Goal: Feedback & Contribution: Submit feedback/report problem

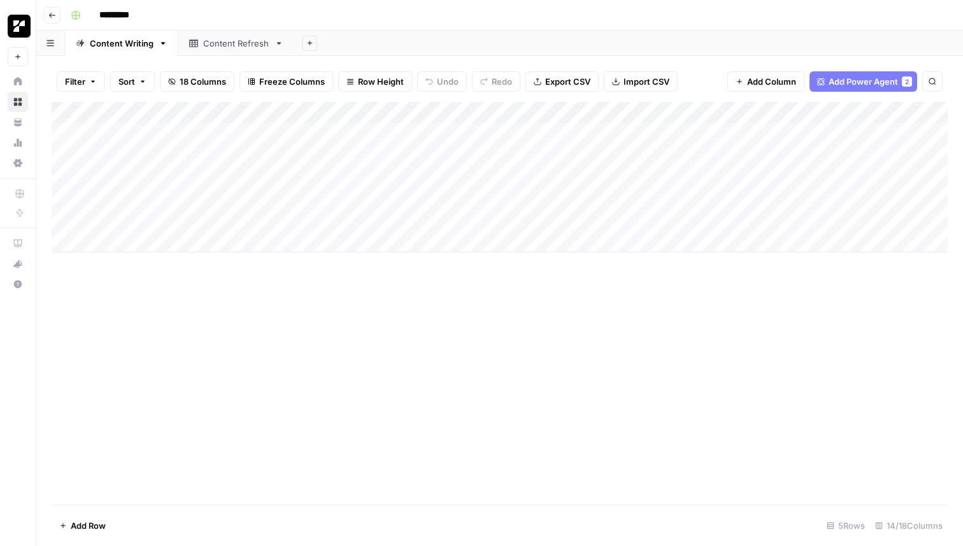
click at [681, 373] on div "Add Column" at bounding box center [500, 303] width 897 height 403
click at [241, 46] on div "Content Refresh" at bounding box center [236, 43] width 66 height 13
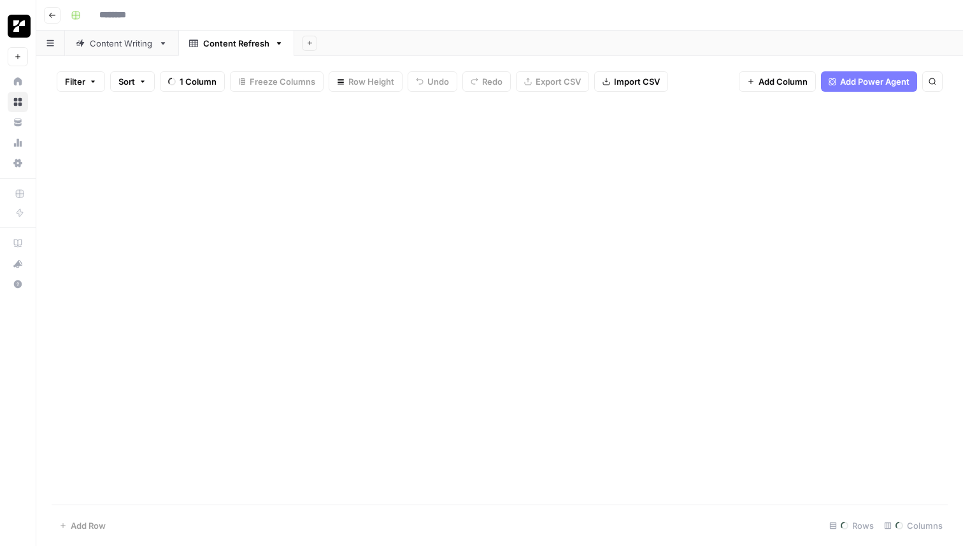
type input "*********"
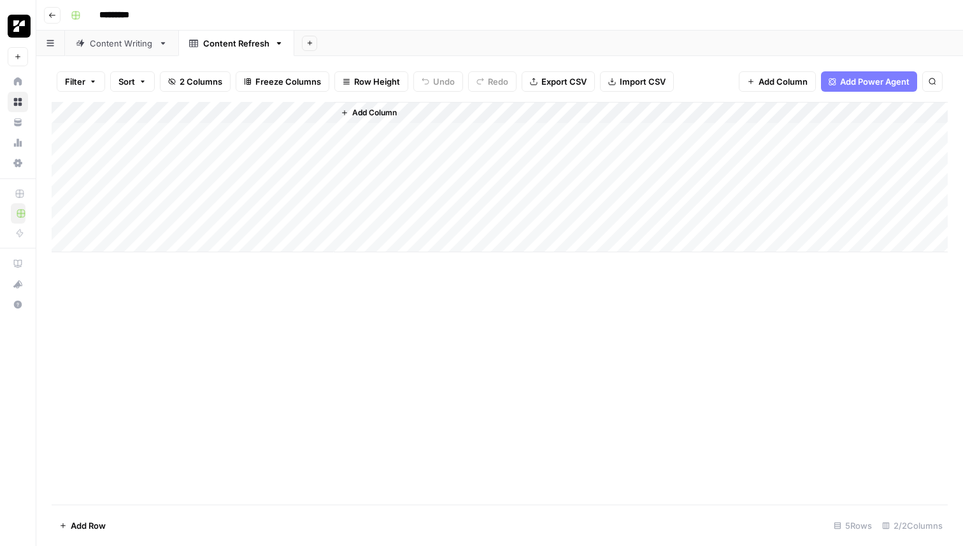
click at [136, 52] on link "Content Writing" at bounding box center [121, 43] width 113 height 25
click at [324, 112] on div "Add Column" at bounding box center [500, 177] width 897 height 150
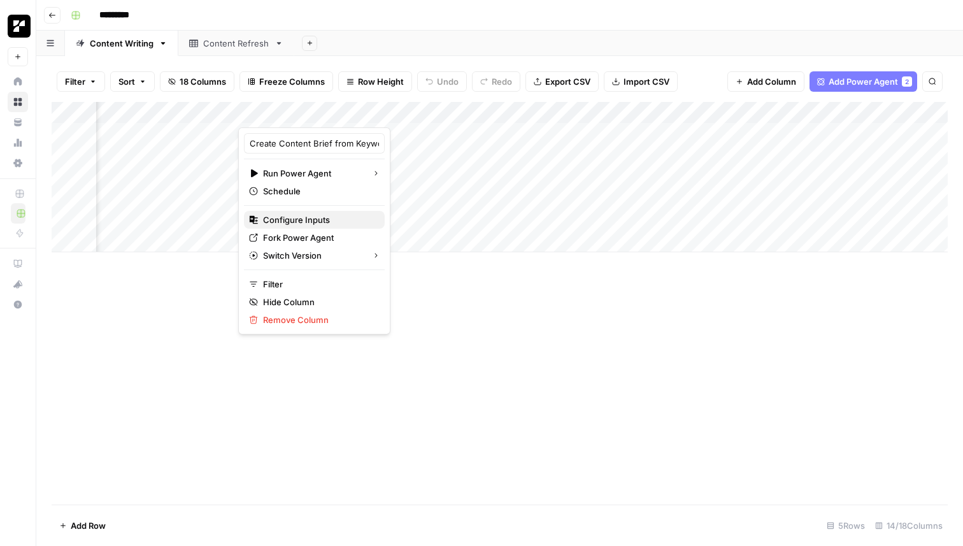
click at [324, 219] on span "Configure Inputs" at bounding box center [319, 219] width 112 height 13
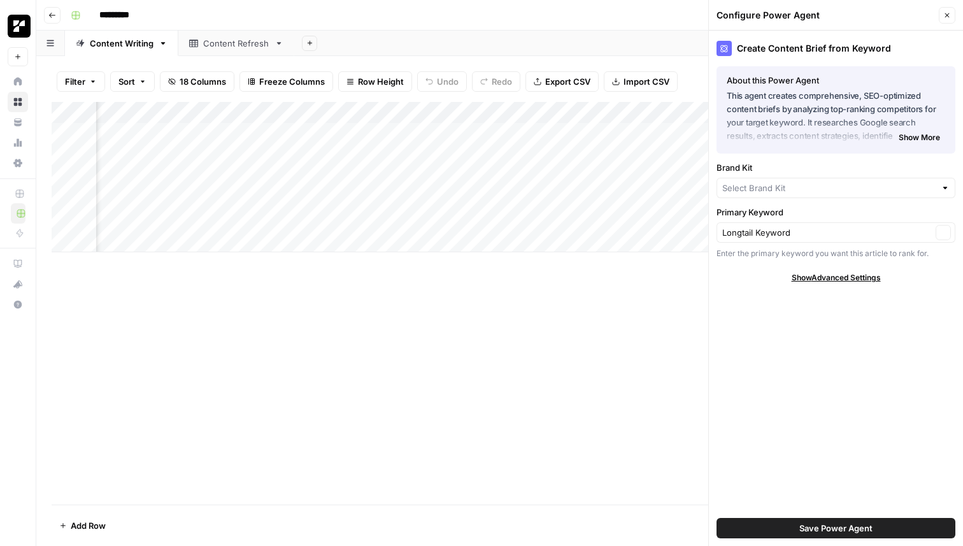
type input "Replo"
click at [944, 12] on icon "button" at bounding box center [948, 15] width 8 height 8
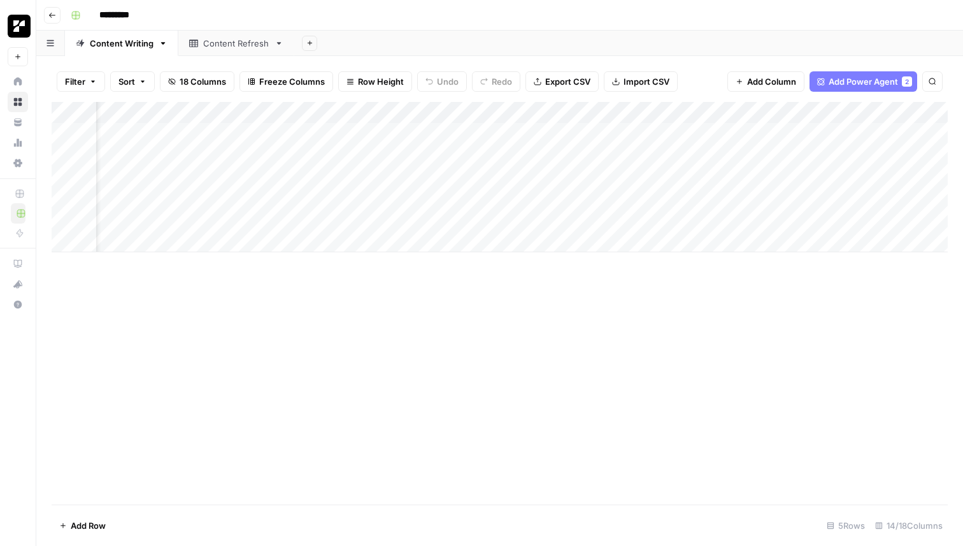
scroll to position [0, 0]
click at [370, 339] on div "Add Column" at bounding box center [500, 303] width 897 height 403
click at [271, 162] on div "Add Column" at bounding box center [500, 177] width 897 height 150
click at [267, 155] on div "Add Column" at bounding box center [500, 177] width 897 height 150
click at [220, 153] on div at bounding box center [268, 155] width 117 height 24
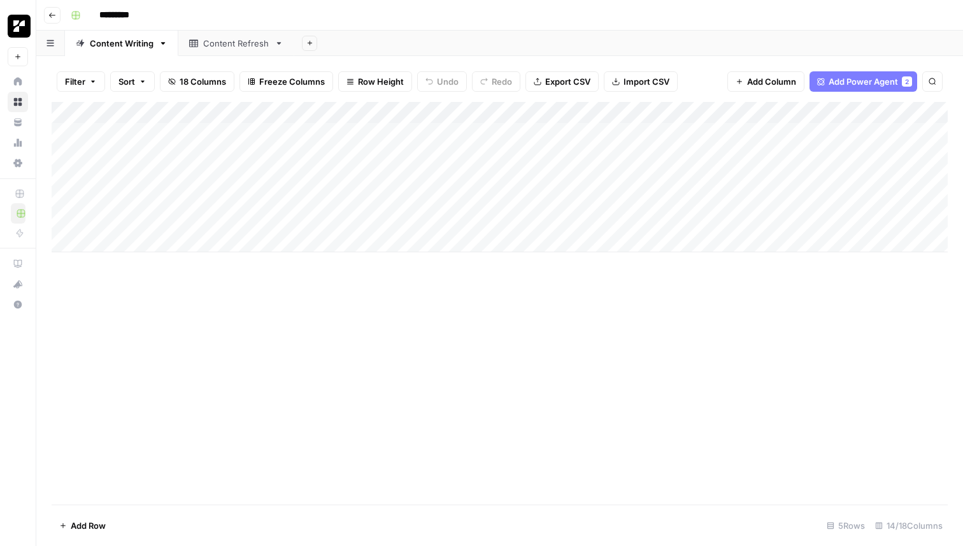
click at [342, 290] on div "Add Column" at bounding box center [500, 303] width 897 height 403
click at [301, 116] on div "Add Column" at bounding box center [500, 177] width 897 height 150
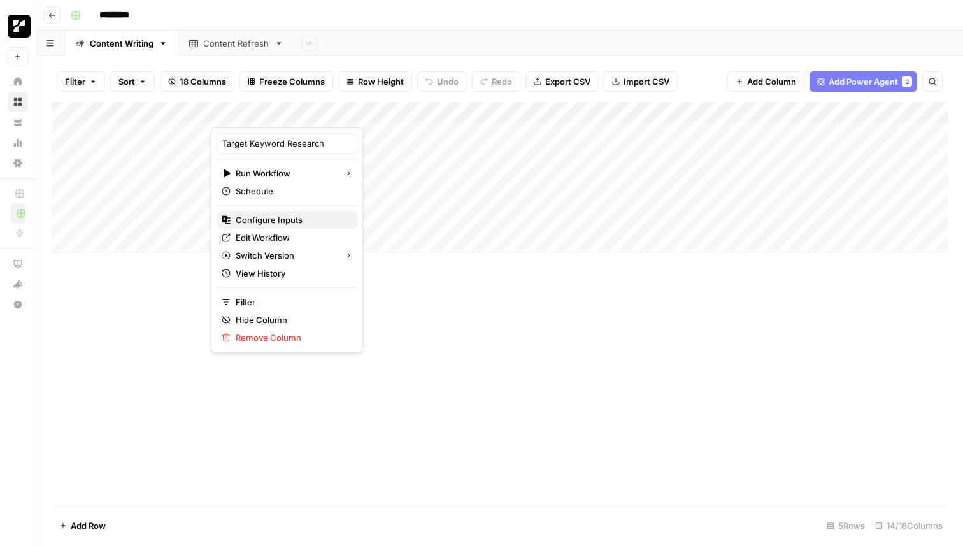
click at [292, 211] on button "Configure Inputs" at bounding box center [287, 220] width 141 height 18
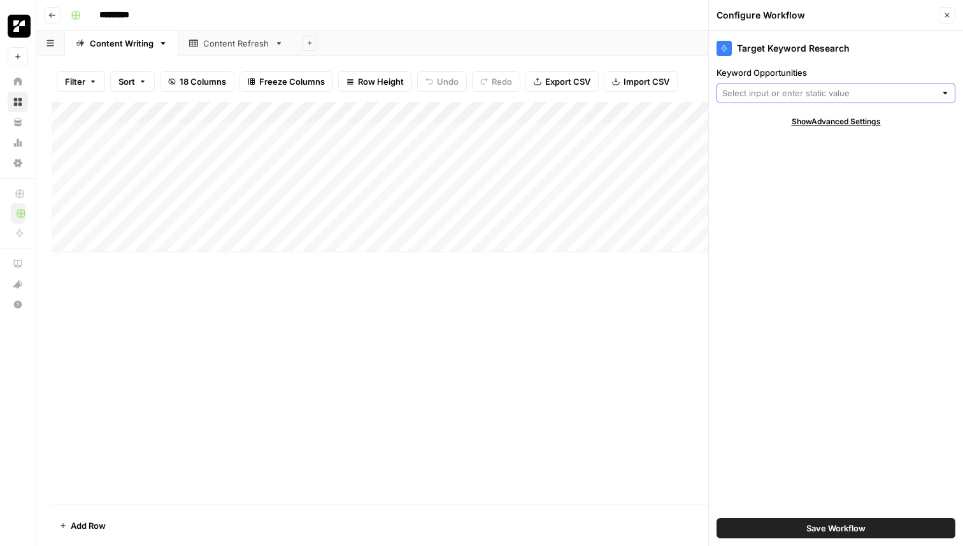
click at [879, 90] on input "Keyword Opportunities" at bounding box center [829, 93] width 213 height 13
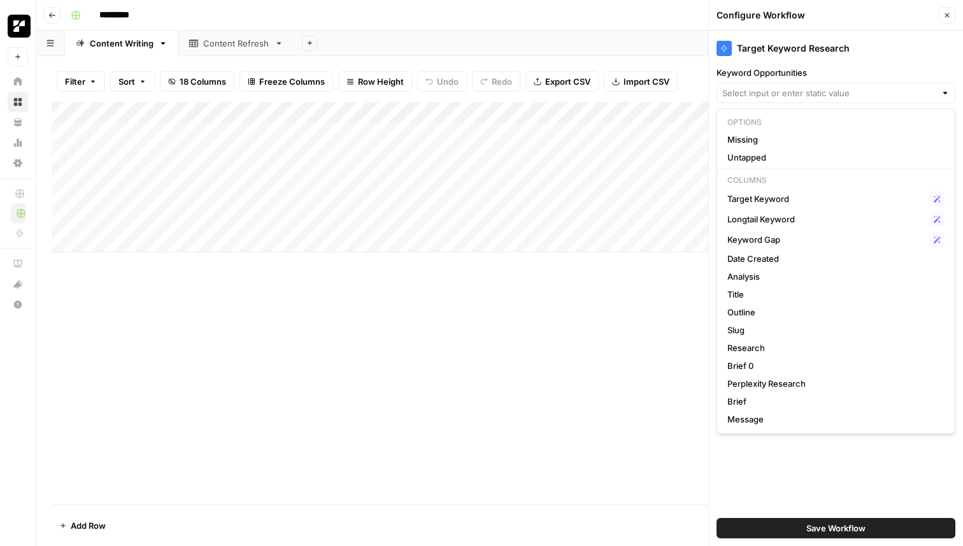
click at [505, 391] on div "Add Column" at bounding box center [500, 303] width 897 height 403
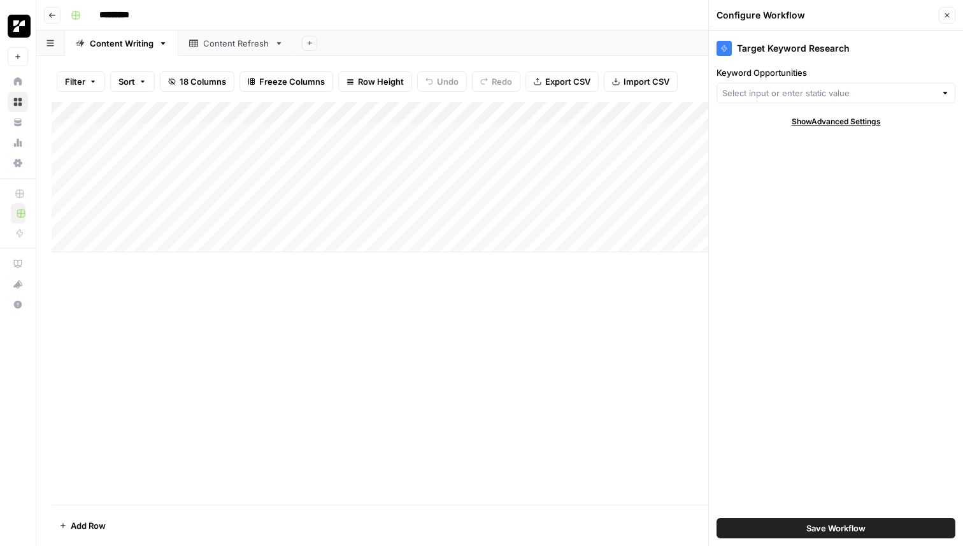
click at [299, 110] on div "Add Column" at bounding box center [500, 177] width 897 height 150
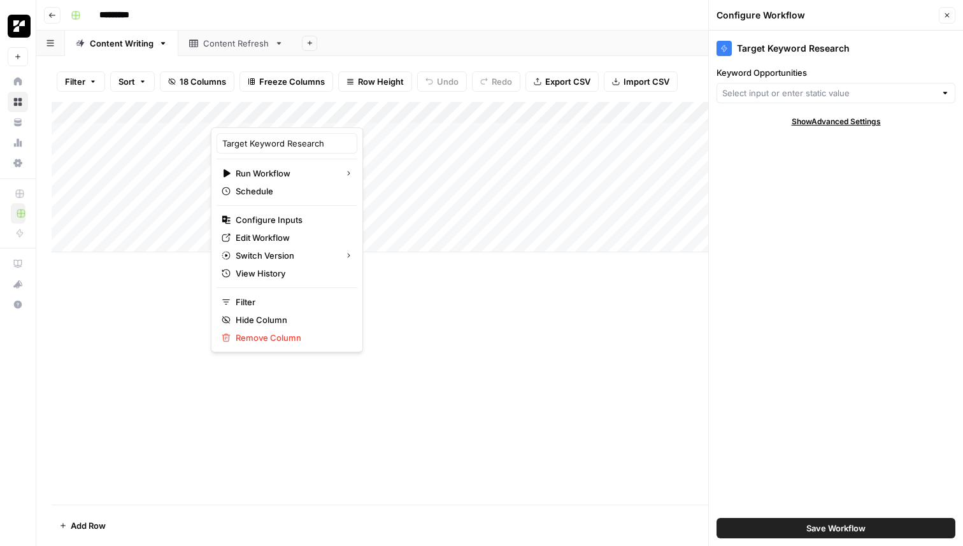
click at [518, 361] on div "Add Column" at bounding box center [500, 303] width 897 height 403
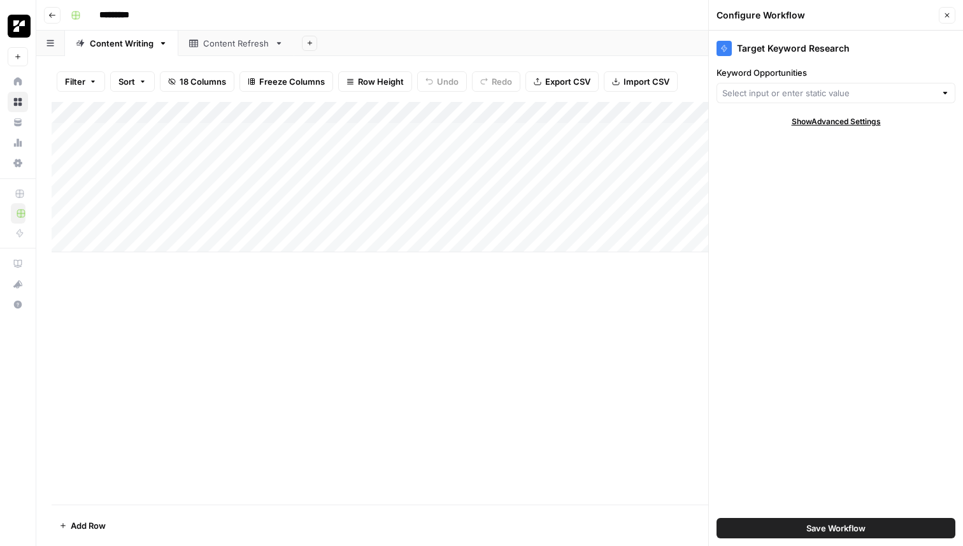
click at [583, 338] on div "Add Column" at bounding box center [500, 303] width 897 height 403
click at [951, 15] on span "Close" at bounding box center [951, 15] width 1 height 1
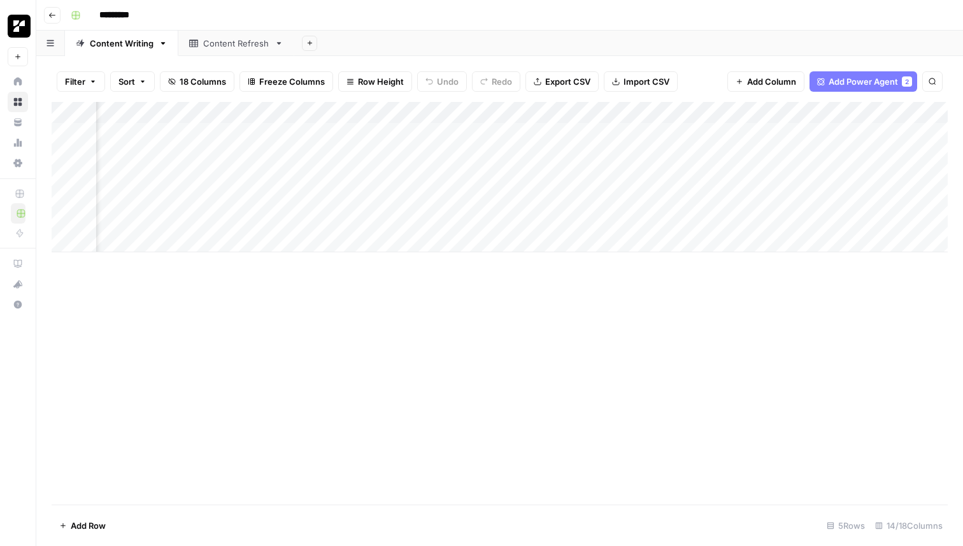
scroll to position [0, 186]
click at [241, 117] on div "Add Column" at bounding box center [500, 177] width 897 height 150
click at [244, 115] on div at bounding box center [197, 114] width 115 height 25
click at [247, 114] on div at bounding box center [197, 114] width 115 height 25
click at [320, 401] on div "Add Column" at bounding box center [500, 303] width 897 height 403
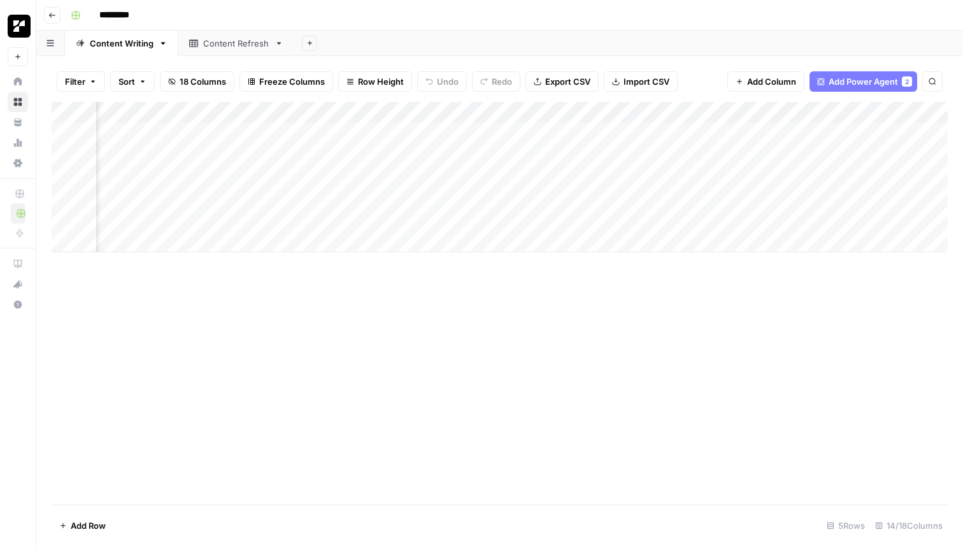
click at [456, 386] on div "Add Column" at bounding box center [500, 303] width 897 height 403
click at [113, 115] on div "Add Column" at bounding box center [500, 177] width 897 height 150
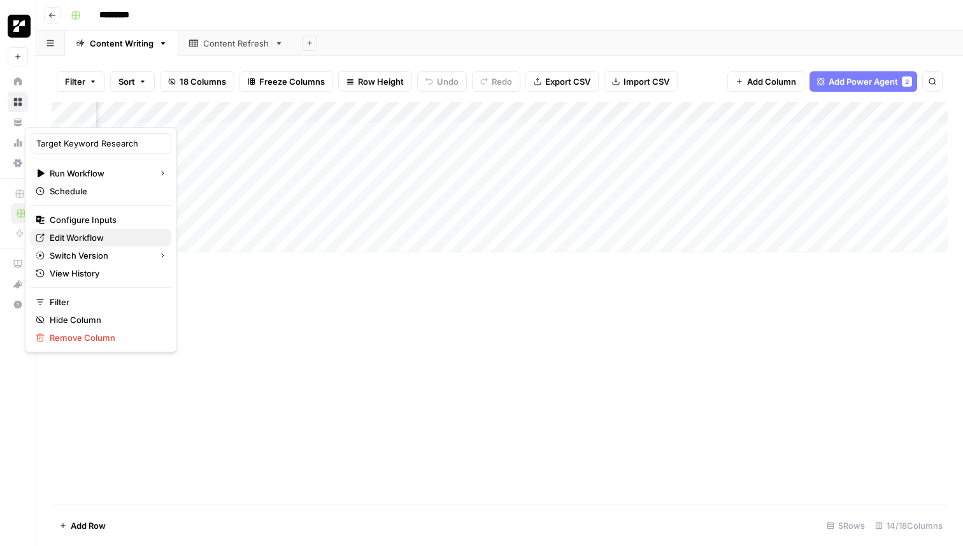
click at [99, 236] on span "Edit Workflow" at bounding box center [106, 237] width 112 height 13
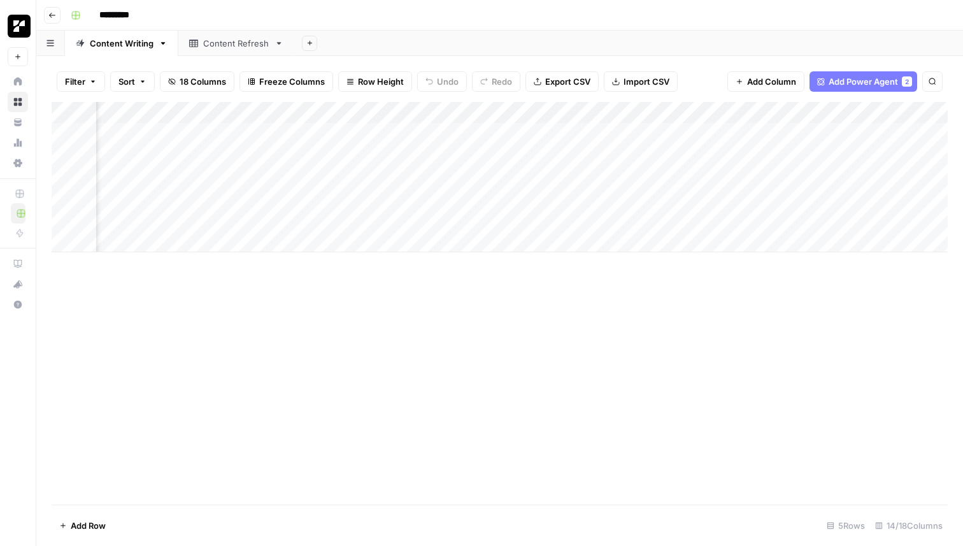
scroll to position [0, 470]
click at [646, 129] on div "Add Column" at bounding box center [500, 177] width 897 height 150
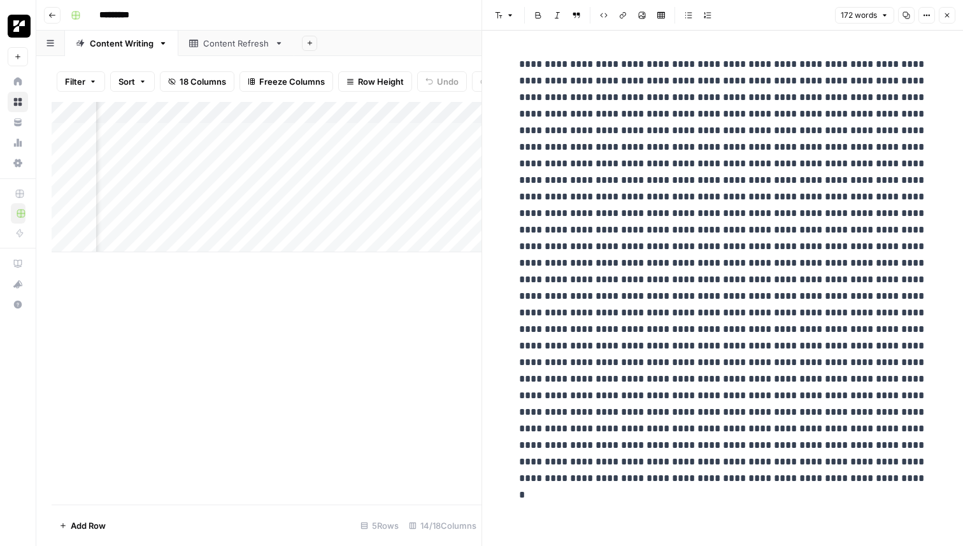
click at [803, 59] on p at bounding box center [723, 279] width 408 height 447
click at [360, 368] on div "Add Column" at bounding box center [267, 303] width 430 height 403
click at [946, 18] on icon "button" at bounding box center [948, 15] width 8 height 8
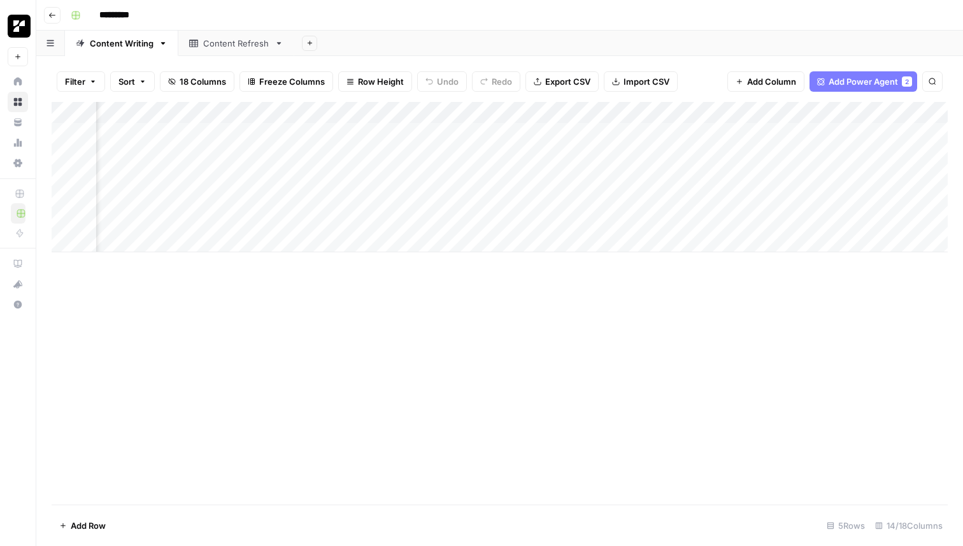
click at [616, 431] on div "Add Column" at bounding box center [500, 303] width 897 height 403
click at [267, 155] on div "Add Column" at bounding box center [500, 177] width 897 height 150
click at [944, 492] on icon "close" at bounding box center [945, 492] width 6 height 6
click at [301, 114] on div "Add Column" at bounding box center [500, 177] width 897 height 150
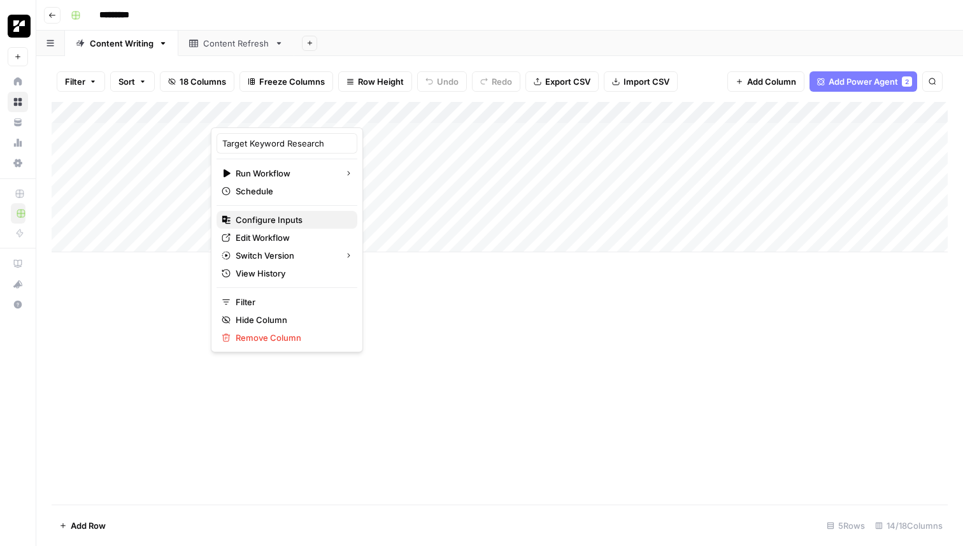
click at [301, 221] on span "Configure Inputs" at bounding box center [292, 219] width 112 height 13
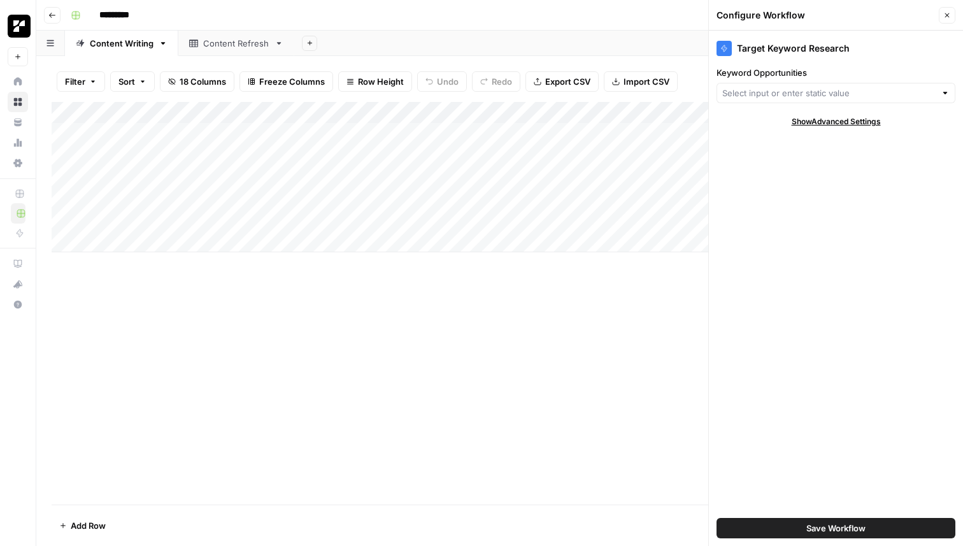
click at [795, 100] on div at bounding box center [836, 93] width 239 height 20
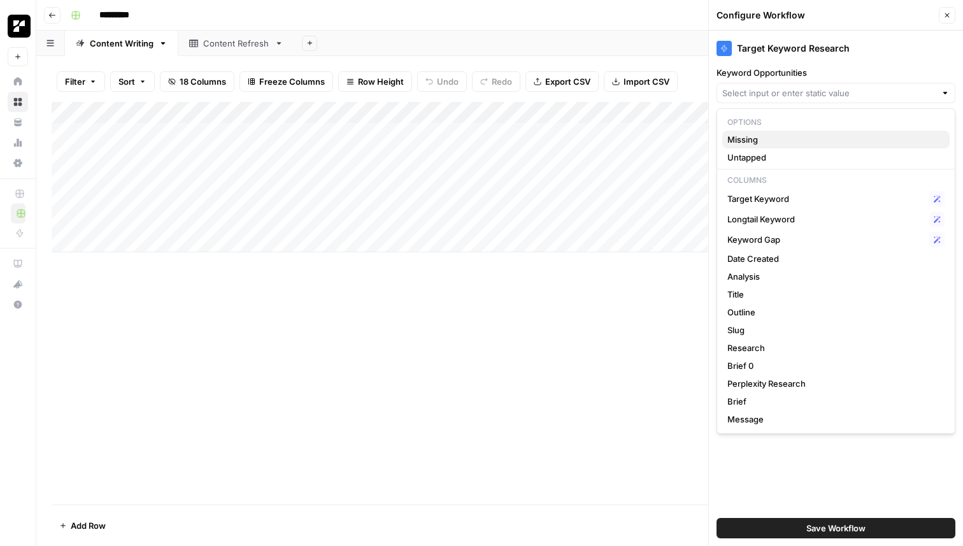
click at [753, 140] on span "Missing" at bounding box center [834, 139] width 212 height 13
type input "Missing"
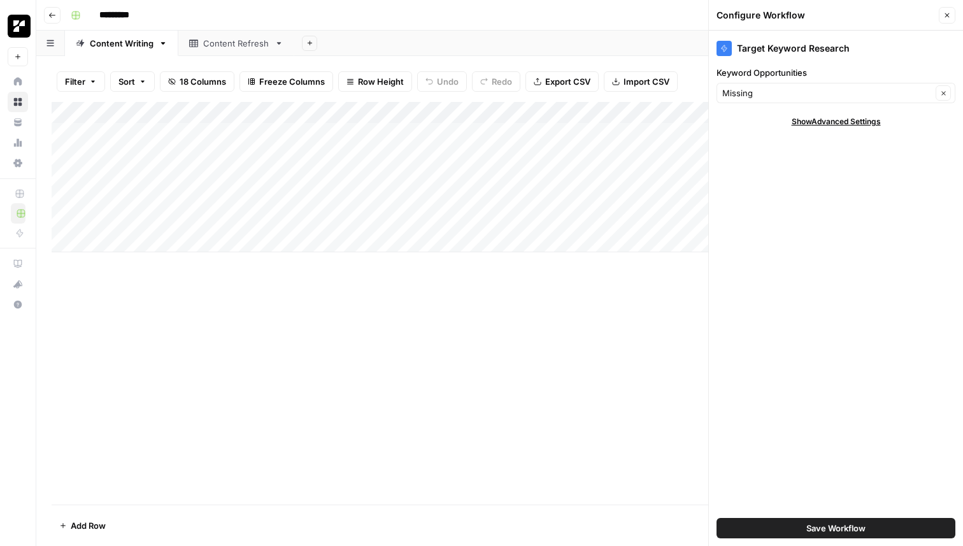
click at [778, 101] on div "Missing Clear" at bounding box center [836, 93] width 239 height 20
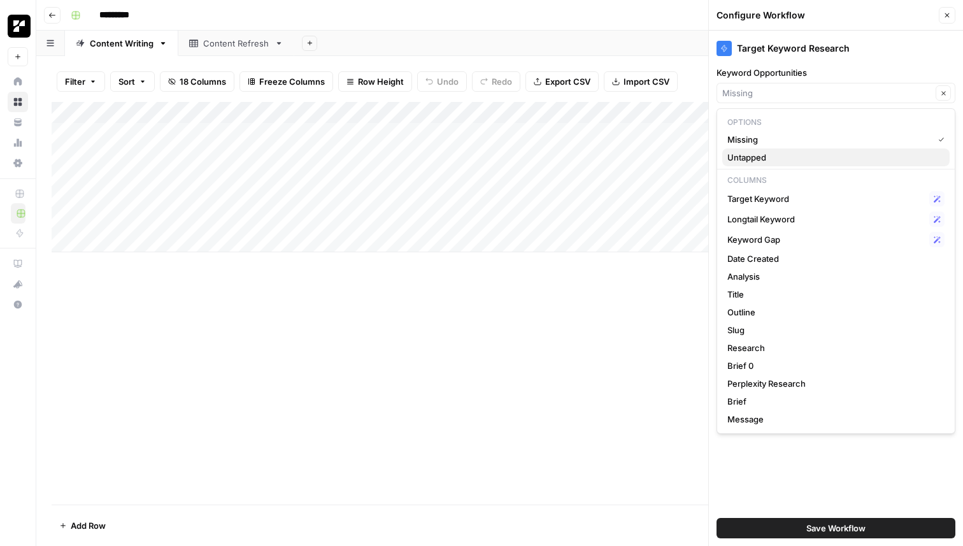
click at [754, 159] on span "Untapped" at bounding box center [834, 157] width 212 height 13
type input "Untapped"
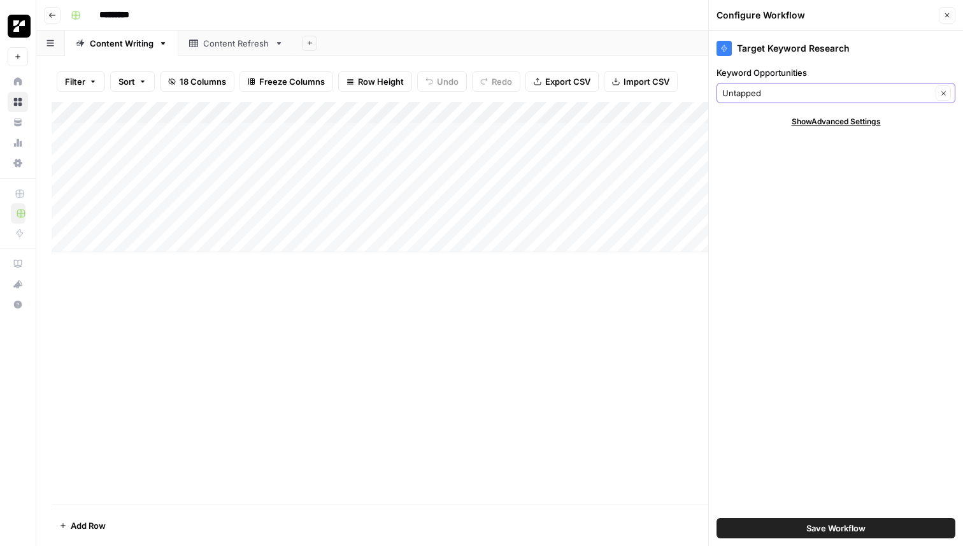
click at [948, 92] on button "Clear" at bounding box center [943, 92] width 15 height 15
click at [823, 95] on input "Keyword Opportunities" at bounding box center [829, 93] width 213 height 13
type input "k"
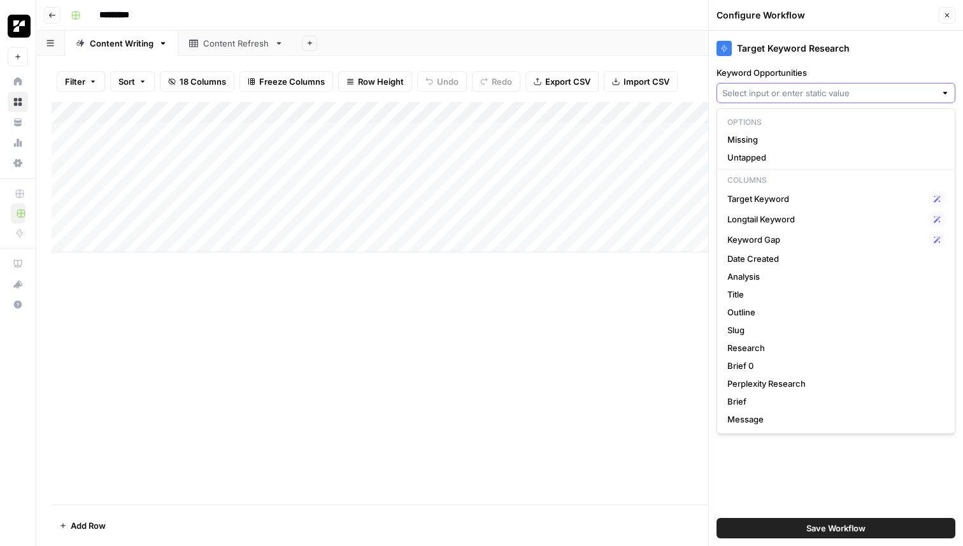
type input "i"
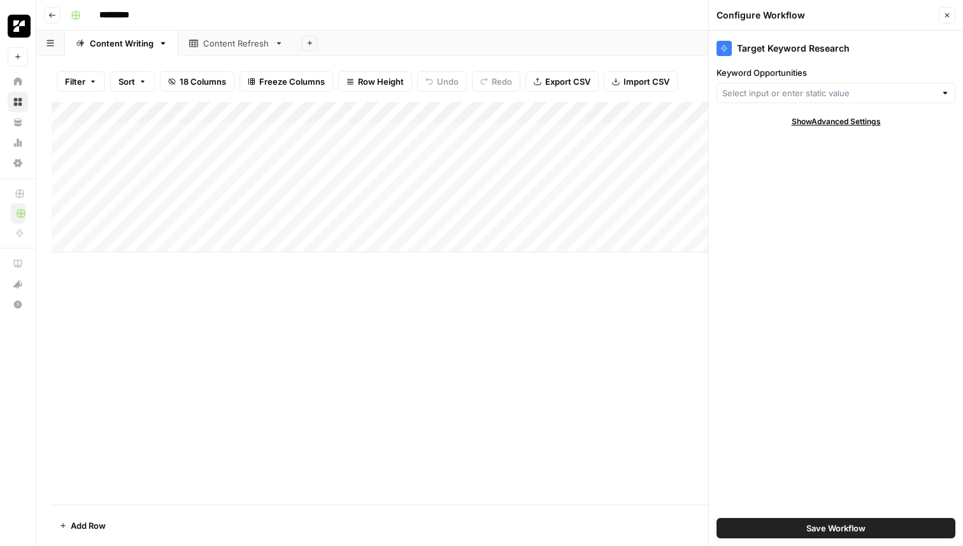
click at [600, 459] on div "Add Column" at bounding box center [500, 303] width 897 height 403
click at [469, 280] on div "Add Column" at bounding box center [500, 303] width 897 height 403
click at [299, 113] on div "Add Column" at bounding box center [500, 177] width 897 height 150
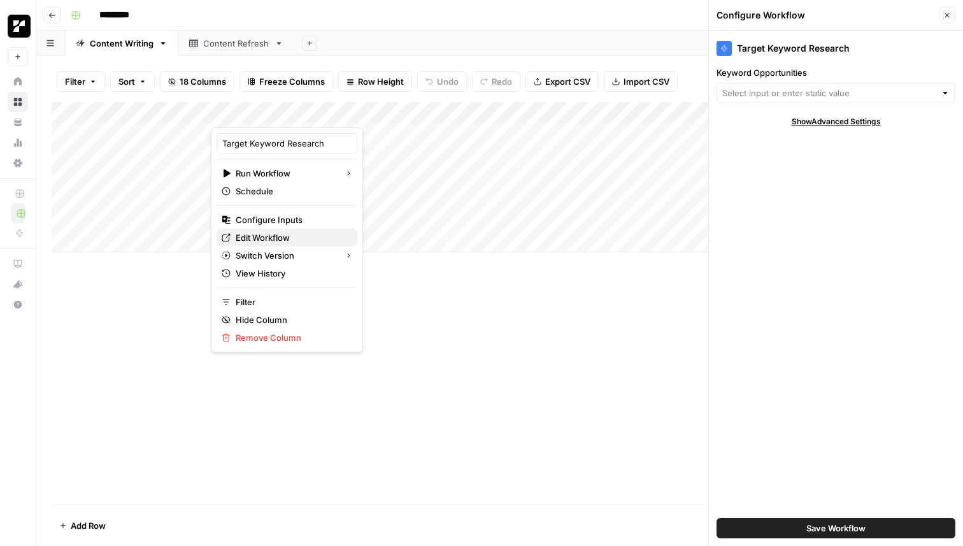
click at [268, 234] on span "Edit Workflow" at bounding box center [292, 237] width 112 height 13
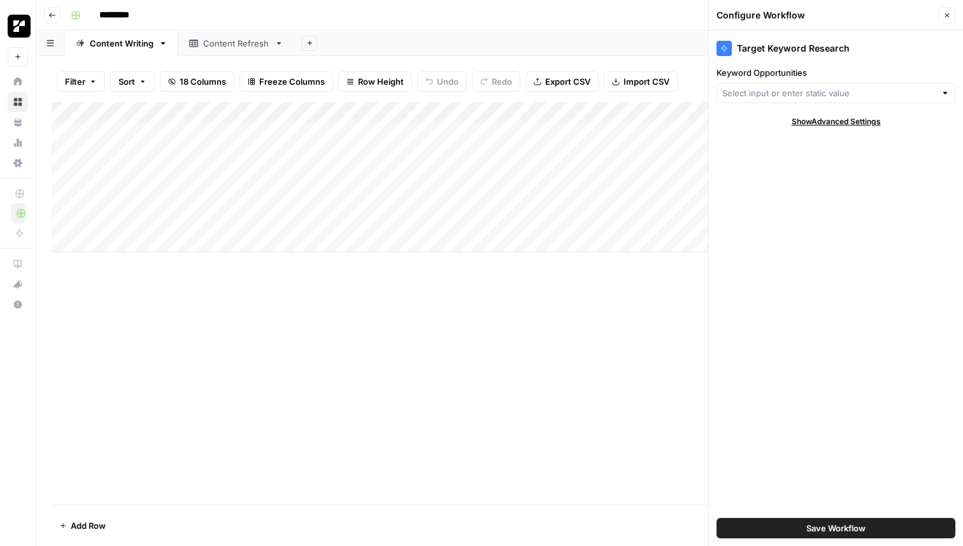
click at [948, 16] on icon "button" at bounding box center [948, 15] width 8 height 8
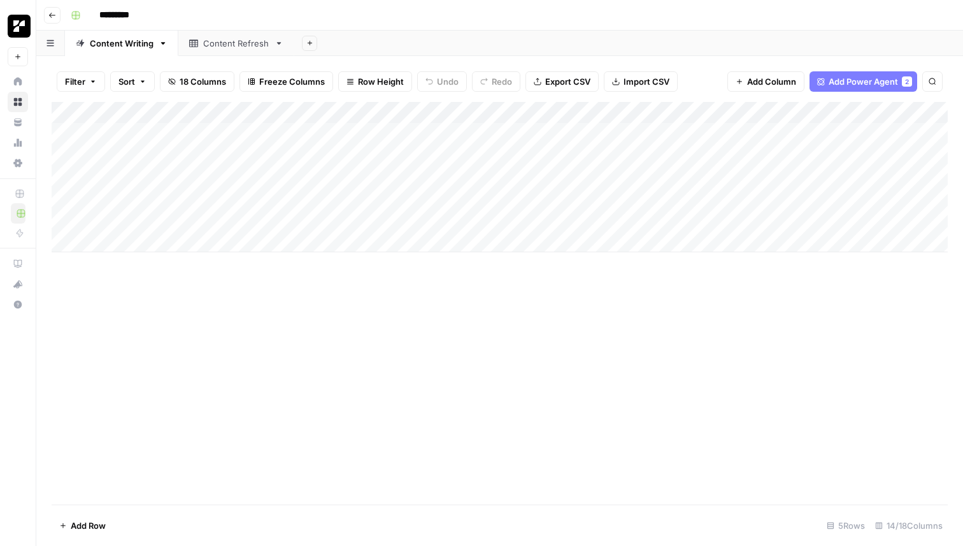
click at [265, 156] on div "Add Column" at bounding box center [500, 177] width 897 height 150
click at [761, 81] on span "Add Column" at bounding box center [771, 81] width 49 height 13
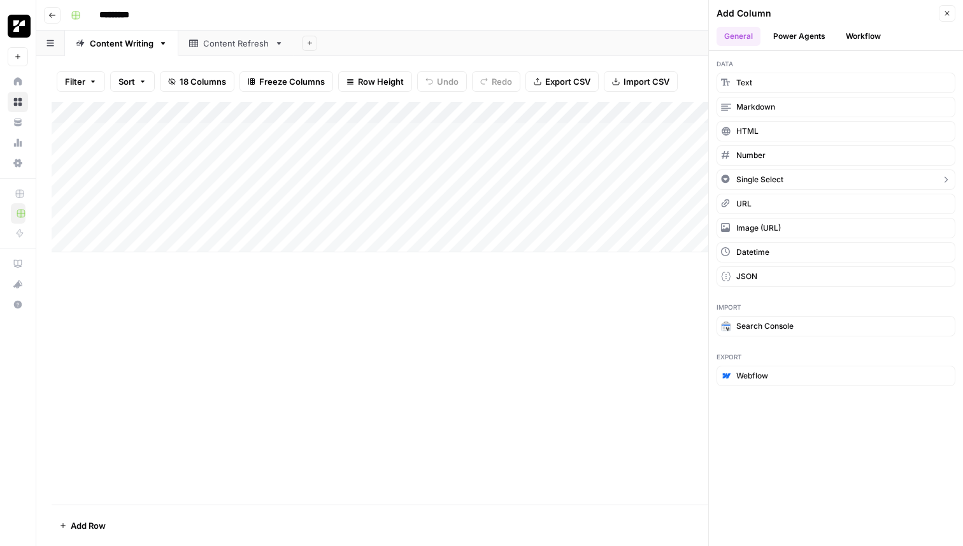
click at [787, 173] on button "Single Select" at bounding box center [836, 179] width 239 height 20
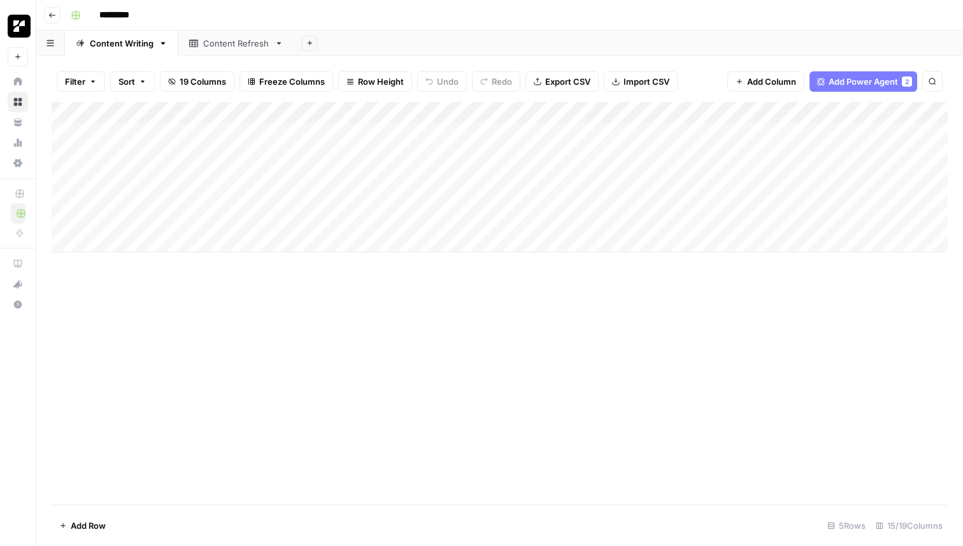
drag, startPoint x: 808, startPoint y: 111, endPoint x: 244, endPoint y: 138, distance: 564.5
click at [244, 138] on div "Add Column" at bounding box center [500, 177] width 897 height 150
click at [260, 113] on div "Add Column" at bounding box center [500, 177] width 897 height 150
click at [260, 113] on div at bounding box center [268, 114] width 115 height 25
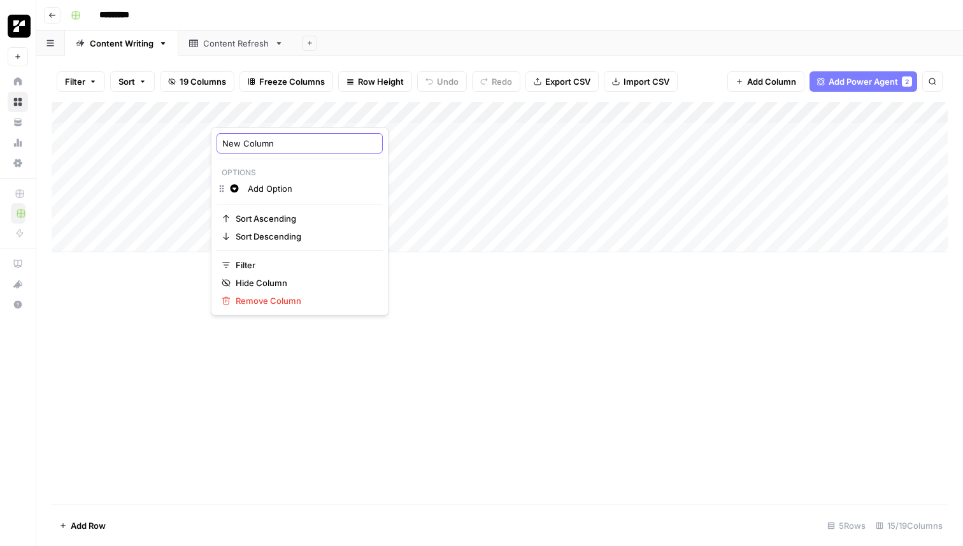
drag, startPoint x: 284, startPoint y: 148, endPoint x: 189, endPoint y: 147, distance: 94.3
click at [189, 147] on body "Replo New Home Browse Your Data Usage Settings Recent Grids SEO Blogs Recent Wo…" at bounding box center [481, 273] width 963 height 546
drag, startPoint x: 282, startPoint y: 146, endPoint x: 173, endPoint y: 146, distance: 108.3
click at [173, 146] on body "Replo New Home Browse Your Data Usage Settings Recent Grids SEO Blogs Recent Wo…" at bounding box center [481, 273] width 963 height 546
drag, startPoint x: 282, startPoint y: 146, endPoint x: 212, endPoint y: 146, distance: 69.5
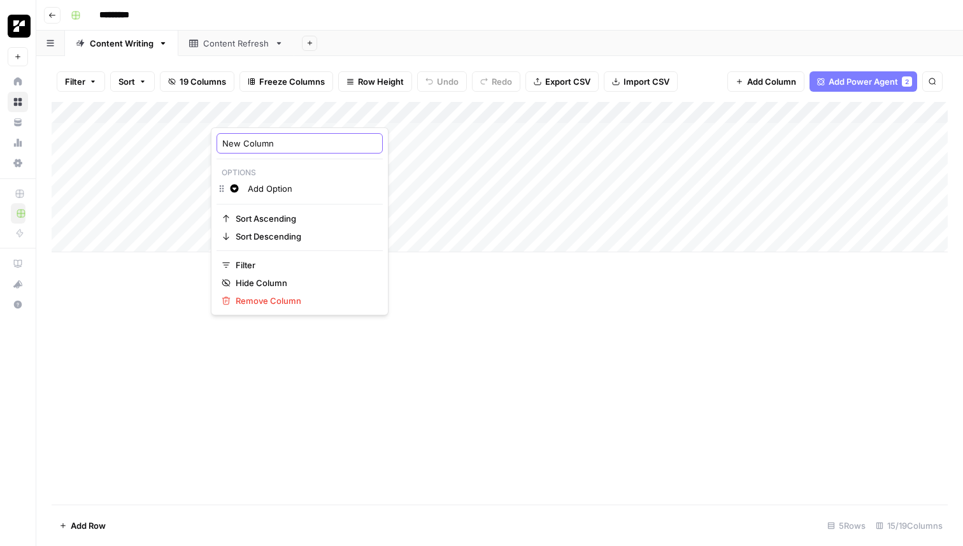
click at [212, 146] on div "New Column Options Change color Add Option Sort Ascending Sort Descending Filte…" at bounding box center [300, 221] width 178 height 188
type input "J"
type input "k"
type input "Keyword Oppurtunities"
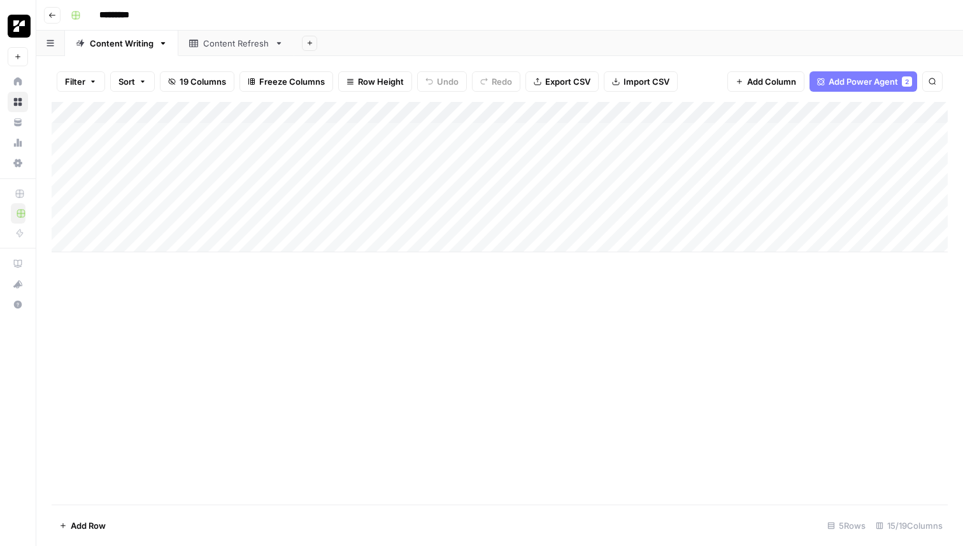
click at [345, 378] on div "Add Column" at bounding box center [500, 303] width 897 height 403
click at [285, 112] on div "Add Column" at bounding box center [500, 177] width 897 height 150
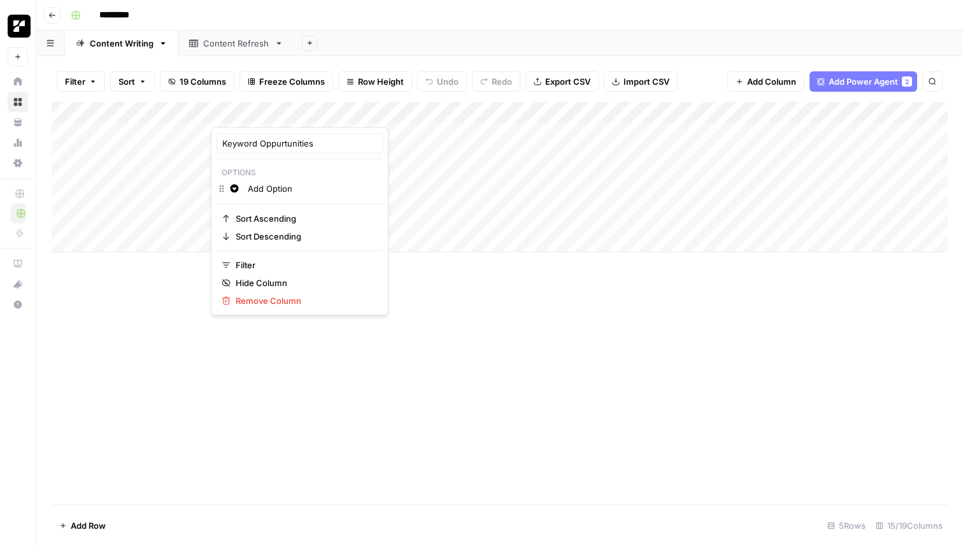
click at [249, 187] on input "Add Option" at bounding box center [312, 188] width 129 height 13
click at [260, 188] on input "Add Option" at bounding box center [312, 188] width 129 height 13
click at [241, 188] on button "Change color" at bounding box center [234, 188] width 15 height 15
click at [234, 191] on icon "button" at bounding box center [235, 188] width 8 height 8
click at [291, 245] on span "Red" at bounding box center [307, 245] width 83 height 13
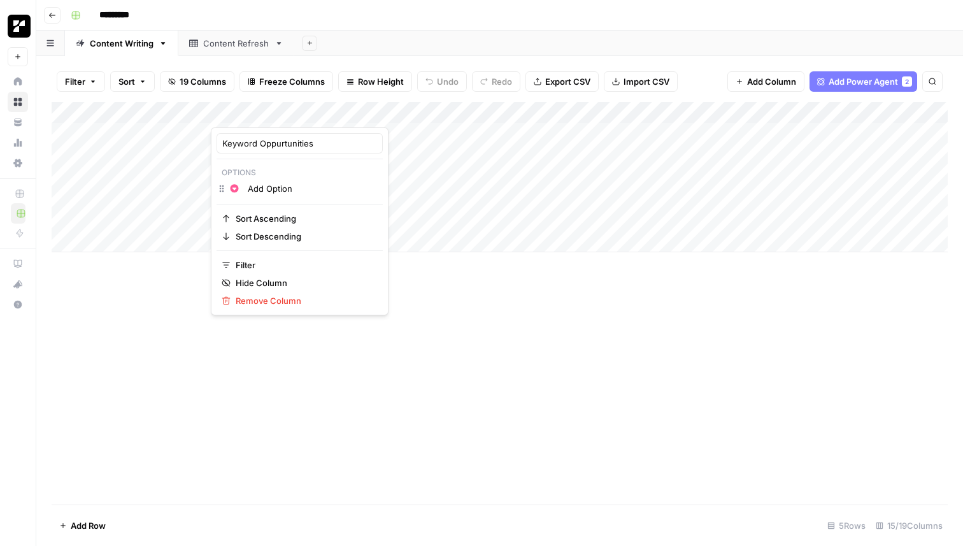
click at [277, 190] on input "Add Option" at bounding box center [312, 188] width 129 height 13
drag, startPoint x: 296, startPoint y: 190, endPoint x: 220, endPoint y: 185, distance: 76.0
click at [220, 187] on div "Change color Add Option" at bounding box center [300, 190] width 166 height 18
click at [253, 184] on input "Add Option" at bounding box center [312, 188] width 129 height 13
drag, startPoint x: 249, startPoint y: 187, endPoint x: 312, endPoint y: 187, distance: 63.1
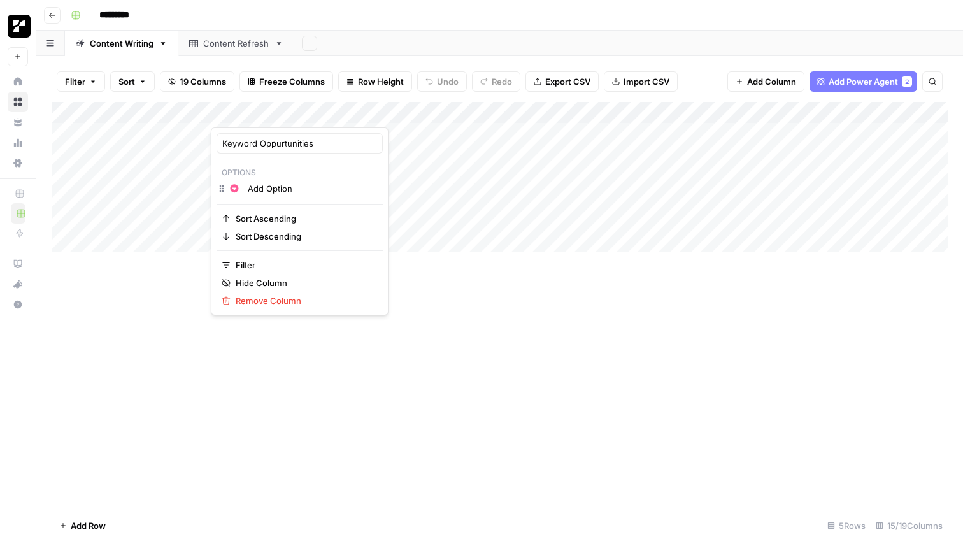
click at [312, 187] on input "Add Option" at bounding box center [312, 188] width 129 height 13
click at [273, 210] on input "Missing" at bounding box center [321, 207] width 146 height 13
drag, startPoint x: 289, startPoint y: 209, endPoint x: 220, endPoint y: 209, distance: 68.2
click at [220, 209] on div "Change color Missing" at bounding box center [308, 209] width 183 height 18
click at [256, 209] on input "Missing" at bounding box center [321, 207] width 146 height 13
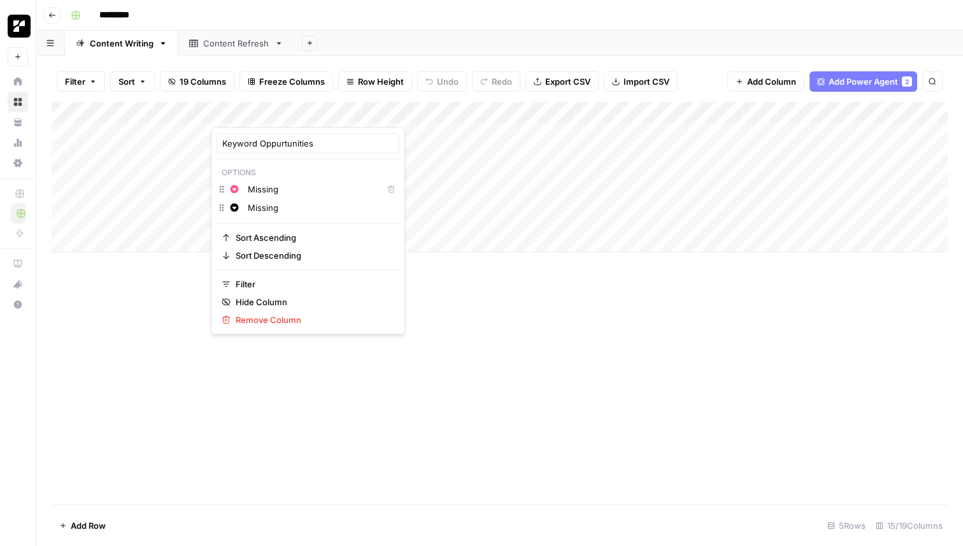
click at [256, 209] on input "Missing" at bounding box center [321, 207] width 146 height 13
type input "Untapped"
click at [234, 207] on icon "button" at bounding box center [234, 207] width 9 height 9
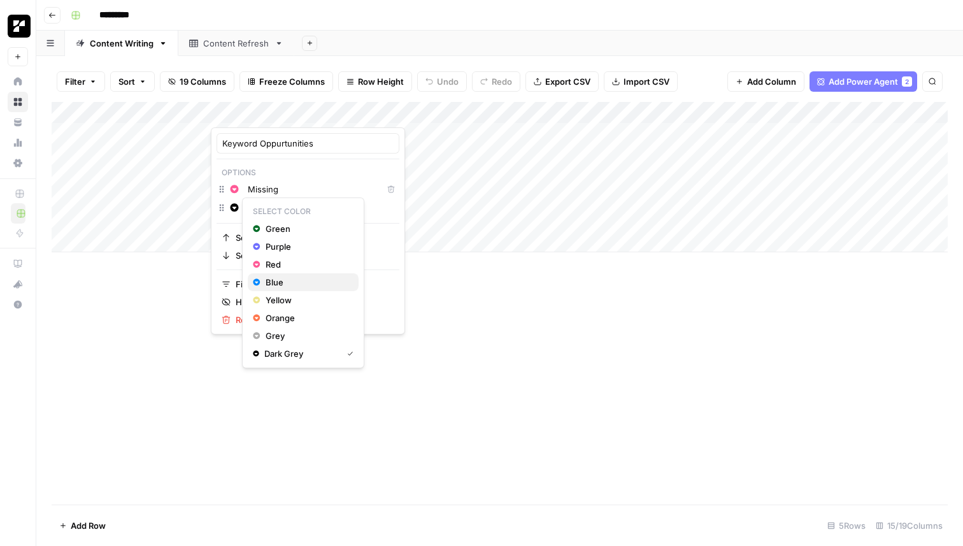
click at [287, 279] on span "Blue" at bounding box center [307, 282] width 83 height 13
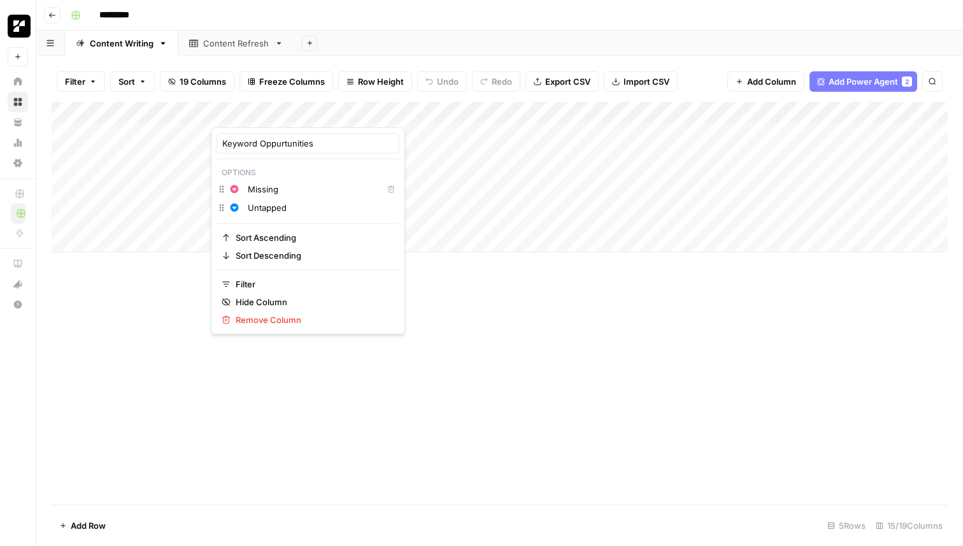
click at [435, 333] on div "Add Column" at bounding box center [500, 303] width 897 height 403
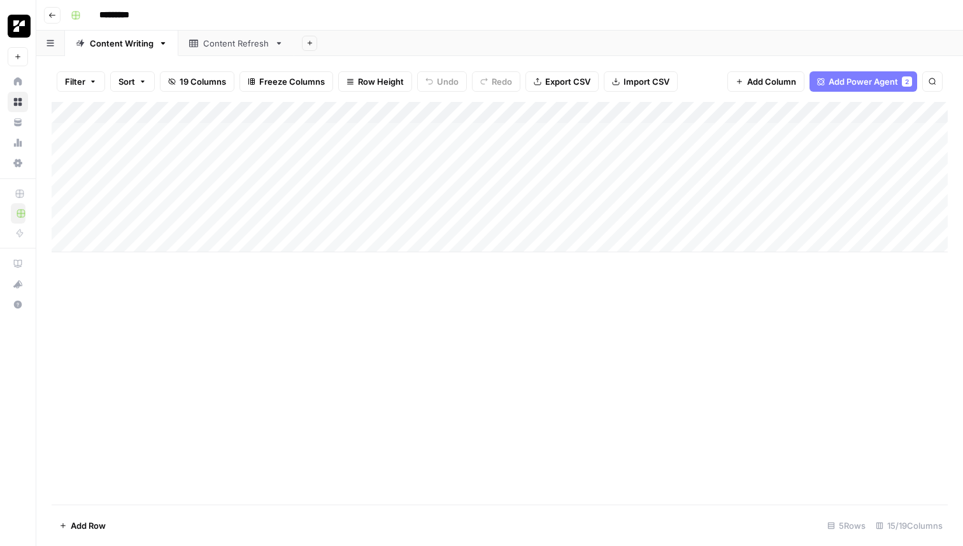
click at [229, 108] on div "Add Column" at bounding box center [500, 177] width 897 height 150
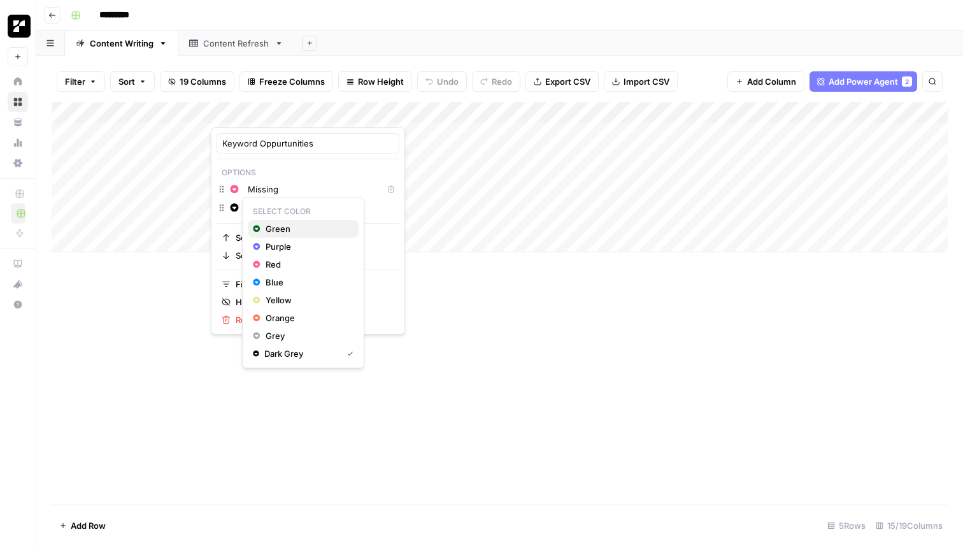
click at [278, 226] on span "Green" at bounding box center [307, 228] width 83 height 13
click at [298, 212] on input "Add Option" at bounding box center [321, 207] width 146 height 13
click at [232, 211] on div "Change color Add Option" at bounding box center [308, 209] width 183 height 18
click at [297, 194] on input "Missing" at bounding box center [312, 189] width 129 height 13
click at [291, 206] on input "Add Option" at bounding box center [321, 207] width 146 height 13
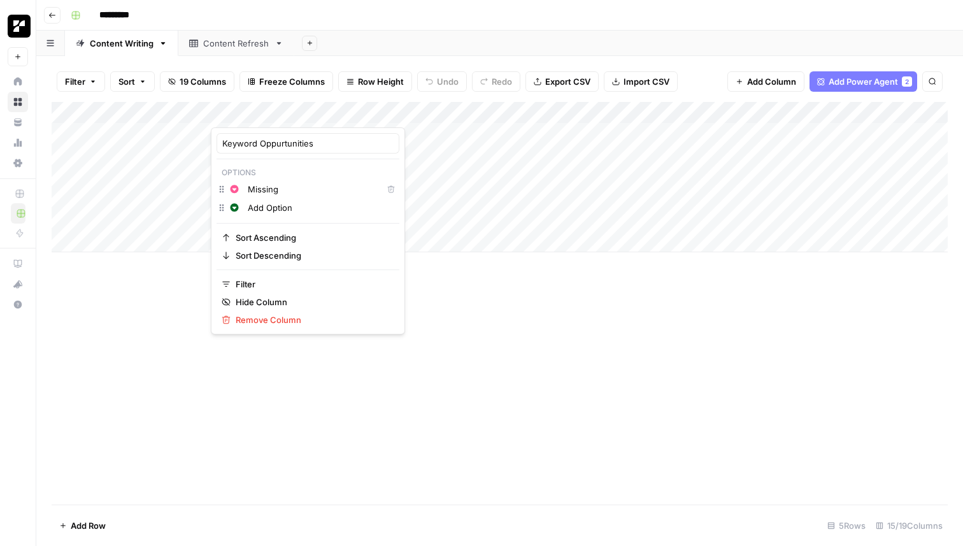
drag, startPoint x: 299, startPoint y: 206, endPoint x: 263, endPoint y: 206, distance: 36.3
click at [263, 206] on input "Add Option" at bounding box center [321, 207] width 146 height 13
type input "A"
type input "Untapped"
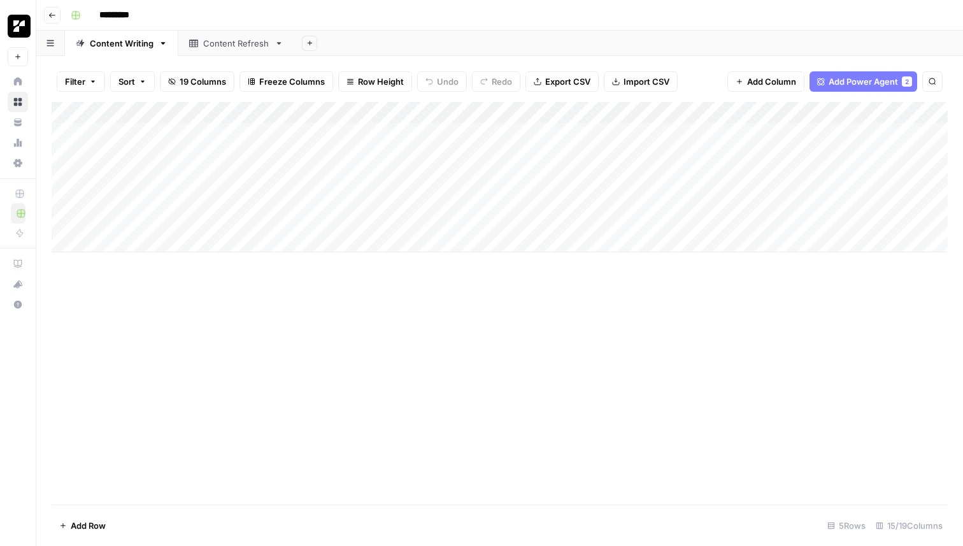
click at [421, 350] on div "Add Column" at bounding box center [500, 303] width 897 height 403
click at [260, 117] on div "Add Column" at bounding box center [500, 177] width 897 height 150
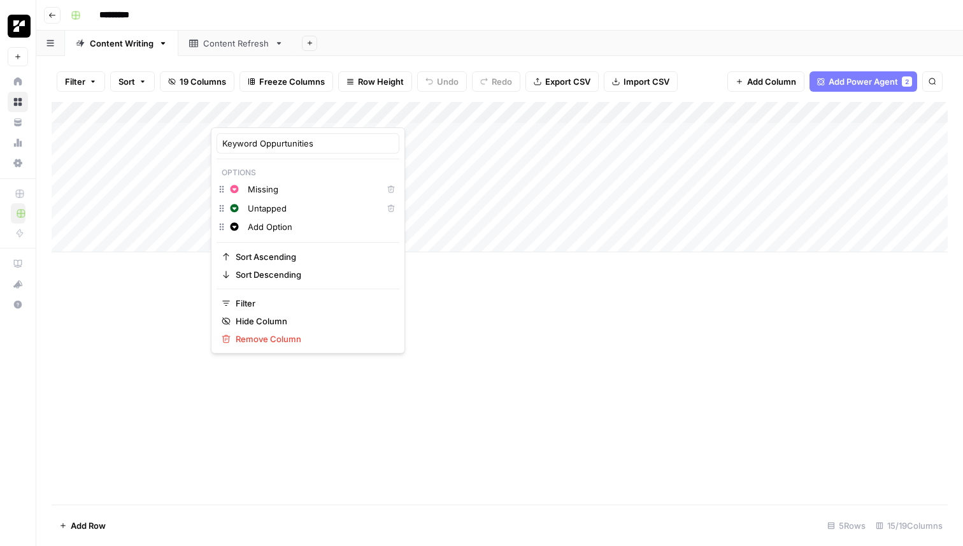
click at [435, 332] on div "Add Column" at bounding box center [500, 303] width 897 height 403
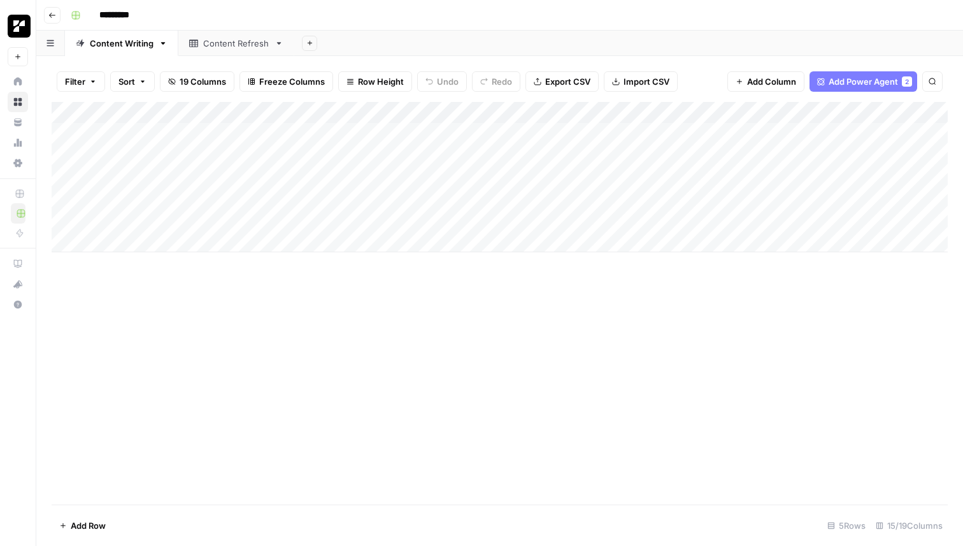
click at [310, 133] on div "Add Column" at bounding box center [500, 177] width 897 height 150
click at [233, 130] on div "Add Column" at bounding box center [500, 177] width 897 height 150
click at [233, 130] on div at bounding box center [281, 138] width 127 height 23
click at [366, 342] on div "Add Column" at bounding box center [500, 303] width 897 height 403
click at [268, 150] on div "Add Column" at bounding box center [500, 177] width 897 height 150
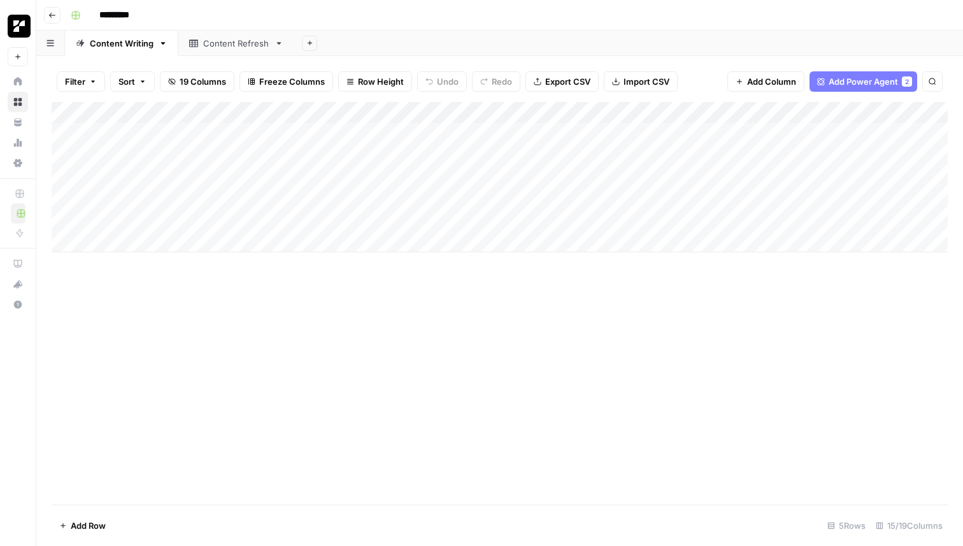
click at [269, 145] on div "Add Column" at bounding box center [500, 177] width 897 height 150
click at [428, 328] on div "Add Column" at bounding box center [500, 303] width 897 height 403
click at [410, 113] on div "Add Column" at bounding box center [500, 177] width 897 height 150
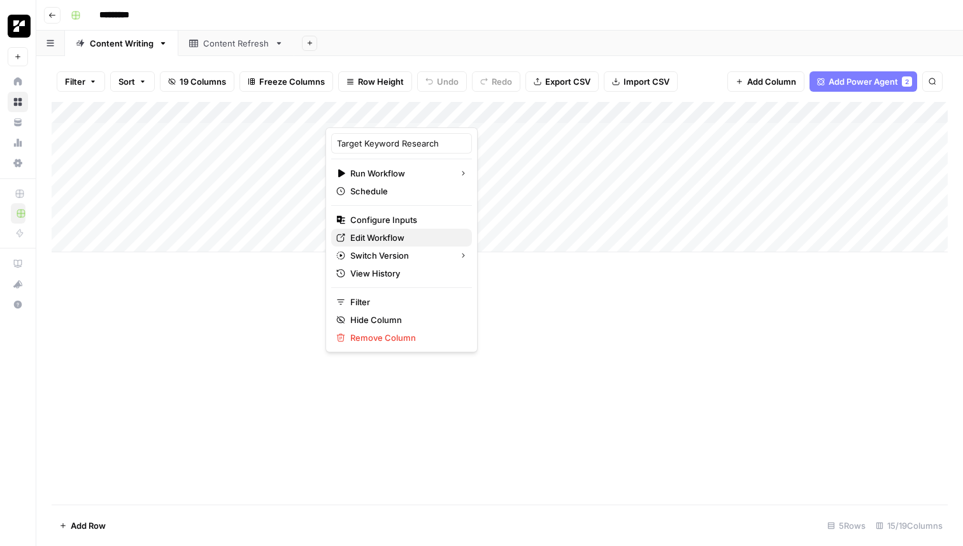
click at [406, 233] on span "Edit Workflow" at bounding box center [406, 237] width 112 height 13
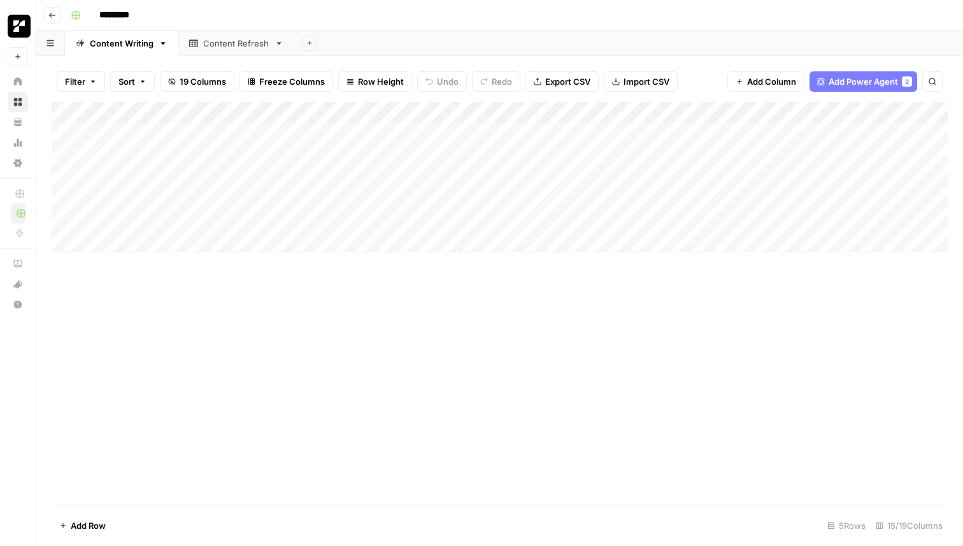
click at [265, 160] on div "Add Column" at bounding box center [500, 177] width 897 height 150
click at [273, 157] on div "Add Column" at bounding box center [500, 177] width 897 height 150
click at [264, 206] on button "Missing" at bounding box center [251, 204] width 41 height 15
click at [382, 154] on div "Add Column" at bounding box center [500, 177] width 897 height 150
click at [312, 324] on div "Add Column" at bounding box center [500, 303] width 897 height 403
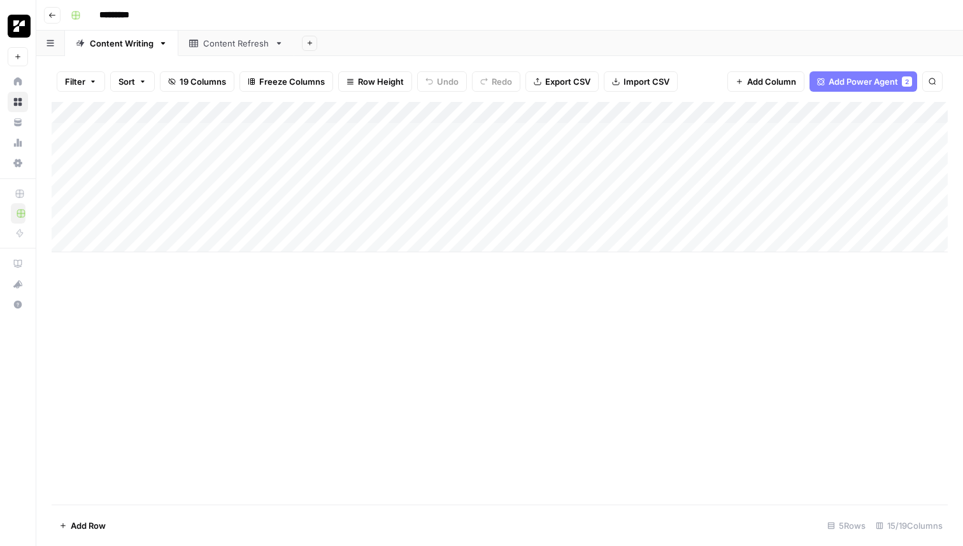
click at [282, 164] on div "Add Column" at bounding box center [500, 177] width 897 height 150
click at [273, 157] on div "Add Column" at bounding box center [500, 177] width 897 height 150
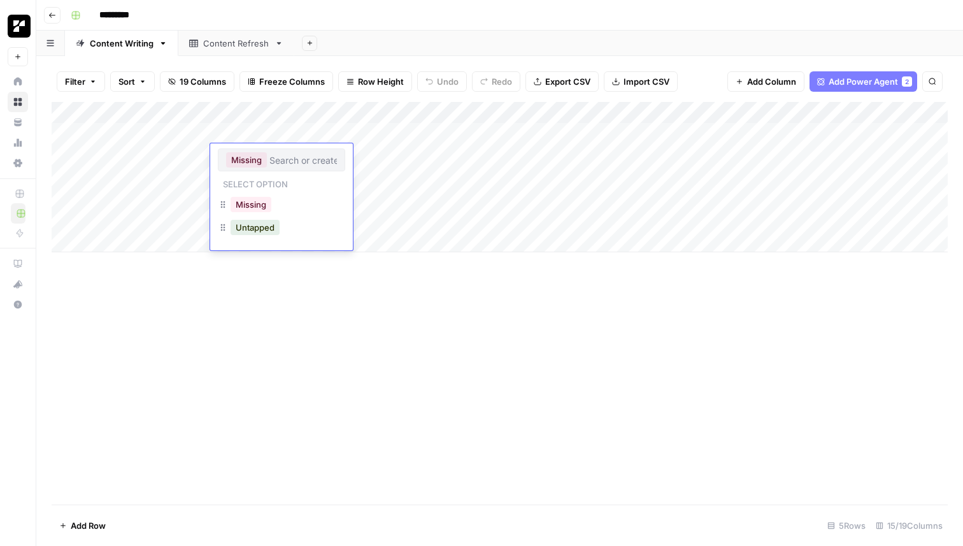
click at [273, 205] on div "Missing" at bounding box center [251, 205] width 46 height 18
click at [358, 322] on div "Add Column" at bounding box center [500, 303] width 897 height 403
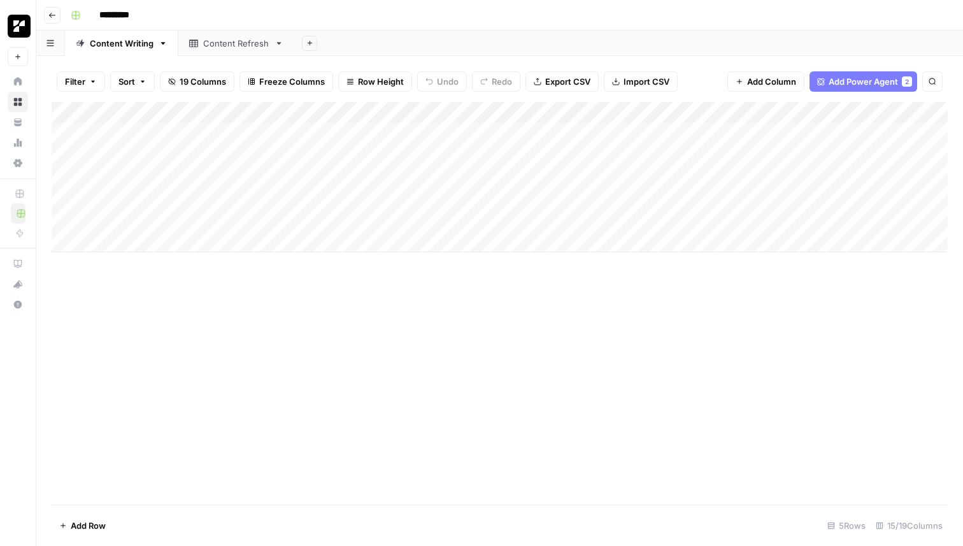
click at [383, 152] on div "Add Column" at bounding box center [500, 177] width 897 height 150
click at [460, 429] on div "Add Column" at bounding box center [500, 303] width 897 height 403
click at [289, 110] on div "Add Column" at bounding box center [500, 177] width 897 height 150
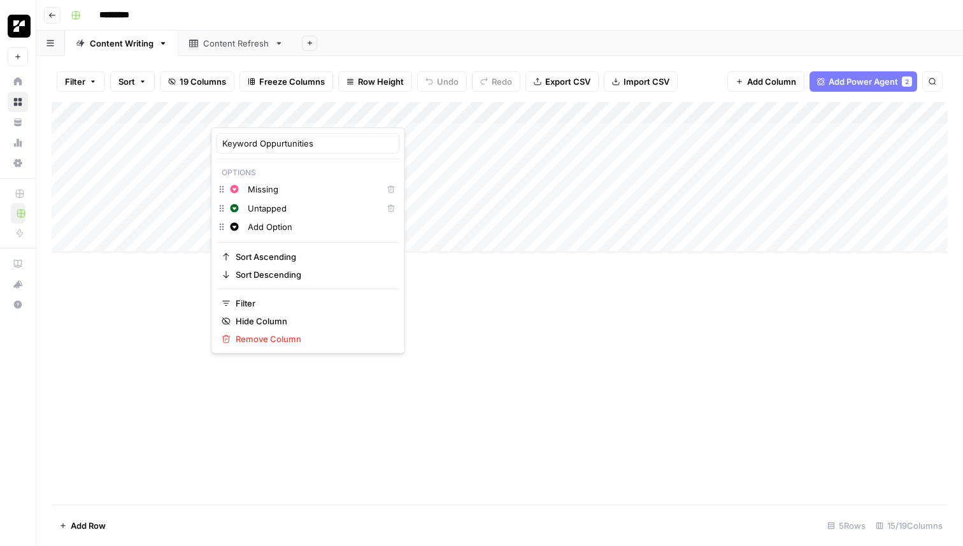
click at [518, 355] on div "Add Column" at bounding box center [500, 303] width 897 height 403
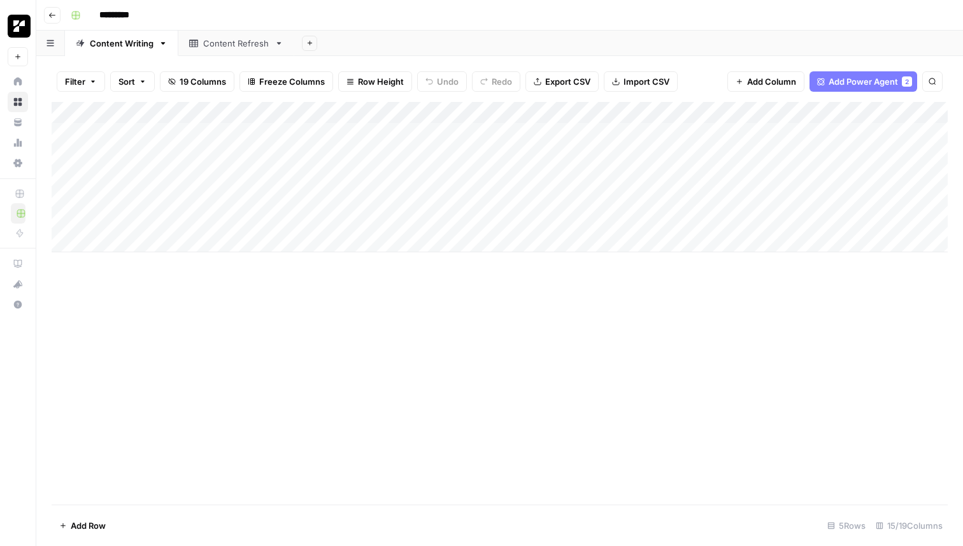
click at [374, 154] on div "Add Column" at bounding box center [500, 177] width 897 height 150
click at [543, 510] on footer "Add Row 5 Rows 15/19 Columns" at bounding box center [500, 525] width 897 height 41
click at [291, 152] on div "Add Column" at bounding box center [500, 177] width 897 height 150
click at [378, 153] on div "Add Column" at bounding box center [500, 177] width 897 height 150
click at [400, 153] on div "Add Column" at bounding box center [500, 177] width 897 height 150
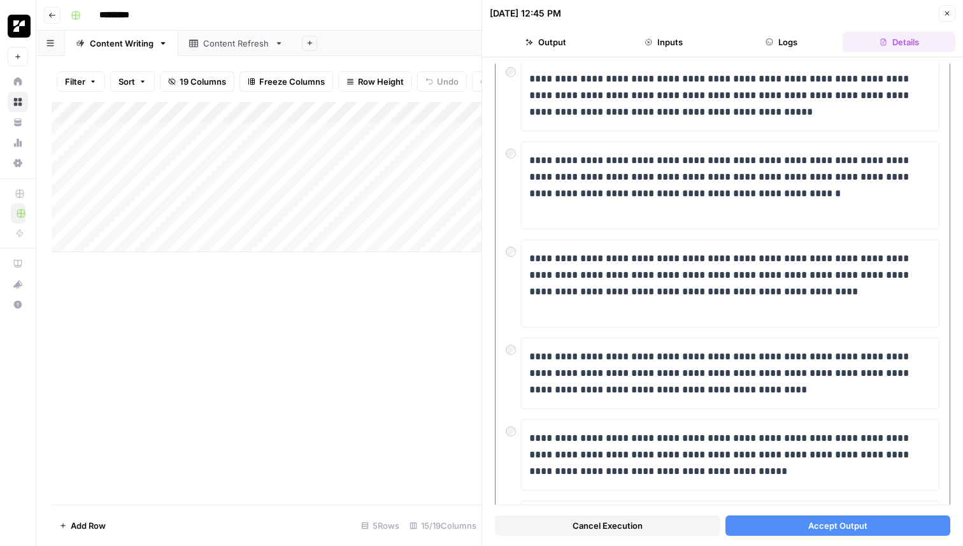
scroll to position [461, 0]
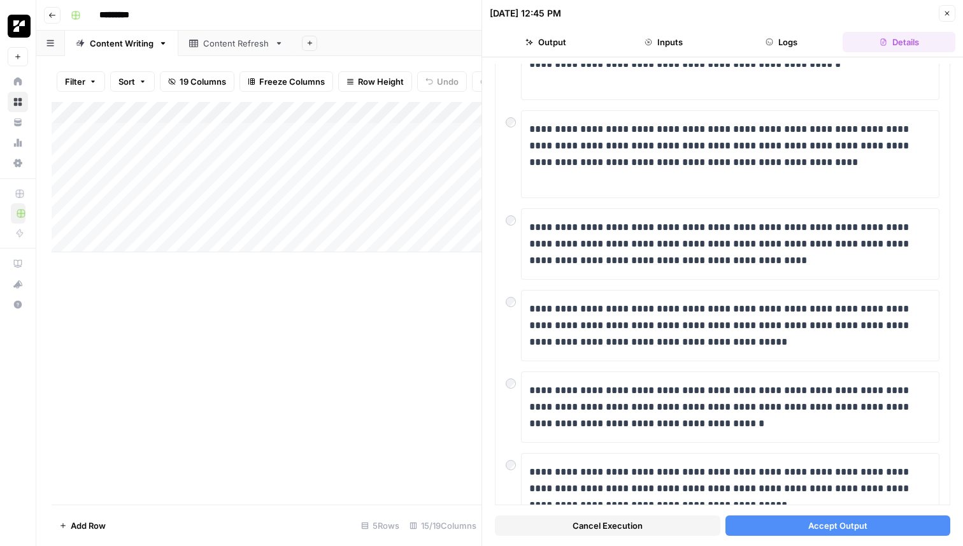
click at [650, 528] on button "Cancel Execution" at bounding box center [608, 525] width 226 height 20
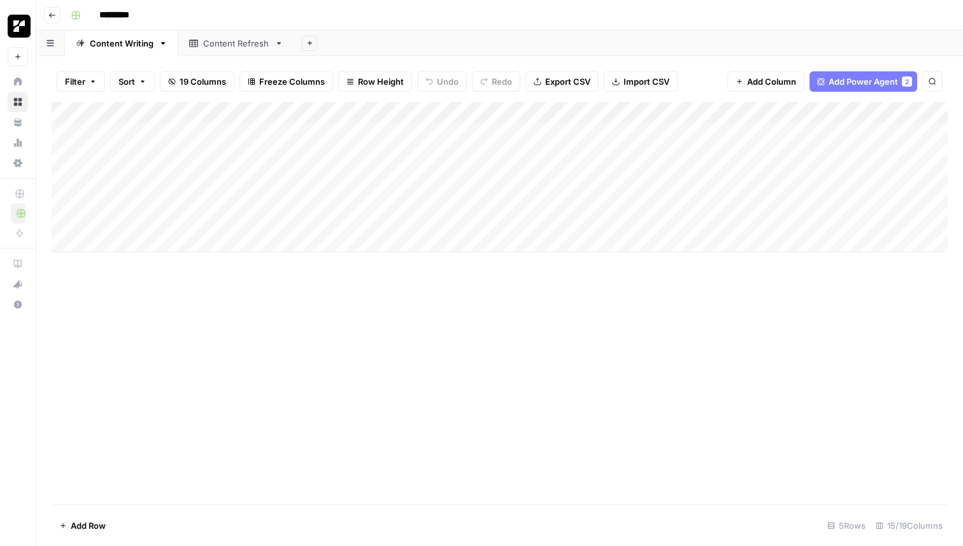
click at [249, 159] on div "Add Column" at bounding box center [500, 177] width 897 height 150
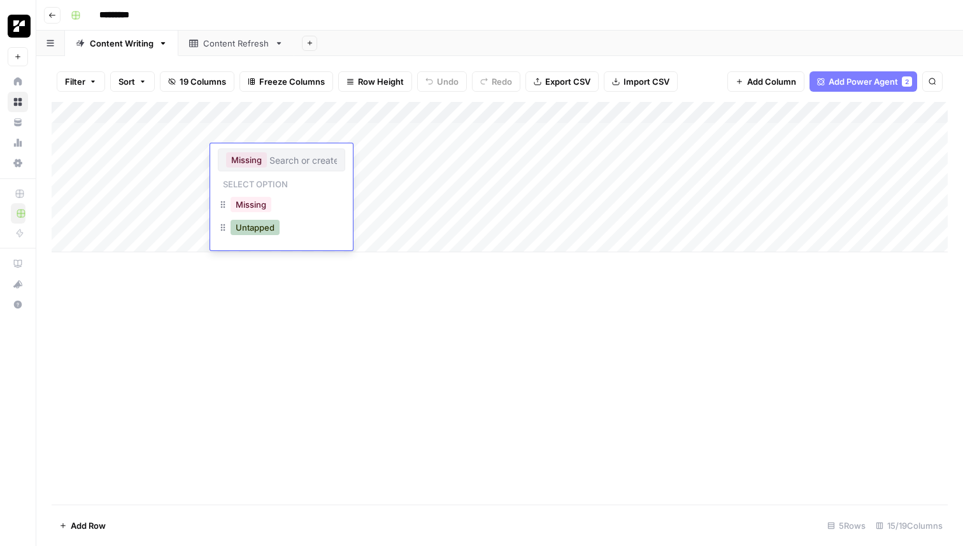
click at [254, 230] on button "Untapped" at bounding box center [255, 227] width 49 height 15
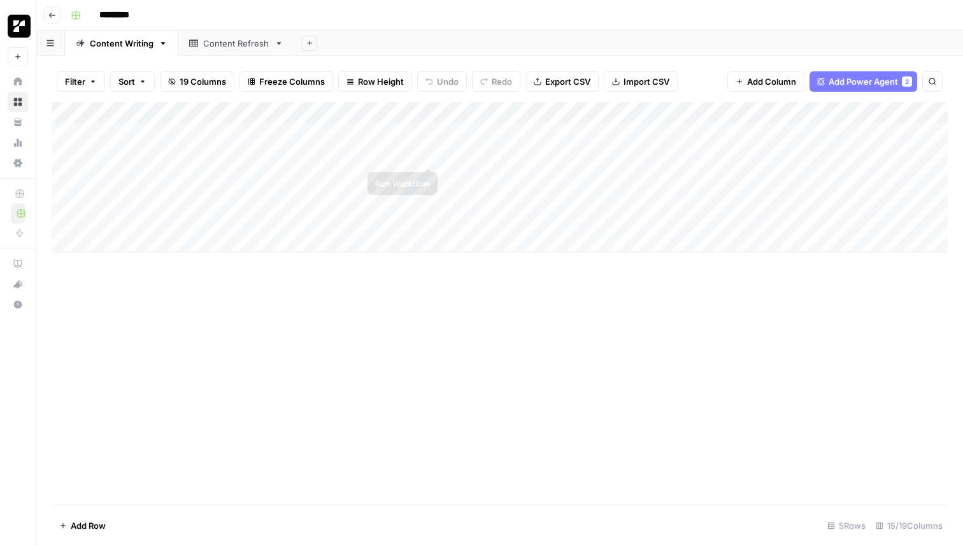
click at [426, 156] on div "Add Column" at bounding box center [500, 177] width 897 height 150
click at [569, 354] on div "Add Column" at bounding box center [500, 303] width 897 height 403
click at [425, 157] on div "Add Column" at bounding box center [500, 177] width 897 height 150
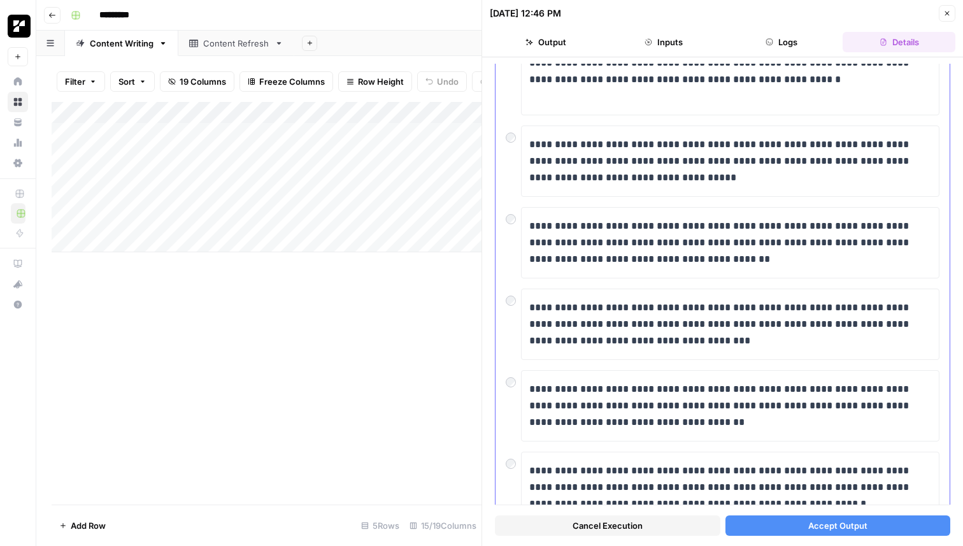
scroll to position [3473, 0]
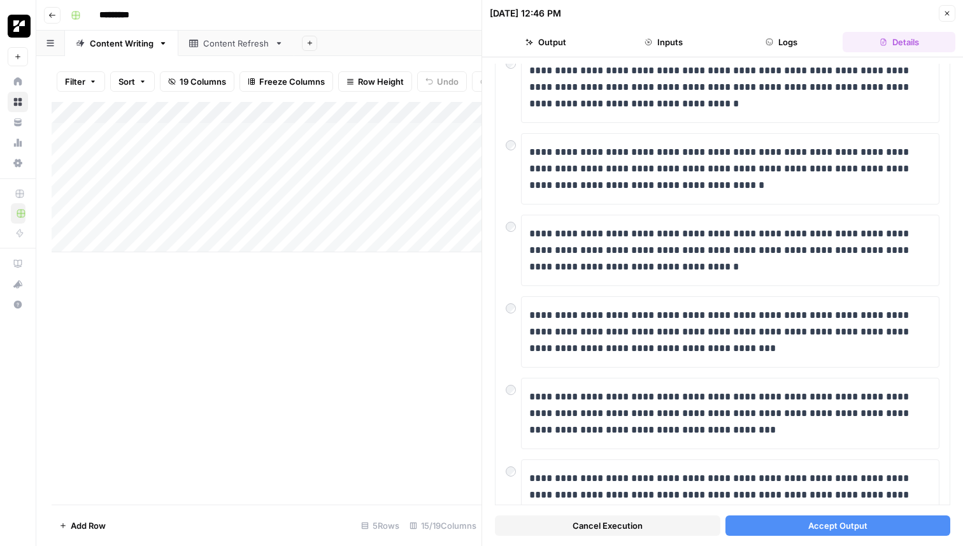
click at [561, 523] on button "Cancel Execution" at bounding box center [608, 525] width 226 height 20
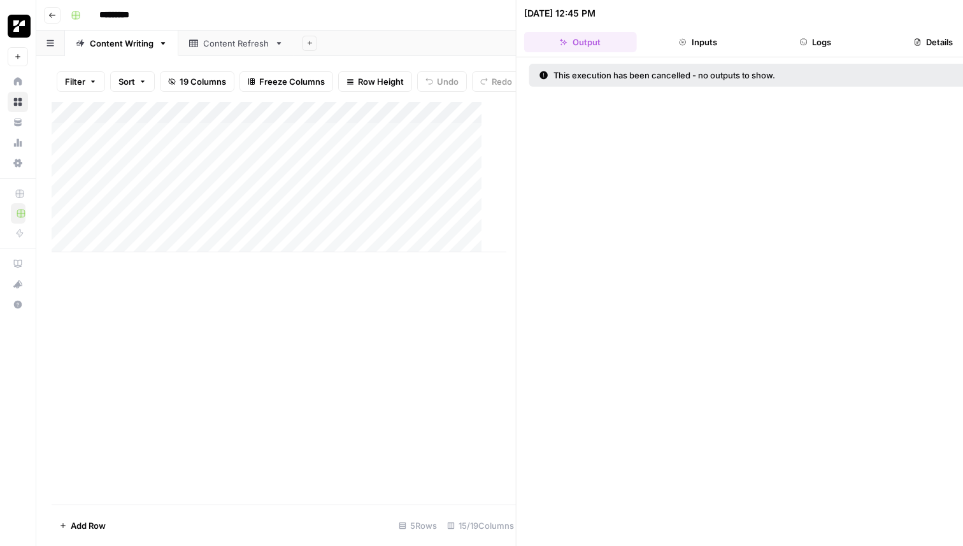
click at [339, 313] on div "Add Column" at bounding box center [286, 303] width 468 height 403
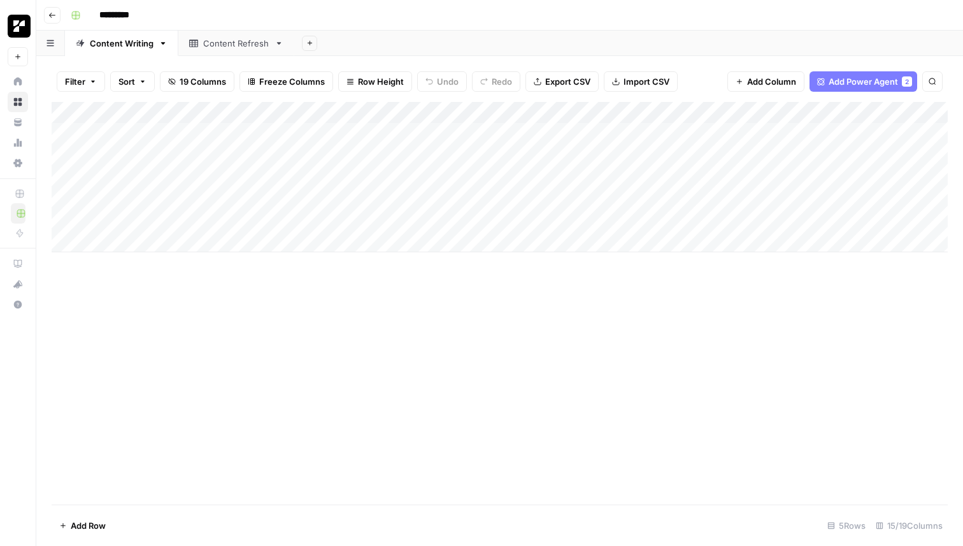
click at [247, 153] on div "Add Column" at bounding box center [500, 177] width 897 height 150
click at [272, 153] on div "Add Column" at bounding box center [500, 177] width 897 height 150
click at [417, 159] on div "Add Column" at bounding box center [500, 177] width 897 height 150
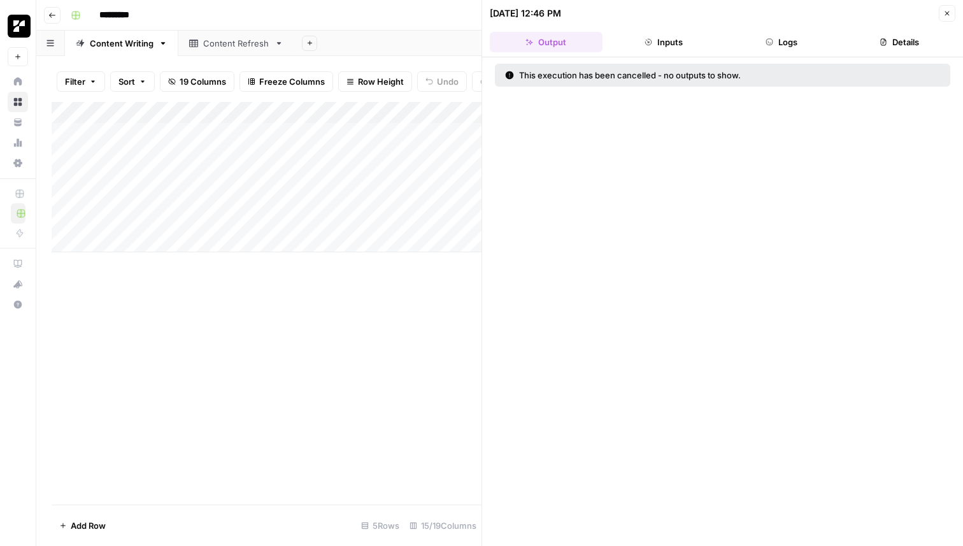
click at [278, 178] on div "Add Column" at bounding box center [267, 177] width 430 height 150
click at [257, 175] on div "Add Column" at bounding box center [267, 177] width 430 height 150
click at [285, 232] on div "Missing" at bounding box center [281, 227] width 127 height 23
click at [268, 234] on div "Missing" at bounding box center [251, 226] width 46 height 18
click at [259, 232] on button "Missing" at bounding box center [251, 226] width 41 height 15
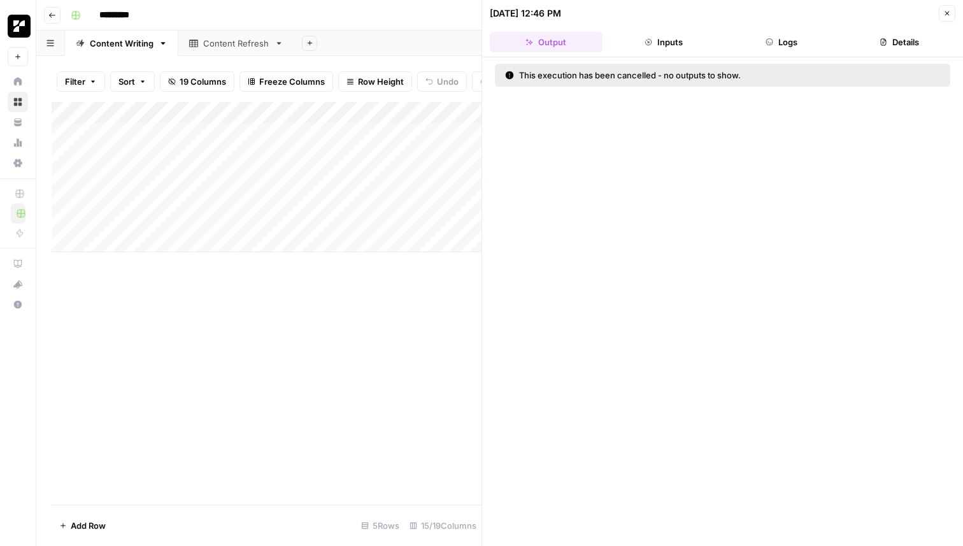
click at [380, 178] on div "Add Column" at bounding box center [267, 177] width 430 height 150
click at [428, 152] on div "Add Column" at bounding box center [267, 177] width 430 height 150
click at [404, 180] on div "Add Column" at bounding box center [267, 177] width 430 height 150
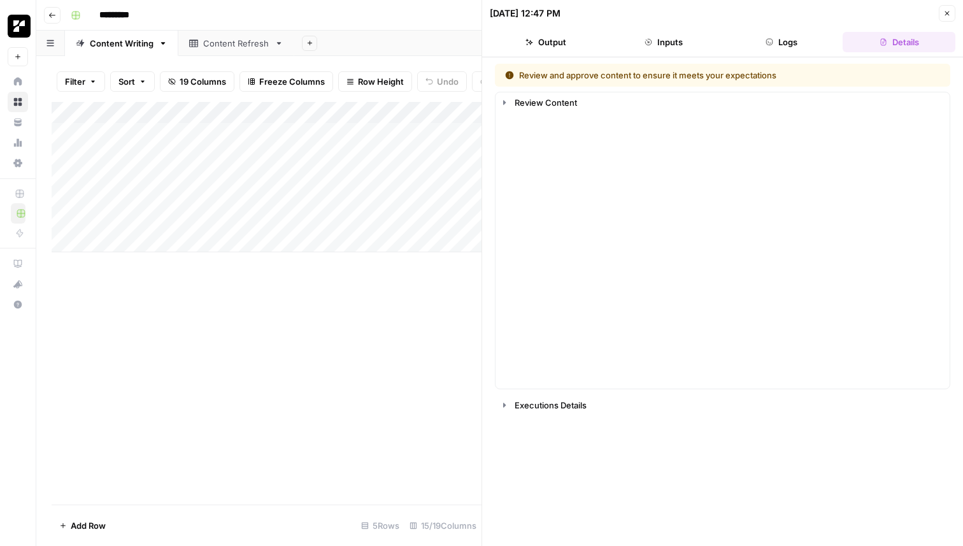
click at [407, 175] on div "Add Column" at bounding box center [267, 177] width 430 height 150
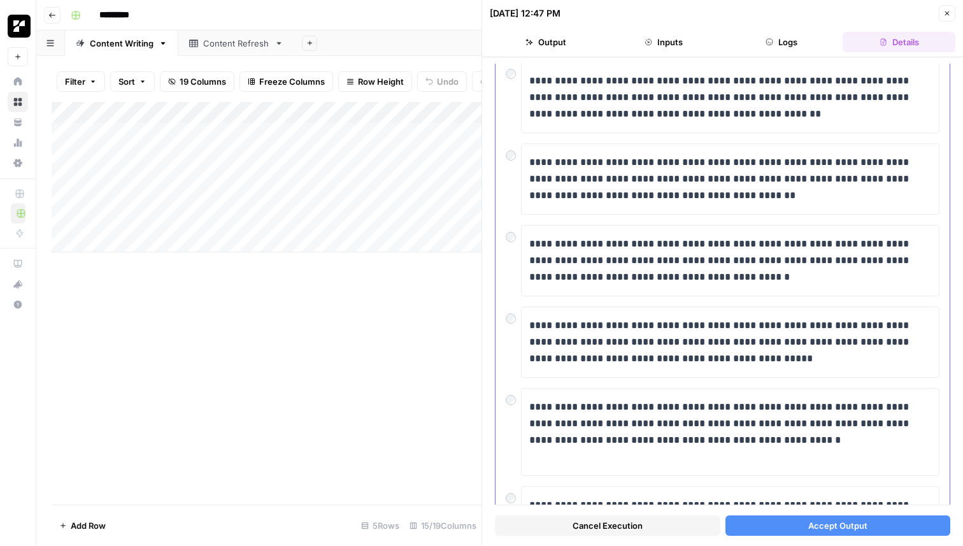
scroll to position [88, 0]
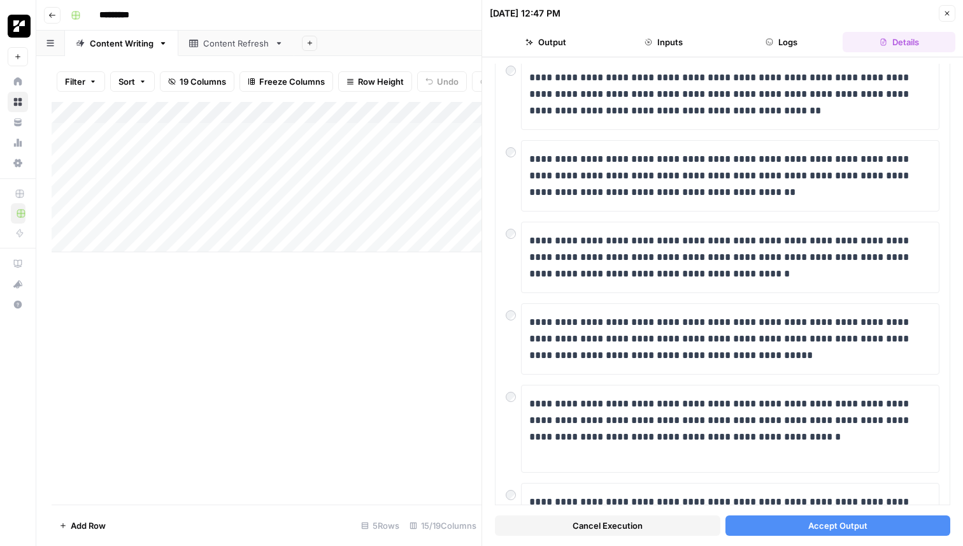
click at [414, 156] on div "Add Column" at bounding box center [267, 177] width 430 height 150
click at [428, 158] on div "Add Column" at bounding box center [267, 177] width 430 height 150
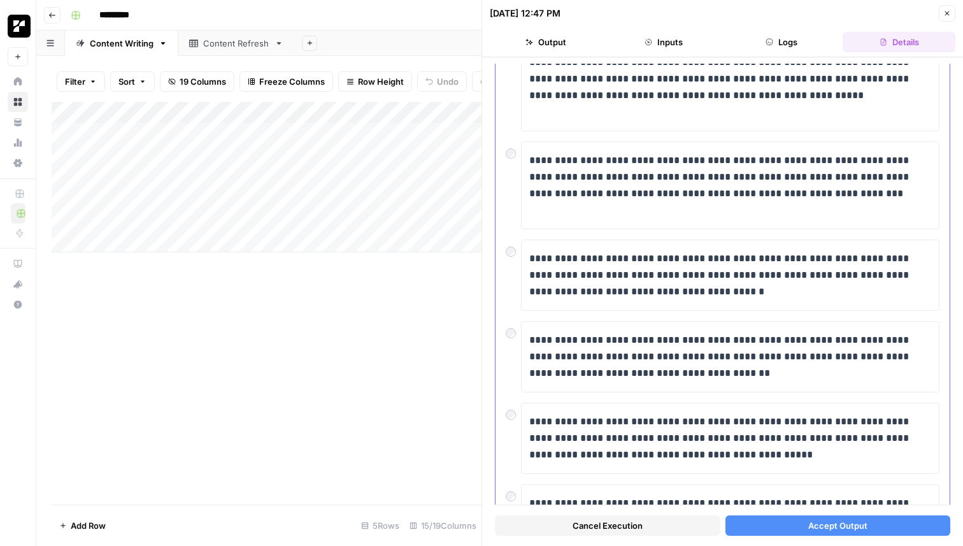
scroll to position [991, 0]
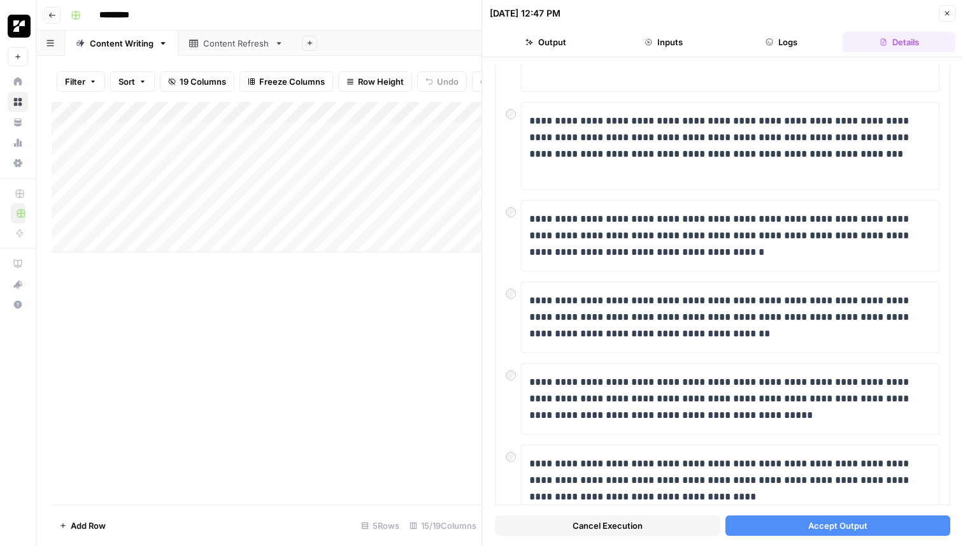
click at [436, 334] on div "Add Column" at bounding box center [267, 303] width 430 height 403
click at [403, 177] on div "Add Column" at bounding box center [267, 177] width 430 height 150
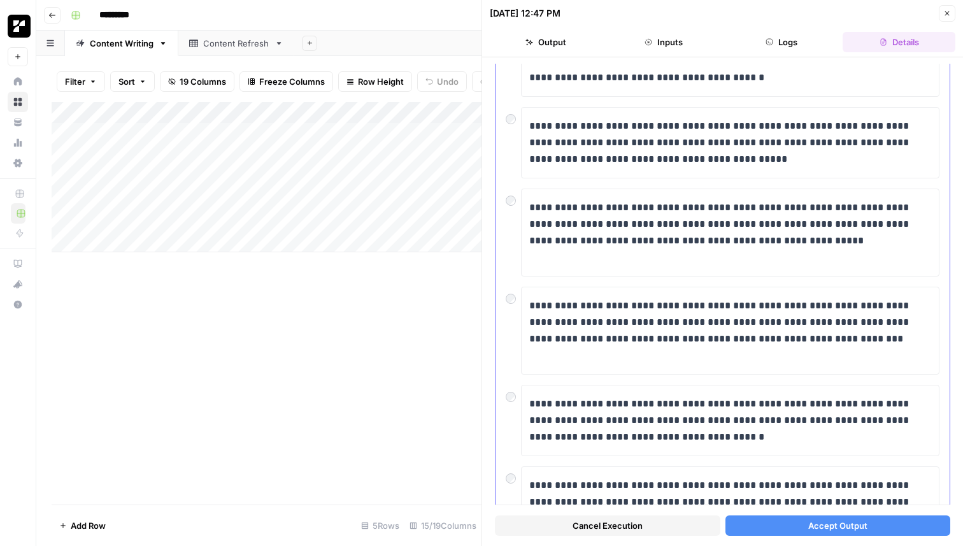
scroll to position [812, 0]
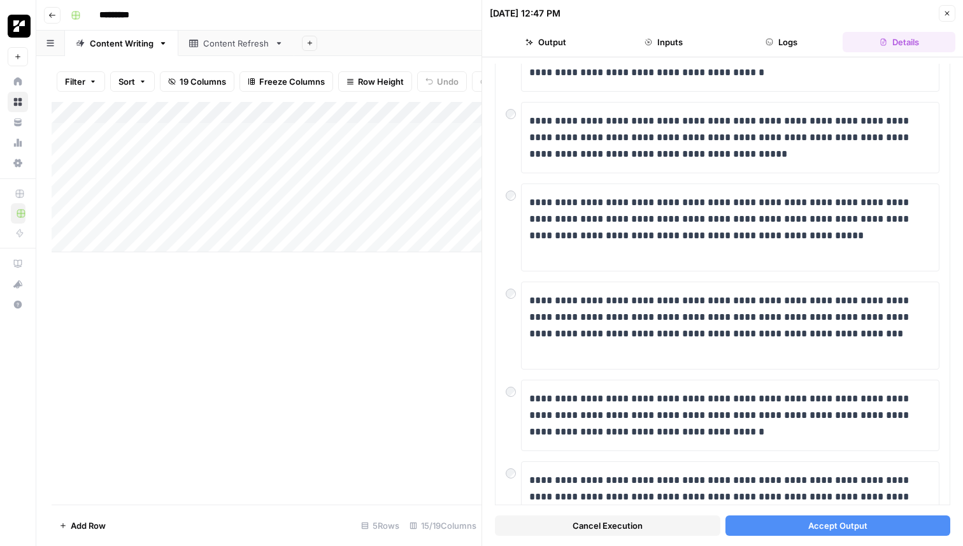
drag, startPoint x: 294, startPoint y: 349, endPoint x: 320, endPoint y: 296, distance: 58.1
click at [294, 349] on div "Add Column" at bounding box center [267, 303] width 430 height 403
click at [419, 154] on div "Add Column" at bounding box center [267, 177] width 430 height 150
click at [409, 178] on div "Add Column" at bounding box center [267, 177] width 430 height 150
click at [427, 177] on div "Add Column" at bounding box center [267, 177] width 430 height 150
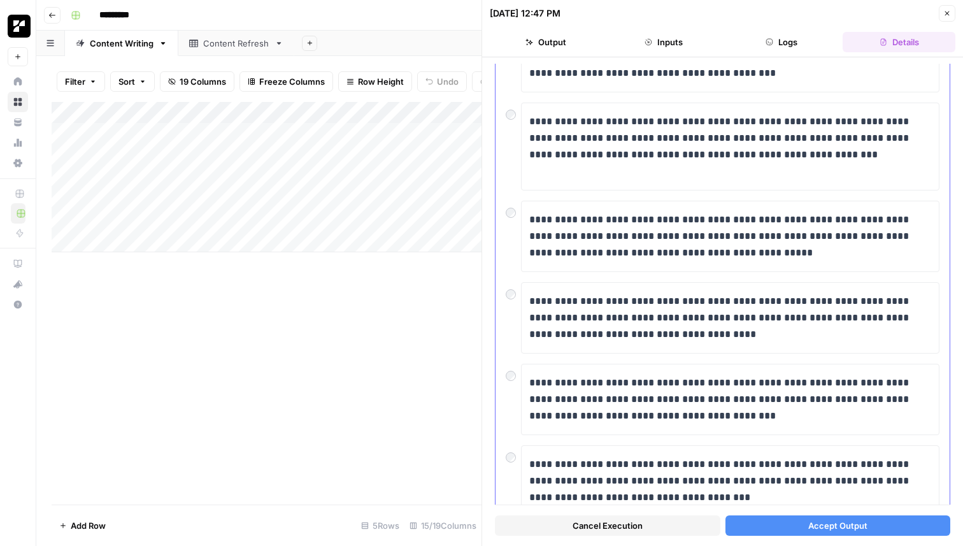
scroll to position [2711, 0]
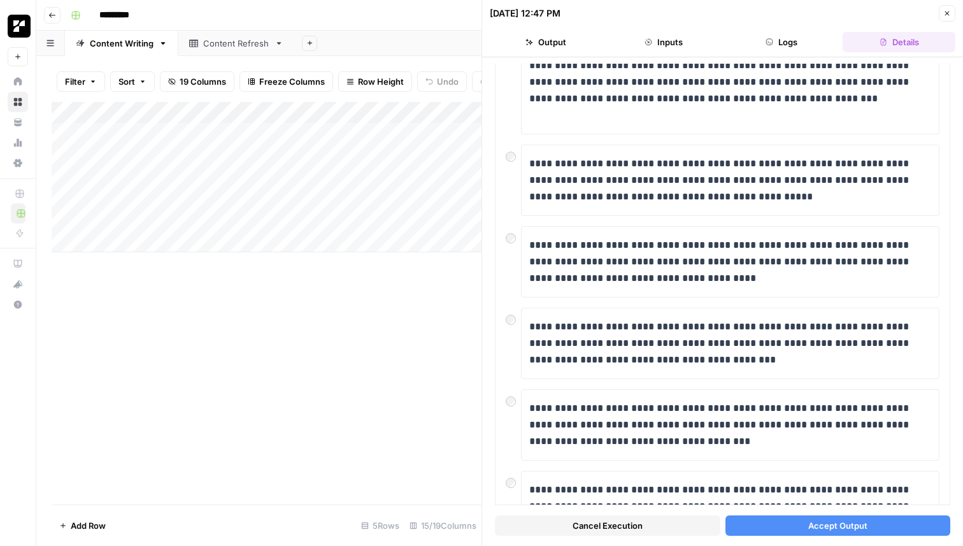
click at [390, 151] on div "Add Column" at bounding box center [267, 177] width 430 height 150
click at [430, 157] on div "Add Column" at bounding box center [267, 177] width 430 height 150
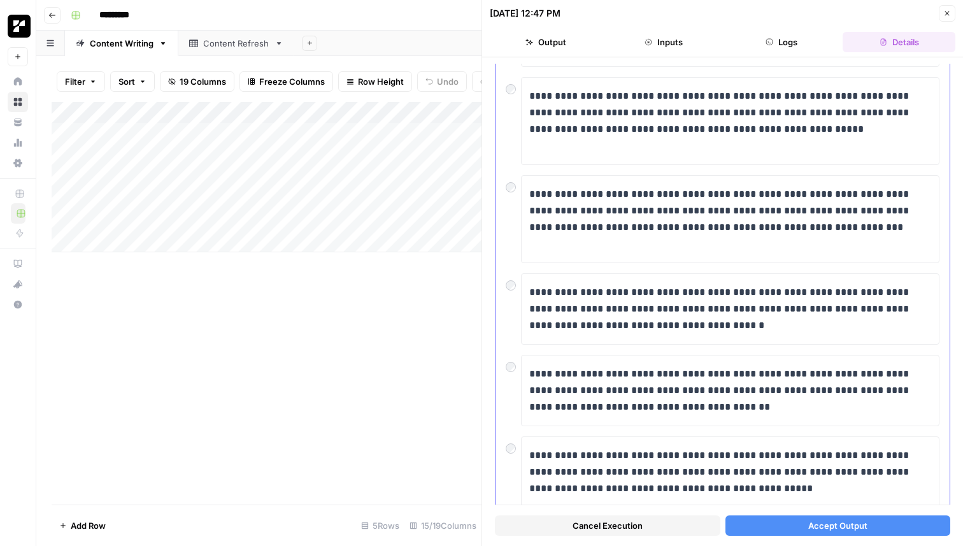
scroll to position [925, 0]
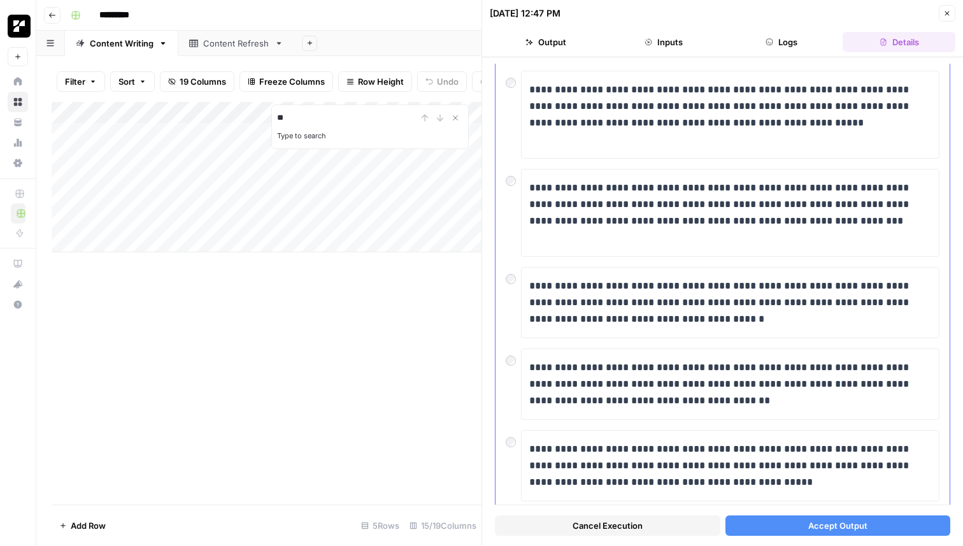
type input "*"
click at [247, 328] on div "Add Column Type to search" at bounding box center [267, 303] width 430 height 403
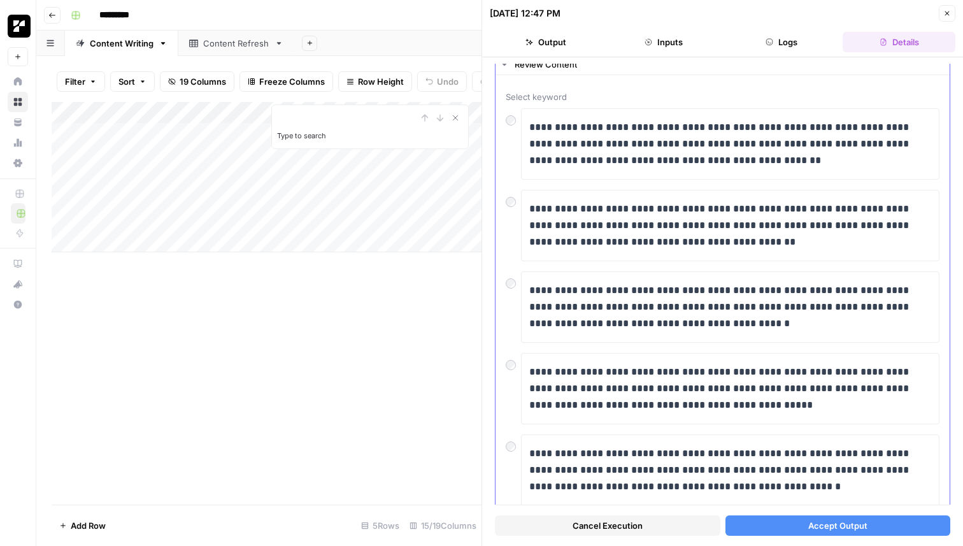
scroll to position [0, 0]
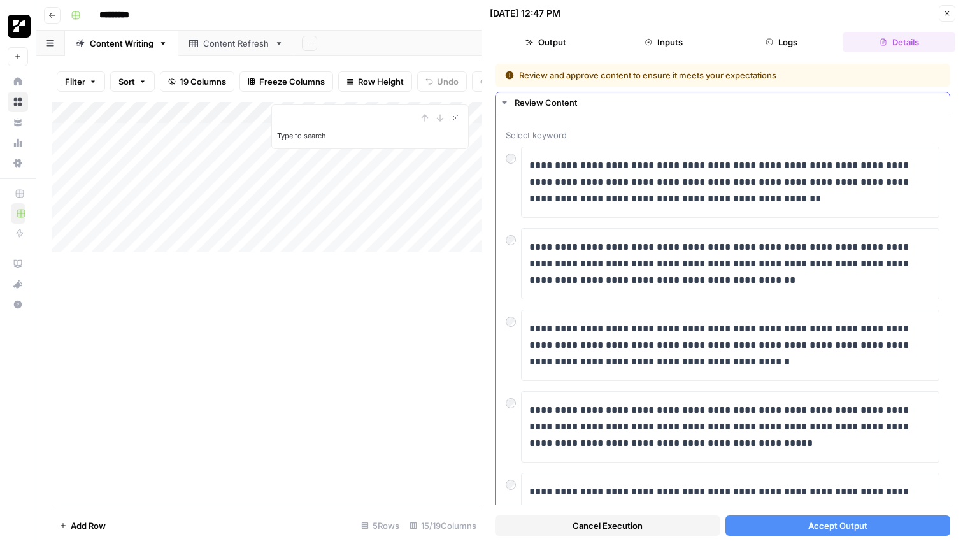
click at [679, 107] on div "Review Content" at bounding box center [729, 102] width 428 height 13
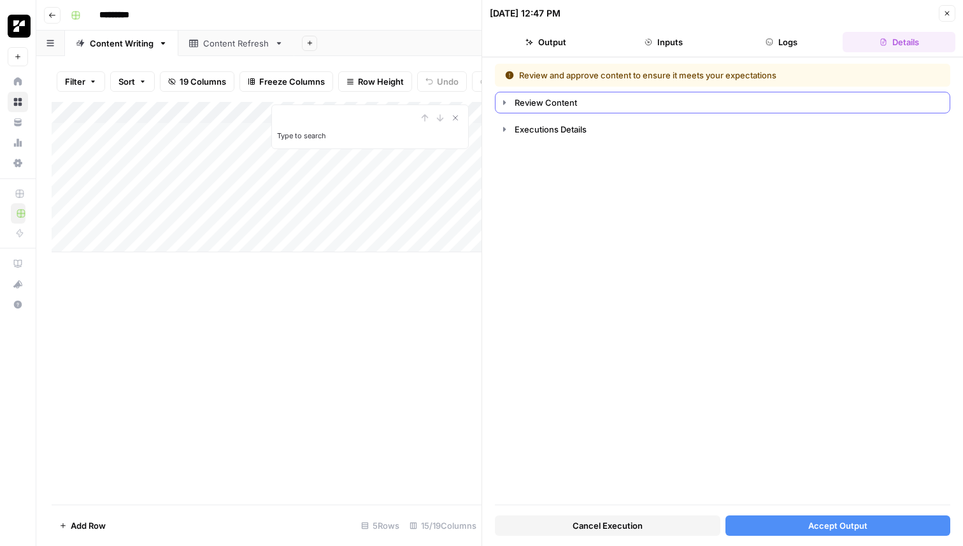
click at [659, 108] on div "Review Content" at bounding box center [729, 102] width 428 height 13
click at [508, 103] on icon "button" at bounding box center [505, 102] width 10 height 10
click at [506, 133] on icon "button" at bounding box center [505, 129] width 10 height 10
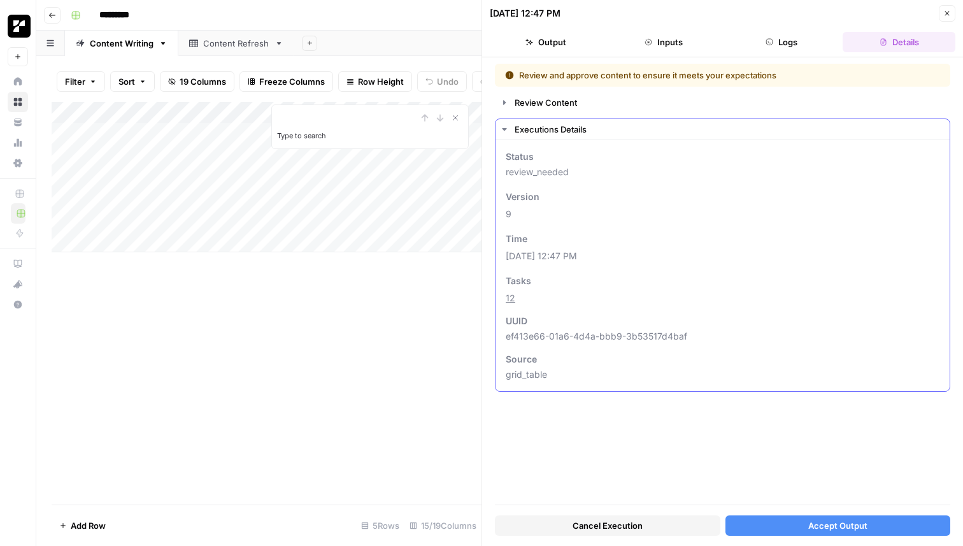
click at [506, 131] on icon "button" at bounding box center [505, 129] width 10 height 10
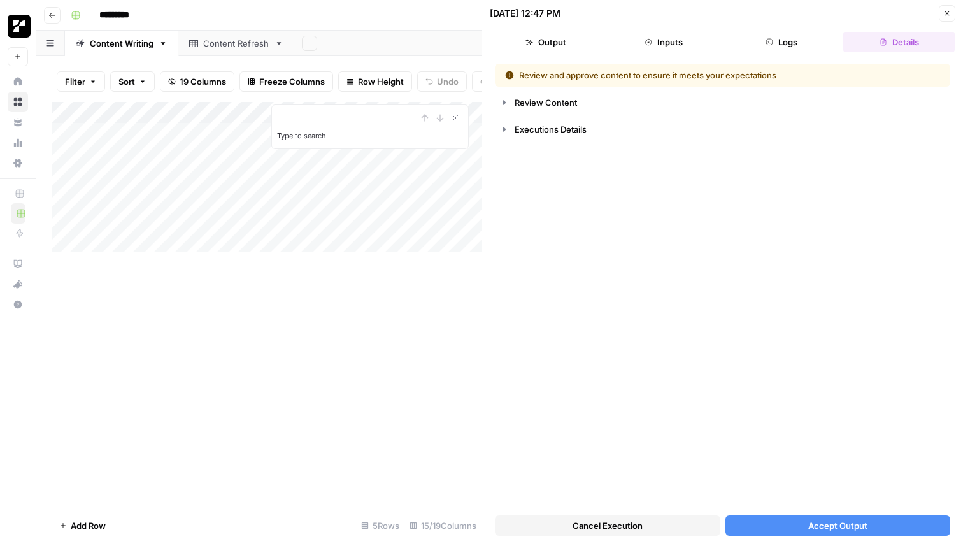
click at [783, 35] on button "Logs" at bounding box center [782, 42] width 113 height 20
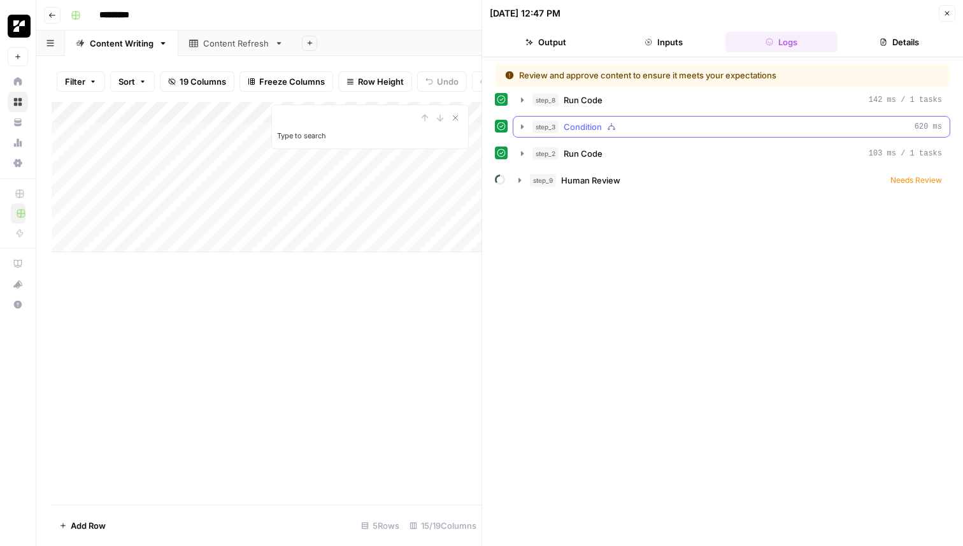
click at [574, 127] on span "Condition" at bounding box center [583, 126] width 38 height 13
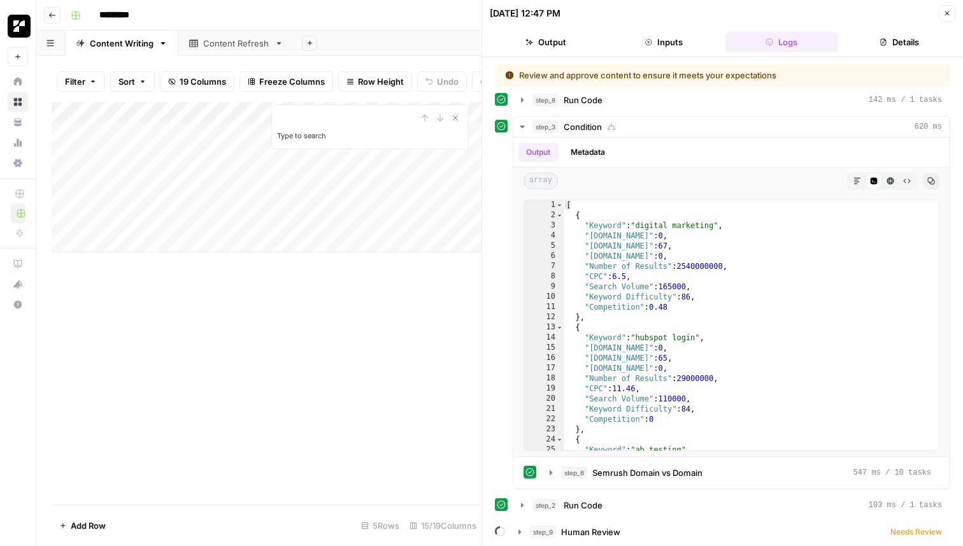
click at [397, 180] on div "Add Column" at bounding box center [267, 177] width 430 height 150
click at [380, 179] on div "Add Column" at bounding box center [267, 177] width 430 height 150
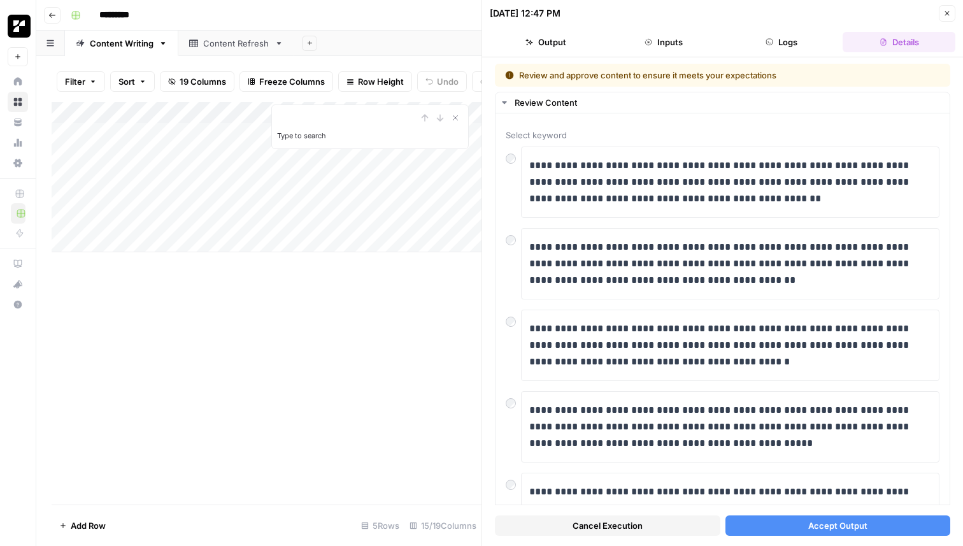
click at [761, 54] on header "08/21/25 at 12:47 PM Close Output Inputs Logs Details" at bounding box center [722, 28] width 481 height 57
click at [775, 47] on button "Logs" at bounding box center [782, 42] width 113 height 20
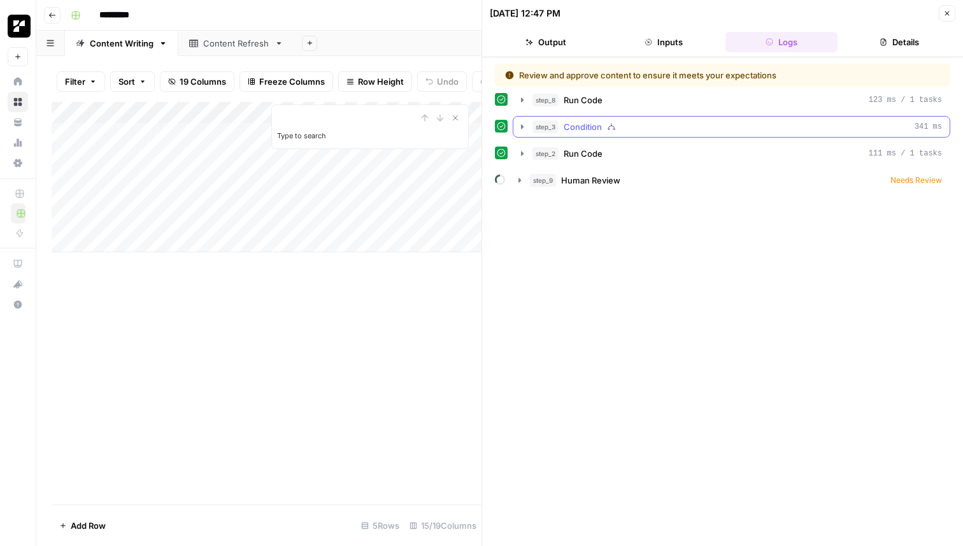
click at [523, 128] on icon "button" at bounding box center [522, 127] width 10 height 10
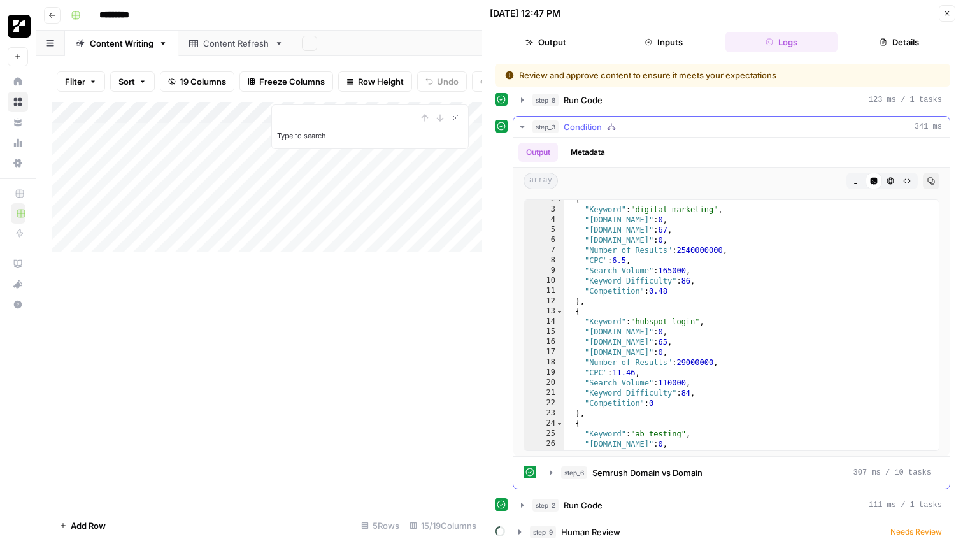
scroll to position [16, 0]
click at [520, 98] on icon "button" at bounding box center [522, 100] width 10 height 10
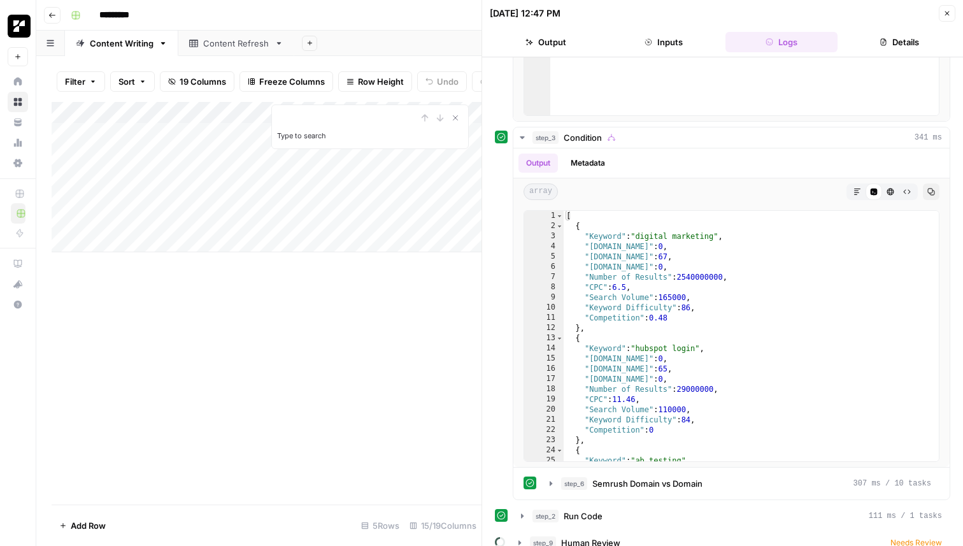
scroll to position [322, 0]
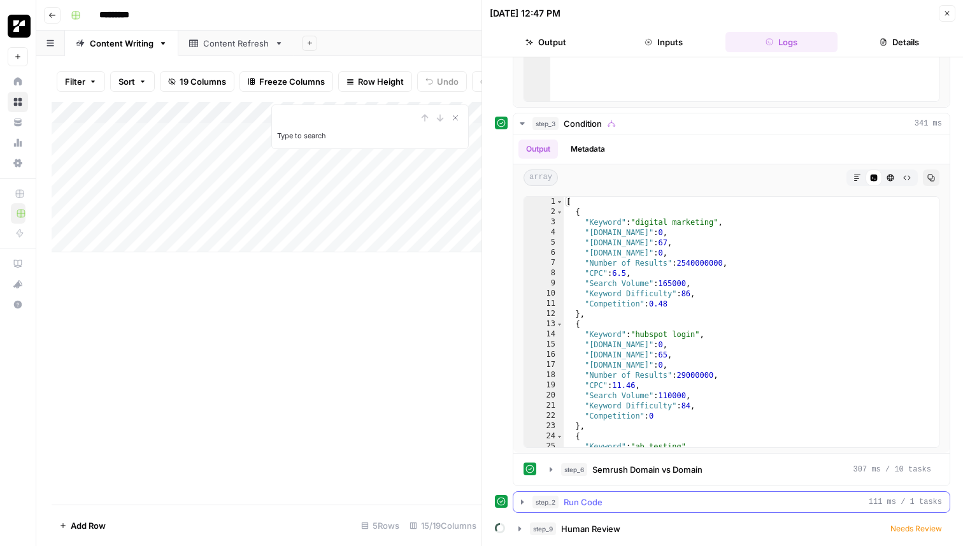
click at [519, 503] on icon "button" at bounding box center [522, 502] width 10 height 10
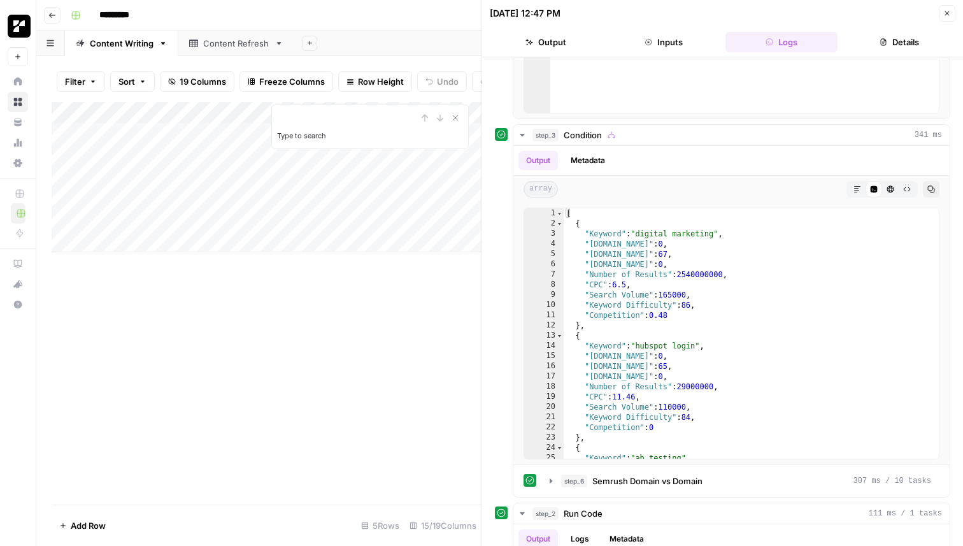
scroll to position [310, 0]
click at [413, 158] on div "Add Column" at bounding box center [267, 177] width 430 height 150
click at [942, 13] on button "Close" at bounding box center [947, 13] width 17 height 17
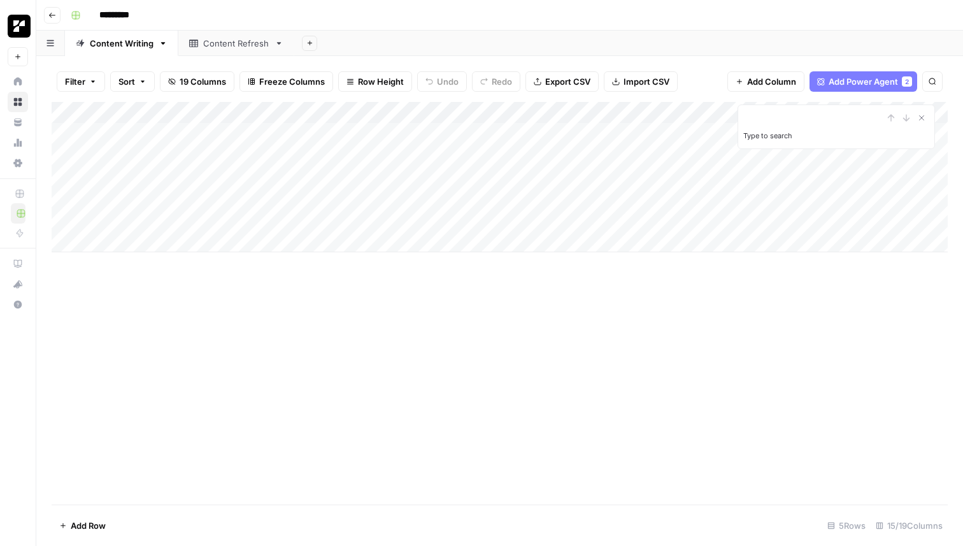
click at [403, 159] on div "Add Column" at bounding box center [500, 177] width 897 height 150
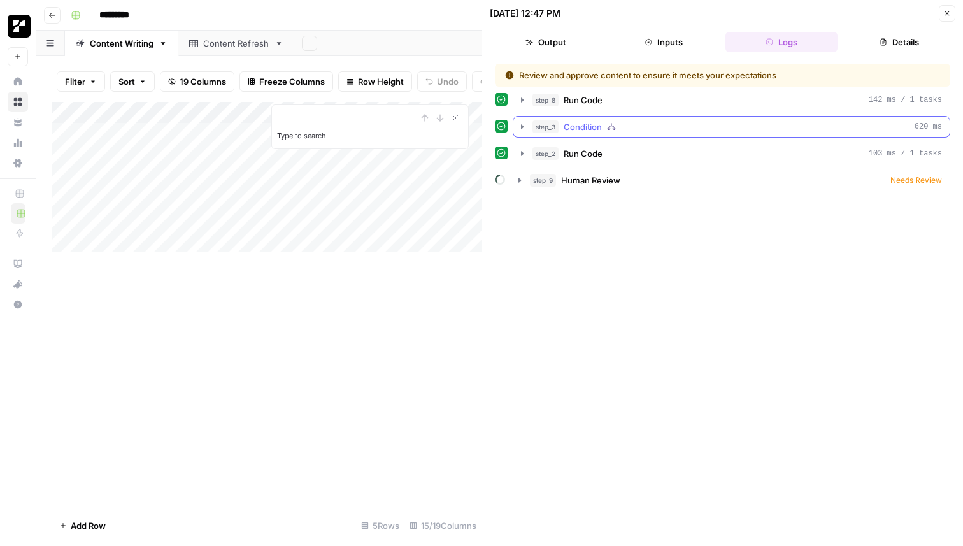
click at [526, 128] on icon "button" at bounding box center [522, 127] width 10 height 10
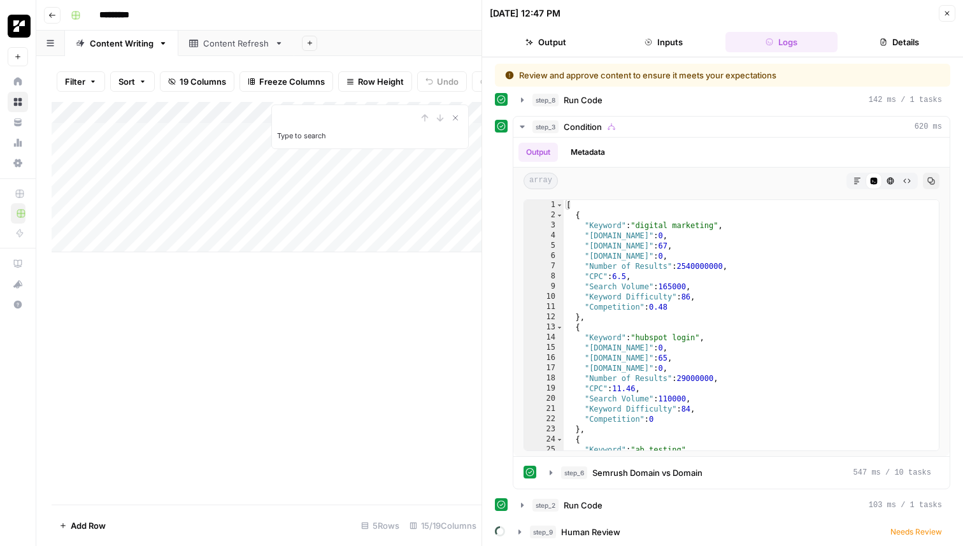
scroll to position [3, 0]
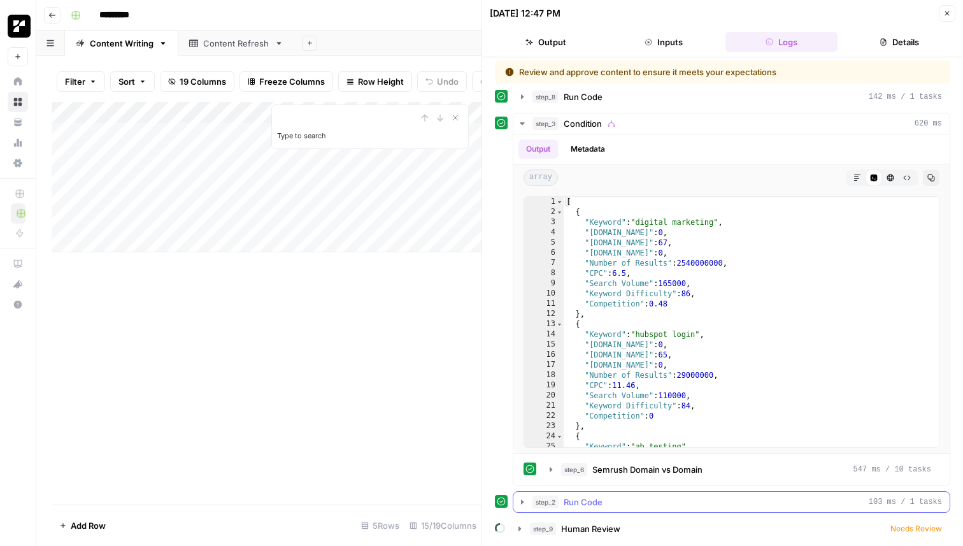
click at [520, 500] on icon "button" at bounding box center [522, 502] width 10 height 10
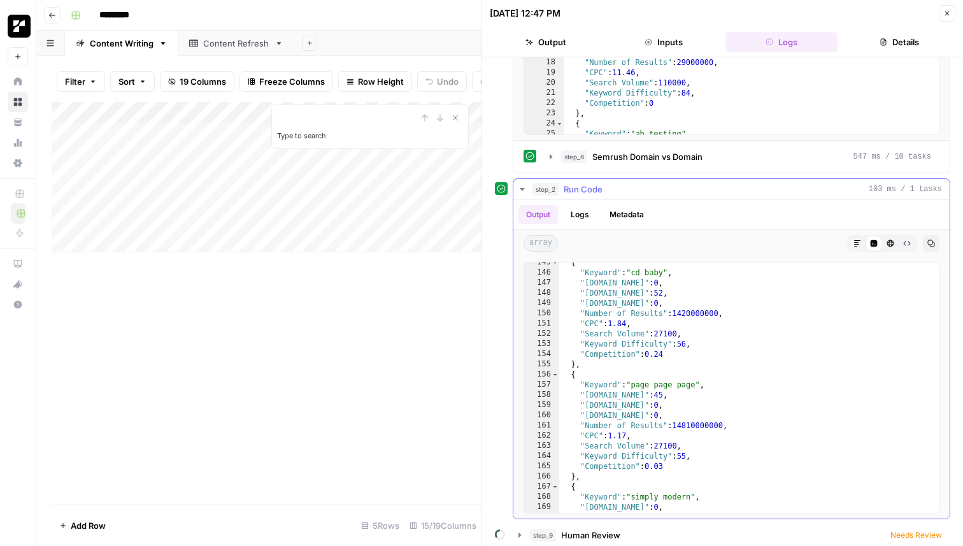
scroll to position [1509, 0]
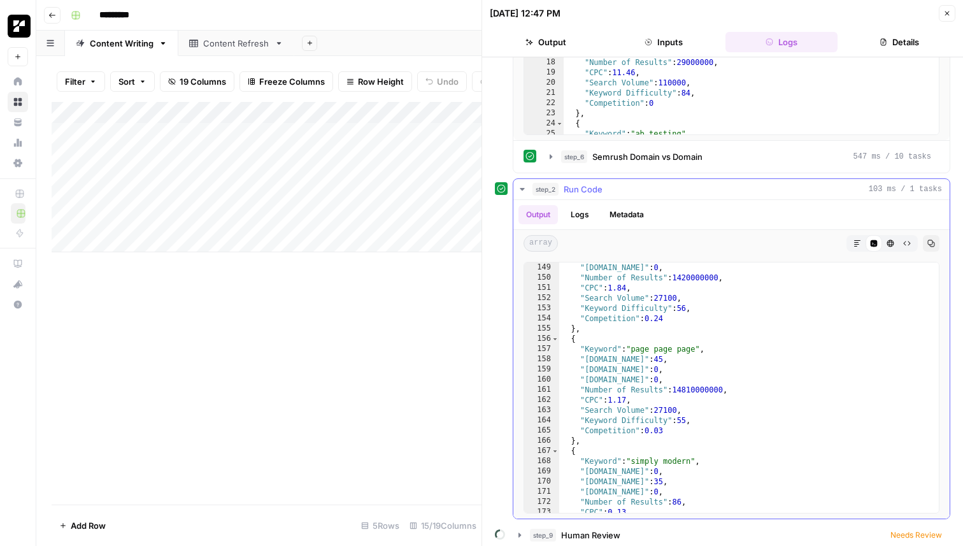
click at [514, 179] on button "step_2 Run Code 103 ms / 1 tasks" at bounding box center [732, 189] width 436 height 20
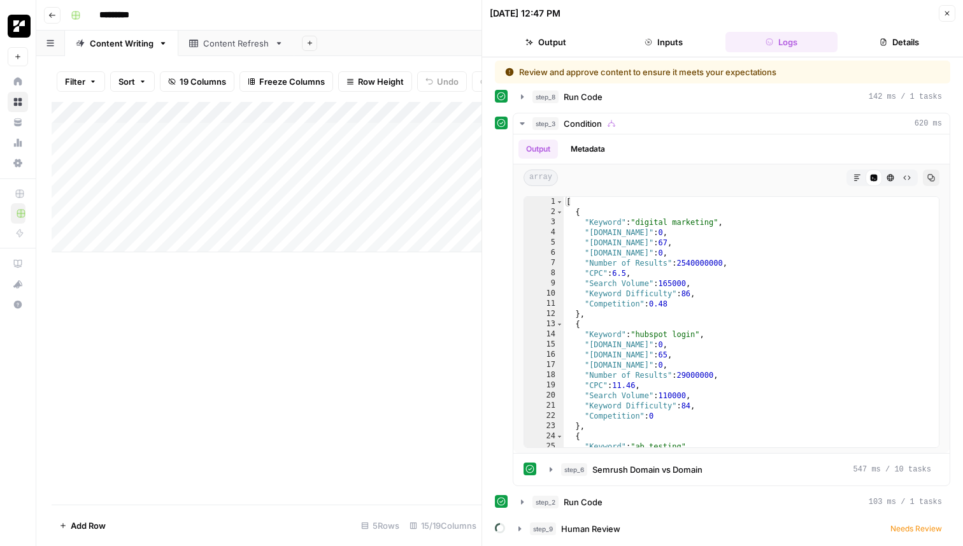
click at [945, 18] on button "Close" at bounding box center [947, 13] width 17 height 17
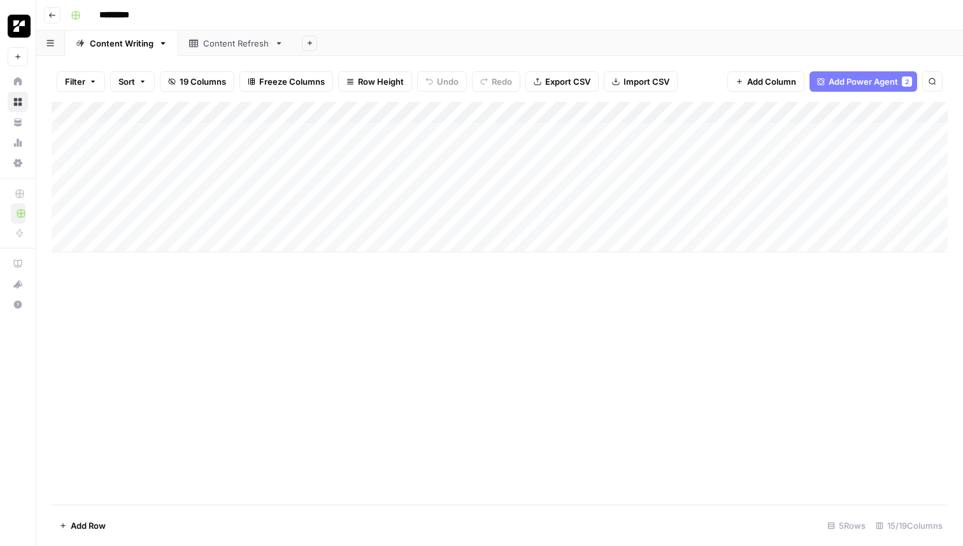
click at [259, 156] on div "Add Column" at bounding box center [500, 177] width 897 height 150
click at [314, 115] on div "Add Column" at bounding box center [500, 177] width 897 height 150
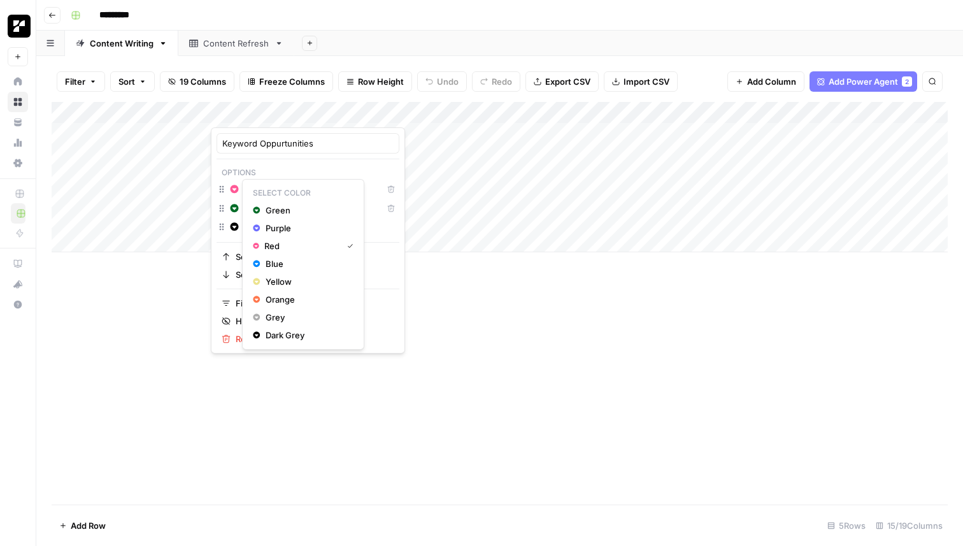
click at [235, 185] on icon "button" at bounding box center [235, 189] width 8 height 8
click at [292, 209] on span "Green" at bounding box center [307, 210] width 83 height 13
click at [234, 211] on icon "button" at bounding box center [235, 208] width 8 height 8
click at [279, 263] on span "Red" at bounding box center [307, 265] width 83 height 13
click at [447, 336] on div "Add Column" at bounding box center [500, 303] width 897 height 403
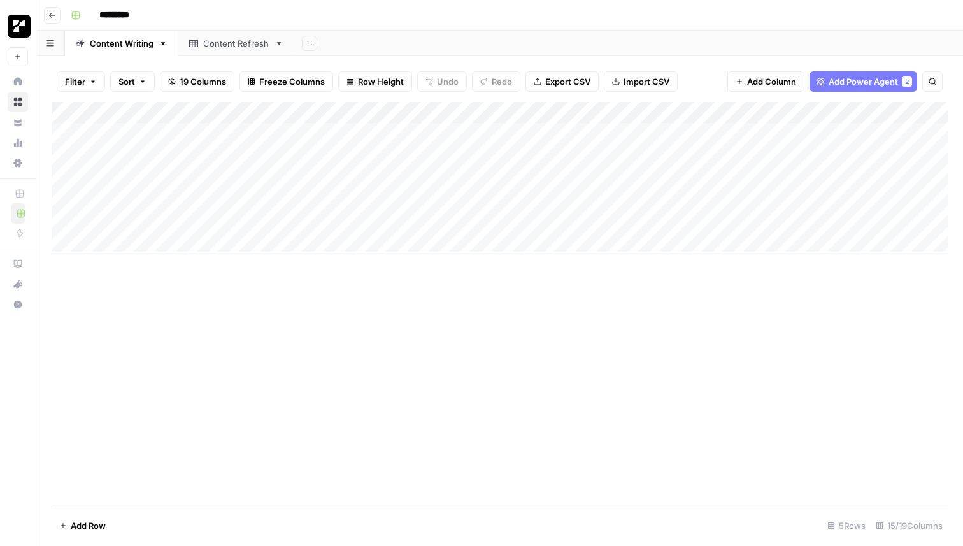
click at [252, 154] on div "Add Column" at bounding box center [500, 177] width 897 height 150
click at [428, 156] on div "Add Column" at bounding box center [500, 177] width 897 height 150
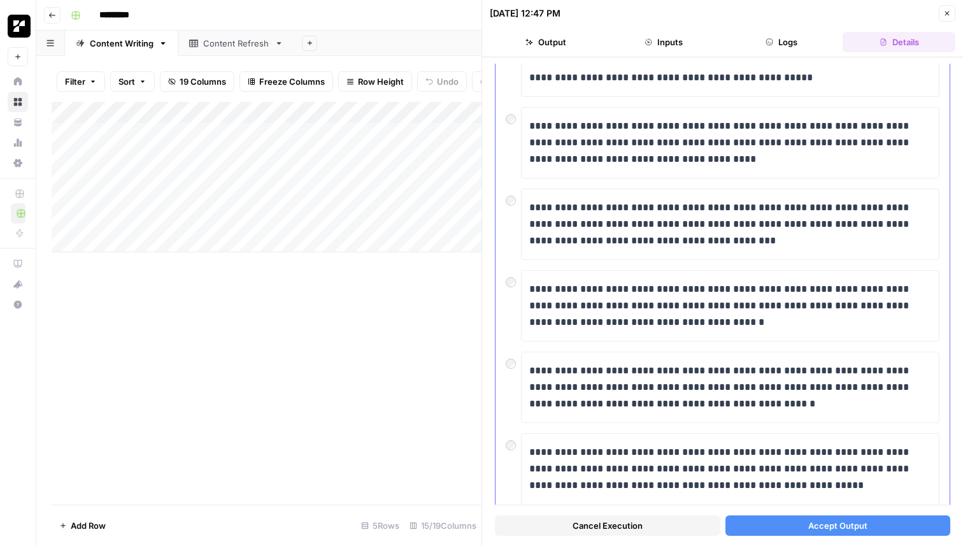
scroll to position [1351, 0]
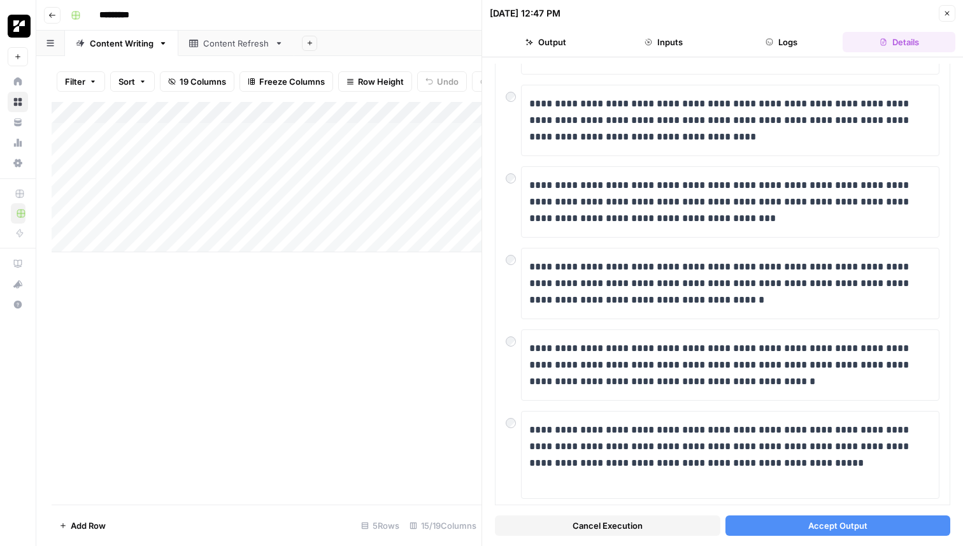
click at [429, 176] on div "Add Column" at bounding box center [267, 177] width 430 height 150
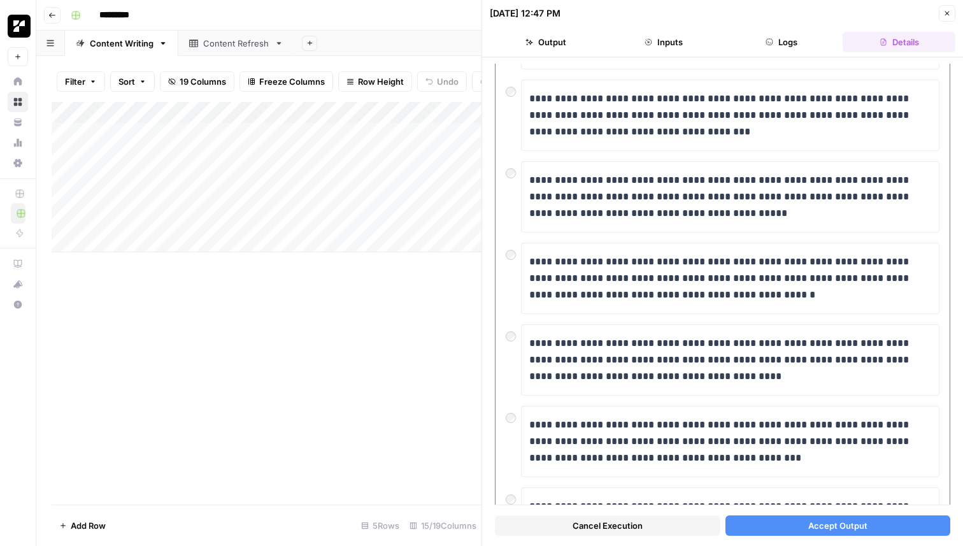
scroll to position [2087, 0]
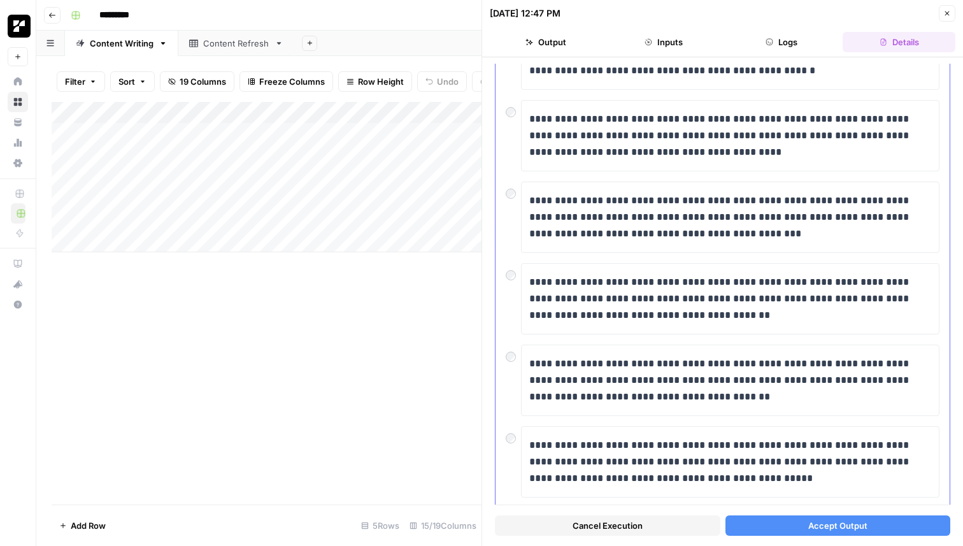
click at [403, 401] on div "Add Column" at bounding box center [267, 303] width 430 height 403
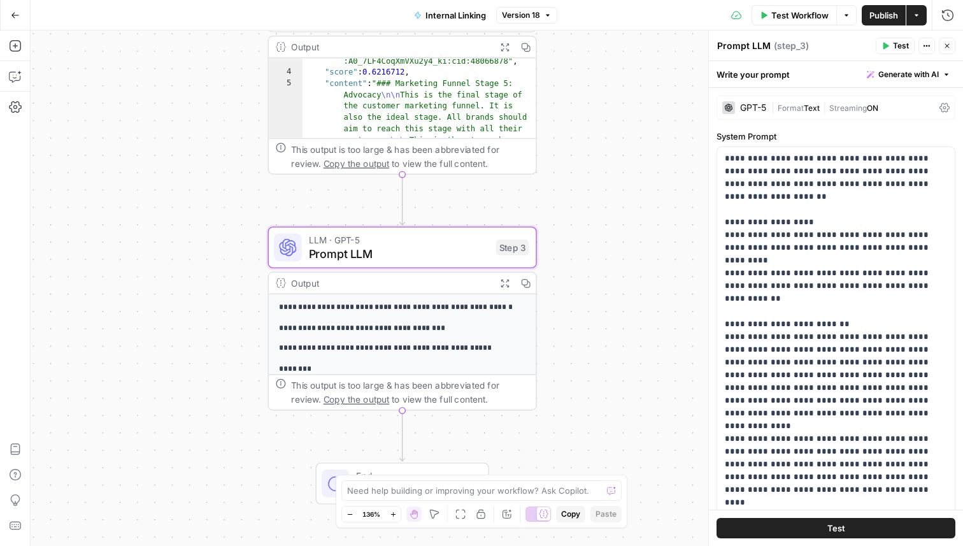
scroll to position [140, 0]
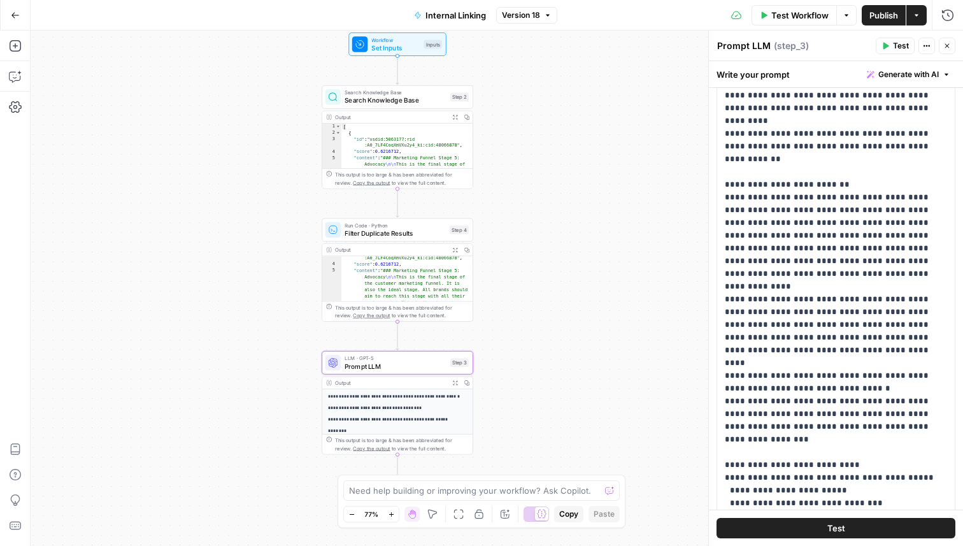
drag, startPoint x: 613, startPoint y: 256, endPoint x: 521, endPoint y: 368, distance: 144.8
click at [521, 368] on div "Workflow Set Inputs Inputs Search Knowledge Base Search Knowledge Base Step 2 O…" at bounding box center [497, 288] width 933 height 515
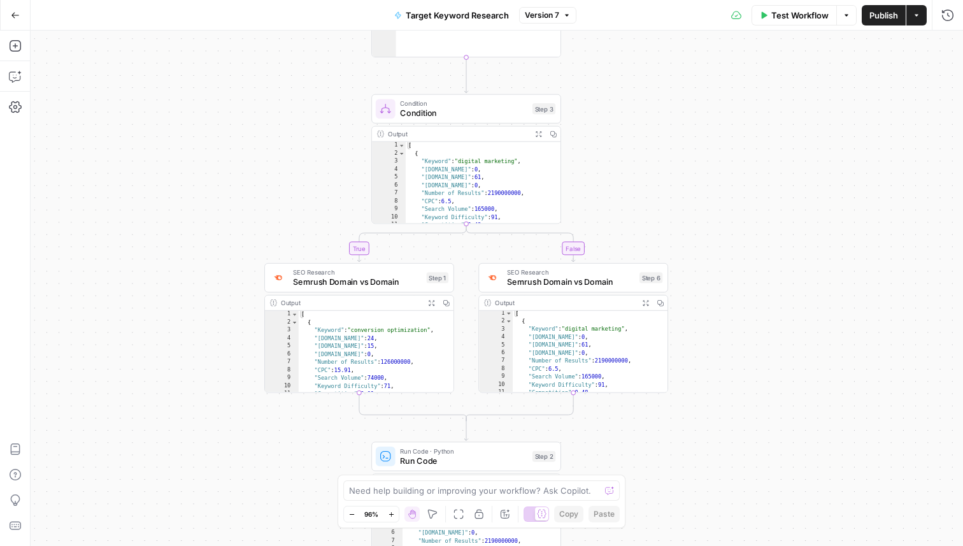
scroll to position [22, 0]
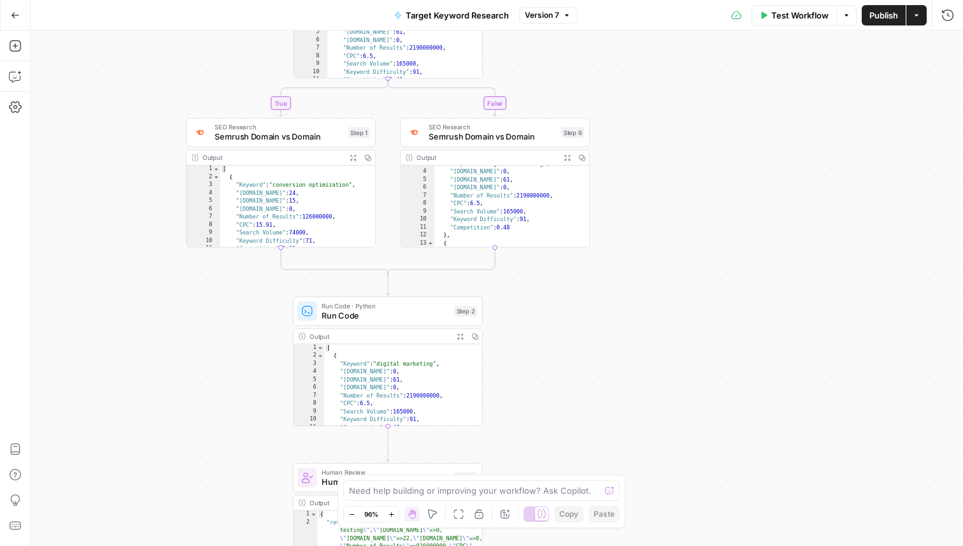
drag, startPoint x: 901, startPoint y: 310, endPoint x: 823, endPoint y: 165, distance: 165.1
click at [823, 165] on div "true false Workflow Set Inputs Inputs Run Code · Python Run Code Step 8 Output …" at bounding box center [497, 288] width 933 height 515
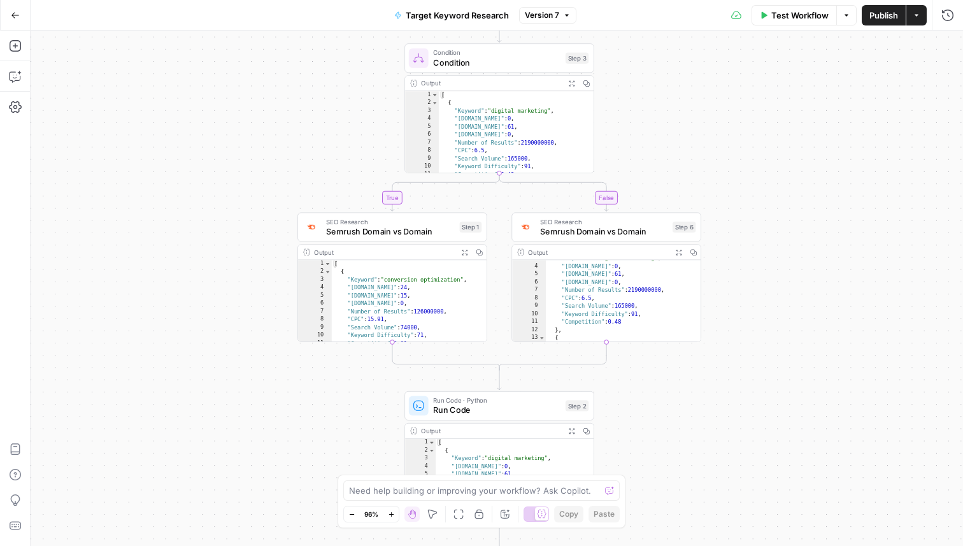
drag, startPoint x: 620, startPoint y: 236, endPoint x: 742, endPoint y: 370, distance: 180.4
click at [742, 370] on div "true false Workflow Set Inputs Inputs Run Code · Python Run Code Step 8 Output …" at bounding box center [497, 288] width 933 height 515
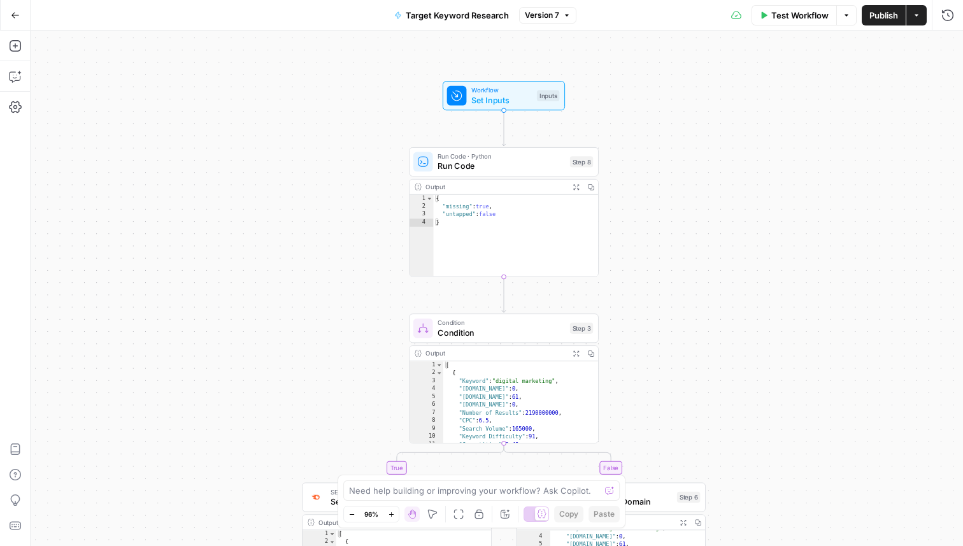
drag, startPoint x: 753, startPoint y: 147, endPoint x: 759, endPoint y: 430, distance: 283.6
click at [759, 431] on div "true false Workflow Set Inputs Inputs Run Code · Python Run Code Step 8 Output …" at bounding box center [497, 288] width 933 height 515
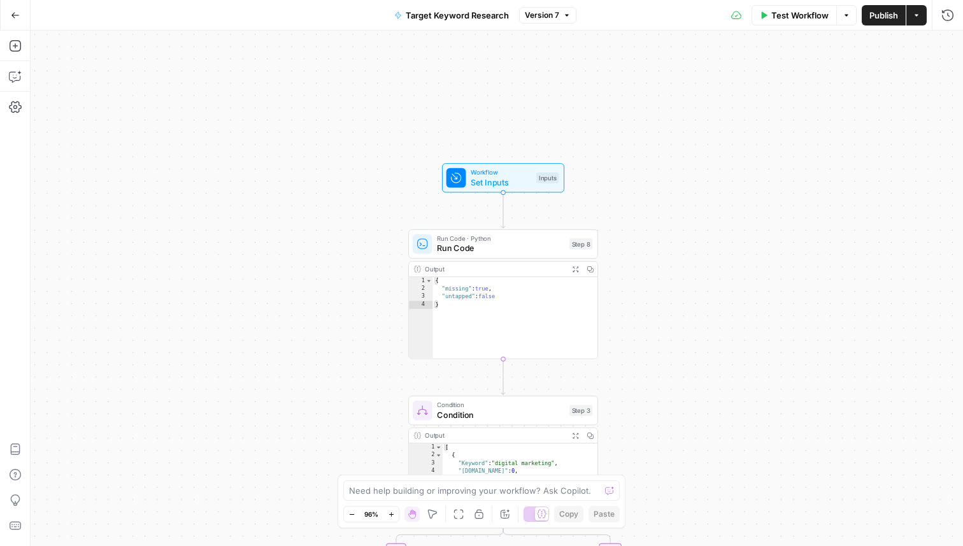
drag, startPoint x: 786, startPoint y: 254, endPoint x: 776, endPoint y: 327, distance: 73.4
click at [776, 327] on div "true false Workflow Set Inputs Inputs Run Code · Python Run Code Step 8 Output …" at bounding box center [497, 288] width 933 height 515
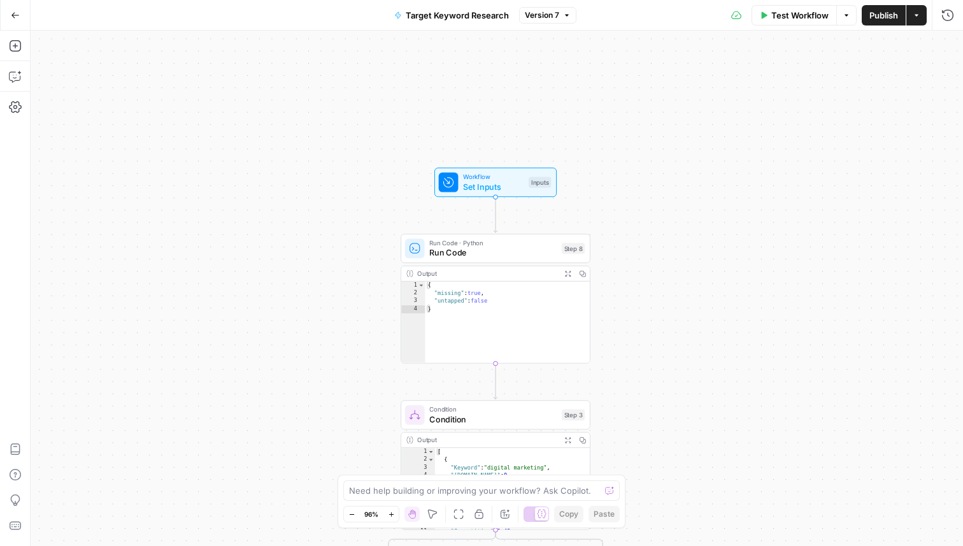
click at [479, 185] on span "Set Inputs" at bounding box center [493, 186] width 61 height 12
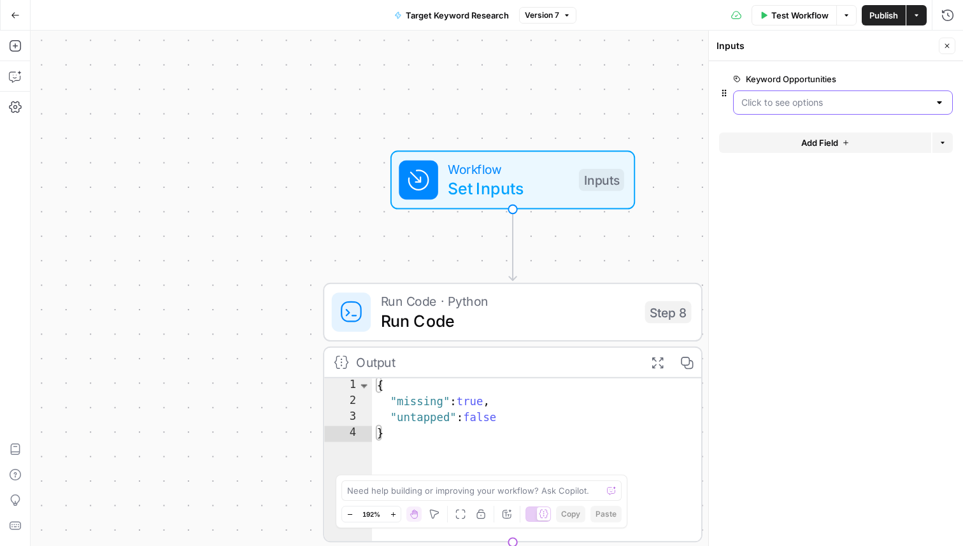
click at [777, 107] on Opportunities "Keyword Opportunities" at bounding box center [836, 102] width 188 height 13
click at [862, 282] on form "Keyword Opportunities edit field Delete group Add Field Options" at bounding box center [836, 303] width 254 height 485
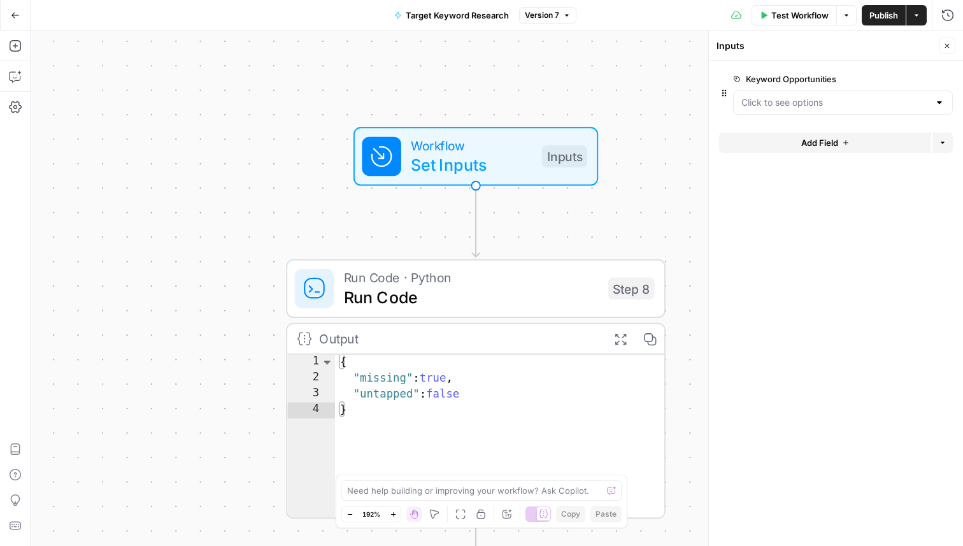
drag, startPoint x: 662, startPoint y: 243, endPoint x: 600, endPoint y: 181, distance: 87.4
click at [600, 181] on div "true false Workflow Set Inputs Inputs Run Code · Python Run Code Step 8 Output …" at bounding box center [497, 288] width 933 height 515
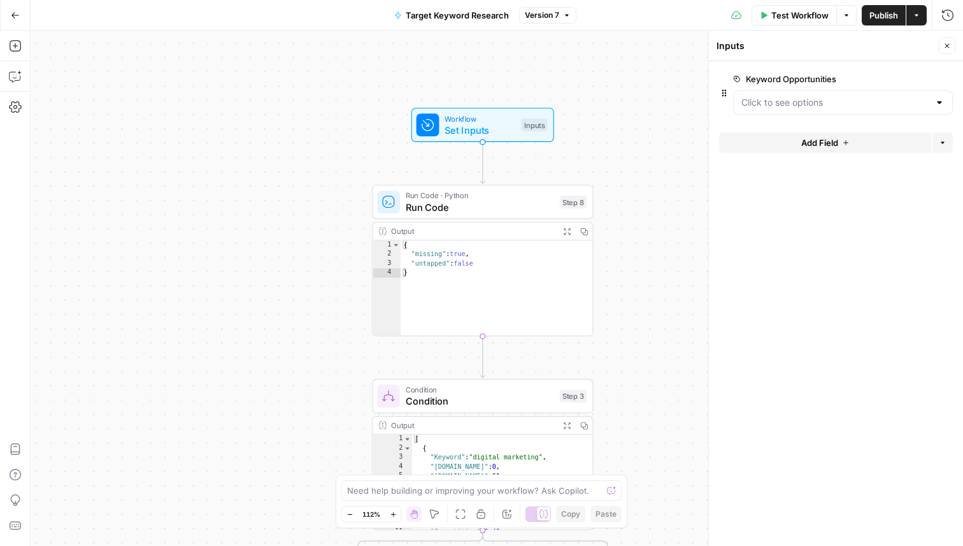
drag, startPoint x: 661, startPoint y: 238, endPoint x: 631, endPoint y: 215, distance: 37.3
click at [631, 215] on div "true false Workflow Set Inputs Inputs Run Code · Python Run Code Step 8 Output …" at bounding box center [497, 288] width 933 height 515
click at [905, 101] on Opportunities "Keyword Opportunities" at bounding box center [836, 102] width 188 height 13
click at [809, 309] on form "Keyword Opportunities edit field Delete group Add Field Options" at bounding box center [836, 303] width 254 height 485
click at [12, 71] on icon "button" at bounding box center [15, 76] width 13 height 13
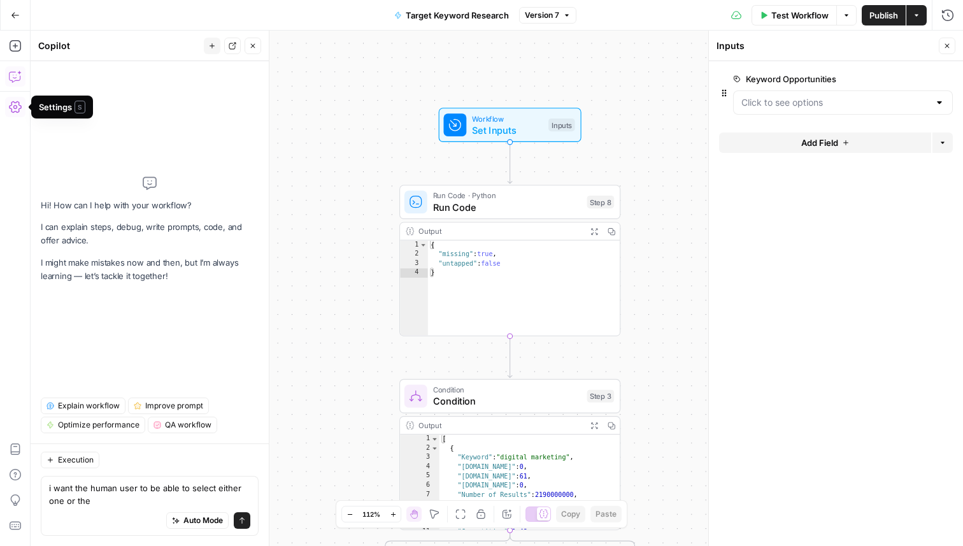
click at [72, 501] on textarea "i want the human user to be able to select either one or the" at bounding box center [149, 494] width 201 height 25
drag, startPoint x: 67, startPoint y: 501, endPoint x: 144, endPoint y: 501, distance: 77.1
click at [144, 501] on textarea "i want the human user to be able to select either one or the" at bounding box center [149, 494] width 201 height 25
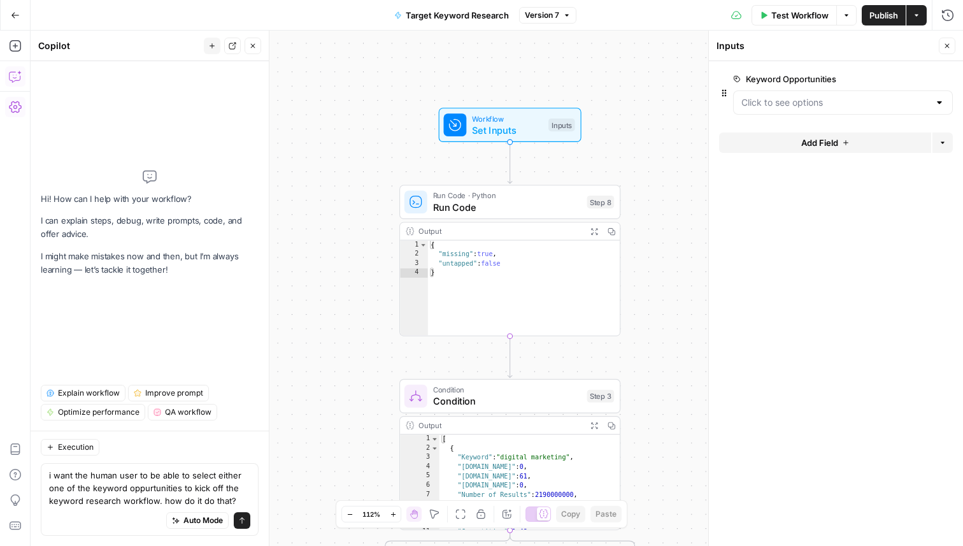
type textarea "i want the human user to be able to select either one of the keyword oppurtunit…"
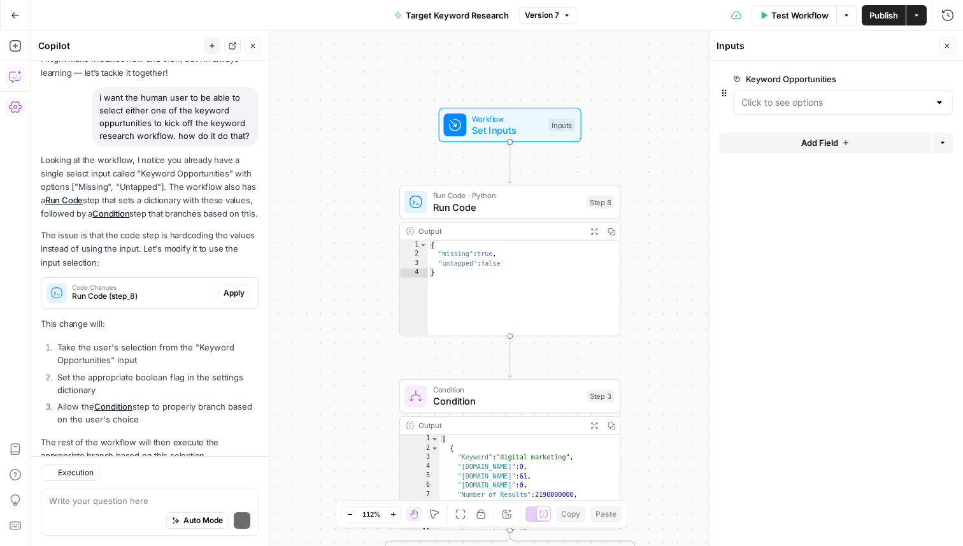
scroll to position [113, 0]
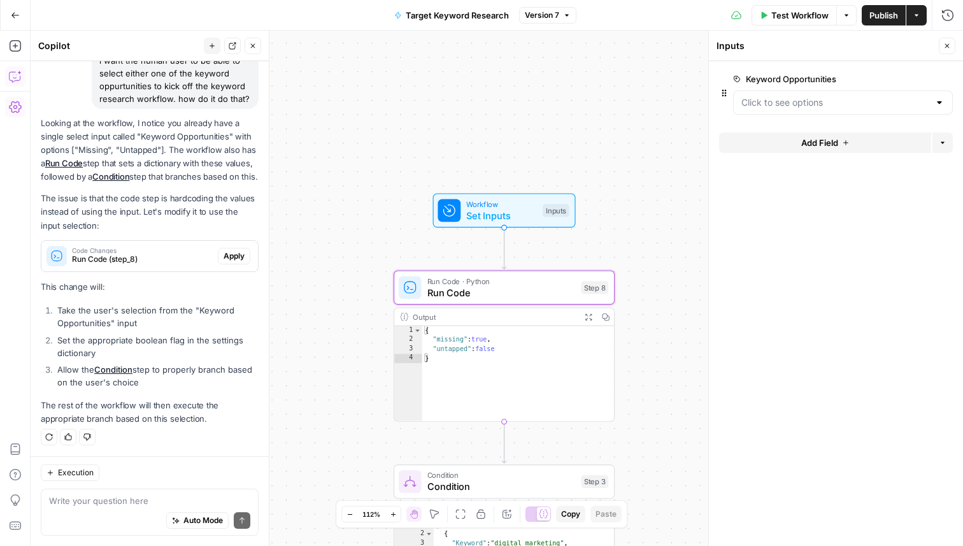
click at [152, 254] on span "Run Code (step_8)" at bounding box center [142, 259] width 141 height 11
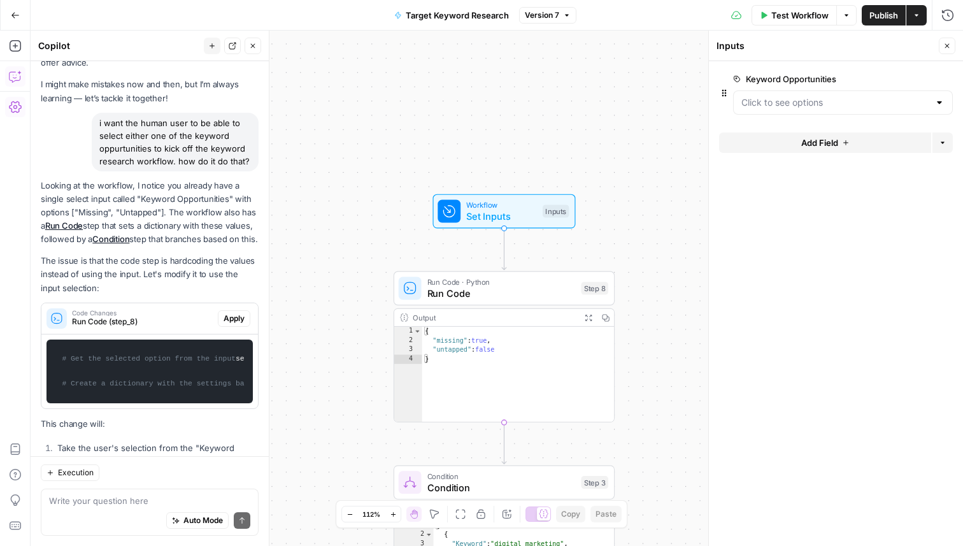
scroll to position [0, 0]
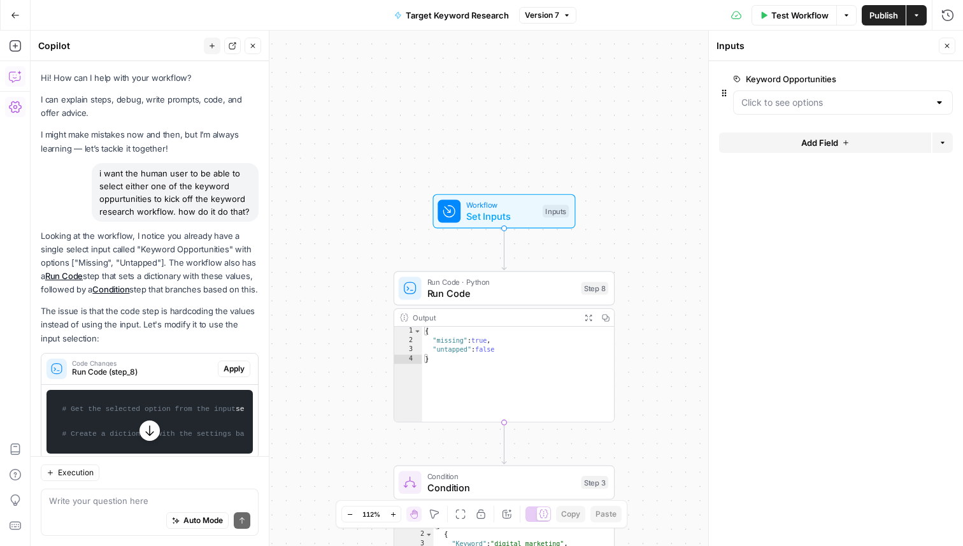
drag, startPoint x: 188, startPoint y: 236, endPoint x: 173, endPoint y: 275, distance: 41.8
click at [173, 275] on p "Looking at the workflow, I notice you already have a single select input called…" at bounding box center [150, 263] width 218 height 68
drag, startPoint x: 197, startPoint y: 255, endPoint x: 191, endPoint y: 274, distance: 20.0
click at [191, 274] on p "Looking at the workflow, I notice you already have a single select input called…" at bounding box center [150, 263] width 218 height 68
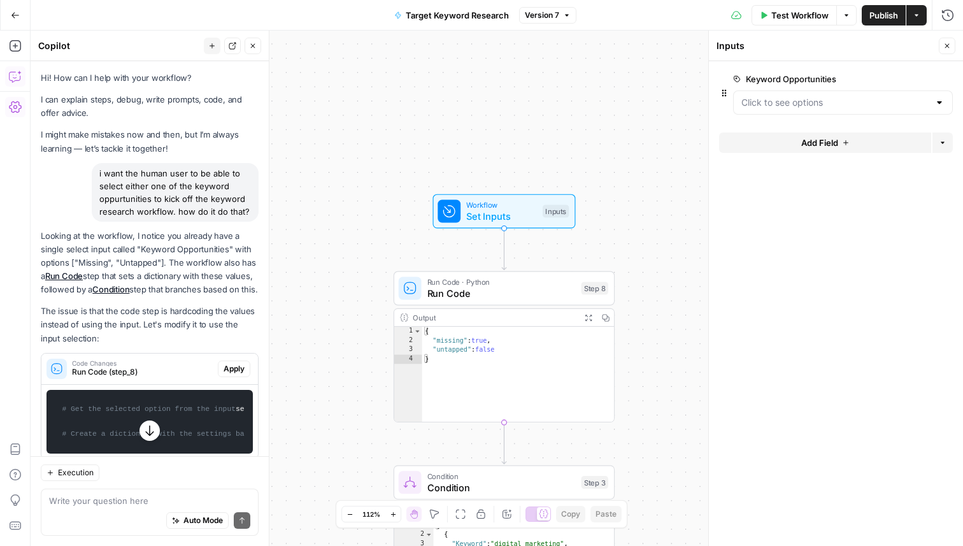
click at [191, 274] on p "Looking at the workflow, I notice you already have a single select input called…" at bounding box center [150, 263] width 218 height 68
drag, startPoint x: 193, startPoint y: 256, endPoint x: 190, endPoint y: 283, distance: 27.6
click at [190, 283] on p "Looking at the workflow, I notice you already have a single select input called…" at bounding box center [150, 263] width 218 height 68
drag, startPoint x: 205, startPoint y: 263, endPoint x: 205, endPoint y: 275, distance: 12.1
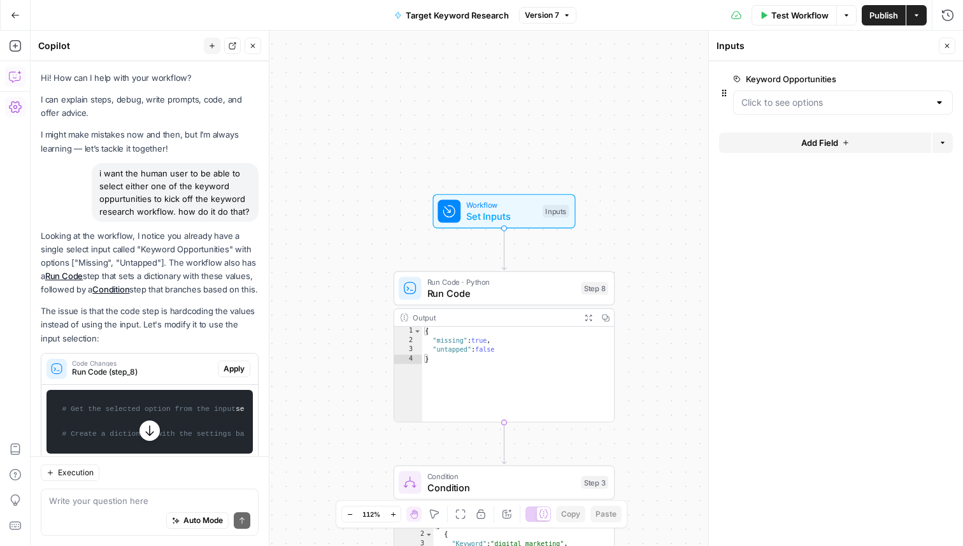
click at [205, 275] on p "Looking at the workflow, I notice you already have a single select input called…" at bounding box center [150, 263] width 218 height 68
drag, startPoint x: 194, startPoint y: 268, endPoint x: 222, endPoint y: 310, distance: 51.1
click at [222, 310] on div "Looking at the workflow, I notice you already have a single select input called…" at bounding box center [150, 421] width 218 height 385
click at [222, 310] on p "The issue is that the code step is hardcoding the values instead of using the i…" at bounding box center [150, 325] width 218 height 40
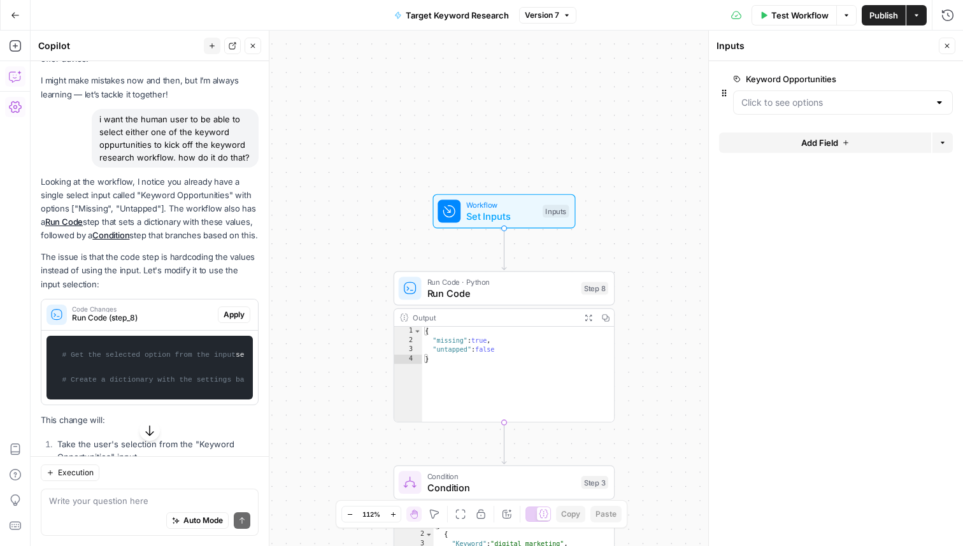
scroll to position [55, 0]
drag, startPoint x: 198, startPoint y: 257, endPoint x: 198, endPoint y: 275, distance: 17.2
click at [198, 275] on p "The issue is that the code step is hardcoding the values instead of using the i…" at bounding box center [150, 269] width 218 height 40
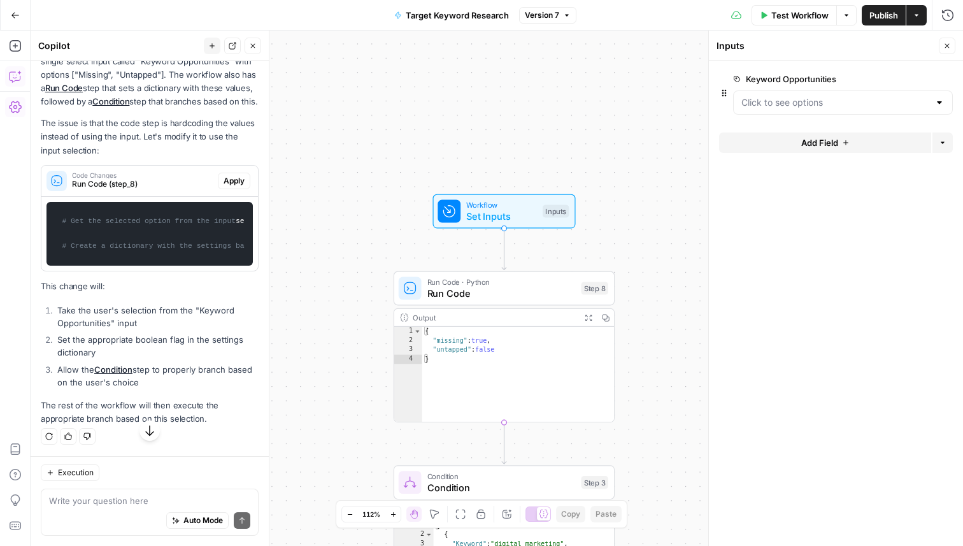
scroll to position [275, 0]
drag, startPoint x: 119, startPoint y: 306, endPoint x: 142, endPoint y: 329, distance: 33.3
click at [142, 329] on ol "Take the user's selection from the "Keyword Opportunities" input Set the approp…" at bounding box center [150, 346] width 218 height 85
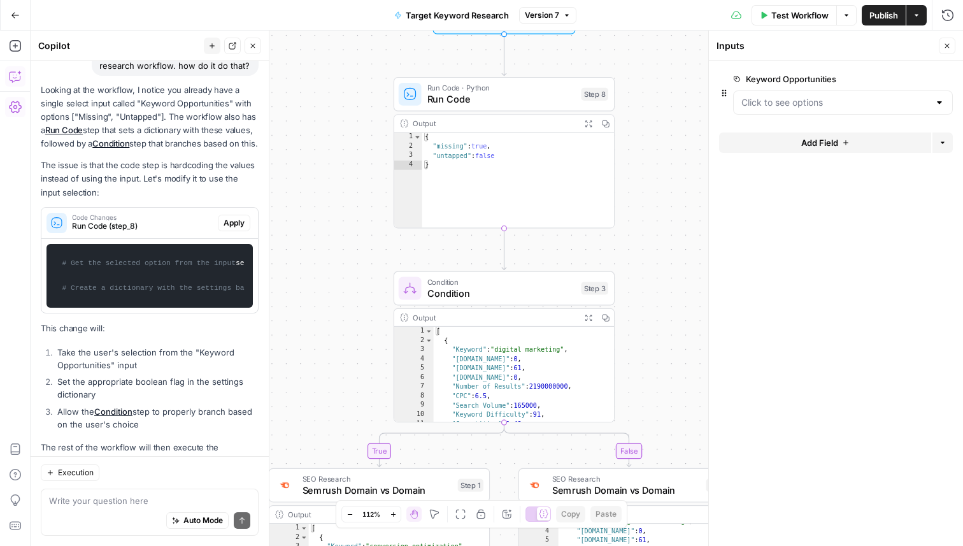
scroll to position [25, 0]
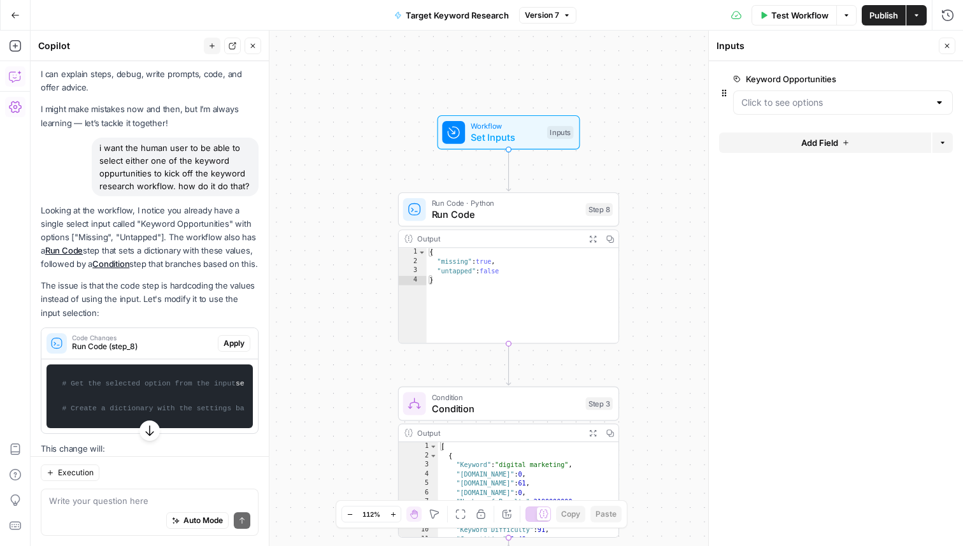
drag, startPoint x: 378, startPoint y: 155, endPoint x: 384, endPoint y: 270, distance: 114.2
click at [384, 270] on div "true false Workflow Set Inputs Inputs Run Code · Python Run Code Step 8 Output …" at bounding box center [497, 288] width 933 height 515
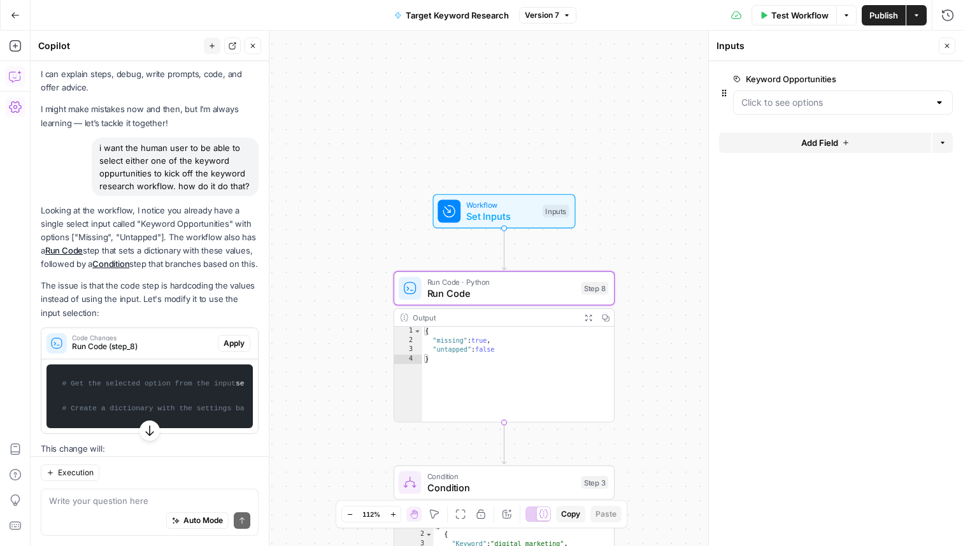
click at [129, 337] on span "Code Changes" at bounding box center [142, 338] width 141 height 6
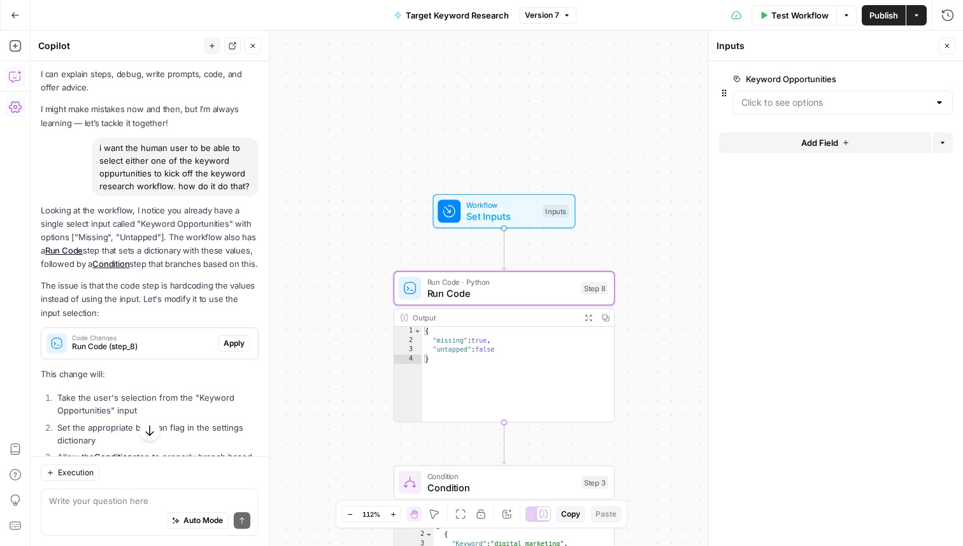
click at [236, 346] on span "Apply" at bounding box center [234, 343] width 21 height 11
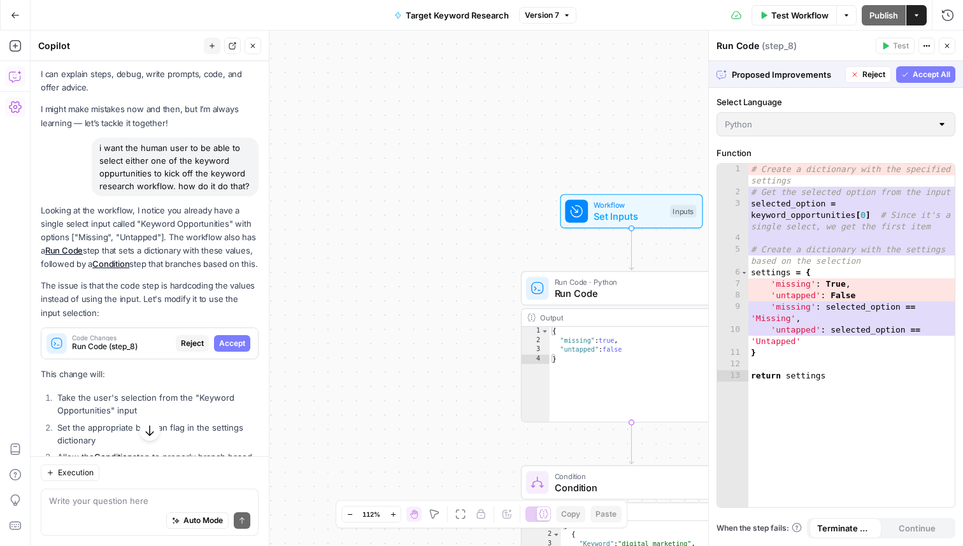
click at [865, 78] on span "Reject" at bounding box center [874, 74] width 23 height 11
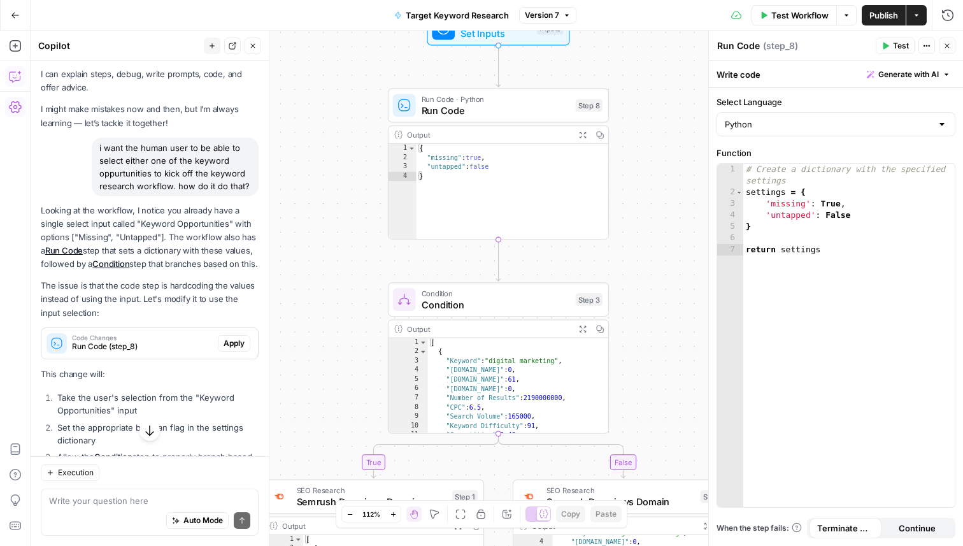
drag, startPoint x: 323, startPoint y: 309, endPoint x: 318, endPoint y: 126, distance: 182.9
click at [317, 126] on div "true false Workflow Set Inputs Inputs Run Code · Python Run Code Step 8 Output …" at bounding box center [497, 288] width 933 height 515
click at [530, 305] on span "Condition" at bounding box center [495, 305] width 148 height 14
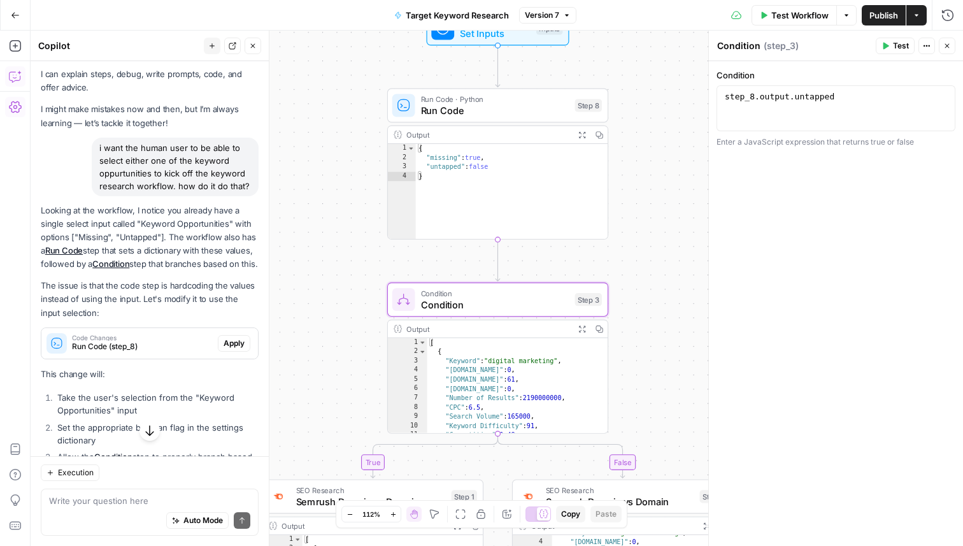
click at [537, 113] on span "Run Code" at bounding box center [495, 110] width 148 height 14
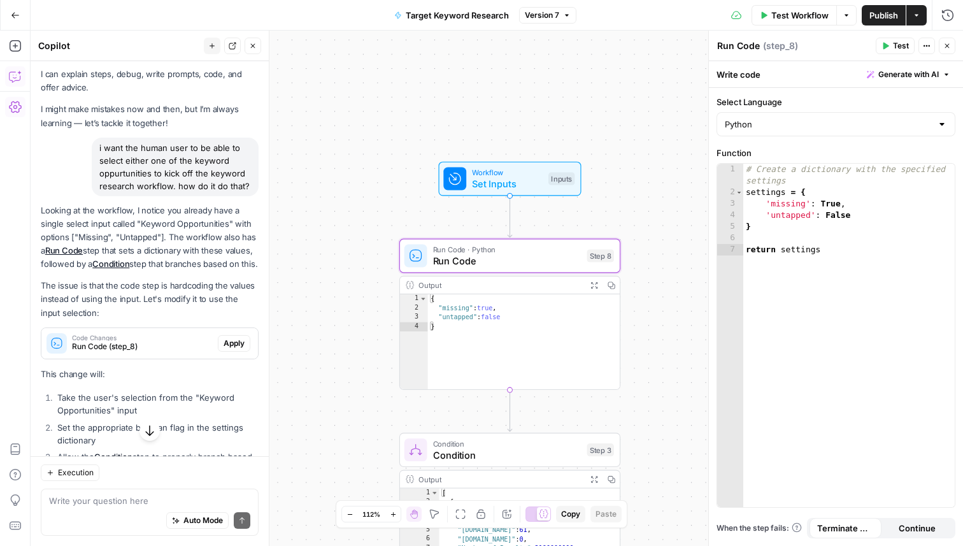
drag, startPoint x: 642, startPoint y: 81, endPoint x: 654, endPoint y: 208, distance: 128.1
click at [654, 208] on div "true false Workflow Set Inputs Inputs Run Code · Python Run Code Step 8 Output …" at bounding box center [497, 288] width 933 height 515
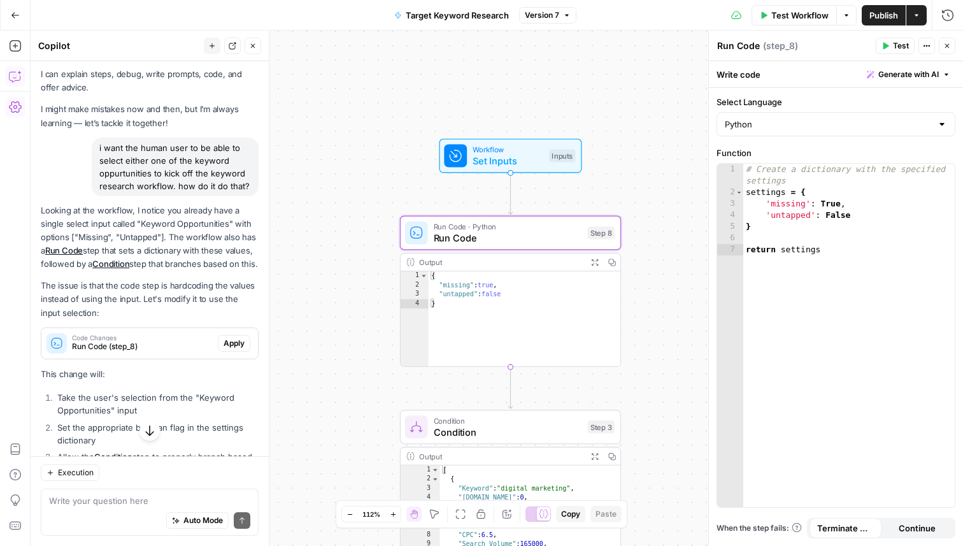
click at [515, 156] on span "Set Inputs" at bounding box center [508, 161] width 71 height 14
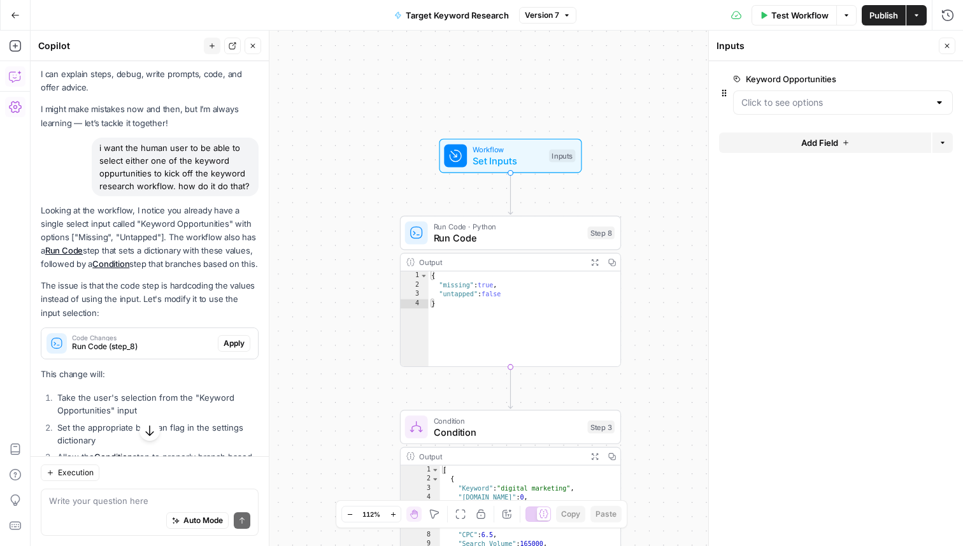
click at [949, 83] on button "Delete group" at bounding box center [945, 78] width 15 height 15
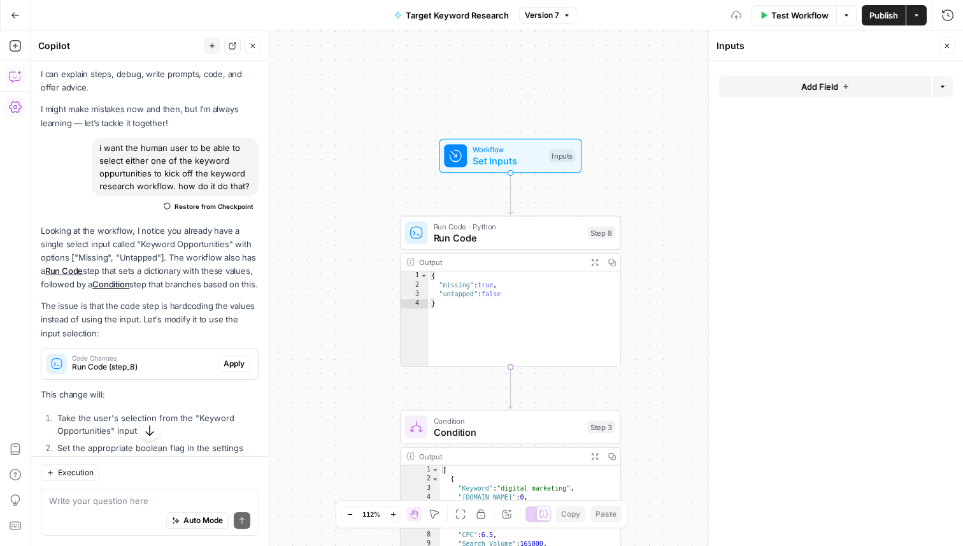
click at [879, 88] on button "Add Field" at bounding box center [825, 86] width 212 height 20
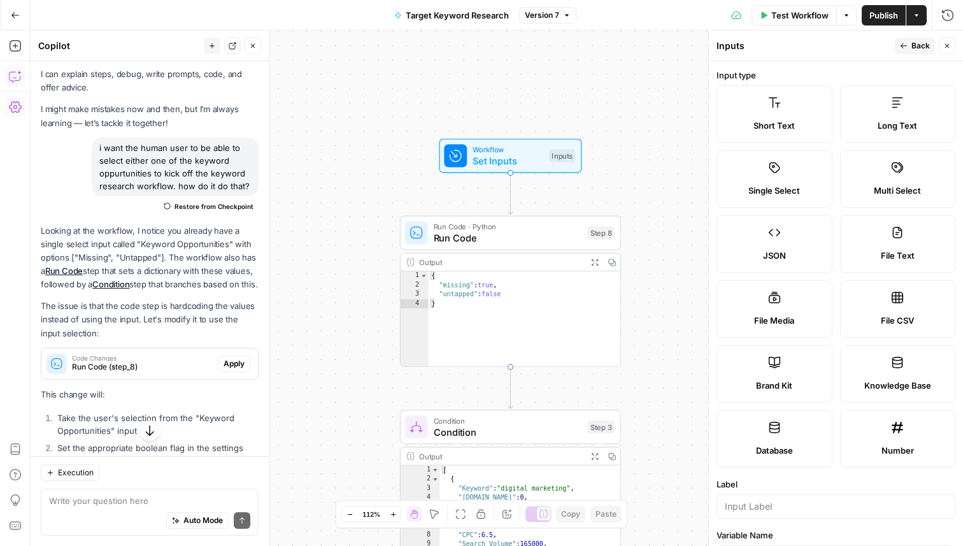
scroll to position [289, 0]
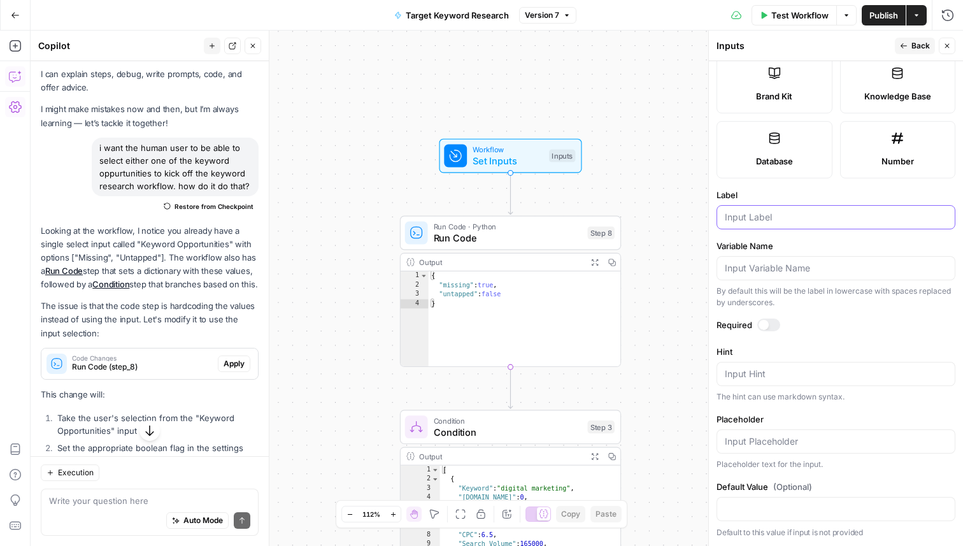
click at [776, 214] on input "Label" at bounding box center [836, 217] width 222 height 13
type input "Keyword Oppurtunties"
click at [891, 303] on div "By default this will be the label in lowercase with spaces replaced by undersco…" at bounding box center [836, 296] width 239 height 23
click at [770, 323] on div at bounding box center [769, 325] width 23 height 13
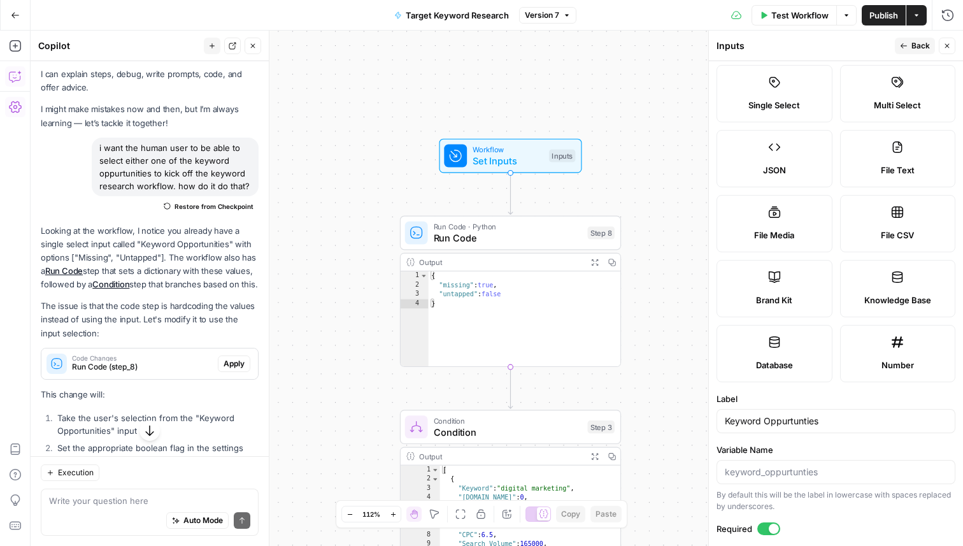
scroll to position [0, 0]
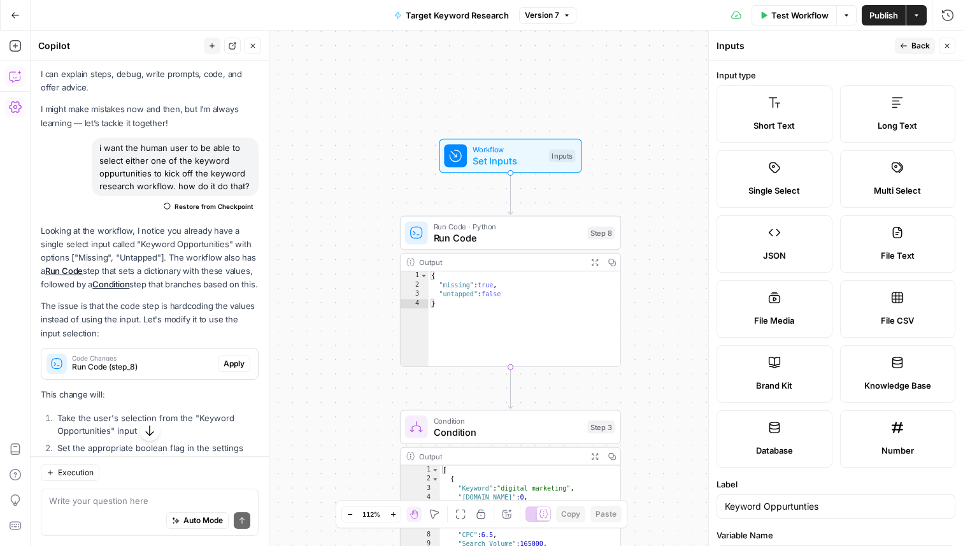
click at [914, 40] on span "Back" at bounding box center [921, 45] width 18 height 11
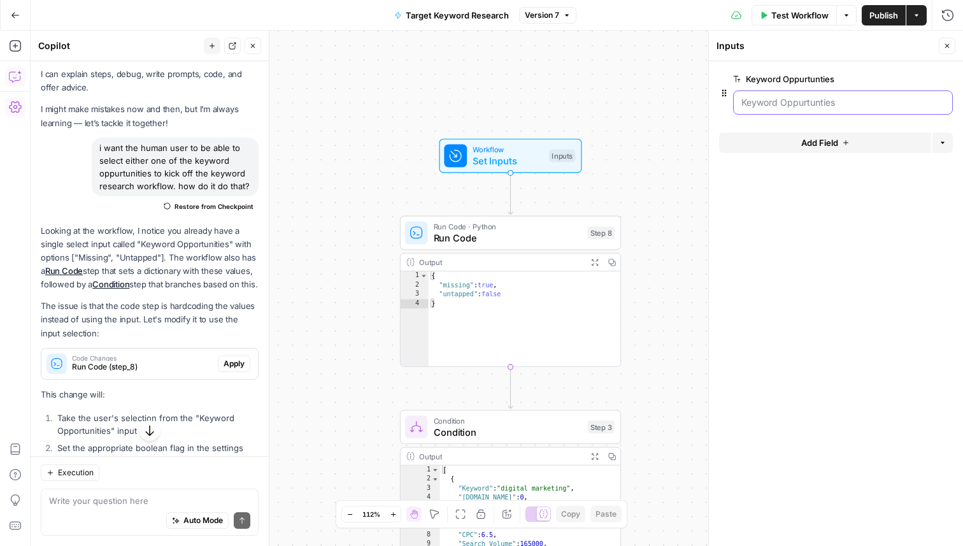
click at [773, 100] on Oppurtunties "Keyword Oppurtunties" at bounding box center [843, 102] width 203 height 13
click at [744, 83] on label "Keyword Oppurtunties" at bounding box center [807, 79] width 148 height 13
click at [744, 96] on Oppurtunties "Keyword Oppurtunties" at bounding box center [843, 102] width 203 height 13
click at [891, 79] on button "edit field" at bounding box center [910, 78] width 49 height 15
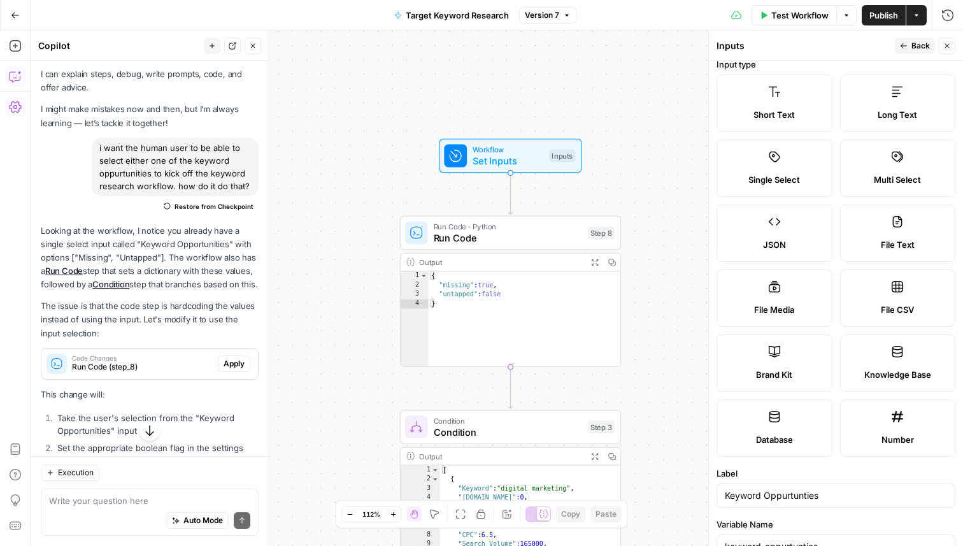
scroll to position [11, 0]
click at [794, 177] on span "Single Select" at bounding box center [775, 179] width 52 height 13
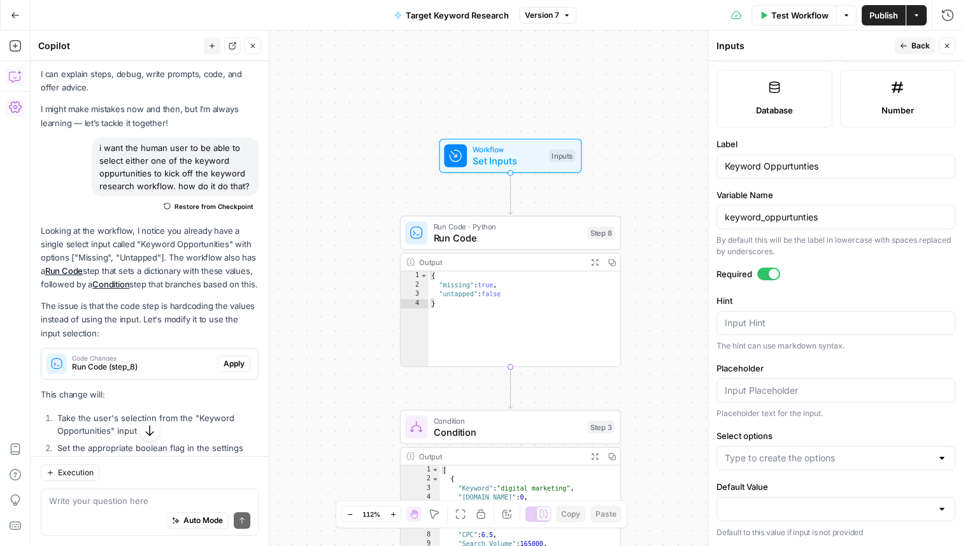
scroll to position [0, 0]
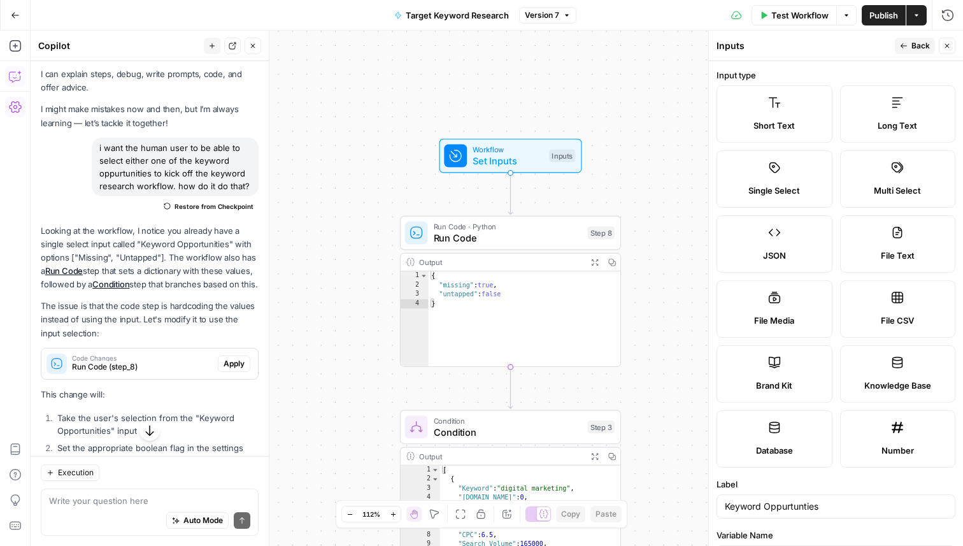
click at [918, 44] on span "Back" at bounding box center [921, 45] width 18 height 11
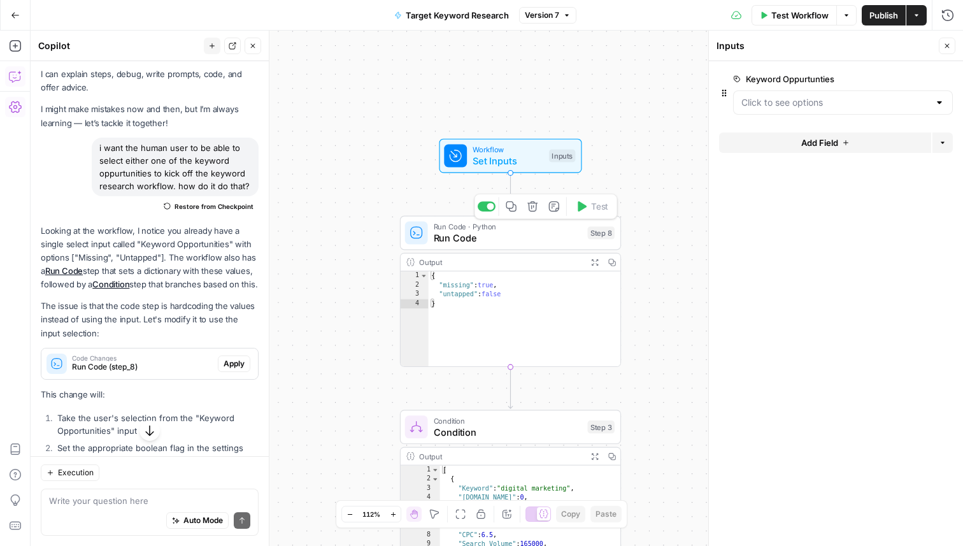
click at [477, 236] on span "Run Code" at bounding box center [508, 238] width 148 height 14
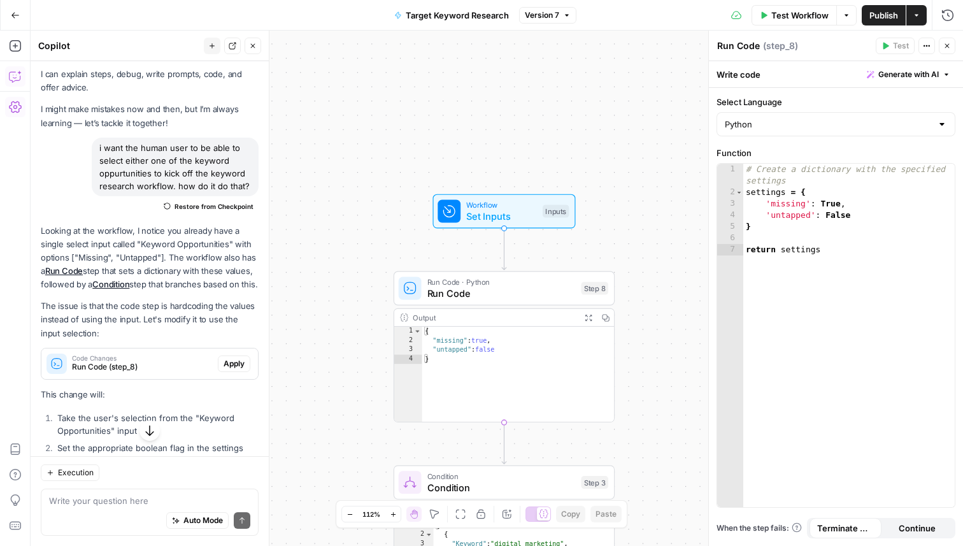
scroll to position [133, 0]
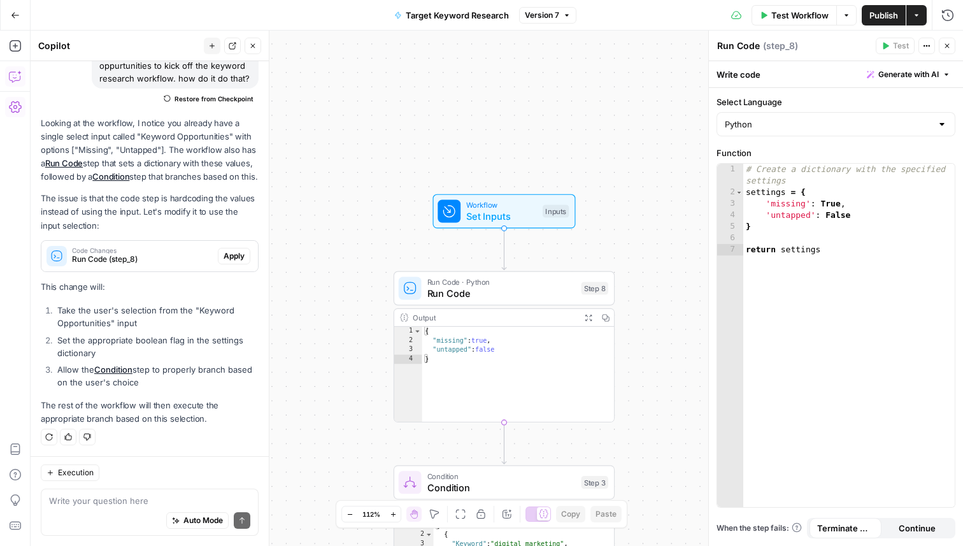
click at [516, 210] on span "Set Inputs" at bounding box center [501, 216] width 71 height 14
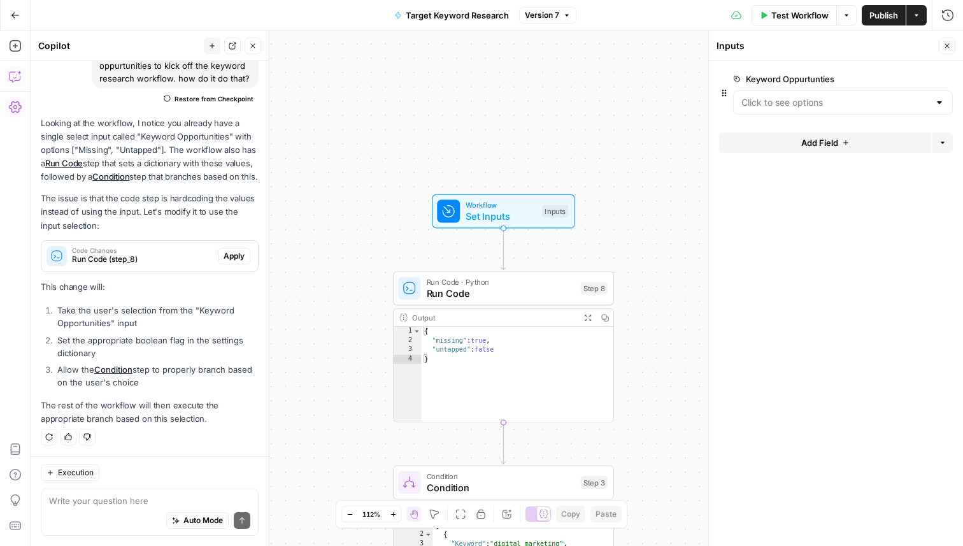
click at [927, 76] on icon "button" at bounding box center [926, 79] width 7 height 7
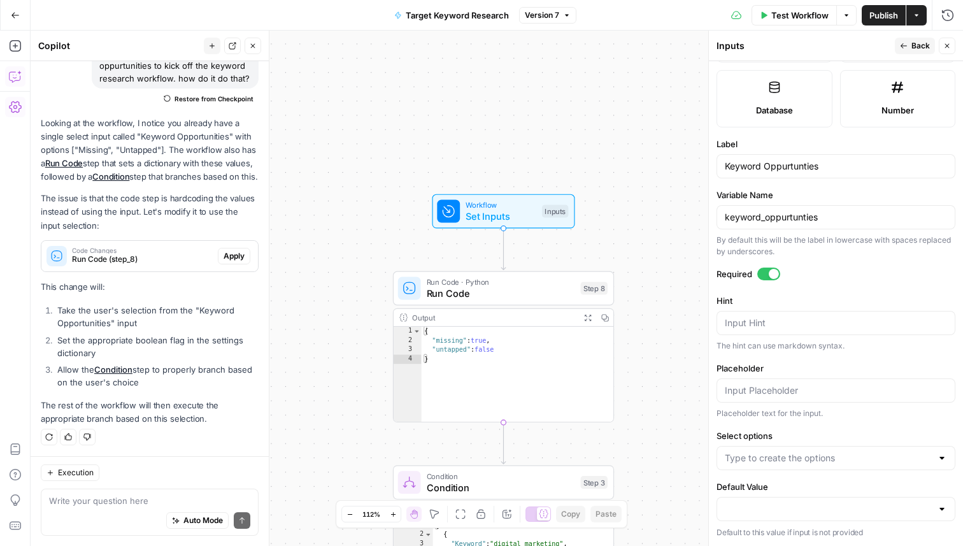
scroll to position [0, 0]
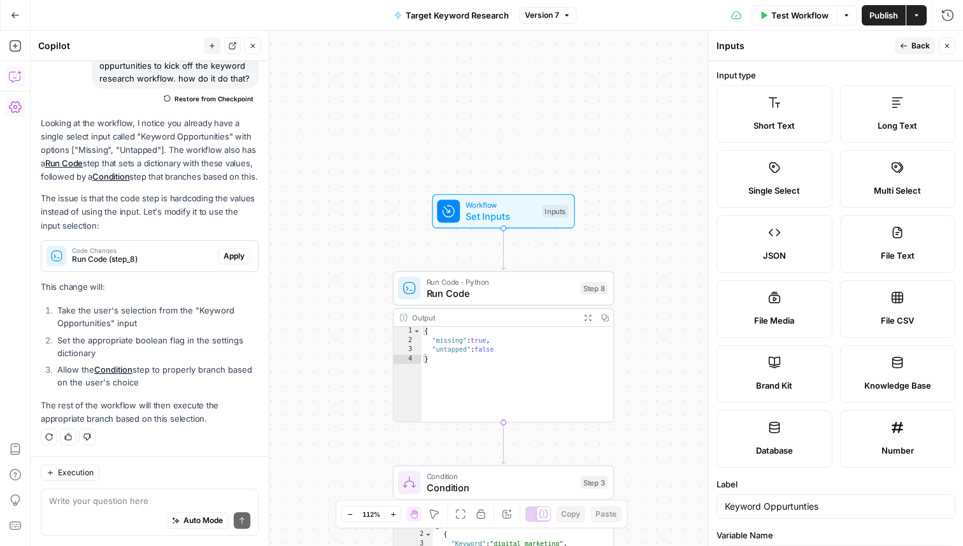
click at [912, 41] on span "Back" at bounding box center [921, 45] width 18 height 11
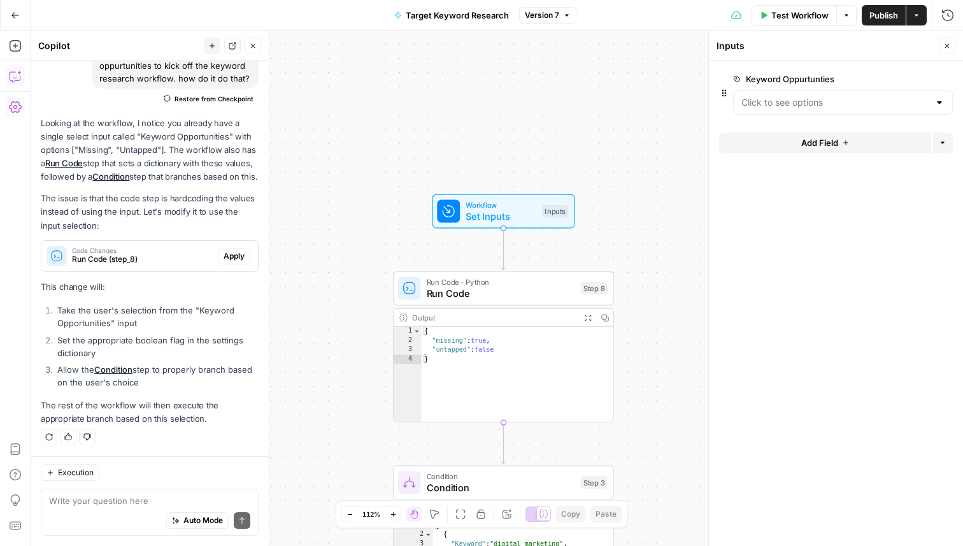
click at [131, 508] on div "Auto Mode Send" at bounding box center [149, 521] width 201 height 28
click at [881, 16] on span "Publish" at bounding box center [884, 15] width 29 height 13
click at [770, 391] on form "Keyword Oppurtunties edit field Delete group Add Field Options" at bounding box center [836, 303] width 254 height 485
click at [944, 78] on icon "button" at bounding box center [945, 79] width 7 height 7
click at [763, 236] on form "Add Field Options" at bounding box center [836, 303] width 254 height 485
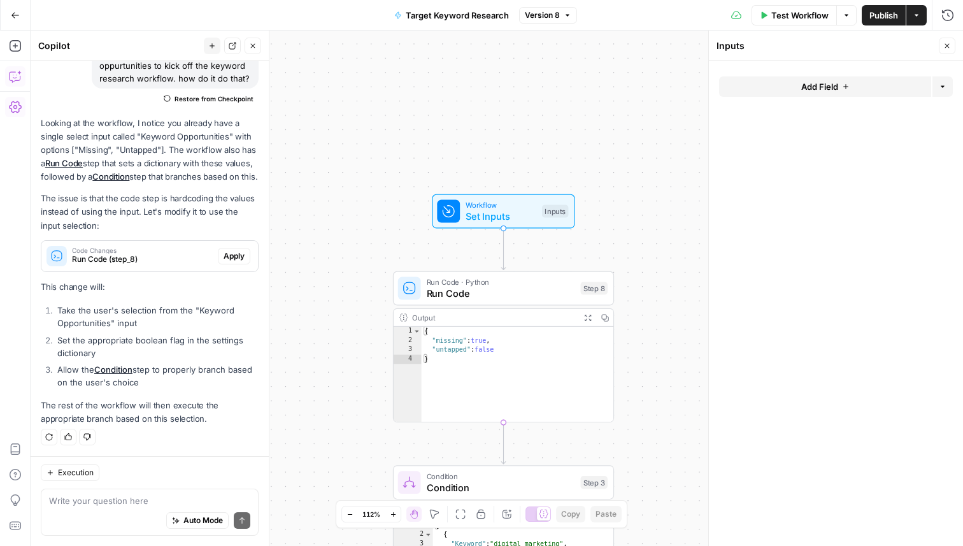
click at [877, 24] on button "Publish" at bounding box center [884, 15] width 44 height 20
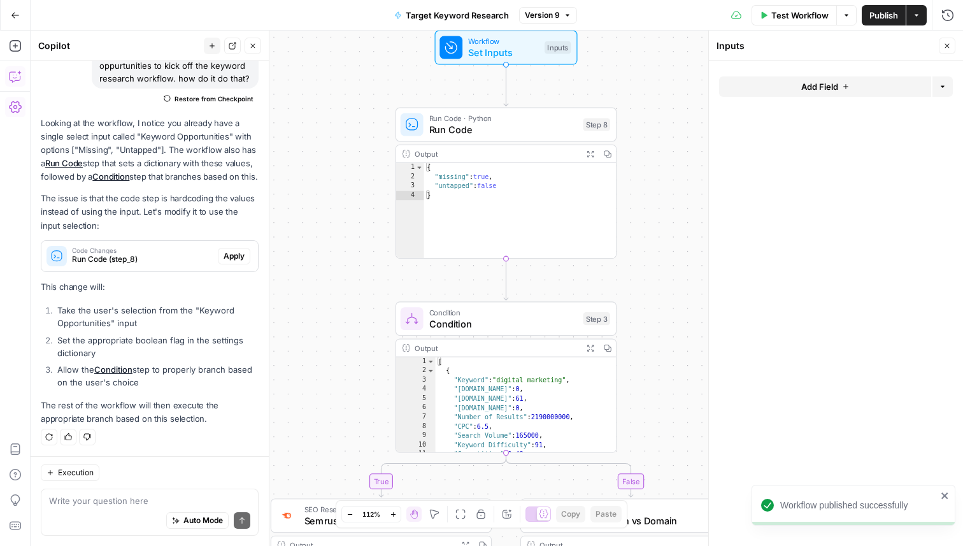
drag, startPoint x: 345, startPoint y: 266, endPoint x: 347, endPoint y: 103, distance: 163.8
click at [347, 103] on div "true false Workflow Set Inputs Inputs Run Code · Python Run Code Step 8 Output …" at bounding box center [497, 288] width 933 height 515
drag, startPoint x: 357, startPoint y: 206, endPoint x: 357, endPoint y: 279, distance: 73.3
click at [357, 279] on div "true false Workflow Set Inputs Inputs Run Code · Python Run Code Step 8 Output …" at bounding box center [497, 288] width 933 height 515
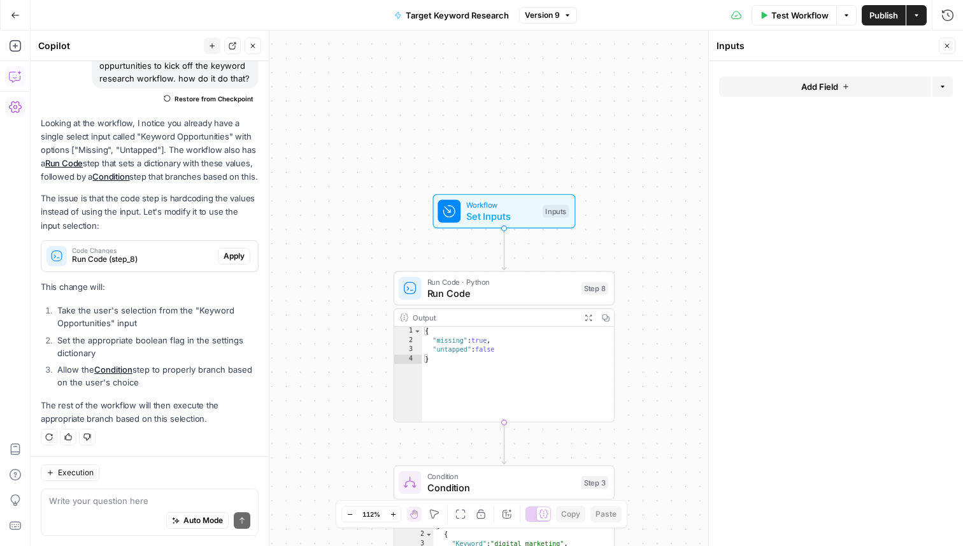
click at [784, 11] on span "Test Workflow" at bounding box center [800, 15] width 57 height 13
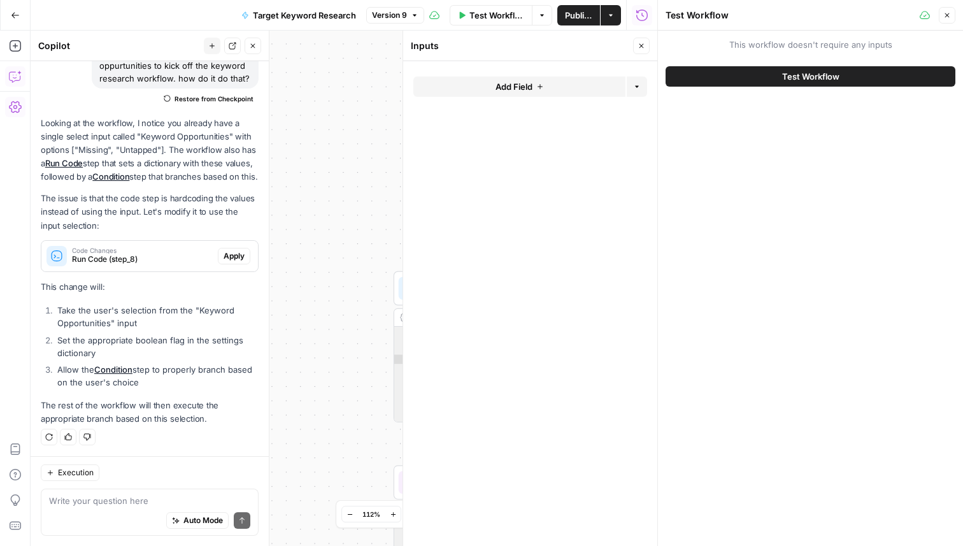
click at [821, 69] on button "Test Workflow" at bounding box center [811, 76] width 290 height 20
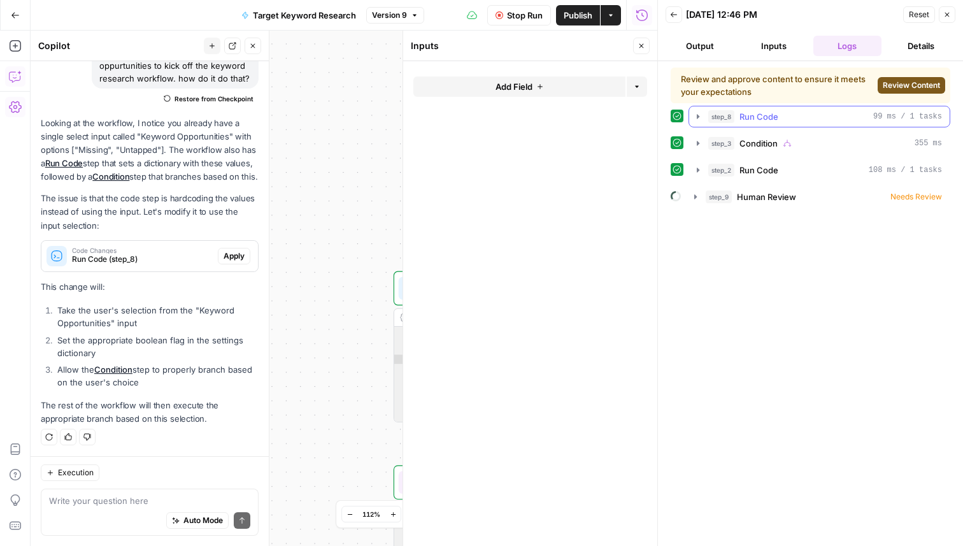
click at [756, 113] on span "Run Code" at bounding box center [759, 116] width 39 height 13
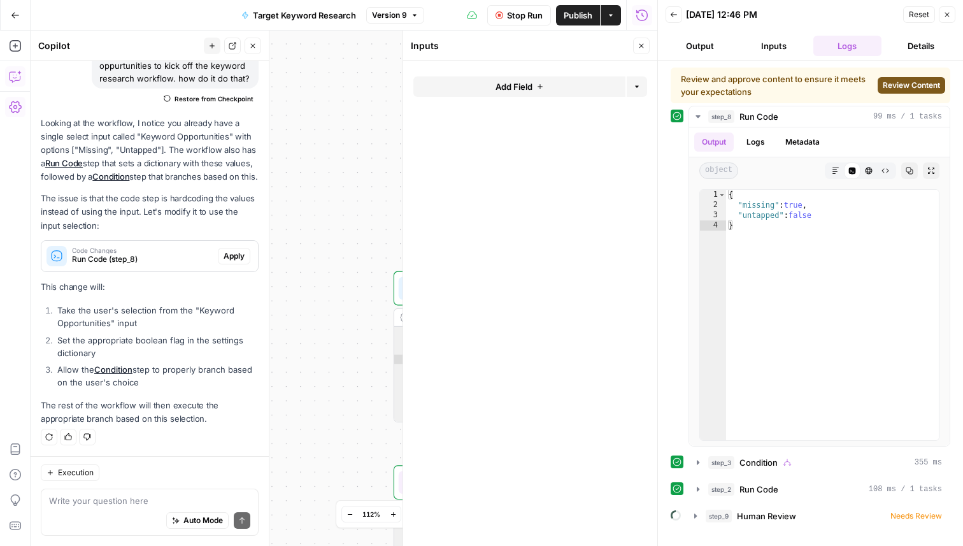
click at [384, 88] on div "true false Workflow Set Inputs Inputs Run Code · Python Run Code Step 8 Output …" at bounding box center [344, 288] width 627 height 515
click at [519, 97] on div "Add Field Options" at bounding box center [531, 91] width 234 height 31
click at [519, 91] on span "Add Field" at bounding box center [514, 86] width 37 height 13
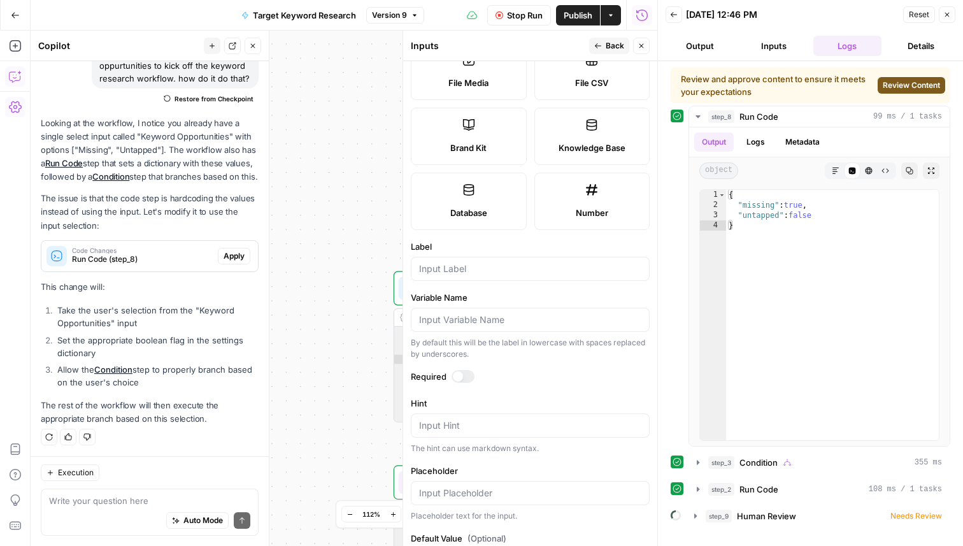
scroll to position [254, 0]
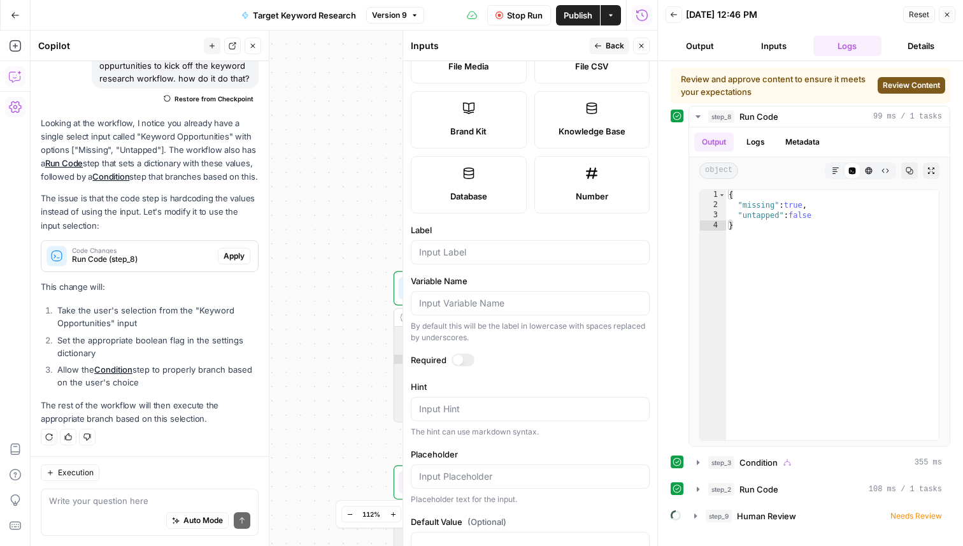
click at [951, 15] on span "Close" at bounding box center [951, 15] width 1 height 1
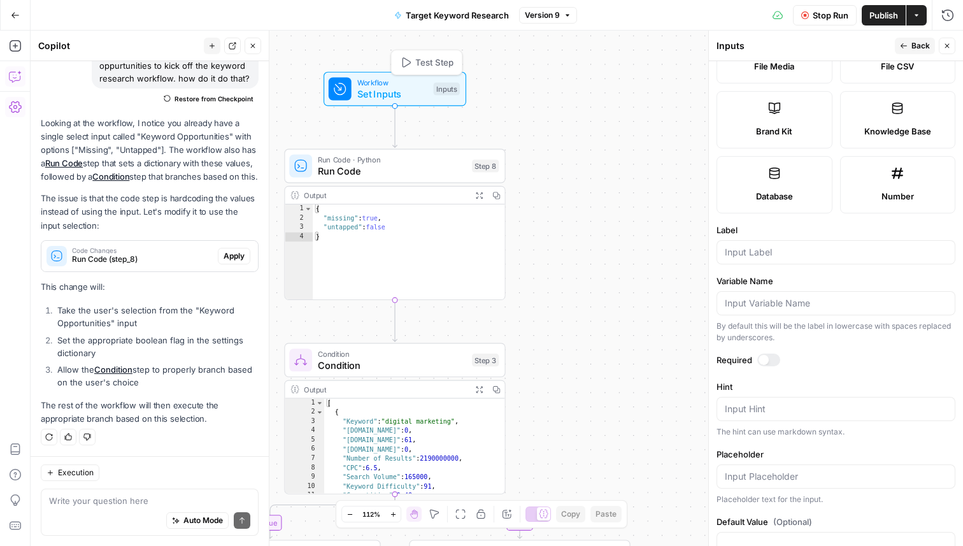
drag, startPoint x: 592, startPoint y: 226, endPoint x: 445, endPoint y: 103, distance: 191.4
click at [445, 103] on div "Workflow Set Inputs Inputs Test Step" at bounding box center [395, 89] width 143 height 34
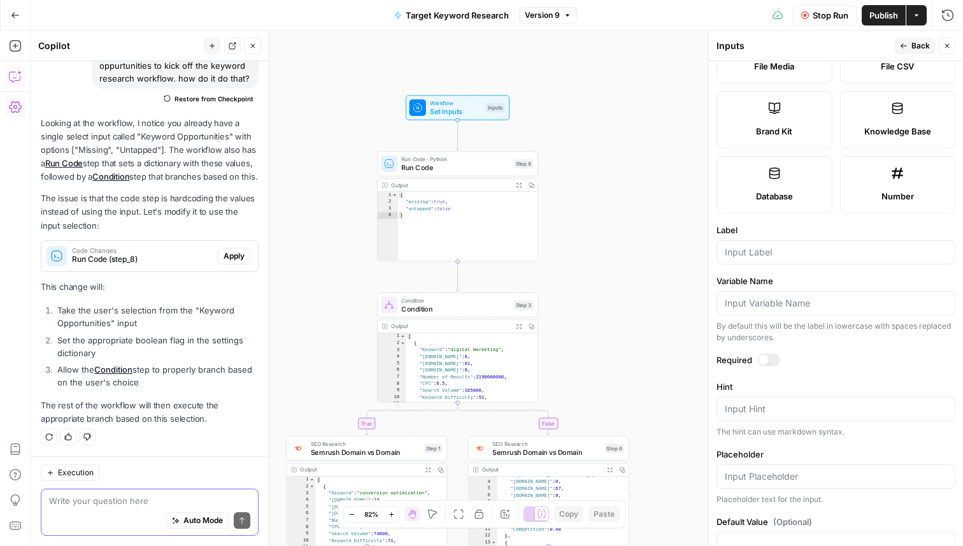
click at [84, 507] on textarea at bounding box center [149, 500] width 201 height 13
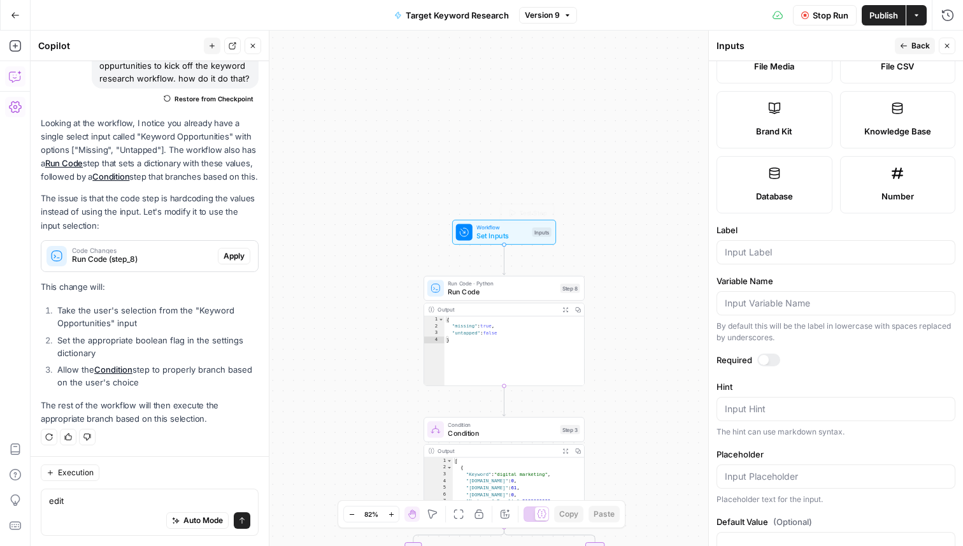
click at [522, 294] on span "Run Code" at bounding box center [502, 292] width 108 height 10
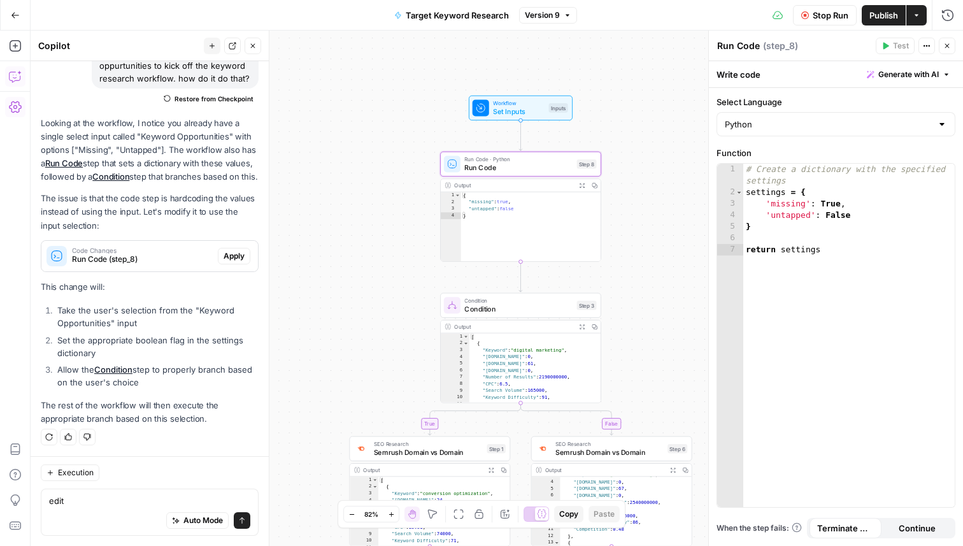
drag, startPoint x: 414, startPoint y: 216, endPoint x: 438, endPoint y: 67, distance: 151.2
click at [438, 67] on div "true false Workflow Set Inputs Inputs Run Code · Python Run Code Step 8 Output …" at bounding box center [497, 288] width 933 height 515
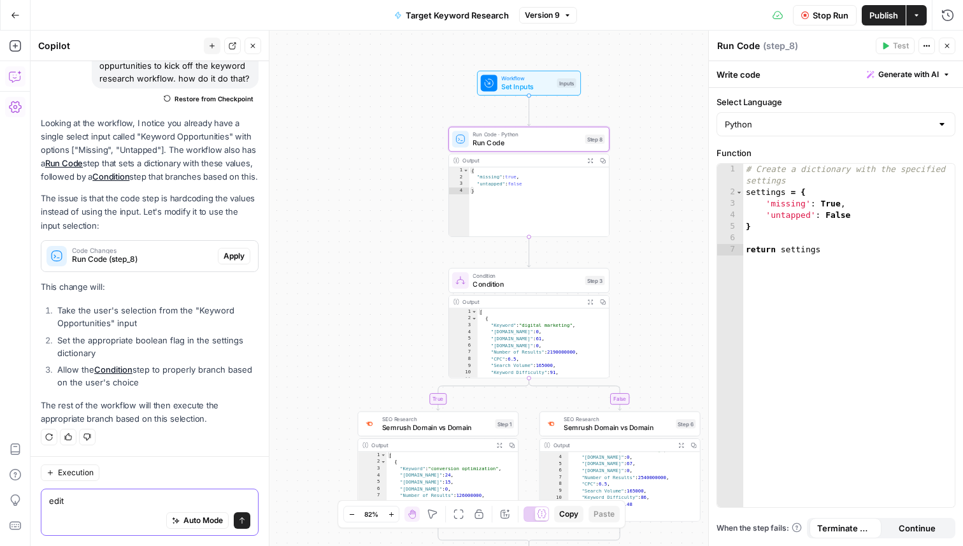
click at [99, 494] on textarea "edit" at bounding box center [149, 500] width 201 height 13
drag, startPoint x: 92, startPoint y: 501, endPoint x: 0, endPoint y: 498, distance: 91.8
click at [0, 498] on body "Replo New Home Browse Your Data Usage Settings Recent Grids SEO Blogs Recent Wo…" at bounding box center [481, 273] width 963 height 546
click at [153, 517] on div "Auto Mode Send" at bounding box center [149, 521] width 201 height 28
drag, startPoint x: 112, startPoint y: 506, endPoint x: 13, endPoint y: 504, distance: 99.4
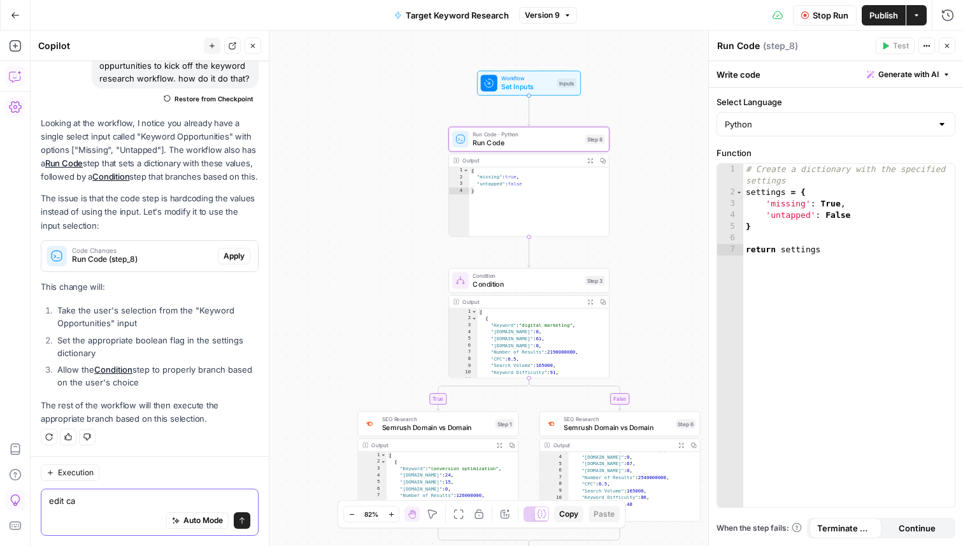
click at [12, 504] on body "Replo New Home Browse Your Data Usage Settings Recent Grids SEO Blogs Recent Wo…" at bounding box center [481, 273] width 963 height 546
click at [108, 512] on div "Auto Mode Send" at bounding box center [149, 521] width 201 height 28
type textarea "e"
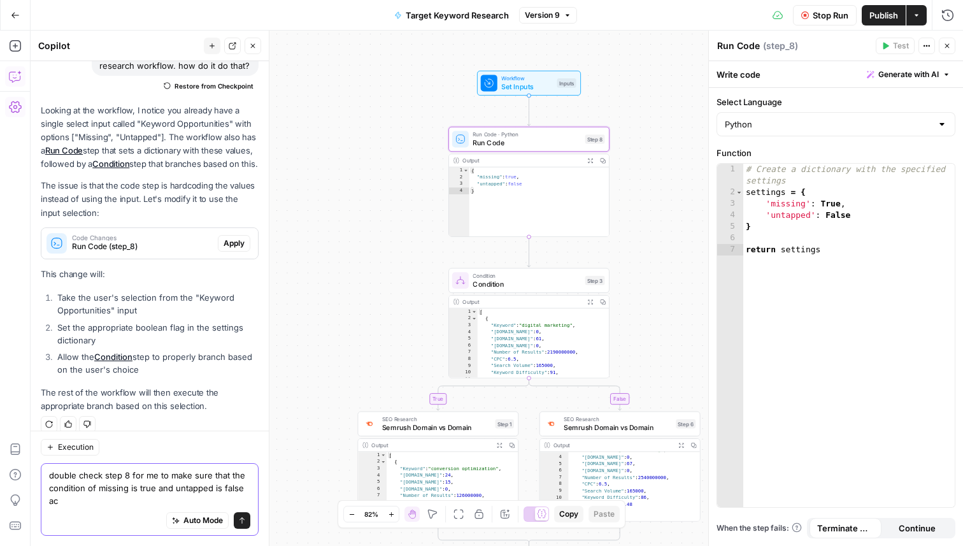
scroll to position [159, 0]
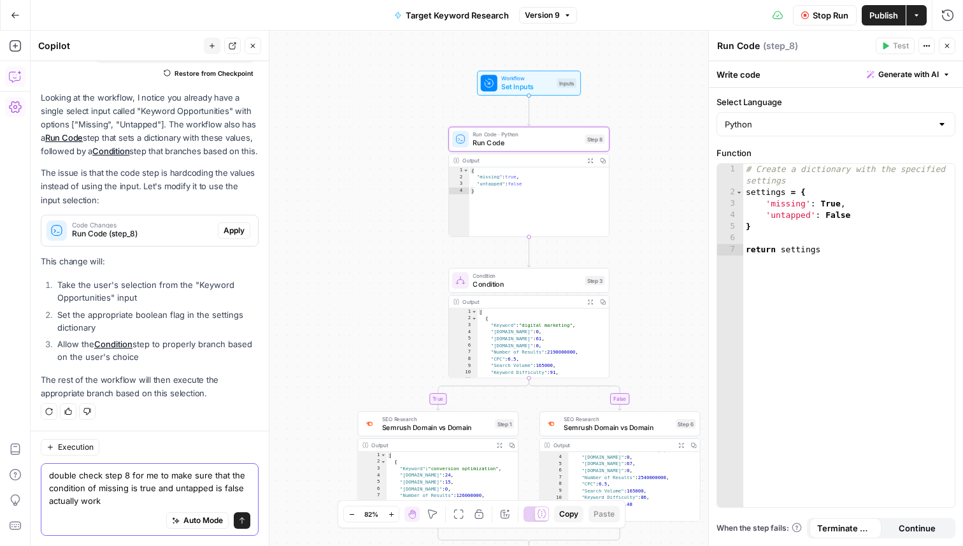
type textarea "double check step 8 for me to make sure that the condition of missing is true a…"
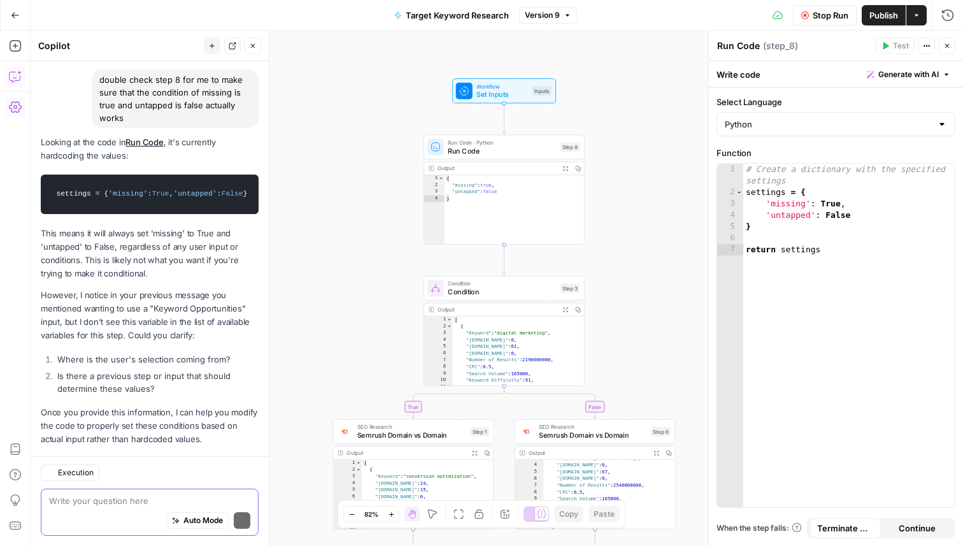
scroll to position [555, 0]
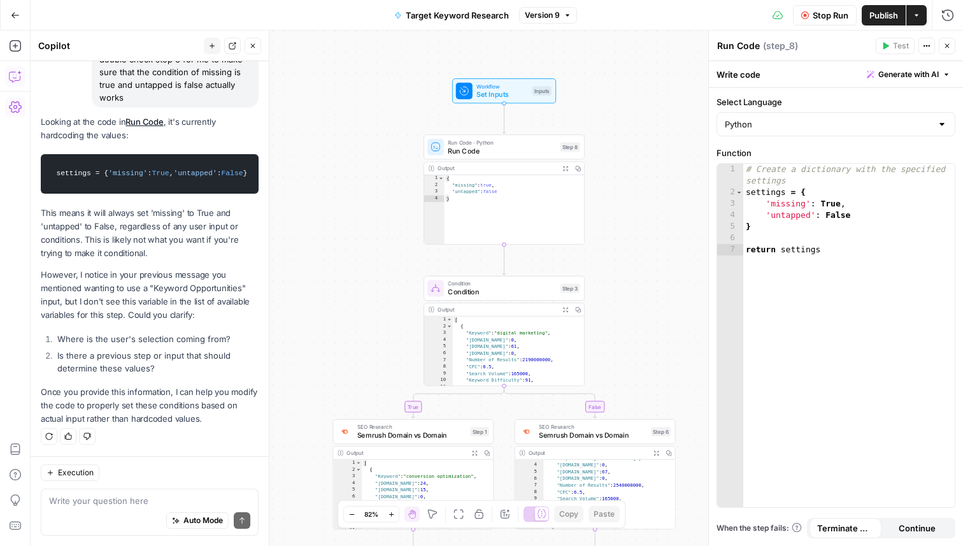
drag, startPoint x: 178, startPoint y: 291, endPoint x: 178, endPoint y: 374, distance: 82.8
click at [178, 374] on div "Looking at the code in Run Code , it's currently hardcoding the values: setting…" at bounding box center [150, 270] width 218 height 310
click at [178, 374] on li "Is there a previous step or input that should determine these values?" at bounding box center [156, 361] width 205 height 25
drag, startPoint x: 137, startPoint y: 293, endPoint x: 154, endPoint y: 312, distance: 25.3
click at [154, 312] on p "However, I notice in your previous message you mentioned wanting to use a "Keyw…" at bounding box center [150, 295] width 218 height 54
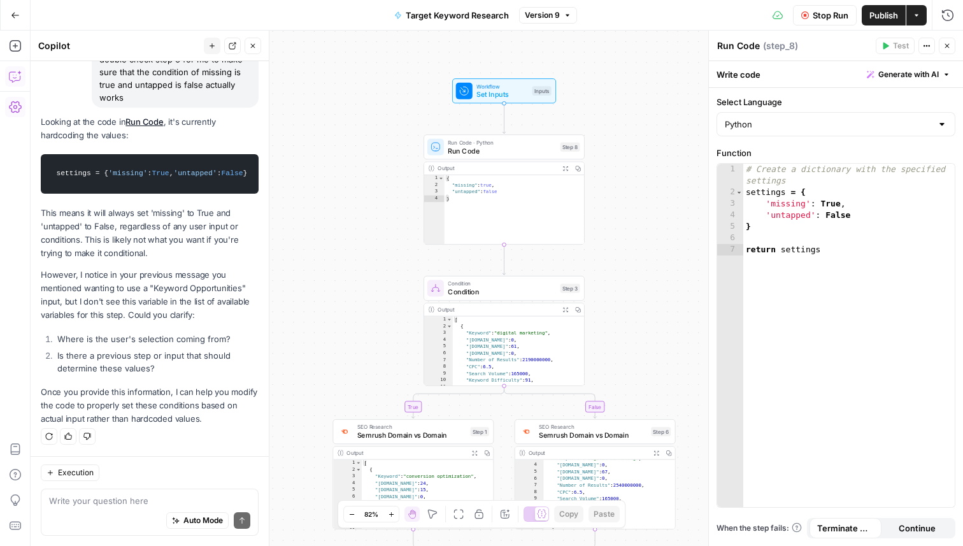
click at [154, 312] on p "However, I notice in your previous message you mentioned wanting to use a "Keyw…" at bounding box center [150, 295] width 218 height 54
drag, startPoint x: 122, startPoint y: 299, endPoint x: 182, endPoint y: 375, distance: 97.1
click at [182, 375] on div "Looking at the code in Run Code , it's currently hardcoding the values: setting…" at bounding box center [150, 270] width 218 height 310
click at [179, 371] on li "Is there a previous step or input that should determine these values?" at bounding box center [156, 361] width 205 height 25
drag, startPoint x: 105, startPoint y: 263, endPoint x: 202, endPoint y: 318, distance: 111.6
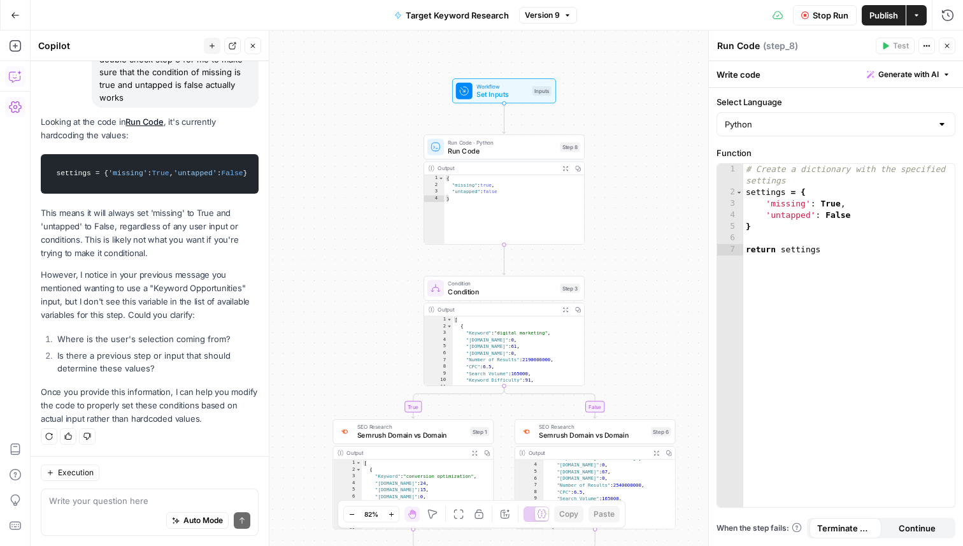
click at [202, 318] on div "Looking at the code in Run Code , it's currently hardcoding the values: setting…" at bounding box center [150, 270] width 218 height 310
click at [202, 318] on p "However, I notice in your previous message you mentioned wanting to use a "Keyw…" at bounding box center [150, 295] width 218 height 54
drag, startPoint x: 170, startPoint y: 284, endPoint x: 170, endPoint y: 338, distance: 54.2
click at [170, 338] on div "Looking at the code in Run Code , it's currently hardcoding the values: setting…" at bounding box center [150, 270] width 218 height 310
click at [170, 338] on li "Where is the user's selection coming from?" at bounding box center [156, 339] width 205 height 13
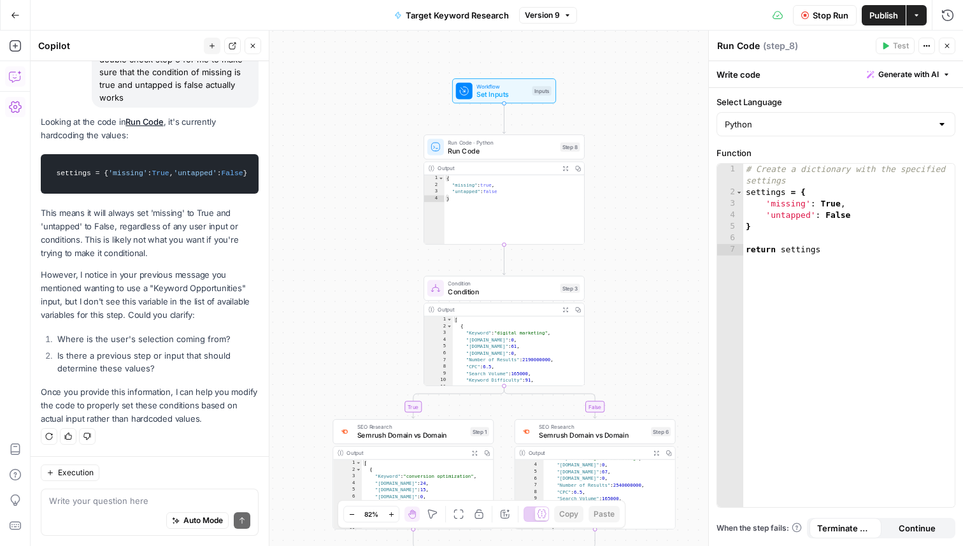
drag, startPoint x: 155, startPoint y: 292, endPoint x: 201, endPoint y: 410, distance: 126.7
click at [201, 410] on div "Looking at the code in Run Code , it's currently hardcoding the values: setting…" at bounding box center [150, 270] width 218 height 310
click at [201, 410] on p "Once you provide this information, I can help you modify the code to properly s…" at bounding box center [150, 405] width 218 height 40
click at [117, 499] on textarea at bounding box center [149, 500] width 201 height 13
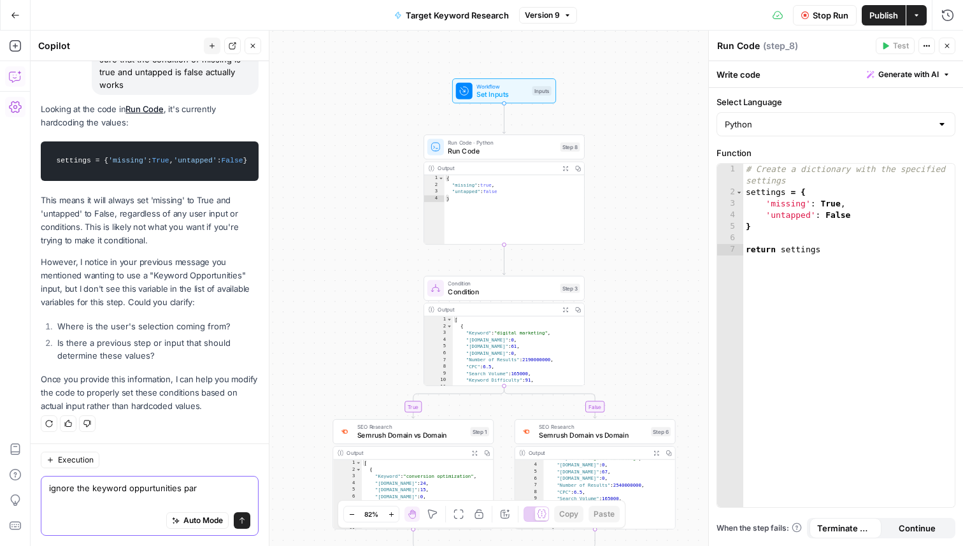
type textarea "ignore the keyword oppurtunities part"
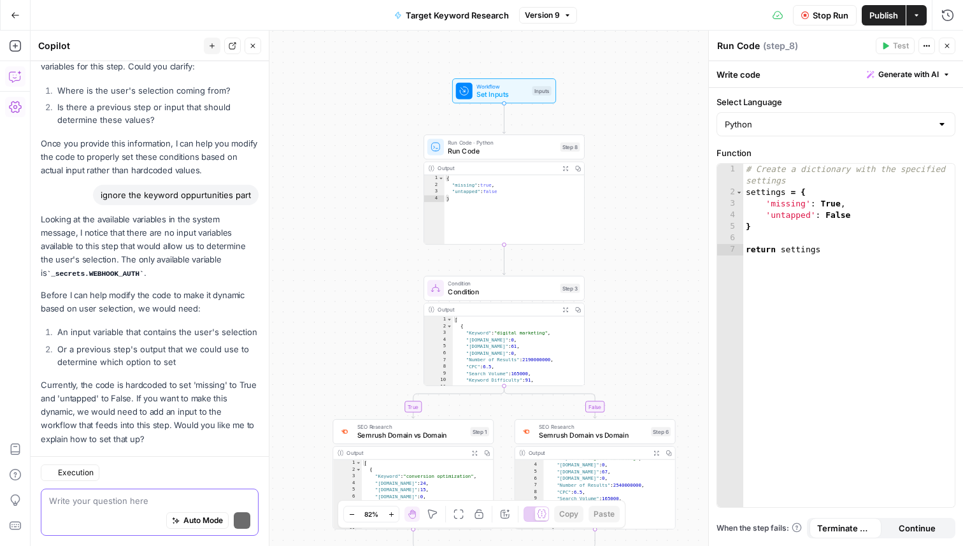
scroll to position [824, 0]
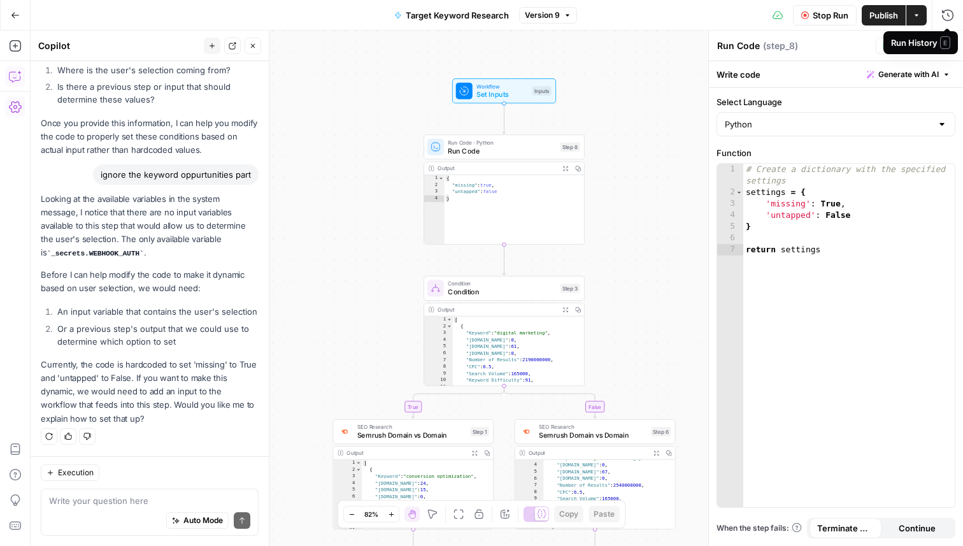
click at [611, 62] on div "true false Workflow Set Inputs Inputs Run Code · Python Run Code Step 8 Output …" at bounding box center [497, 288] width 933 height 515
click at [946, 45] on icon "button" at bounding box center [948, 46] width 4 height 4
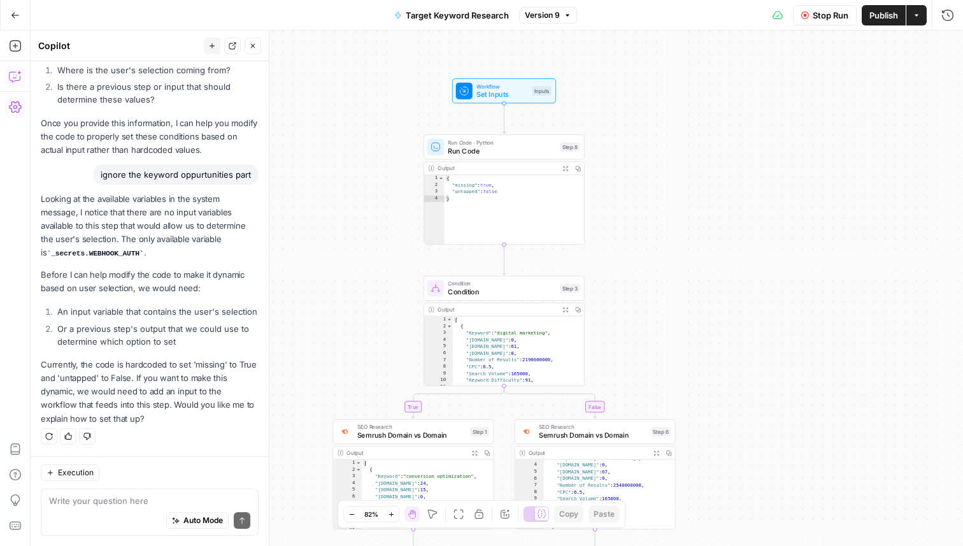
click at [477, 90] on span "Set Inputs" at bounding box center [503, 94] width 52 height 10
click at [786, 87] on button "Add Field" at bounding box center [825, 86] width 212 height 20
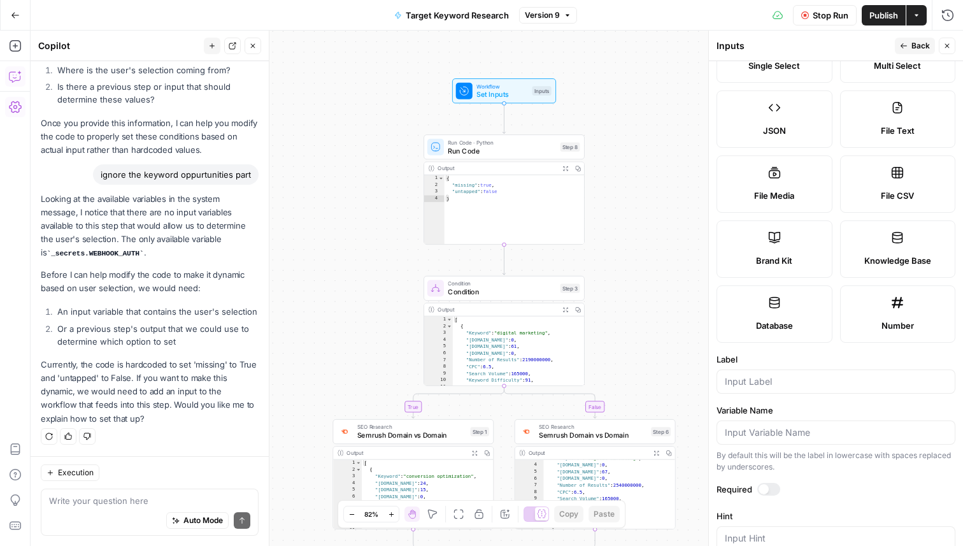
scroll to position [274, 0]
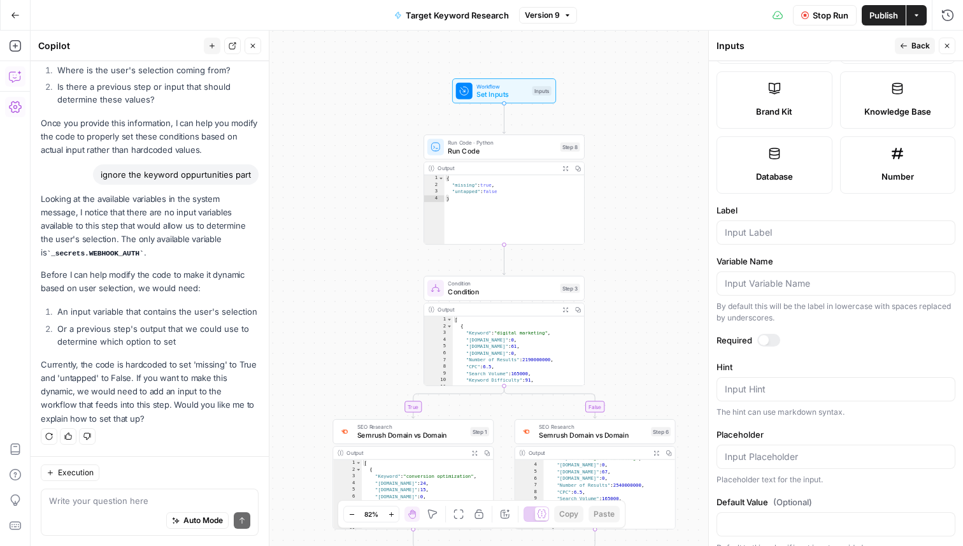
click at [754, 223] on div at bounding box center [836, 232] width 239 height 24
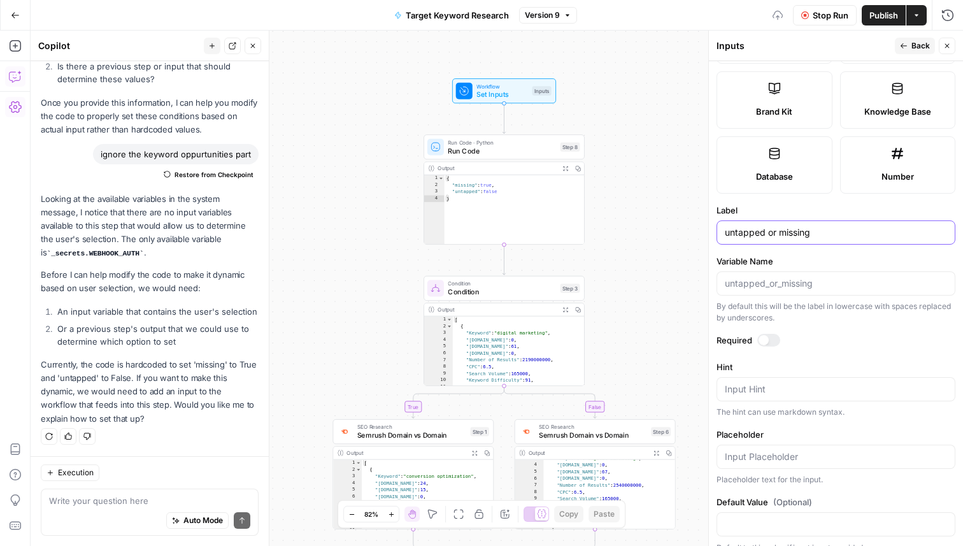
scroll to position [289, 0]
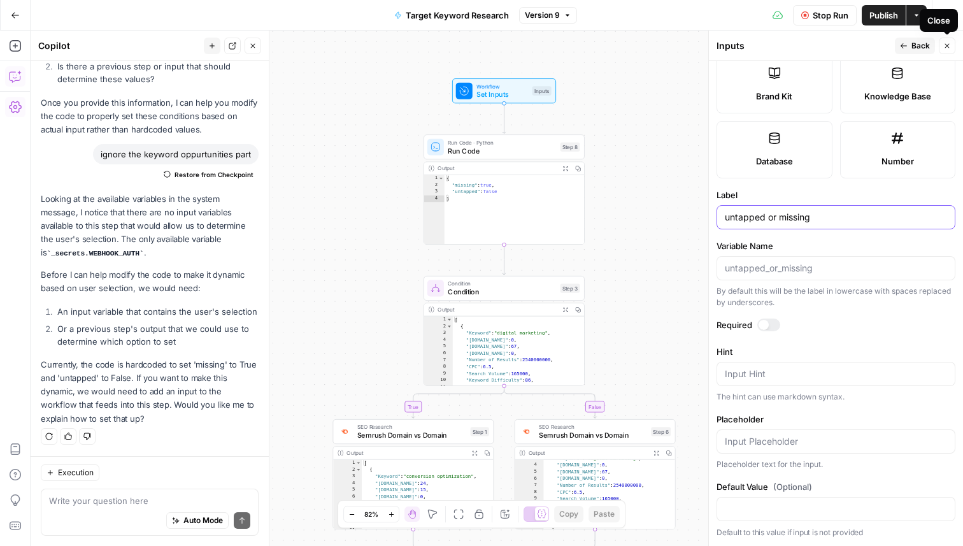
type input "untapped or missing"
click at [917, 47] on span "Back" at bounding box center [921, 45] width 18 height 11
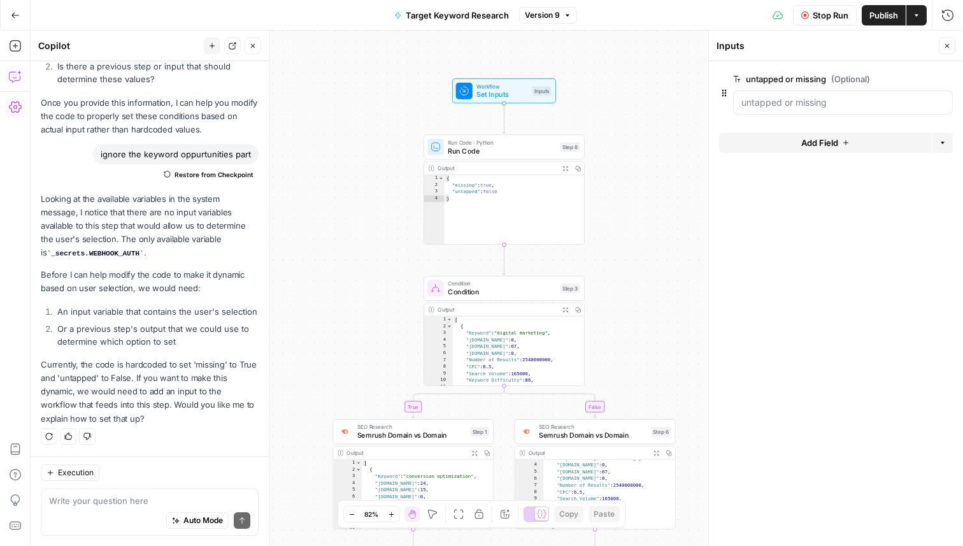
click at [819, 10] on span "Stop Run" at bounding box center [831, 15] width 36 height 13
click at [788, 5] on button "Test Workflow" at bounding box center [794, 15] width 85 height 20
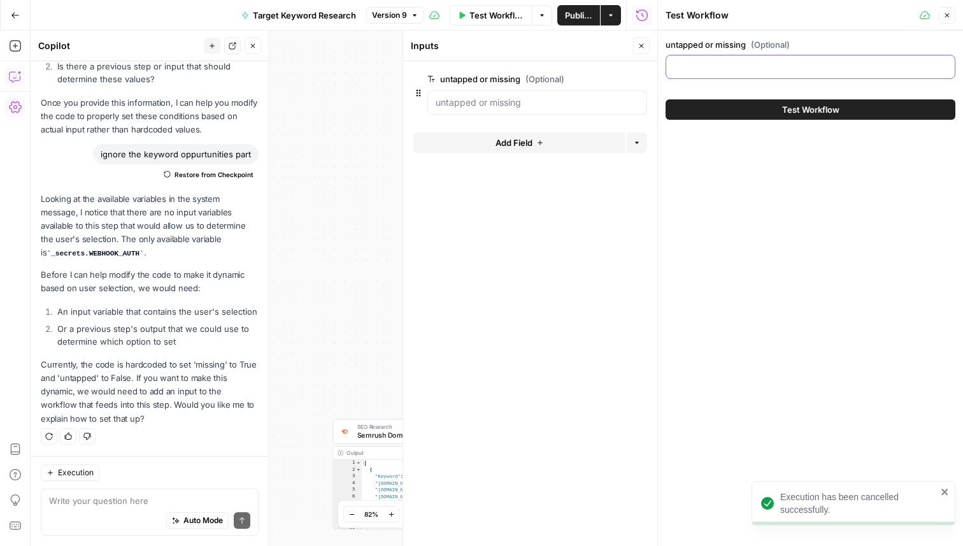
click at [752, 64] on input "untapped or missing (Optional)" at bounding box center [810, 67] width 273 height 13
type input "untapped"
click at [766, 111] on button "Test Workflow" at bounding box center [811, 109] width 290 height 20
click at [742, 107] on button "Test Workflow" at bounding box center [811, 109] width 290 height 20
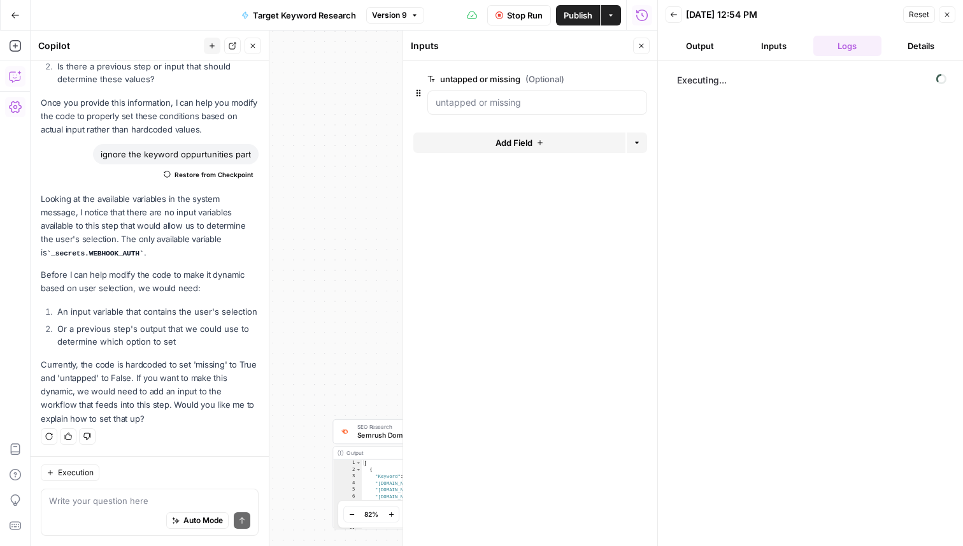
click at [644, 42] on icon "button" at bounding box center [642, 46] width 8 height 8
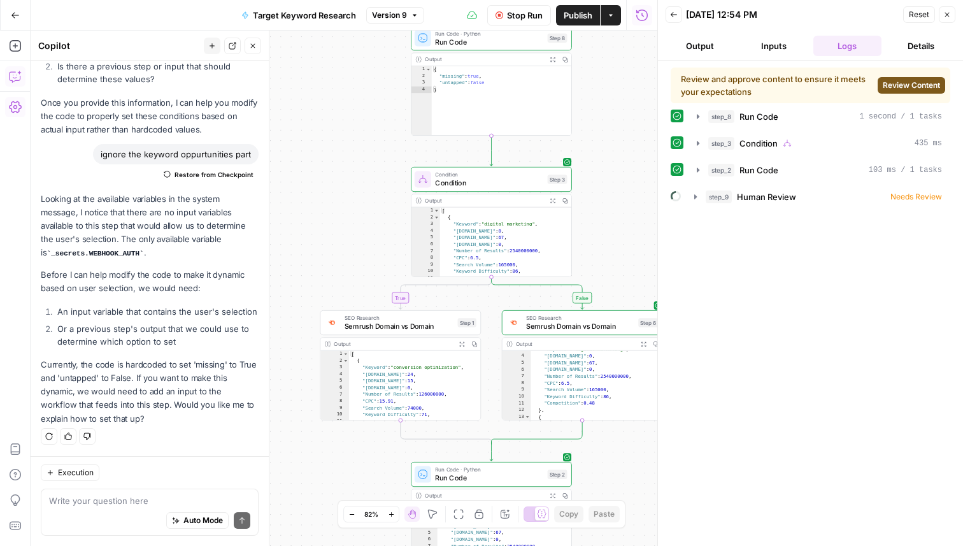
drag, startPoint x: 347, startPoint y: 308, endPoint x: 333, endPoint y: 198, distance: 111.8
click at [333, 198] on div "true false Workflow Set Inputs Inputs Run Code · Python Run Code Step 8 Output …" at bounding box center [344, 288] width 627 height 515
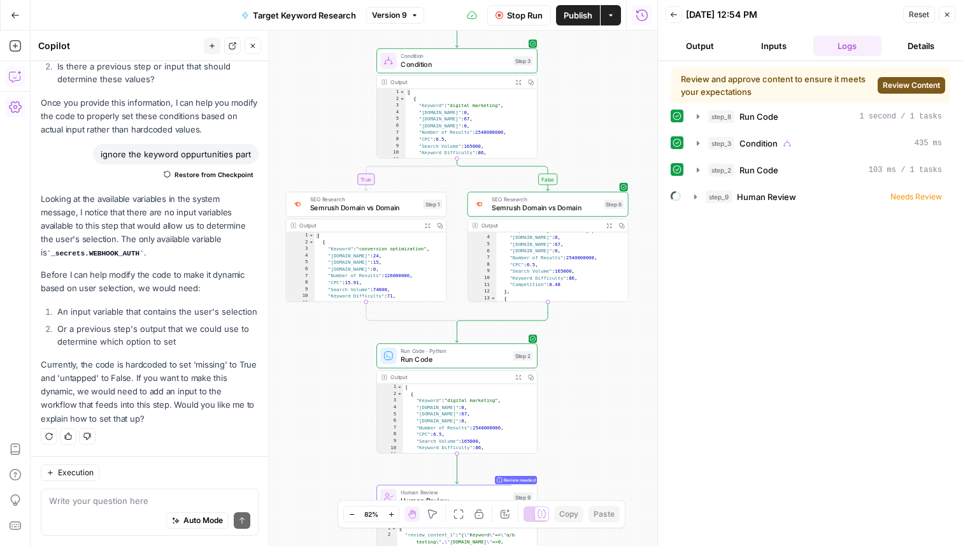
drag, startPoint x: 390, startPoint y: 217, endPoint x: 357, endPoint y: 100, distance: 121.2
click at [357, 100] on div "true false Workflow Set Inputs Inputs Run Code · Python Run Code Step 8 Output …" at bounding box center [344, 288] width 627 height 515
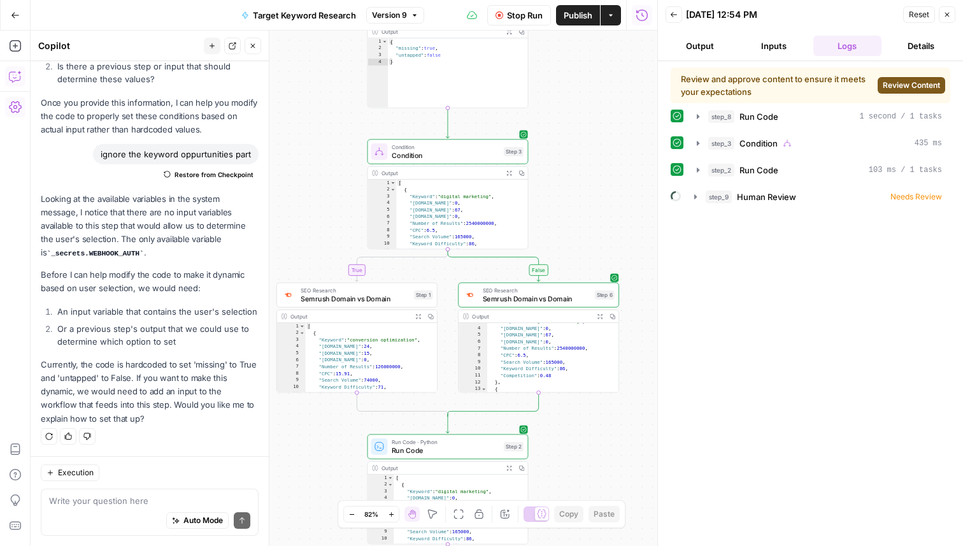
drag, startPoint x: 585, startPoint y: 143, endPoint x: 585, endPoint y: 237, distance: 94.3
click at [585, 237] on div "true false Workflow Set Inputs Inputs Run Code · Python Run Code Step 8 Output …" at bounding box center [344, 288] width 627 height 515
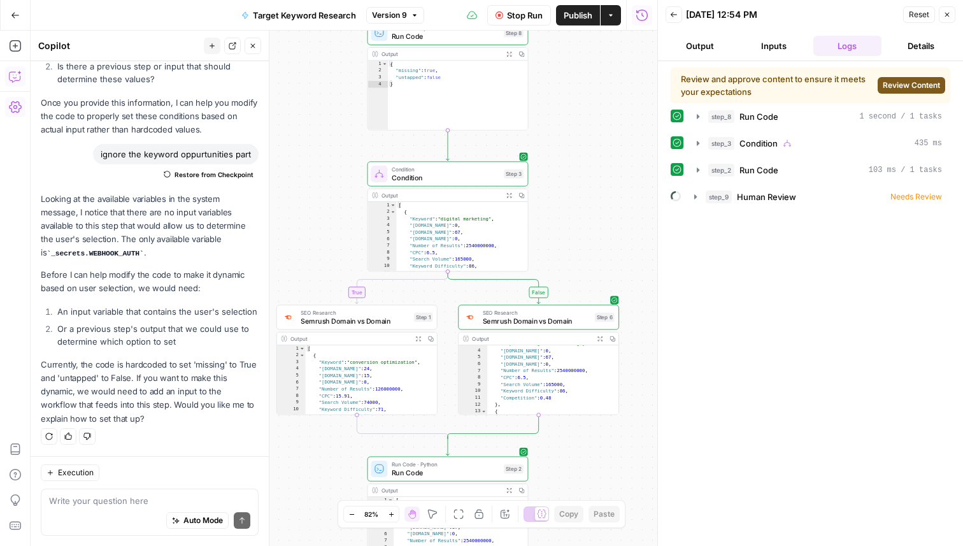
click at [257, 45] on button "Close" at bounding box center [253, 46] width 17 height 17
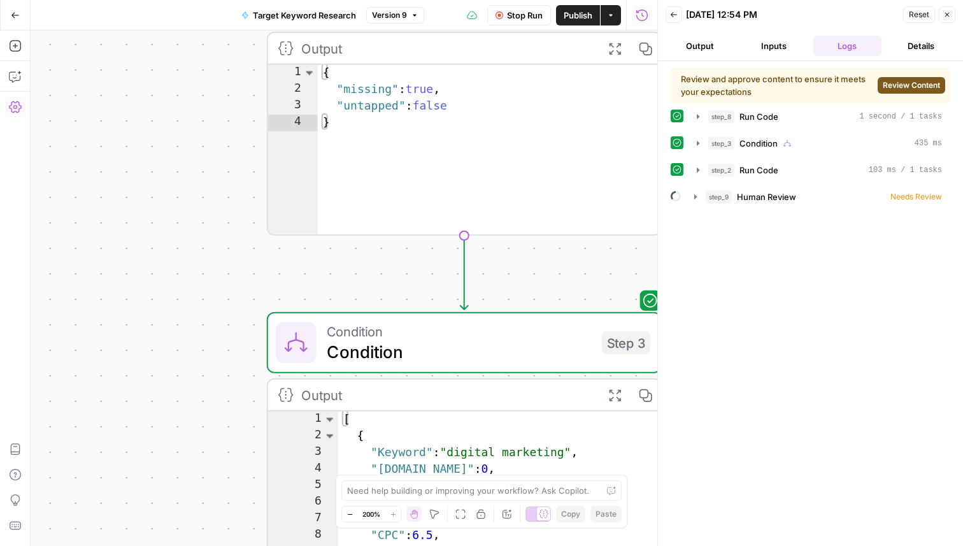
drag, startPoint x: 322, startPoint y: 110, endPoint x: 154, endPoint y: 241, distance: 212.9
click at [154, 240] on div "true false Workflow Set Inputs Inputs Run Code · Python Run Code Step 8 Output …" at bounding box center [344, 288] width 627 height 515
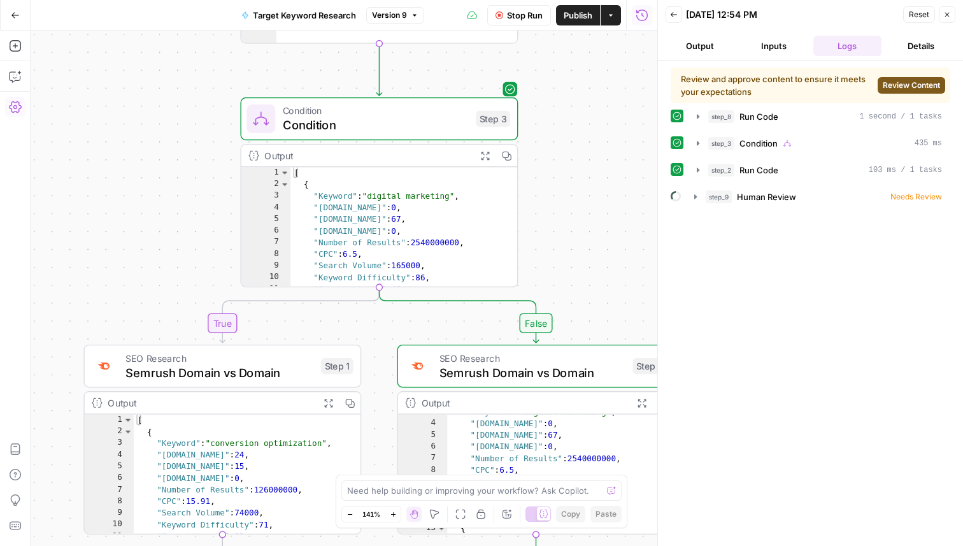
drag, startPoint x: 188, startPoint y: 311, endPoint x: 198, endPoint y: 110, distance: 201.6
click at [196, 67] on div "true false Workflow Set Inputs Inputs Run Code · Python Run Code Step 8 Output …" at bounding box center [344, 288] width 627 height 515
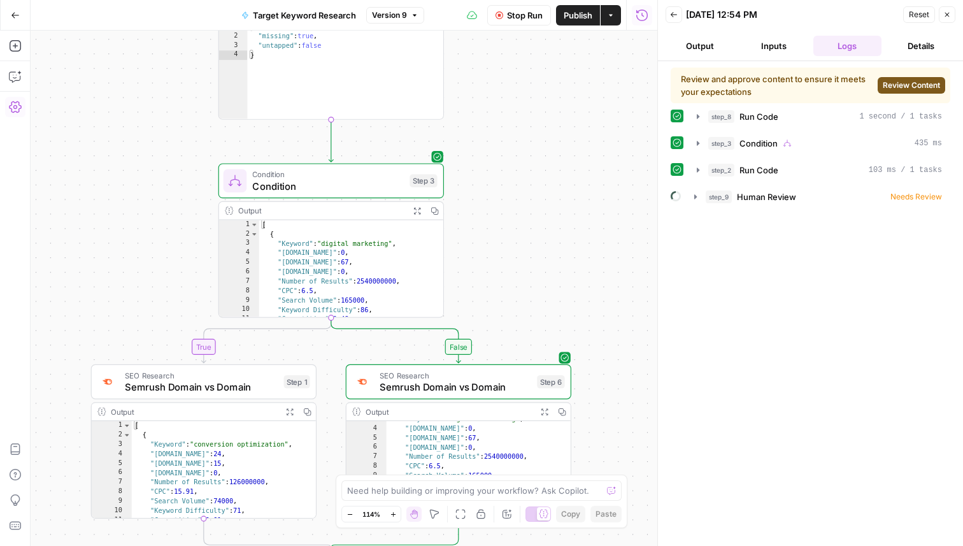
drag, startPoint x: 514, startPoint y: 113, endPoint x: 496, endPoint y: 153, distance: 43.6
click at [496, 153] on div "true false Workflow Set Inputs Inputs Run Code · Python Run Code Step 8 Output …" at bounding box center [344, 288] width 627 height 515
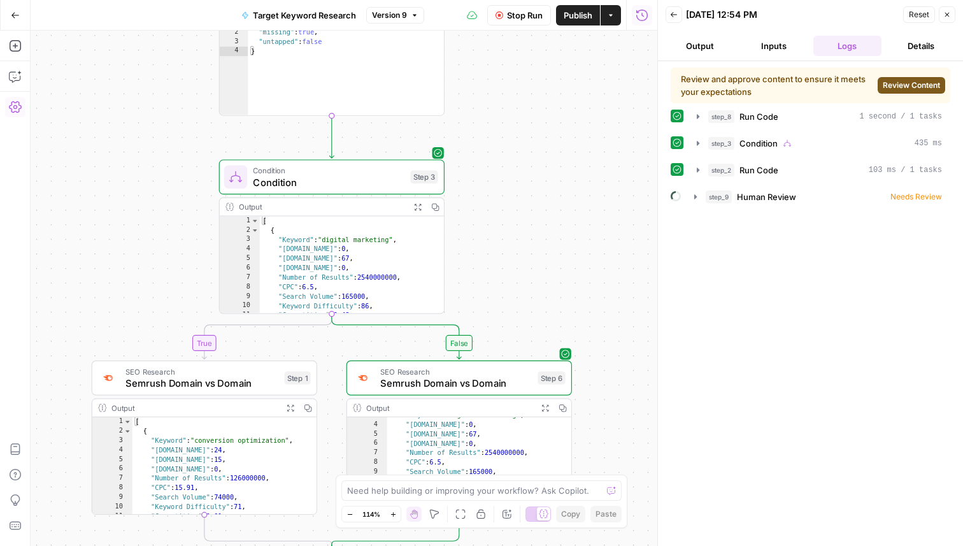
click at [946, 18] on button "Close" at bounding box center [947, 14] width 17 height 17
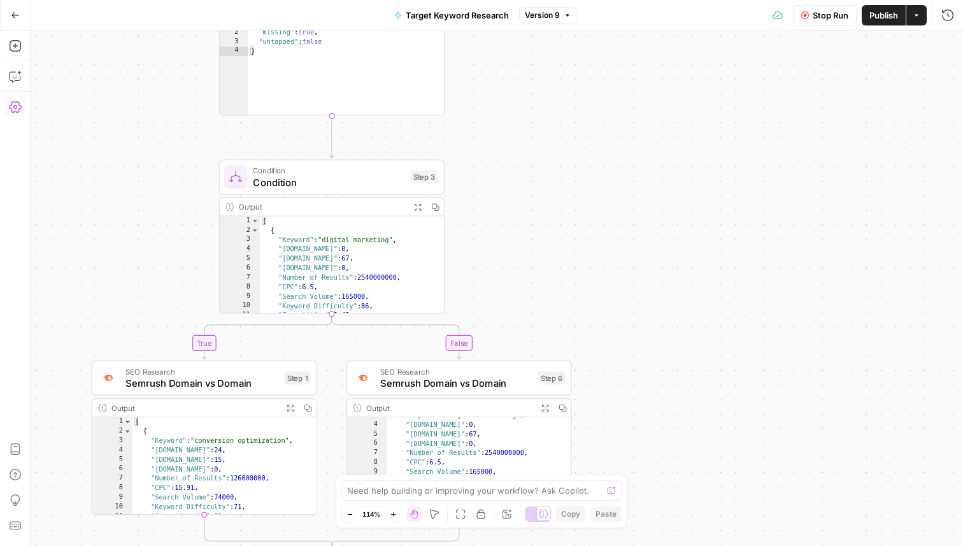
click at [823, 14] on span "Stop Run" at bounding box center [831, 15] width 36 height 13
drag, startPoint x: 821, startPoint y: 191, endPoint x: 879, endPoint y: 336, distance: 156.4
click at [879, 336] on div "true false Workflow Set Inputs Inputs Run Code · Python Run Code Step 8 Output …" at bounding box center [497, 288] width 933 height 515
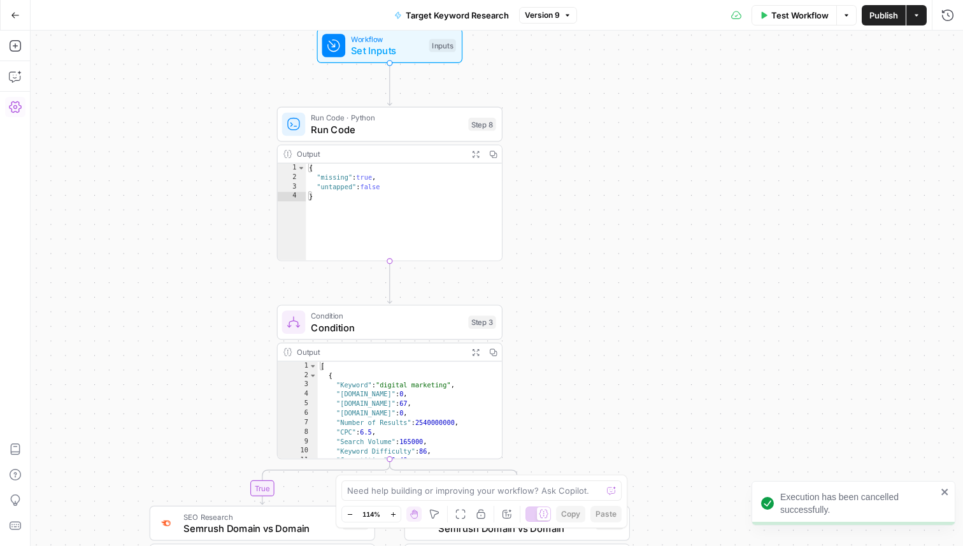
click at [801, 24] on button "Test Workflow" at bounding box center [794, 15] width 85 height 20
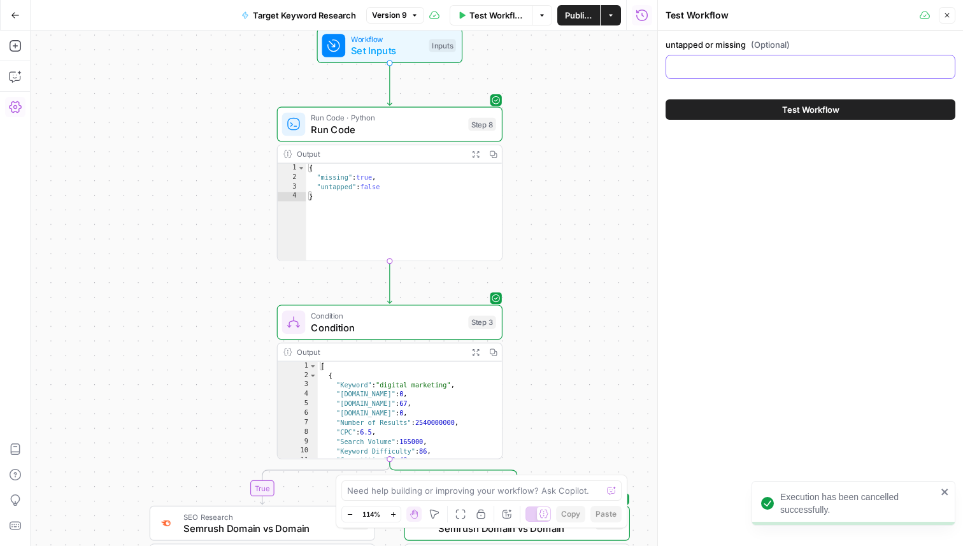
click at [788, 71] on input "untapped or missing (Optional)" at bounding box center [810, 67] width 273 height 13
type input "missing"
click at [840, 110] on button "Test Workflow" at bounding box center [811, 109] width 290 height 20
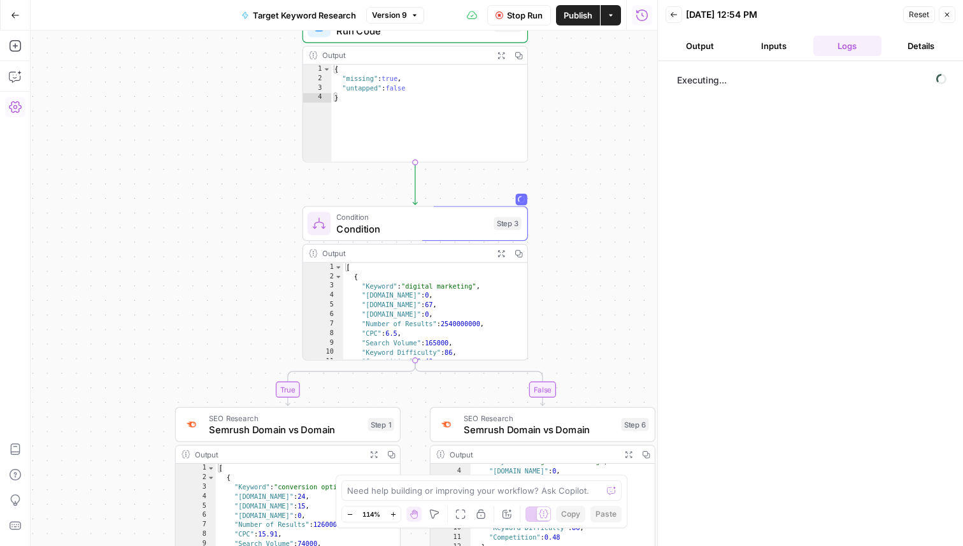
drag, startPoint x: 535, startPoint y: 396, endPoint x: 568, endPoint y: 232, distance: 167.6
click at [567, 232] on div "true false Workflow Set Inputs Inputs Run Code · Python Run Code Step 8 Output …" at bounding box center [344, 288] width 627 height 515
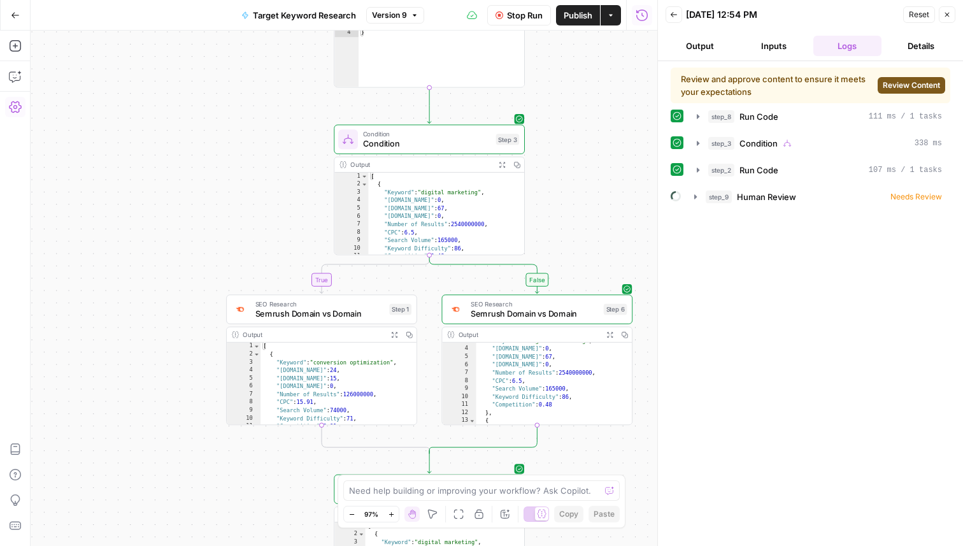
drag, startPoint x: 599, startPoint y: 212, endPoint x: 584, endPoint y: 182, distance: 33.3
click at [584, 182] on div "true false Workflow Set Inputs Inputs Run Code · Python Run Code Step 8 Output …" at bounding box center [344, 288] width 627 height 515
click at [746, 113] on span "Run Code" at bounding box center [759, 116] width 39 height 13
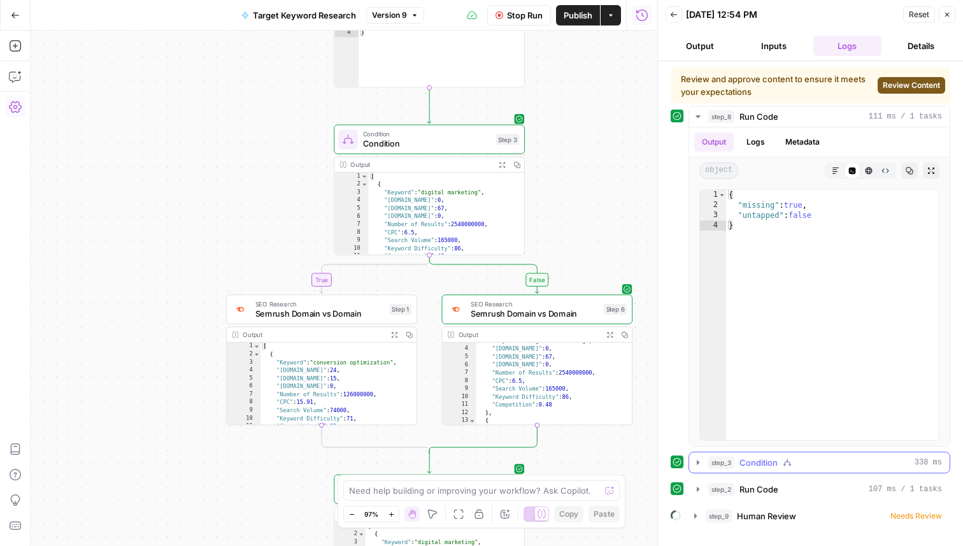
click at [700, 465] on icon "button" at bounding box center [698, 463] width 10 height 10
click at [948, 12] on icon "button" at bounding box center [948, 15] width 8 height 8
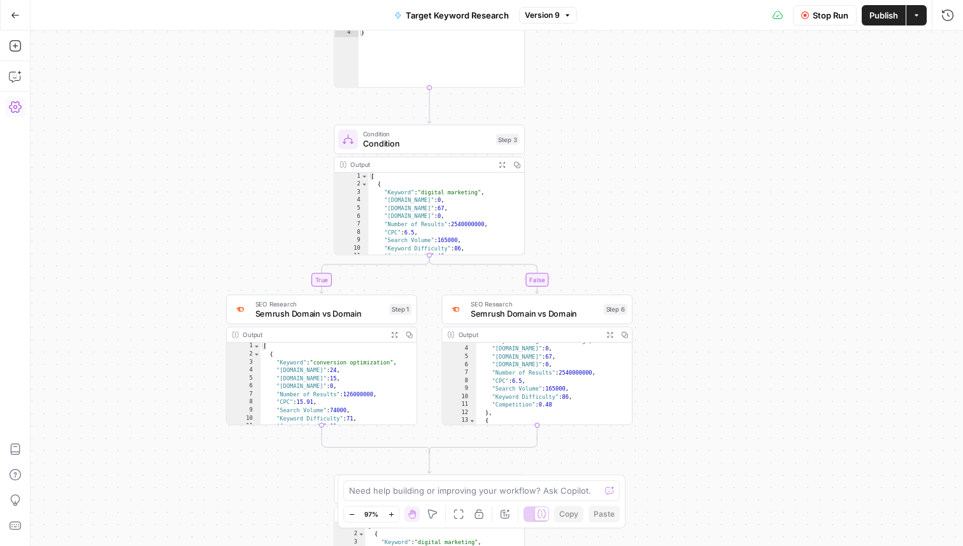
click at [651, 203] on div "true false Workflow Set Inputs Inputs Run Code · Python Run Code Step 8 Output …" at bounding box center [497, 288] width 933 height 515
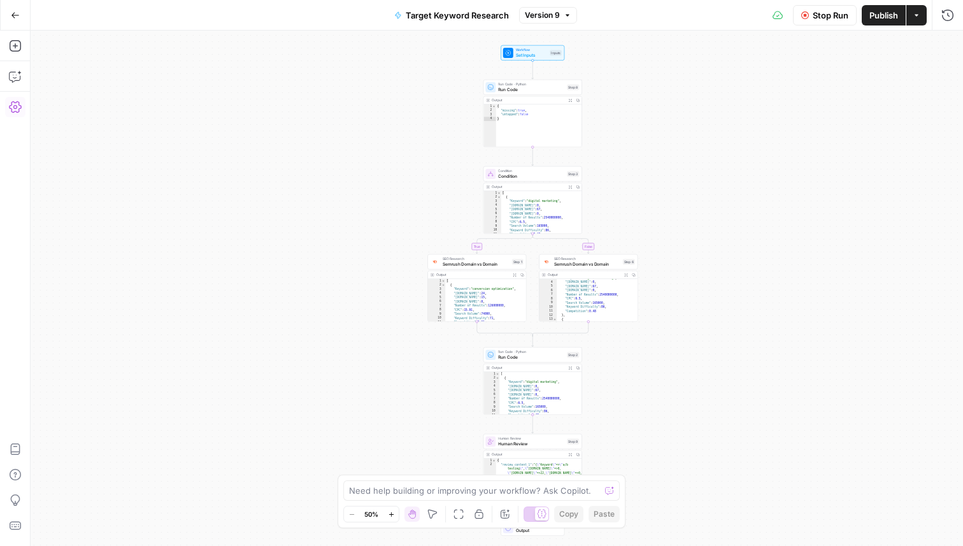
click at [821, 25] on button "Stop Run" at bounding box center [825, 15] width 64 height 20
click at [795, 9] on span "Test Workflow" at bounding box center [800, 15] width 57 height 13
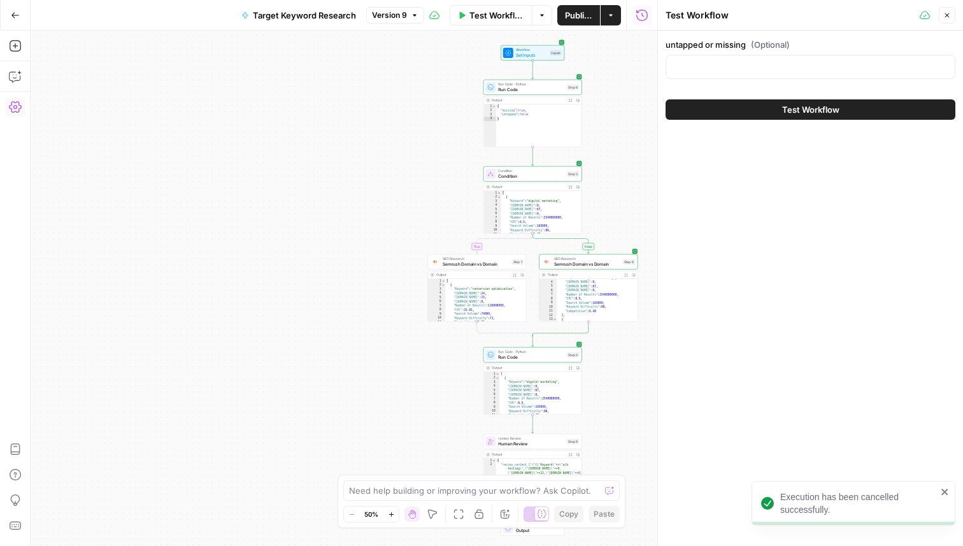
click at [716, 76] on div at bounding box center [811, 67] width 290 height 24
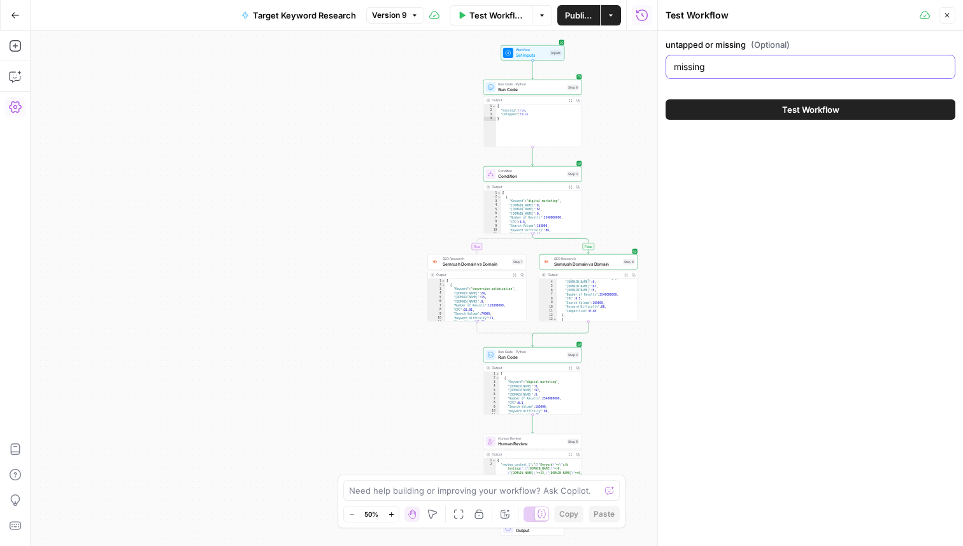
type input "missing"
click at [720, 112] on button "Test Workflow" at bounding box center [811, 109] width 290 height 20
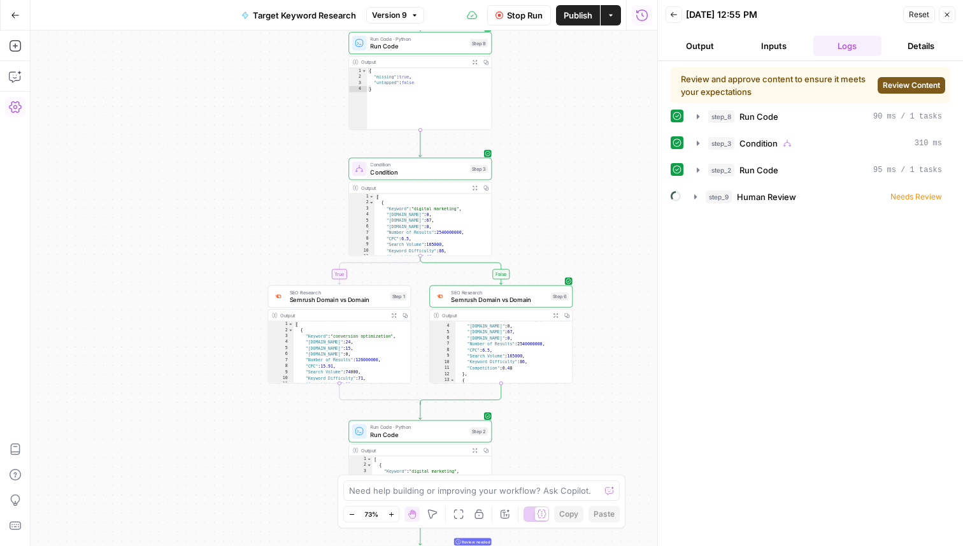
drag, startPoint x: 626, startPoint y: 179, endPoint x: 530, endPoint y: 215, distance: 102.2
click at [530, 215] on div "true false Workflow Set Inputs Inputs Run Code · Python Run Code Step 8 Output …" at bounding box center [344, 288] width 627 height 515
click at [437, 173] on span "Condition" at bounding box center [418, 173] width 96 height 10
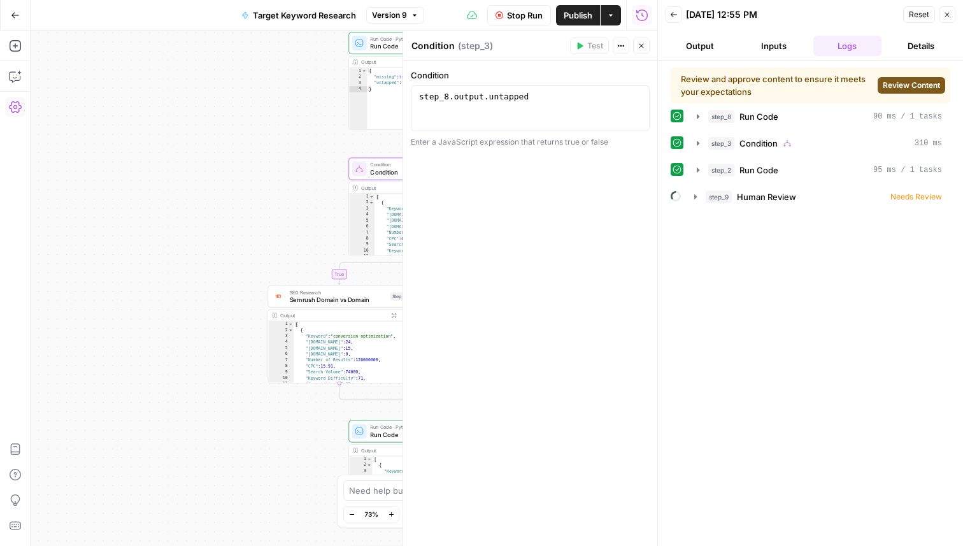
click at [298, 146] on div "true false Workflow Set Inputs Inputs Run Code · Python Run Code Step 8 Output …" at bounding box center [344, 288] width 627 height 515
click at [945, 18] on icon "button" at bounding box center [948, 15] width 8 height 8
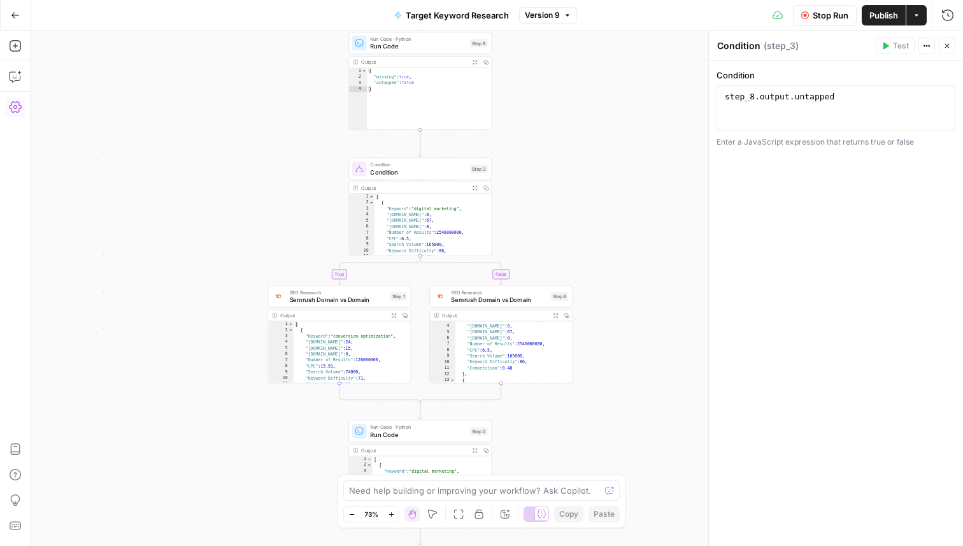
click at [411, 169] on span "Condition" at bounding box center [418, 173] width 96 height 10
click at [875, 113] on div "step_8 . output . untapped" at bounding box center [836, 119] width 227 height 57
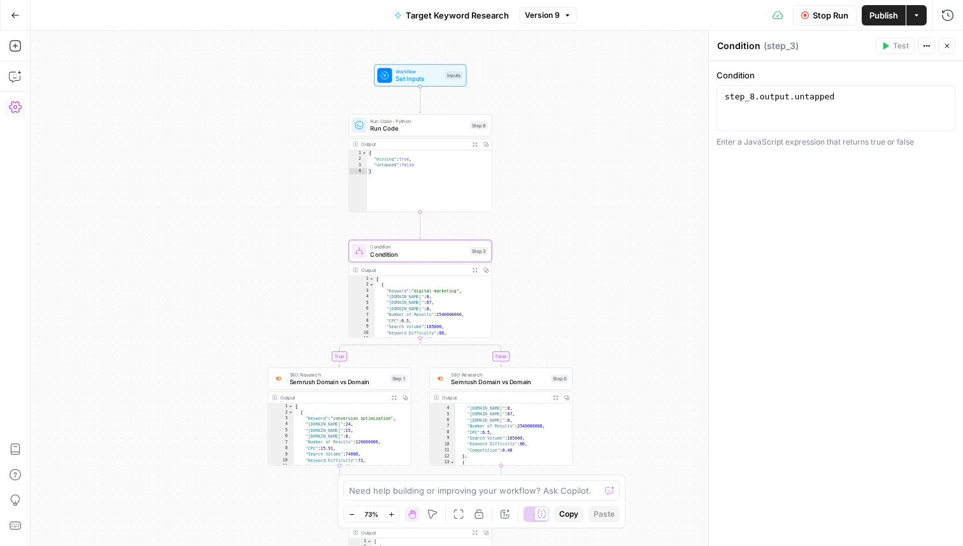
drag, startPoint x: 614, startPoint y: 148, endPoint x: 614, endPoint y: 231, distance: 82.2
click at [614, 231] on div "true false Workflow Set Inputs Inputs Run Code · Python Run Code Step 8 Output …" at bounding box center [497, 288] width 933 height 515
type textarea "**********"
click at [870, 100] on div "step_8 . output . untapped" at bounding box center [836, 119] width 227 height 57
click at [13, 78] on icon "button" at bounding box center [15, 76] width 13 height 13
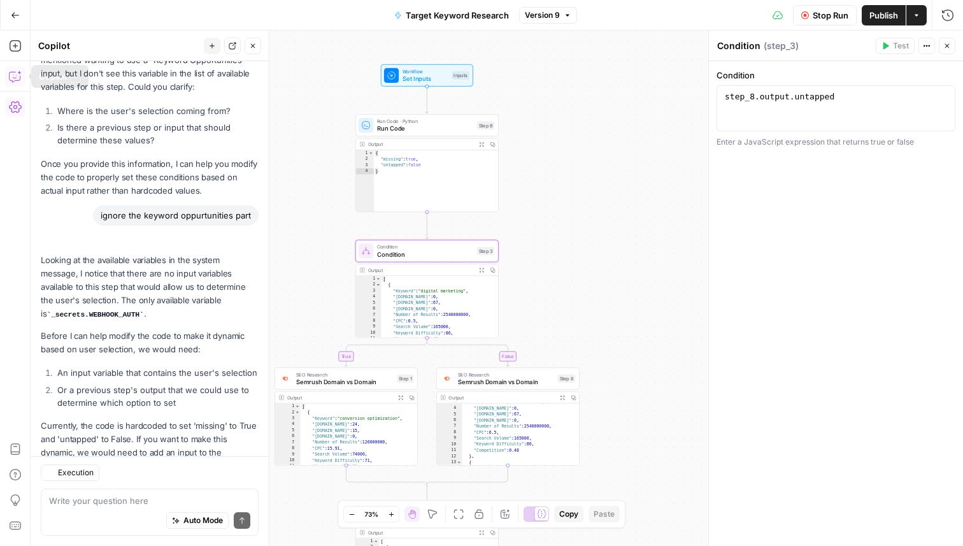
scroll to position [865, 0]
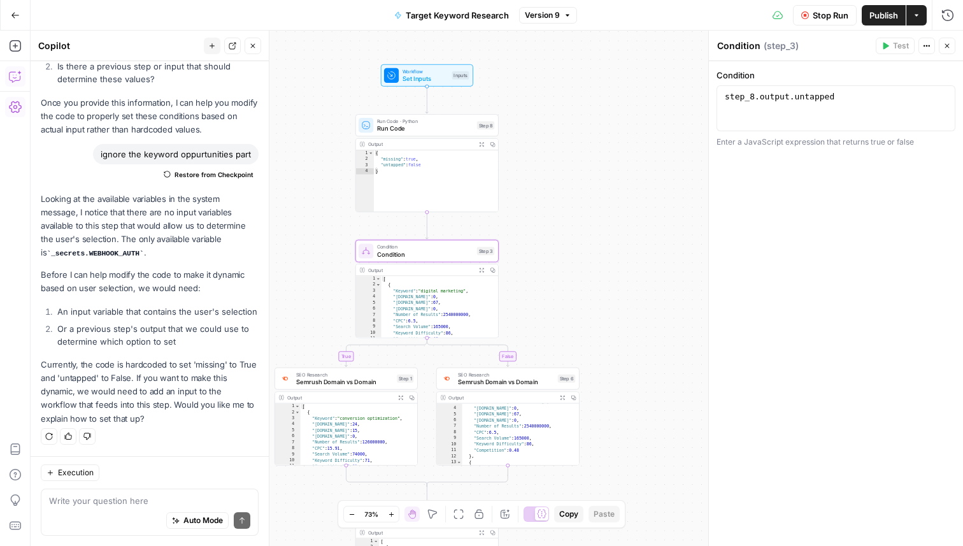
click at [448, 124] on span "Run Code" at bounding box center [425, 129] width 96 height 10
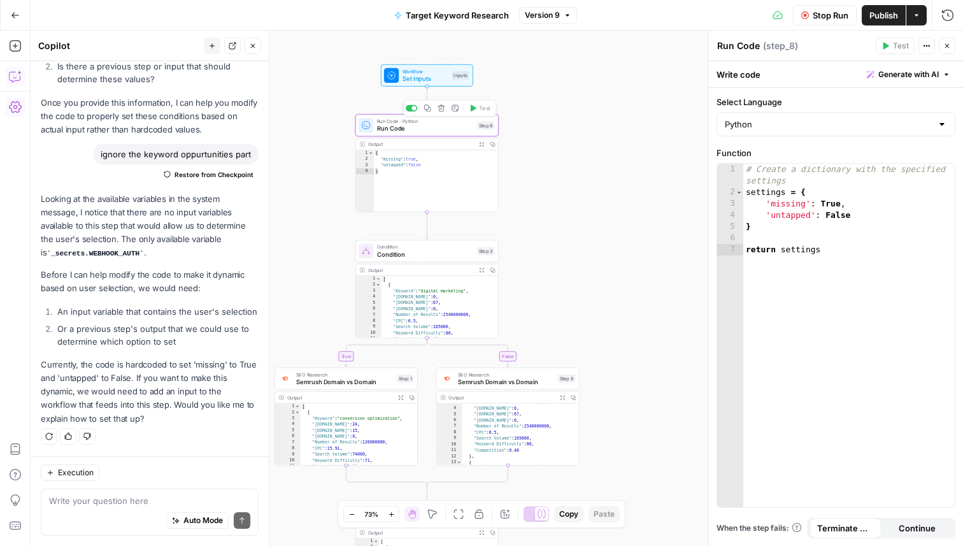
click at [413, 109] on div at bounding box center [414, 108] width 4 height 4
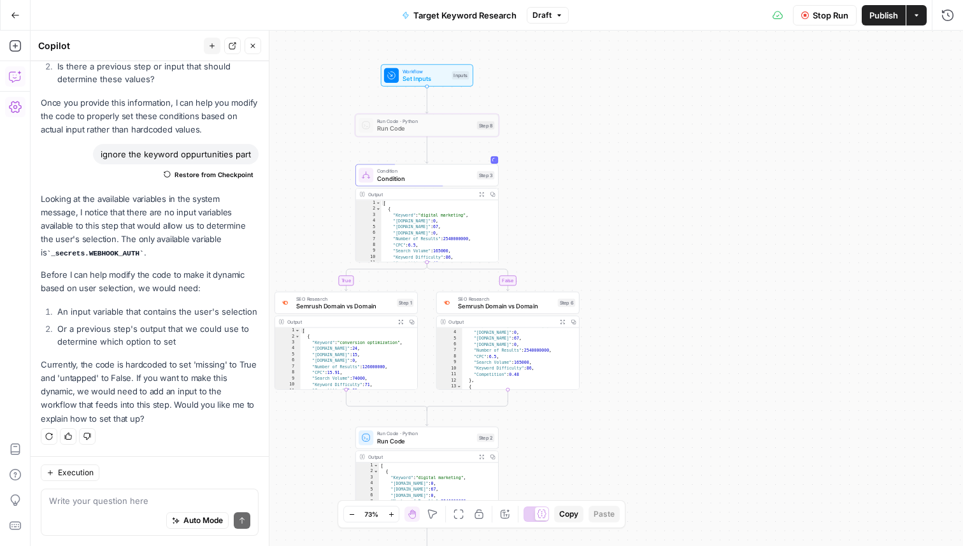
click at [97, 510] on div "Auto Mode Send" at bounding box center [149, 521] width 201 height 28
drag, startPoint x: 113, startPoint y: 500, endPoint x: 219, endPoint y: 500, distance: 105.8
click at [219, 500] on textarea "okay for step 3, change th" at bounding box center [149, 500] width 201 height 13
click at [411, 108] on div at bounding box center [411, 108] width 11 height 6
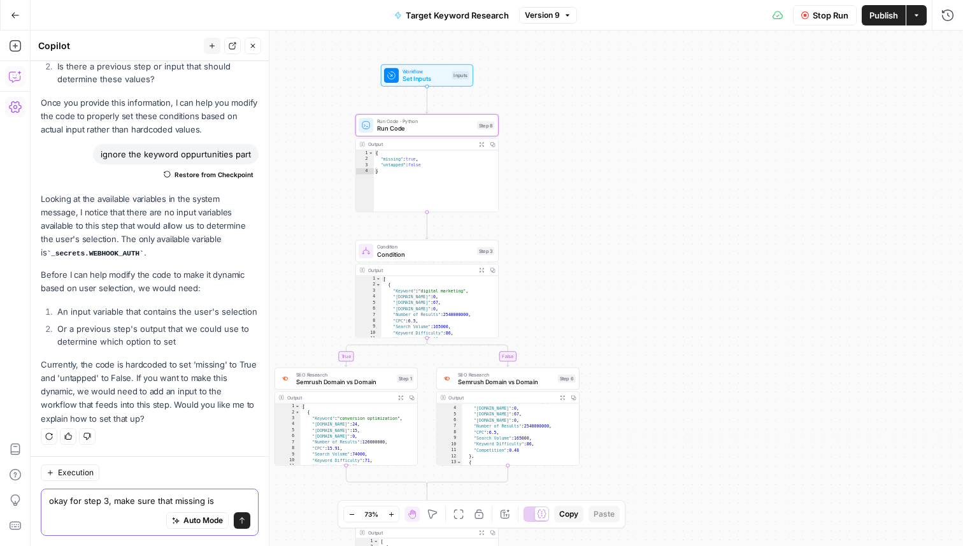
click at [228, 497] on textarea "okay for step 3, make sure that missing is" at bounding box center [149, 500] width 201 height 13
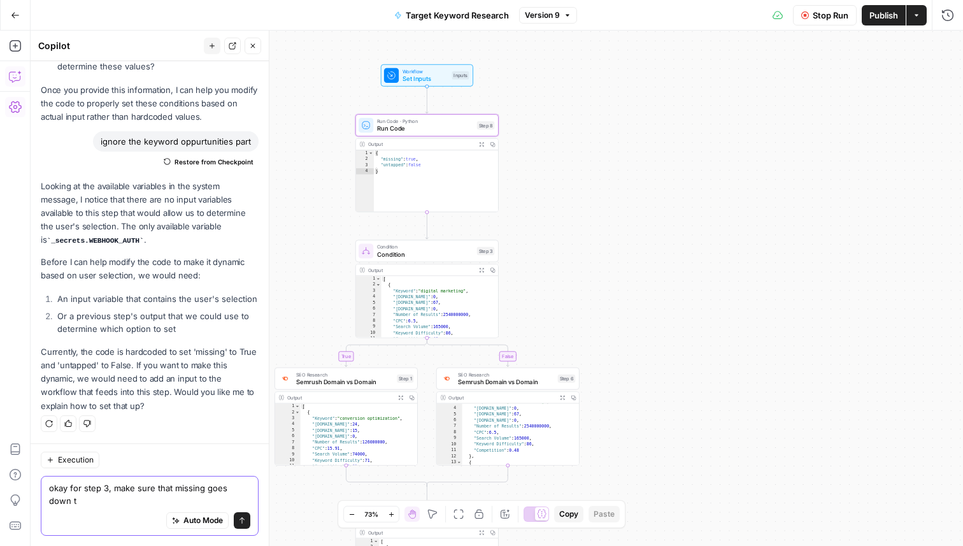
scroll to position [877, 0]
click at [172, 491] on textarea "okay for step 3, make sure that missing goes down the true path (step 1) and" at bounding box center [149, 494] width 201 height 25
click at [205, 486] on textarea "okay for step 3, make sure that "missing goes down the true path (step 1) and" at bounding box center [149, 494] width 201 height 25
click at [191, 499] on textarea "okay for step 3, make sure that "missing" goes down the true path (step 1) and" at bounding box center [149, 494] width 201 height 25
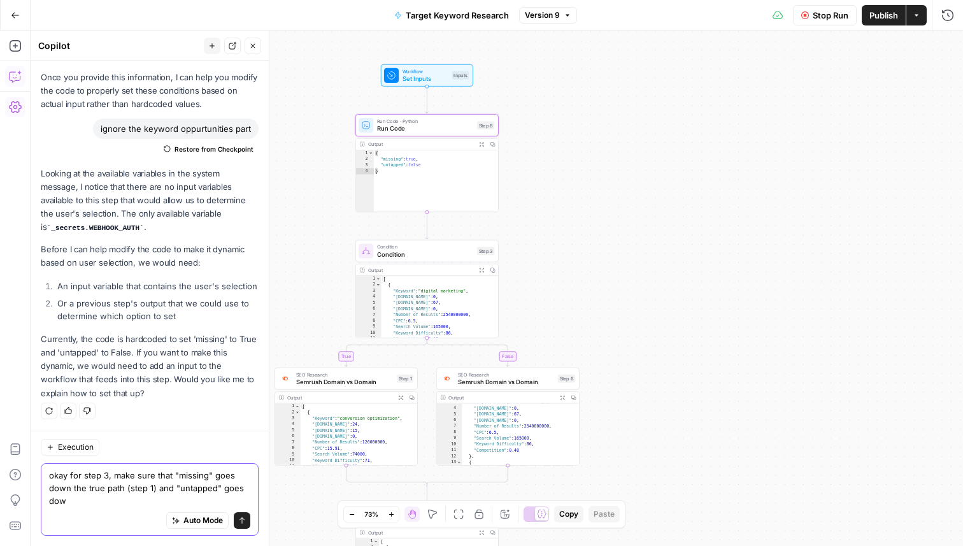
scroll to position [890, 0]
click at [411, 110] on div at bounding box center [411, 108] width 11 height 6
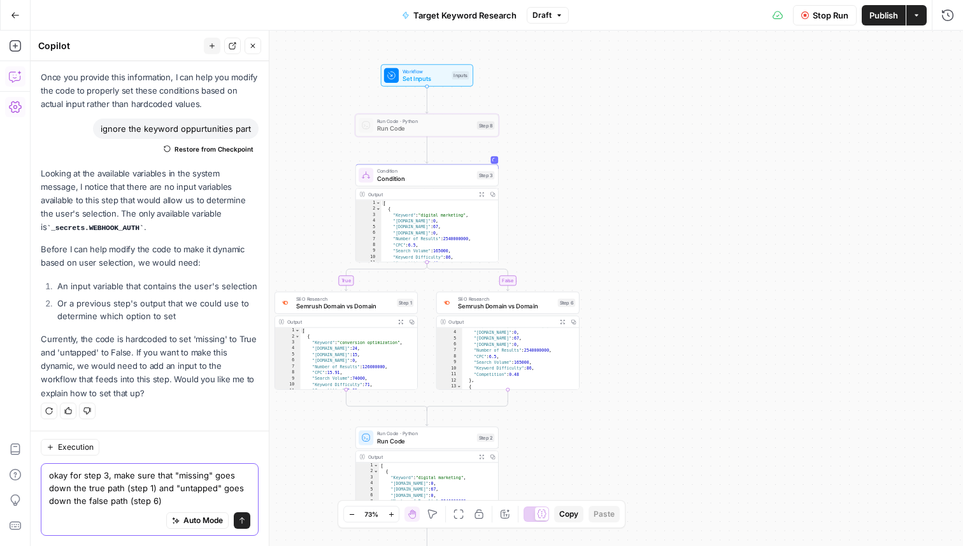
click at [112, 486] on textarea "okay for step 3, make sure that "missing" goes down the true path (step 1) and …" at bounding box center [149, 488] width 201 height 38
drag, startPoint x: 160, startPoint y: 476, endPoint x: 206, endPoint y: 479, distance: 46.0
click at [206, 479] on textarea "okay for step 3, make sure that "missing" goes down the true path (step 1) and …" at bounding box center [149, 488] width 201 height 38
click at [112, 480] on textarea "okay for step 3, make sure that "missing" goes down the true path (step 1) and …" at bounding box center [149, 488] width 201 height 38
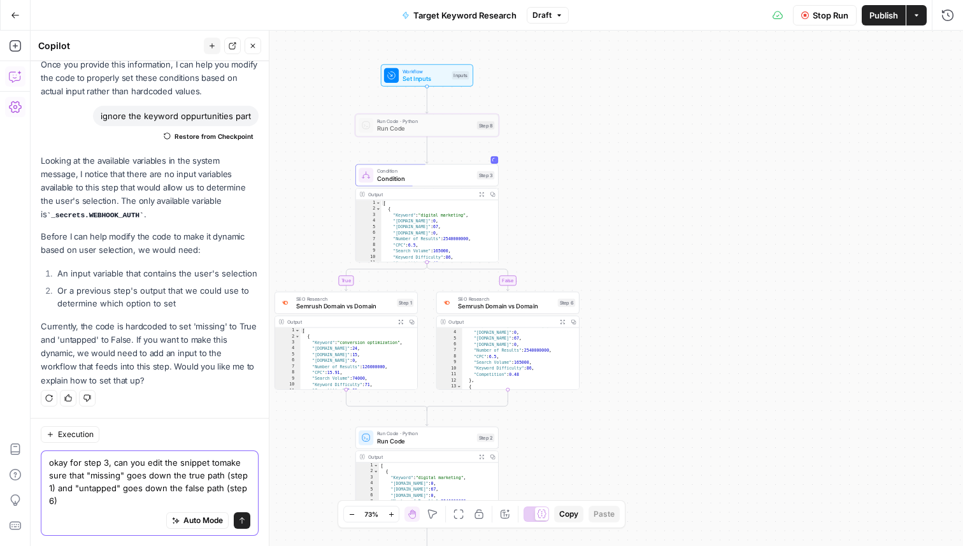
scroll to position [903, 0]
type textarea "okay for step 3, can you edit the snippet to make sure that "missing" goes down…"
click at [243, 524] on button "Send" at bounding box center [242, 520] width 17 height 17
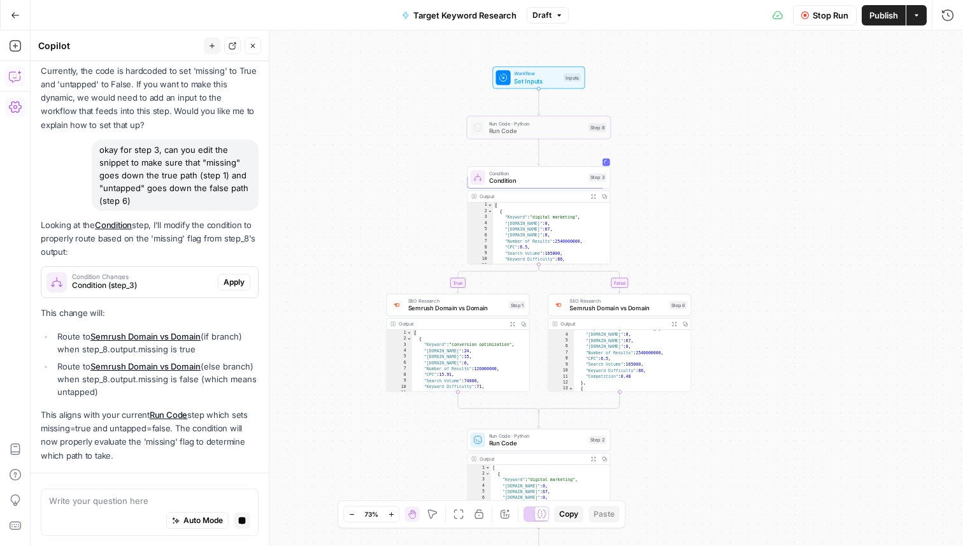
scroll to position [1195, 0]
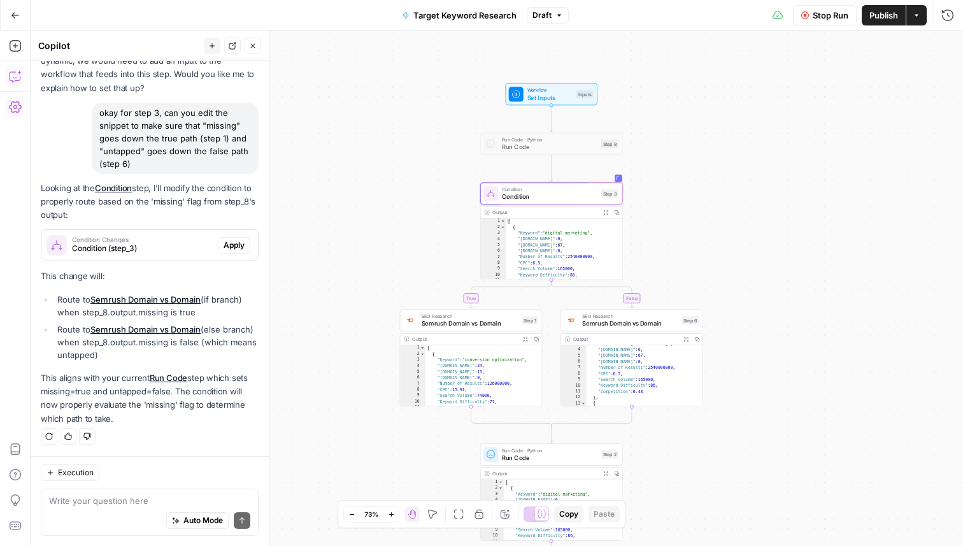
click at [136, 250] on span "Condition (step_3)" at bounding box center [142, 248] width 141 height 11
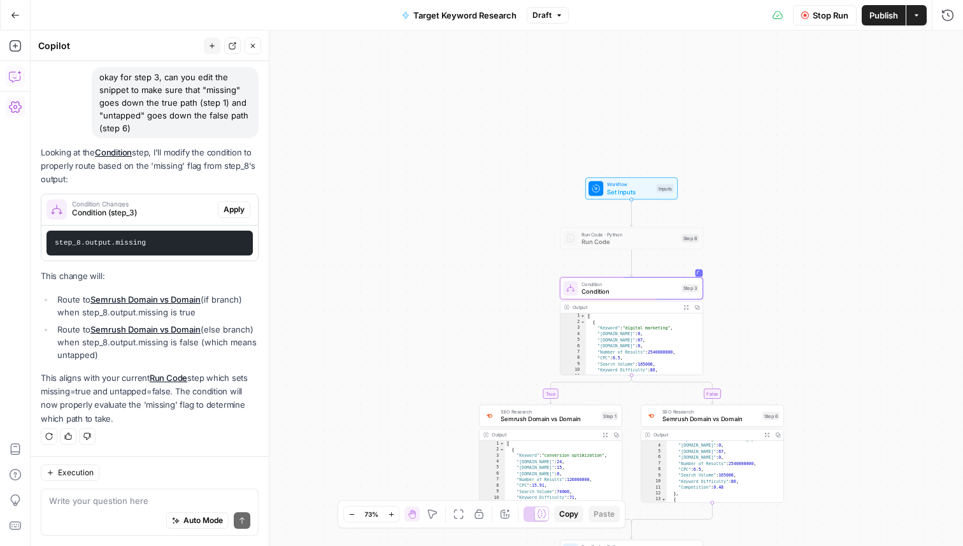
scroll to position [1231, 0]
click at [239, 210] on span "Apply" at bounding box center [234, 209] width 21 height 11
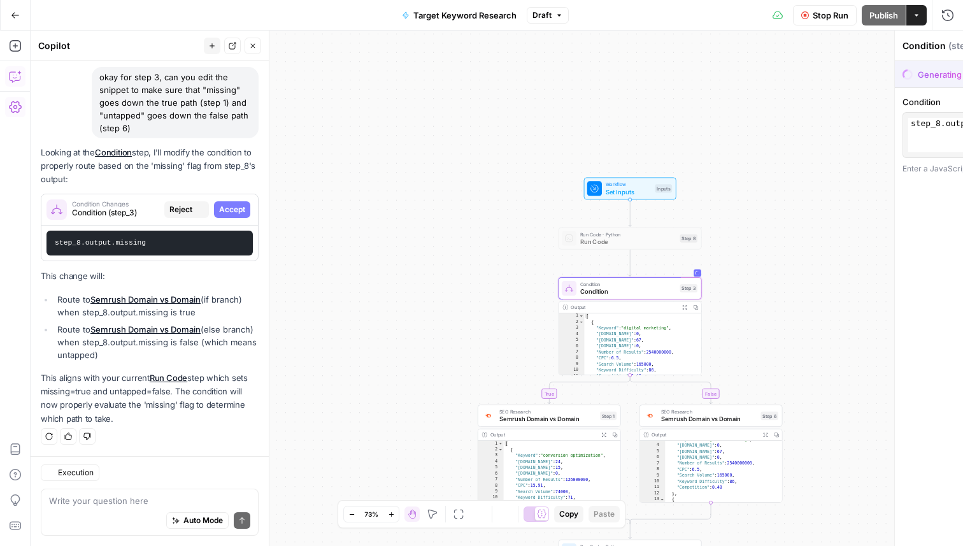
scroll to position [1170, 0]
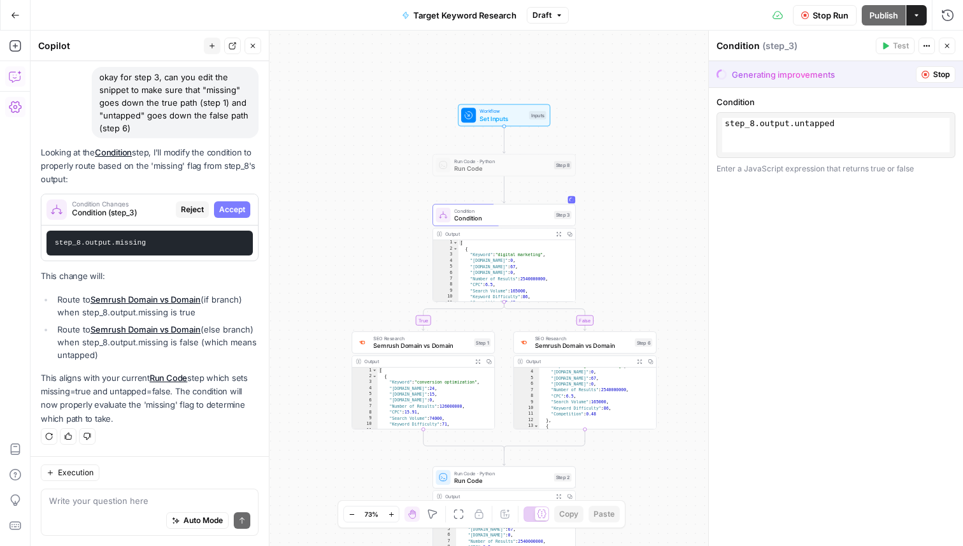
drag, startPoint x: 647, startPoint y: 238, endPoint x: 645, endPoint y: 162, distance: 75.8
click at [645, 162] on div "true false Workflow Set Inputs Inputs Run Code · Python Run Code Step 8 Conditi…" at bounding box center [497, 288] width 933 height 515
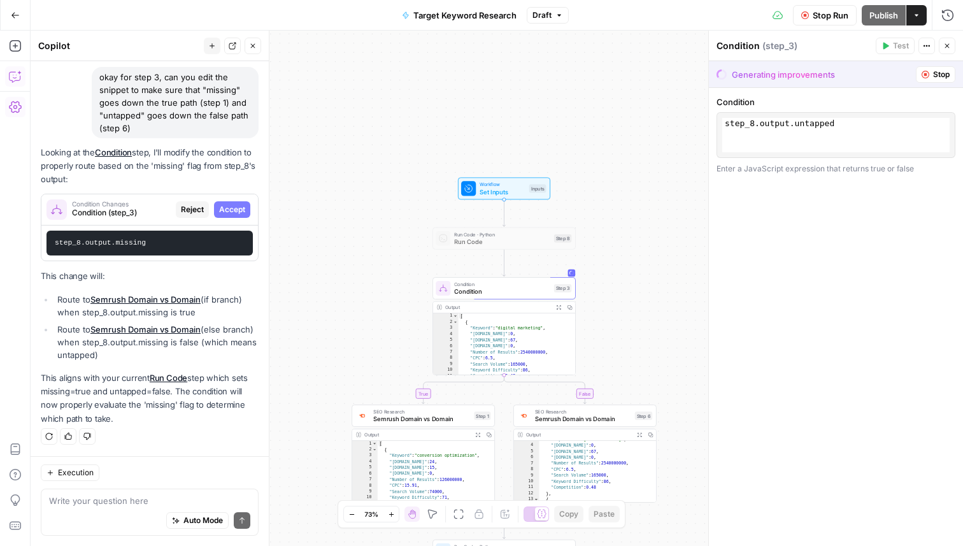
drag, startPoint x: 177, startPoint y: 148, endPoint x: 210, endPoint y: 173, distance: 41.4
click at [210, 173] on p "Looking at the Condition step, I'll modify the condition to properly route base…" at bounding box center [150, 166] width 218 height 40
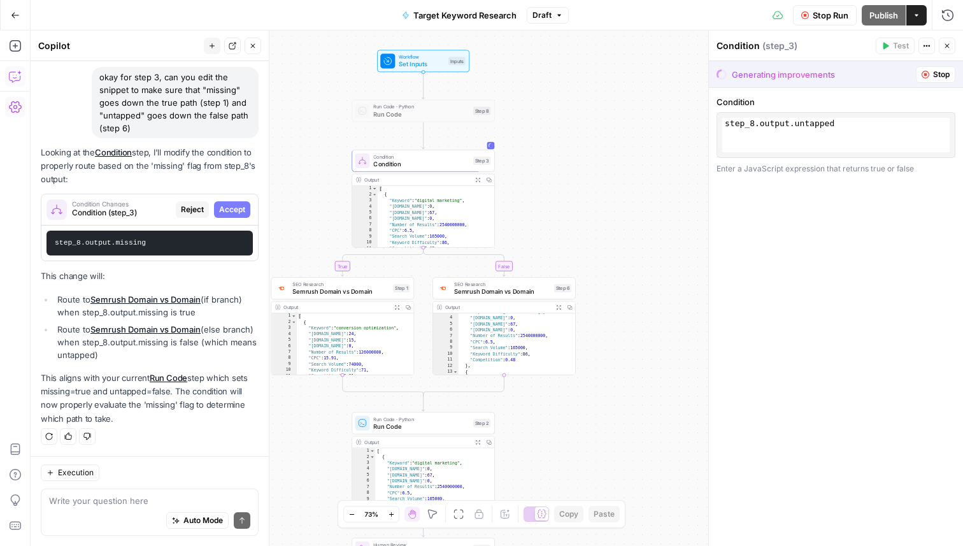
click at [67, 303] on li "Route to Semrush Domain vs Domain (if branch) when step_8.output.missing is true" at bounding box center [156, 305] width 205 height 25
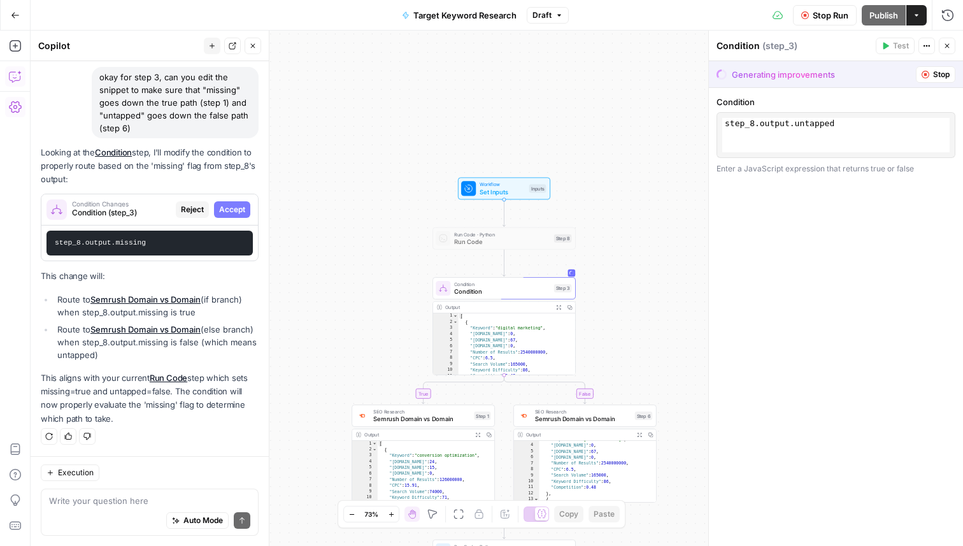
click at [951, 43] on icon "button" at bounding box center [948, 46] width 8 height 8
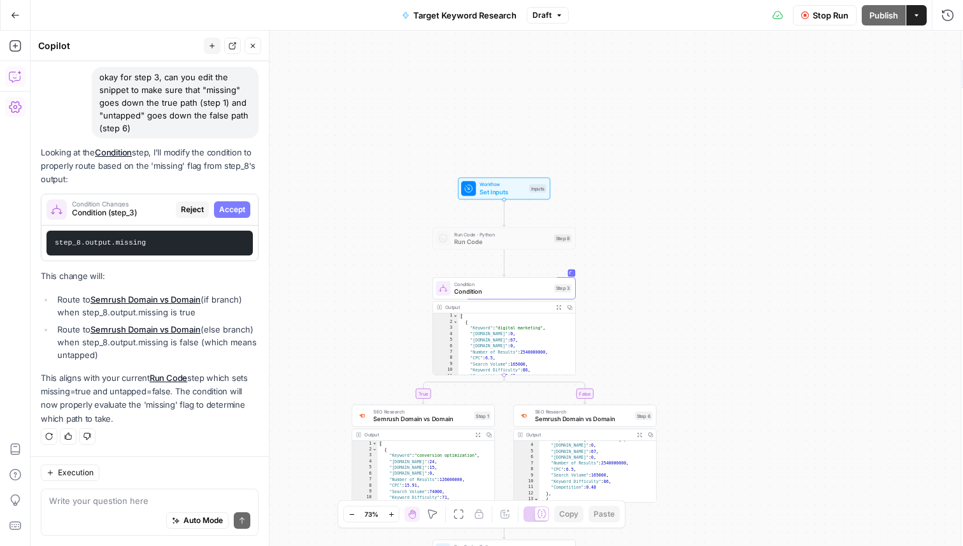
scroll to position [1231, 0]
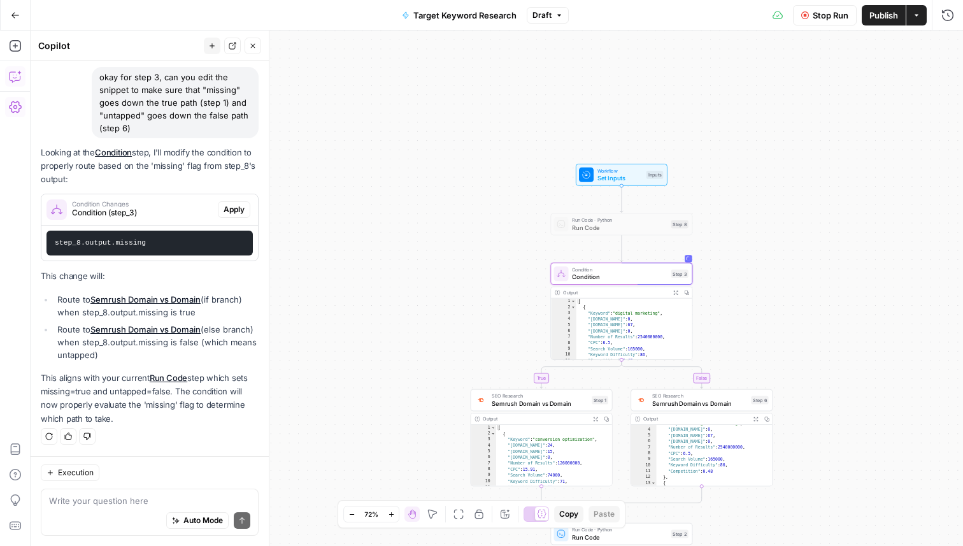
click at [240, 204] on span "Apply" at bounding box center [234, 209] width 21 height 11
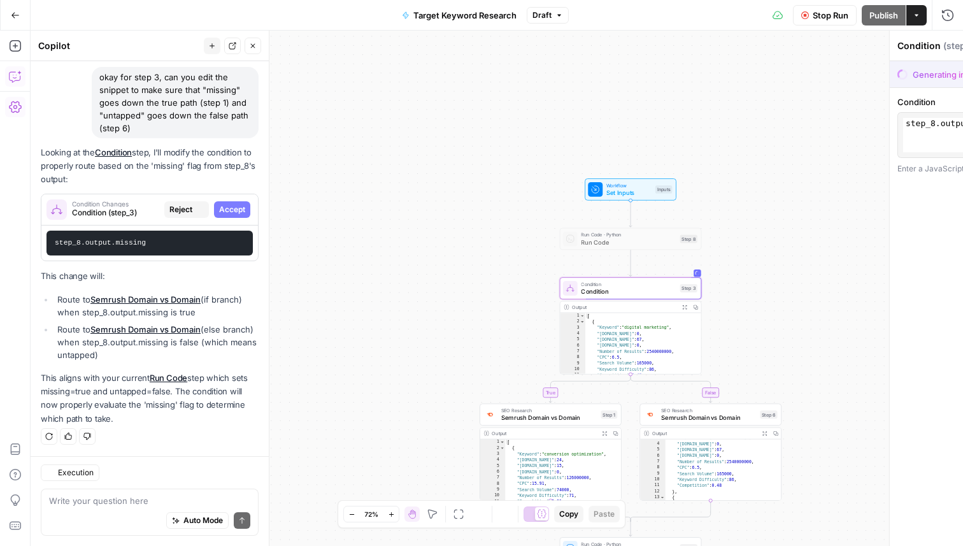
scroll to position [1170, 0]
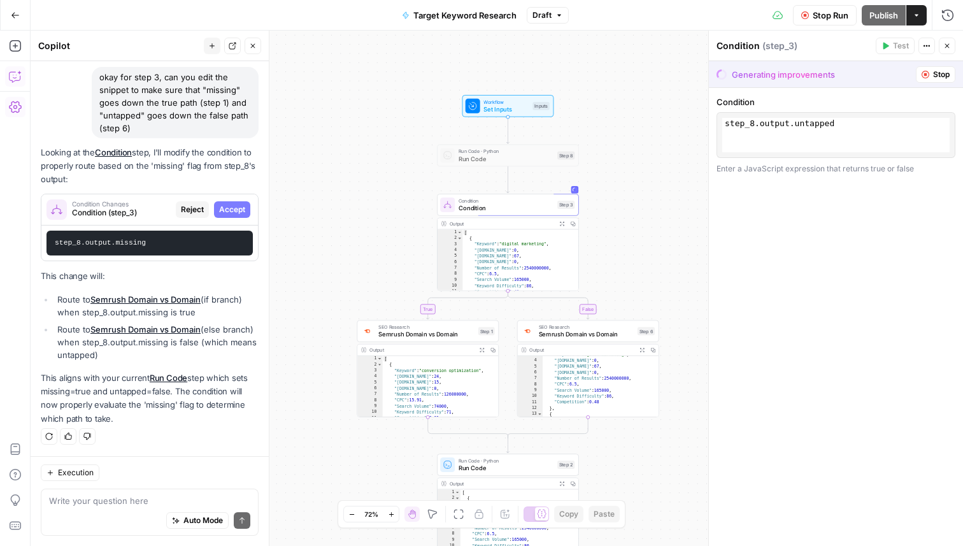
drag, startPoint x: 637, startPoint y: 255, endPoint x: 640, endPoint y: 163, distance: 91.8
click at [640, 163] on div "true false Workflow Set Inputs Inputs Run Code · Python Run Code Step 8 Conditi…" at bounding box center [497, 288] width 933 height 515
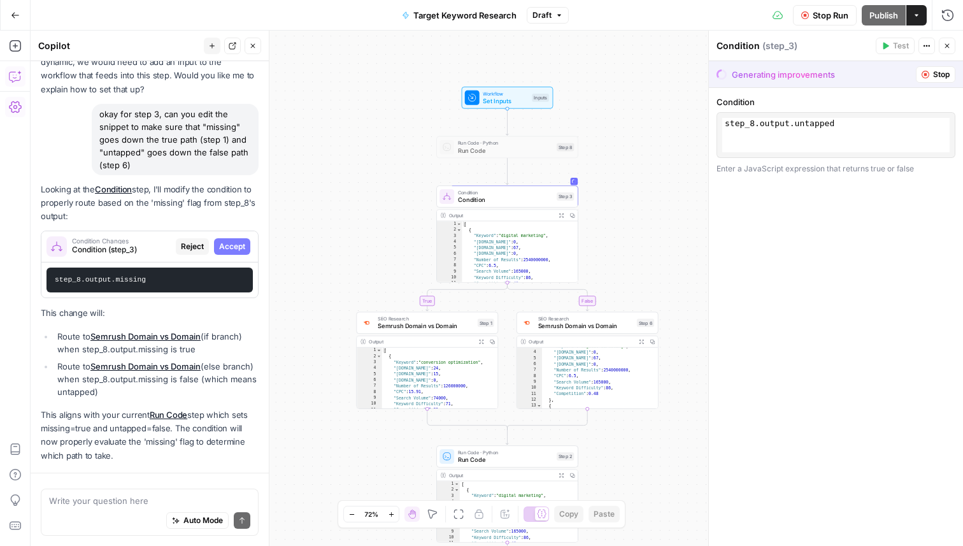
scroll to position [1170, 0]
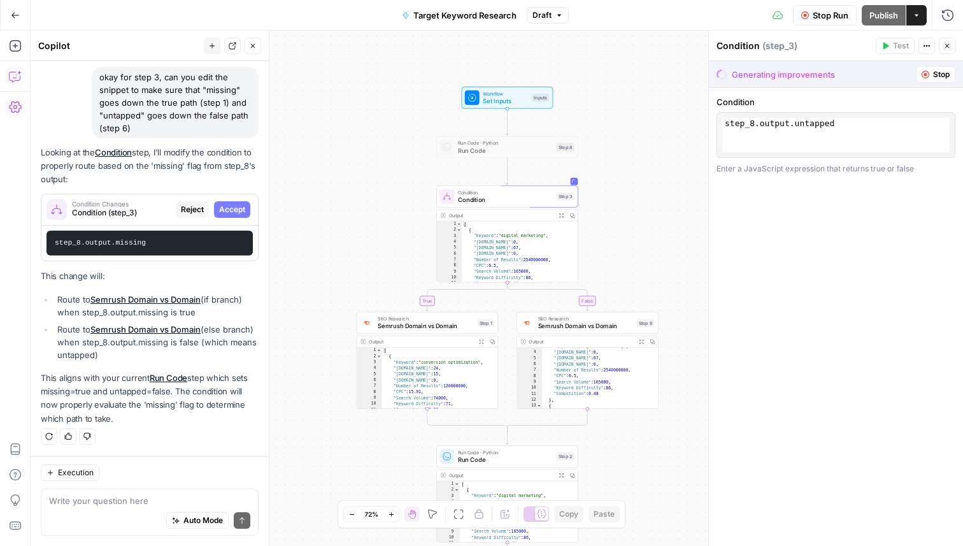
scroll to position [1170, 0]
drag, startPoint x: 0, startPoint y: 0, endPoint x: 700, endPoint y: 169, distance: 720.3
click at [700, 169] on div "true false Workflow Set Inputs Inputs Run Code · Python Run Code Step 8 Conditi…" at bounding box center [497, 288] width 933 height 515
click at [931, 71] on button "Stop" at bounding box center [936, 74] width 40 height 17
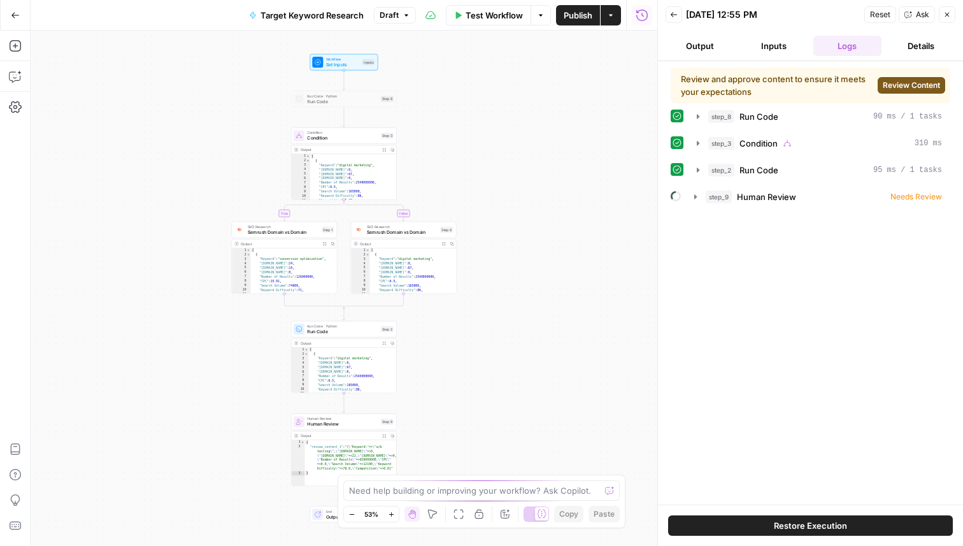
click at [949, 3] on header "Back [DATE] 12:55 PM Reset Ask Close Output Inputs Logs Details" at bounding box center [810, 30] width 305 height 61
click at [951, 13] on button "Close" at bounding box center [947, 14] width 17 height 17
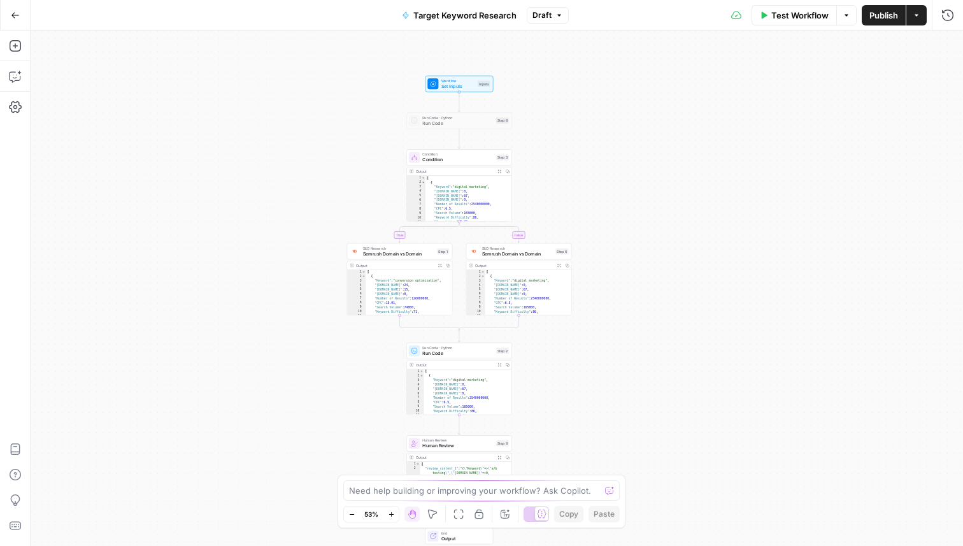
drag, startPoint x: 498, startPoint y: 175, endPoint x: 609, endPoint y: 196, distance: 113.0
click at [611, 196] on div "true false Workflow Set Inputs Inputs Run Code · Python Run Code Step 8 Conditi…" at bounding box center [497, 288] width 933 height 515
drag, startPoint x: 640, startPoint y: 241, endPoint x: 730, endPoint y: 249, distance: 90.2
click at [730, 249] on div "true false Workflow Set Inputs Inputs Run Code · Python Run Code Step 8 Conditi…" at bounding box center [497, 288] width 933 height 515
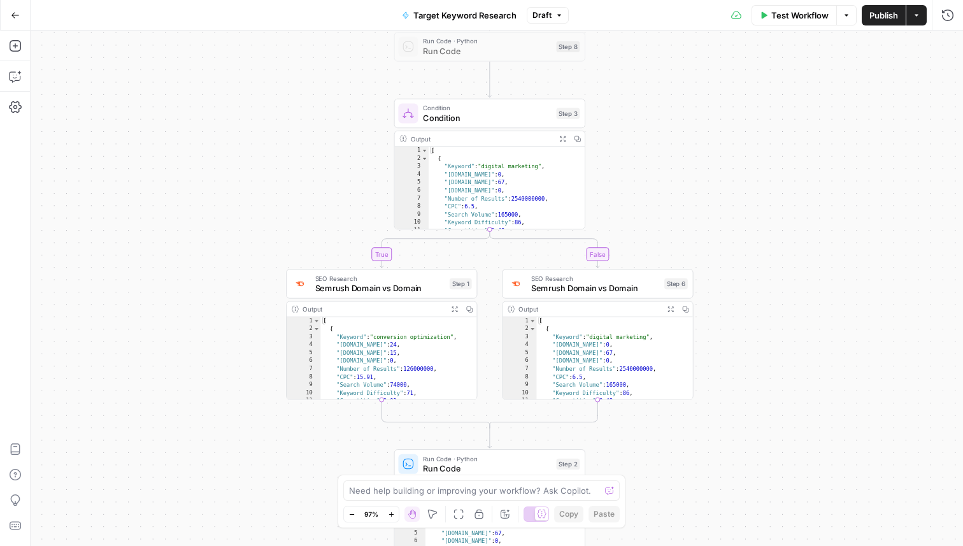
drag, startPoint x: 739, startPoint y: 207, endPoint x: 711, endPoint y: 224, distance: 32.4
click at [711, 224] on div "true false Workflow Set Inputs Inputs Run Code · Python Run Code Step 8 Conditi…" at bounding box center [497, 288] width 933 height 515
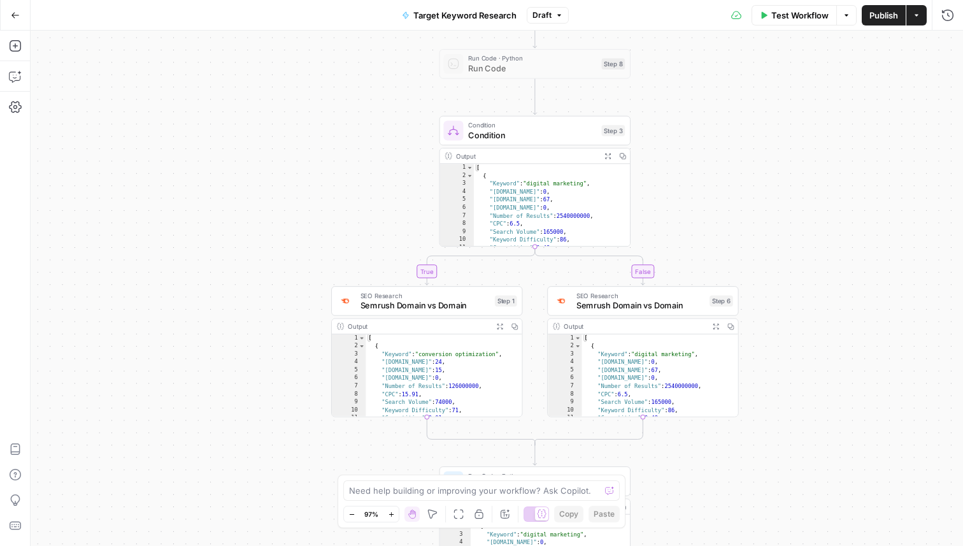
drag, startPoint x: 707, startPoint y: 288, endPoint x: 777, endPoint y: 288, distance: 70.1
click at [777, 288] on div "true false Workflow Set Inputs Inputs Run Code · Python Run Code Step 8 Conditi…" at bounding box center [497, 288] width 933 height 515
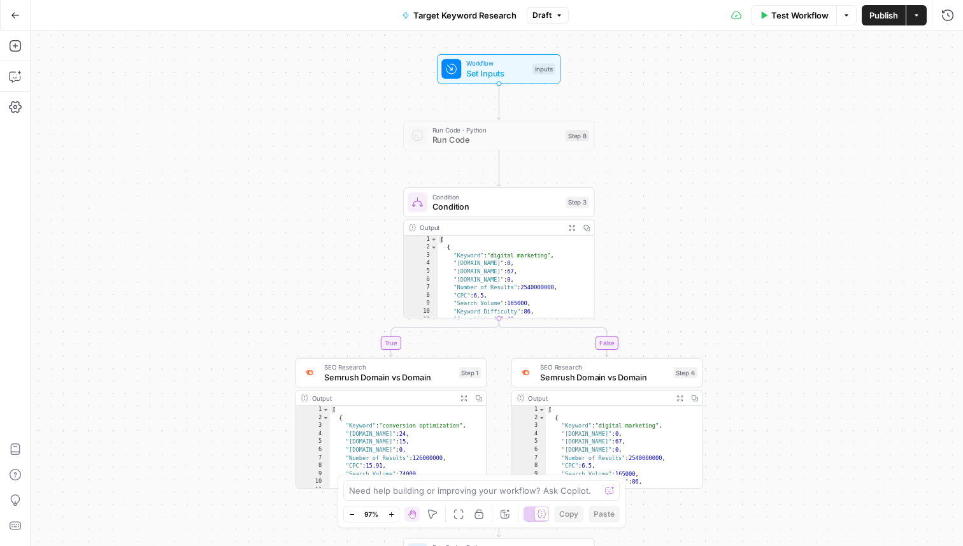
drag, startPoint x: 702, startPoint y: 175, endPoint x: 651, endPoint y: 252, distance: 92.4
click at [651, 252] on div "true false Workflow Set Inputs Inputs Run Code · Python Run Code Step 8 Conditi…" at bounding box center [497, 288] width 933 height 515
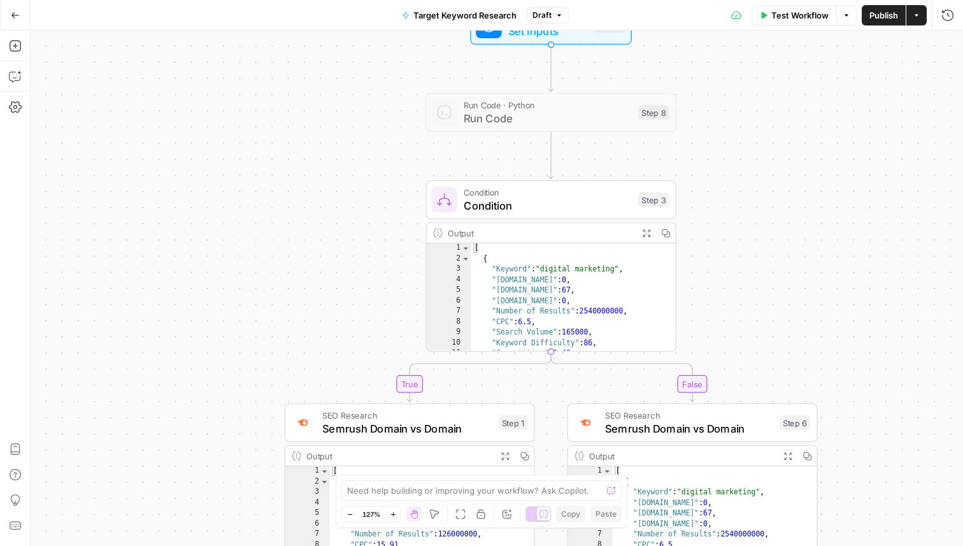
drag, startPoint x: 623, startPoint y: 261, endPoint x: 730, endPoint y: 261, distance: 106.4
click at [730, 261] on div "true false Workflow Set Inputs Inputs Run Code · Python Run Code Step 8 Conditi…" at bounding box center [497, 288] width 933 height 515
click at [17, 76] on icon "button" at bounding box center [15, 76] width 13 height 13
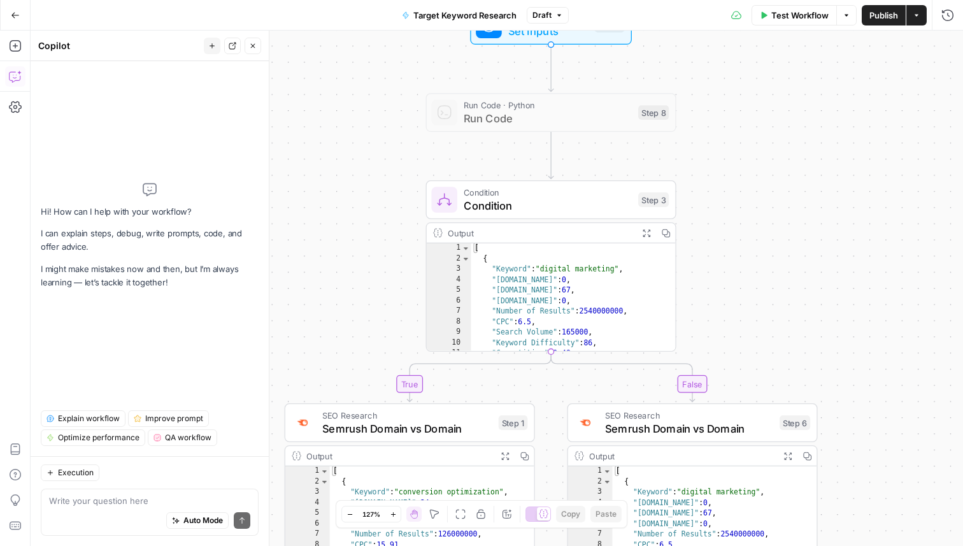
click at [92, 513] on div "Auto Mode Send" at bounding box center [149, 521] width 201 height 28
drag, startPoint x: 71, startPoint y: 498, endPoint x: 159, endPoint y: 501, distance: 87.3
click at [159, 501] on textarea "hi can you fix step 3 to make sure the true" at bounding box center [149, 500] width 201 height 13
click at [158, 501] on textarea "hi can you fix step 3 to make sure the true" at bounding box center [149, 500] width 201 height 13
click at [178, 503] on textarea "hi can you fix step 3 to make sure the true" at bounding box center [149, 500] width 201 height 13
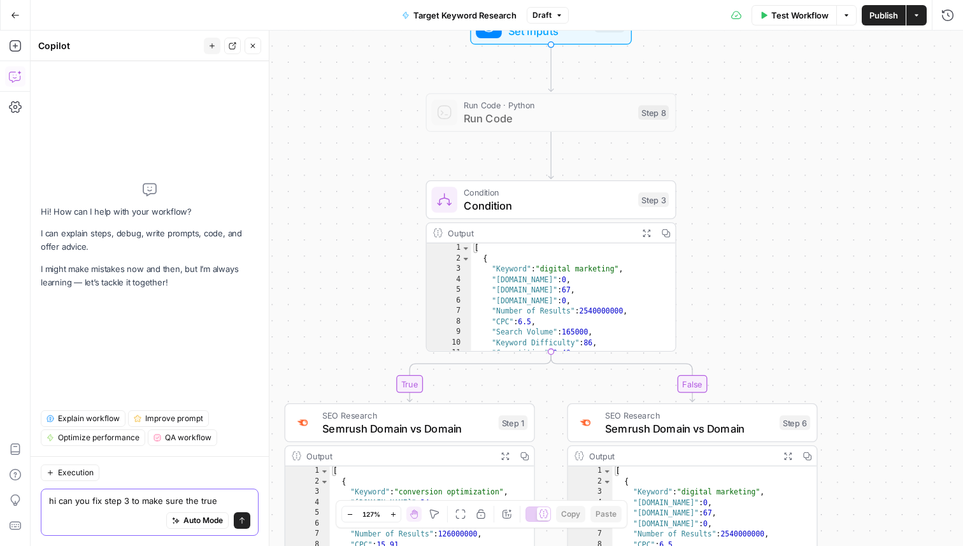
click at [233, 495] on textarea "hi can you fix step 3 to make sure the true" at bounding box center [149, 500] width 201 height 13
drag, startPoint x: 215, startPoint y: 498, endPoint x: 171, endPoint y: 498, distance: 44.6
click at [171, 498] on textarea "hi can you fix step 3 to make sure the true" at bounding box center [149, 500] width 201 height 13
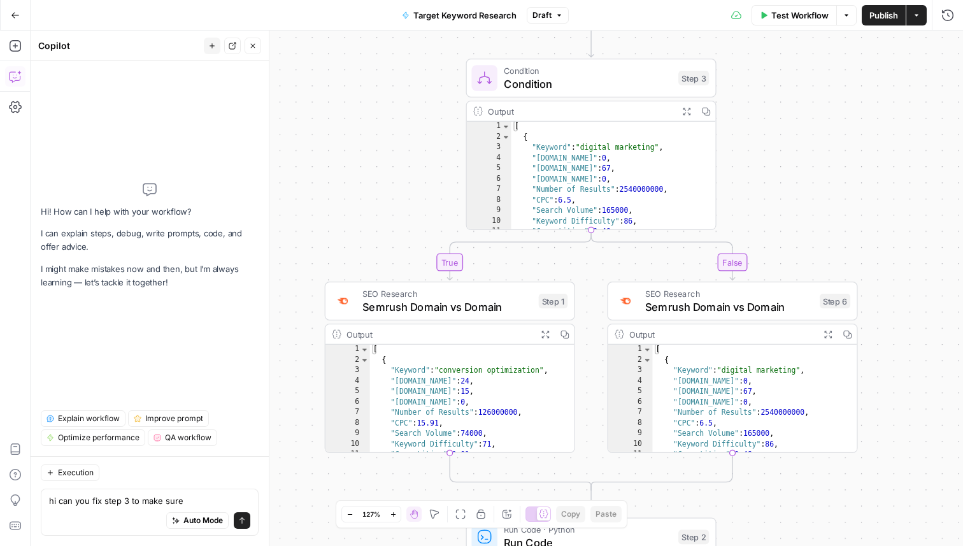
drag, startPoint x: 383, startPoint y: 303, endPoint x: 422, endPoint y: 181, distance: 128.0
click at [422, 181] on div "true false Workflow Set Inputs Inputs Run Code · Python Run Code Step 8 Conditi…" at bounding box center [497, 288] width 933 height 515
click at [120, 500] on textarea "hi can you fix step 3 to make sure" at bounding box center [149, 500] width 201 height 13
click at [182, 498] on textarea "hi can you fix step 3 to make sure" at bounding box center [149, 500] width 201 height 13
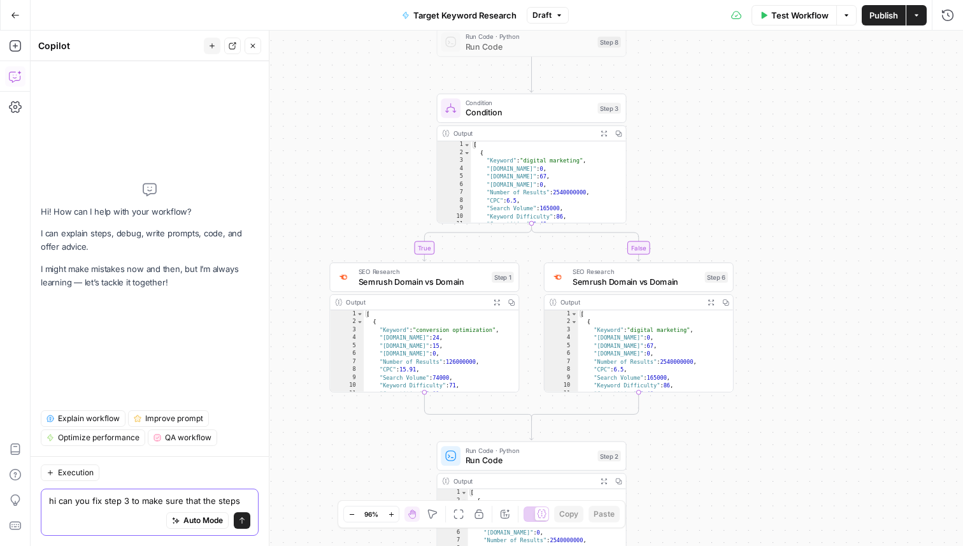
type textarea "hi can you fix step 3 to make sure that the steps"
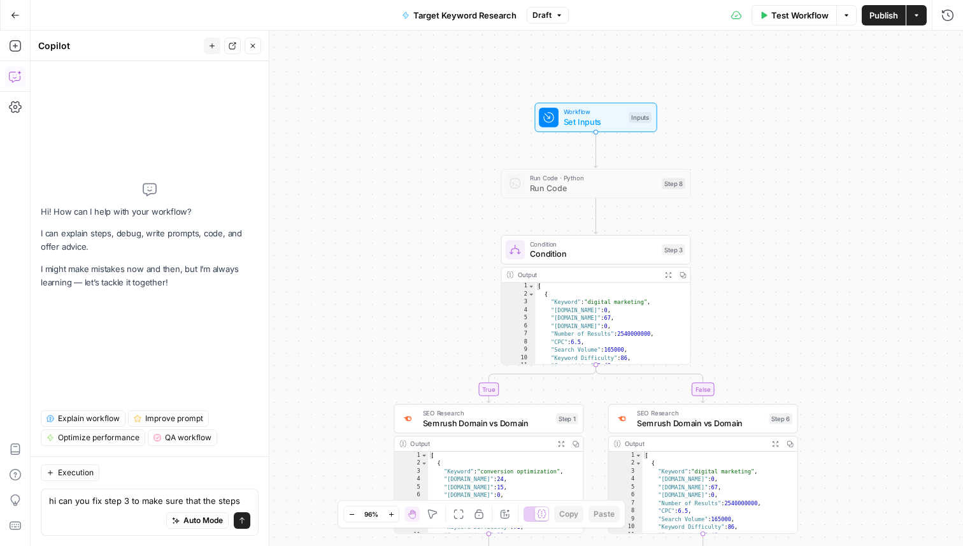
drag, startPoint x: 745, startPoint y: 180, endPoint x: 807, endPoint y: 321, distance: 154.6
click at [809, 321] on div "true false Workflow Set Inputs Inputs Run Code · Python Run Code Step 8 Conditi…" at bounding box center [497, 288] width 933 height 515
click at [593, 248] on span "Condition" at bounding box center [593, 254] width 127 height 12
click at [781, 104] on div "step_8 . output . untapped" at bounding box center [836, 119] width 227 height 57
click at [105, 506] on textarea "hi can you fix step 3 to make sure that the steps" at bounding box center [149, 500] width 201 height 13
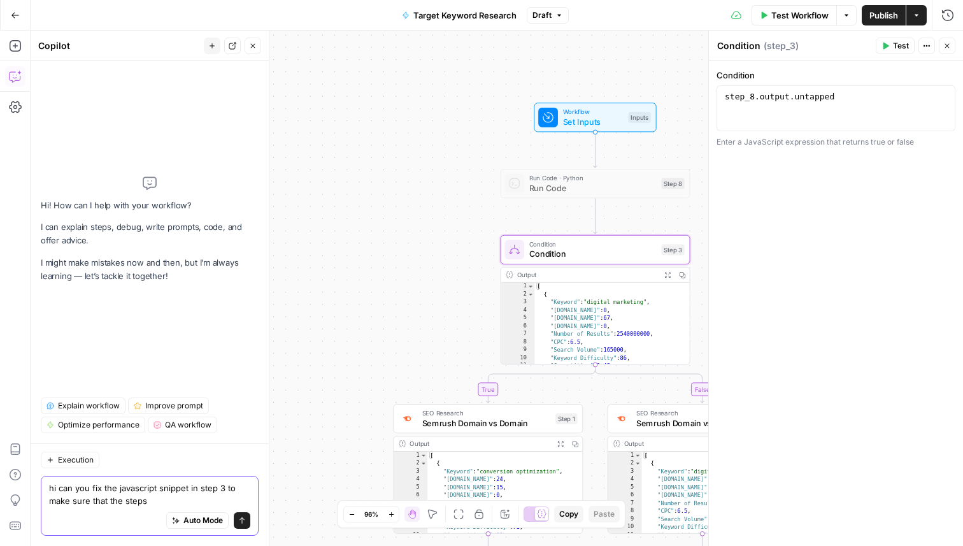
click at [91, 506] on textarea "hi can you fix the javascript snippet in step 3 to make sure that the steps" at bounding box center [149, 494] width 201 height 25
drag, startPoint x: 170, startPoint y: 493, endPoint x: 103, endPoint y: 493, distance: 66.9
click at [103, 493] on textarea "hi can you fix the javascript snippet in step 3 to make sure that the steps" at bounding box center [149, 494] width 201 height 25
drag, startPoint x: 93, startPoint y: 503, endPoint x: 168, endPoint y: 502, distance: 75.2
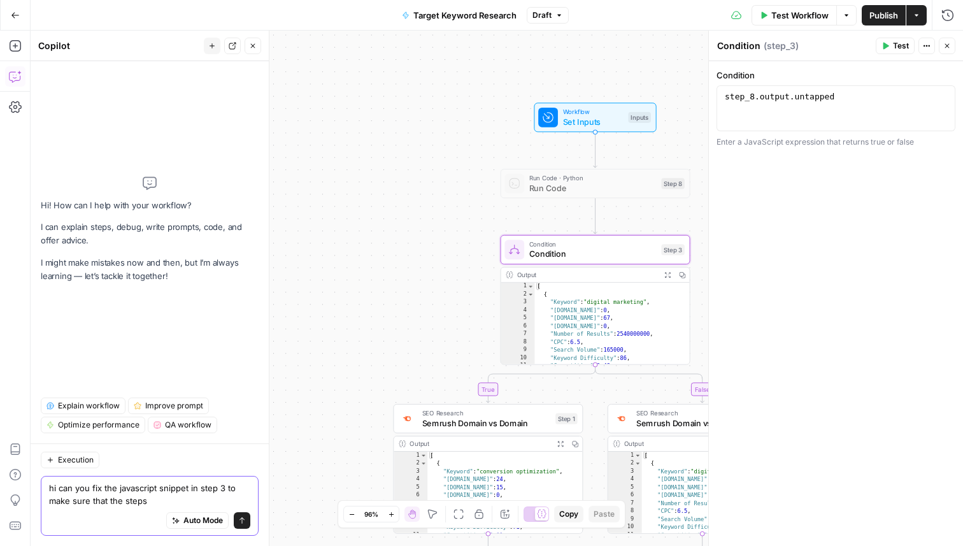
click at [168, 502] on textarea "hi can you fix the javascript snippet in step 3 to make sure that the steps" at bounding box center [149, 494] width 201 height 25
click at [114, 507] on div "Auto Mode Send" at bounding box center [149, 521] width 201 height 28
click at [115, 503] on textarea "hi can you fix the javascript snippet in step 3 to make sure that trure" at bounding box center [149, 494] width 201 height 25
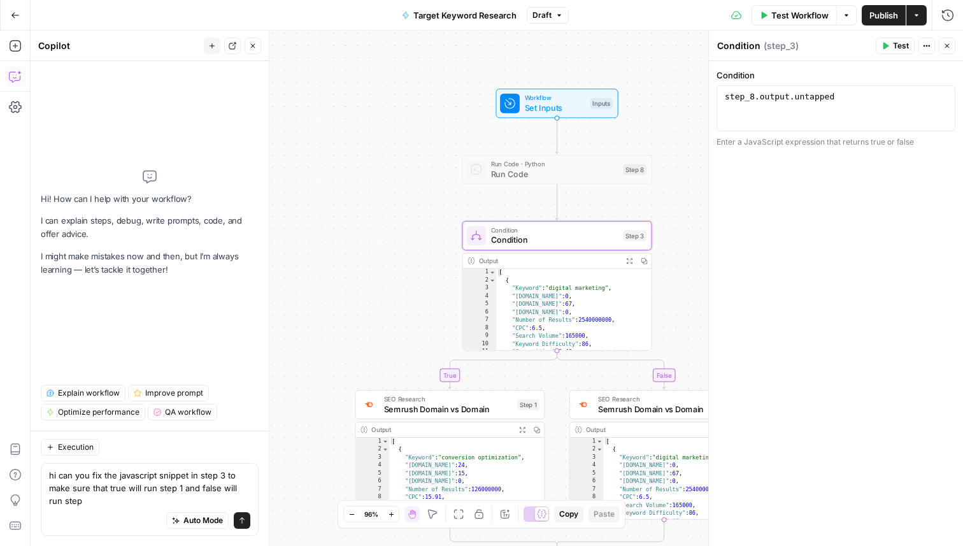
drag, startPoint x: 309, startPoint y: 304, endPoint x: 268, endPoint y: 289, distance: 43.9
click at [269, 289] on body "Replo New Home Browse Your Data Usage Settings Recent Grids SEO Blogs Recent Wo…" at bounding box center [481, 273] width 963 height 546
click at [142, 505] on textarea "hi can you fix the javascript snippet in step 3 to make sure that true will run…" at bounding box center [149, 488] width 201 height 38
click at [155, 494] on textarea "hi can you fix the javascript snippet in step 3 to make sure that true will run…" at bounding box center [149, 488] width 201 height 38
click at [108, 488] on textarea "hi can you fix the javascript snippet in step 3 to make sure that true will run…" at bounding box center [149, 488] width 201 height 38
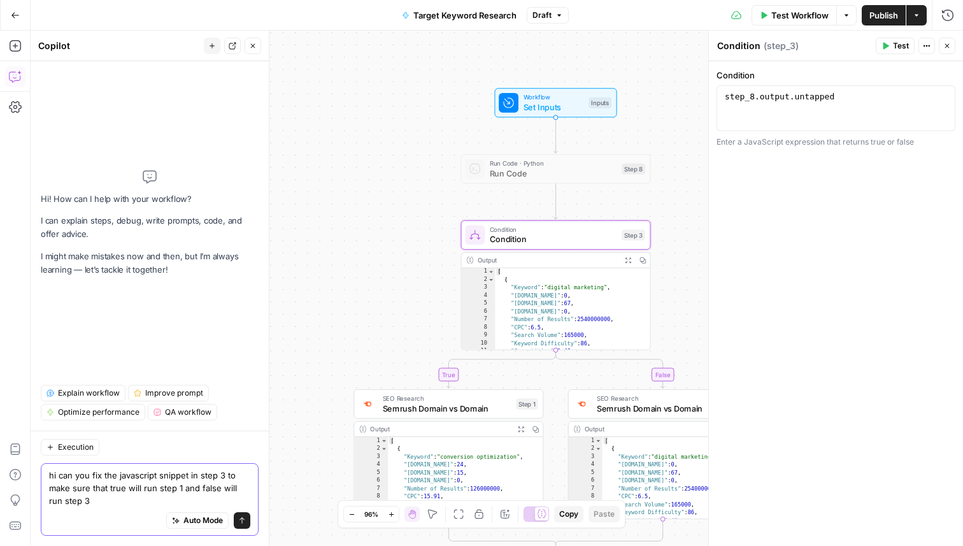
click at [112, 489] on textarea "hi can you fix the javascript snippet in step 3 to make sure that true will run…" at bounding box center [149, 488] width 201 height 38
click at [110, 494] on textarea "hi can you fix the javascript snippet in step 3 to make sure that missing will …" at bounding box center [149, 488] width 201 height 38
click at [140, 491] on textarea "hi can you fix the javascript snippet in step 3 to make sure that "missing will…" at bounding box center [149, 488] width 201 height 38
click at [226, 491] on textarea "hi can you fix the javascript snippet in step 3 to make sure that "missing" wil…" at bounding box center [149, 488] width 201 height 38
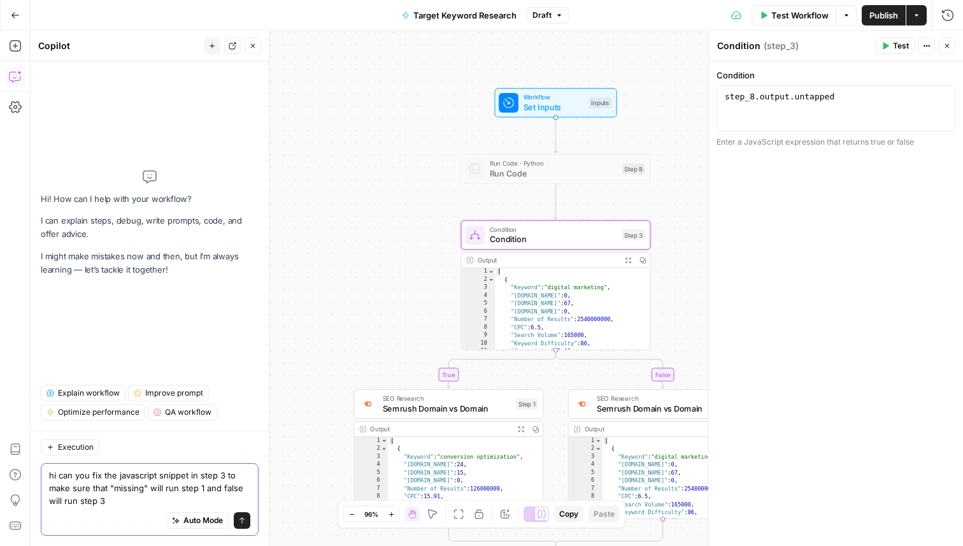
click at [226, 491] on textarea "hi can you fix the javascript snippet in step 3 to make sure that "missing" wil…" at bounding box center [149, 488] width 201 height 38
type textarea "hi can you fix the javascript snippet in step 3 to make sure that "missing" wil…"
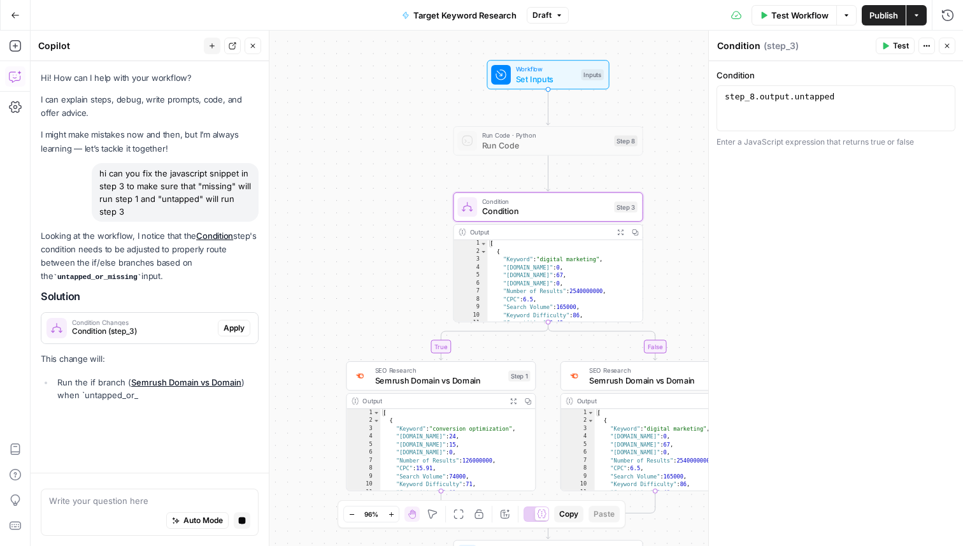
drag, startPoint x: 404, startPoint y: 256, endPoint x: 393, endPoint y: 194, distance: 62.9
click at [393, 194] on div "true false Workflow Set Inputs Inputs Run Code · Python Run Code Step 8 Conditi…" at bounding box center [497, 288] width 933 height 515
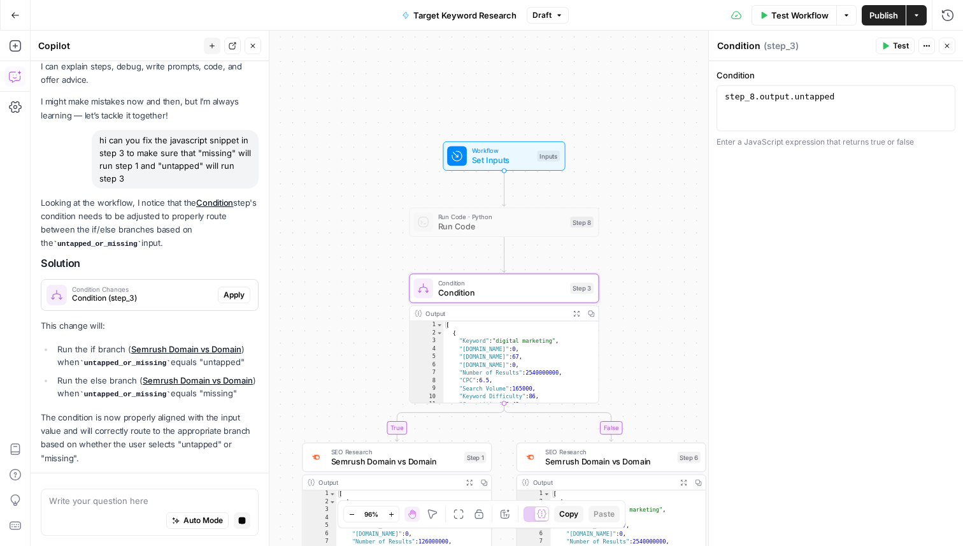
scroll to position [70, 0]
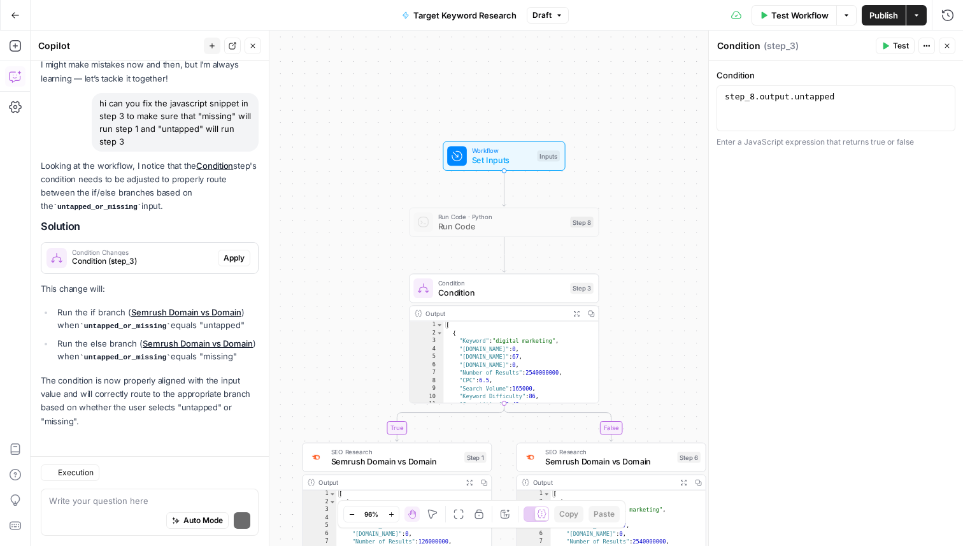
click at [149, 293] on p "This change will:" at bounding box center [150, 288] width 218 height 13
click at [161, 249] on span "Condition Changes" at bounding box center [142, 252] width 141 height 6
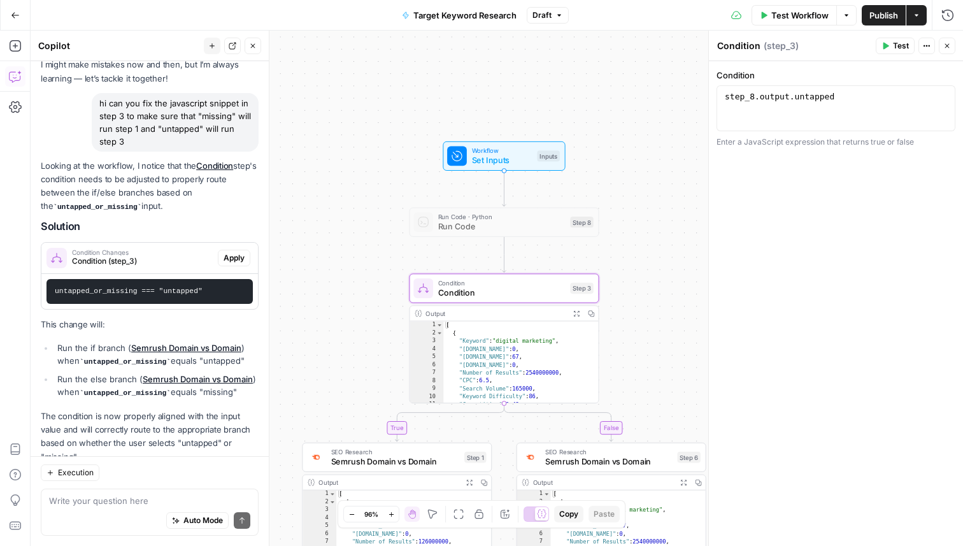
scroll to position [106, 0]
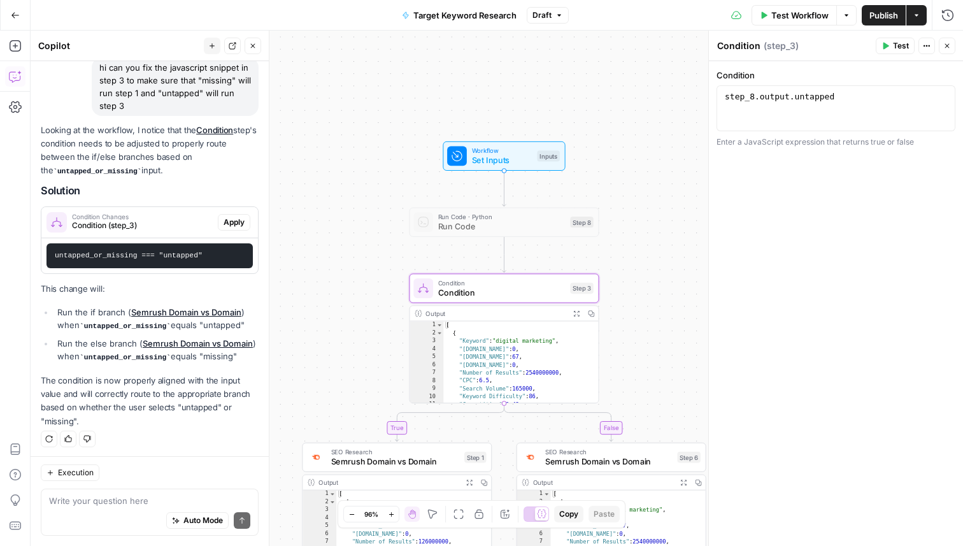
click at [236, 222] on span "Apply" at bounding box center [234, 222] width 21 height 11
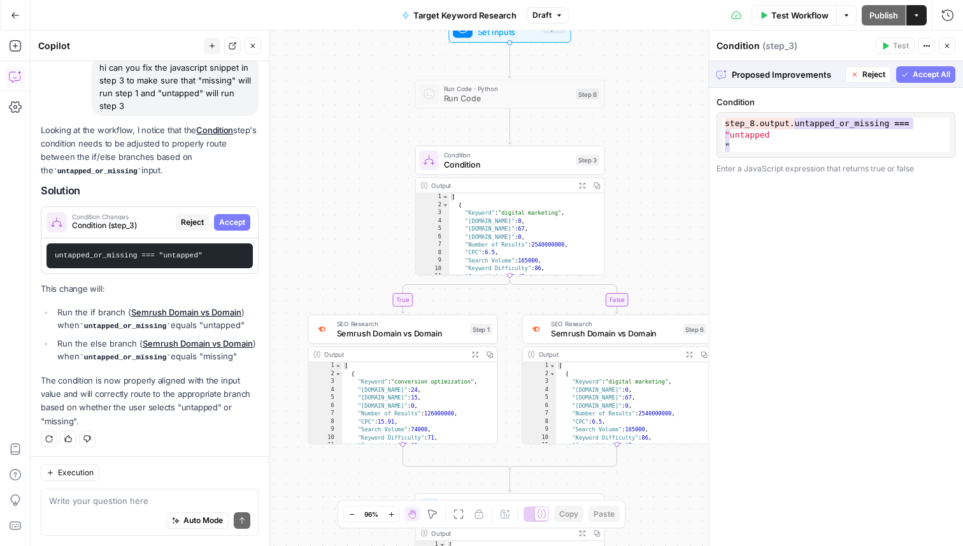
drag, startPoint x: 359, startPoint y: 350, endPoint x: 365, endPoint y: 222, distance: 128.2
click at [365, 222] on div "true false Workflow Set Inputs Inputs Run Code · Python Run Code Step 8 Conditi…" at bounding box center [497, 288] width 933 height 515
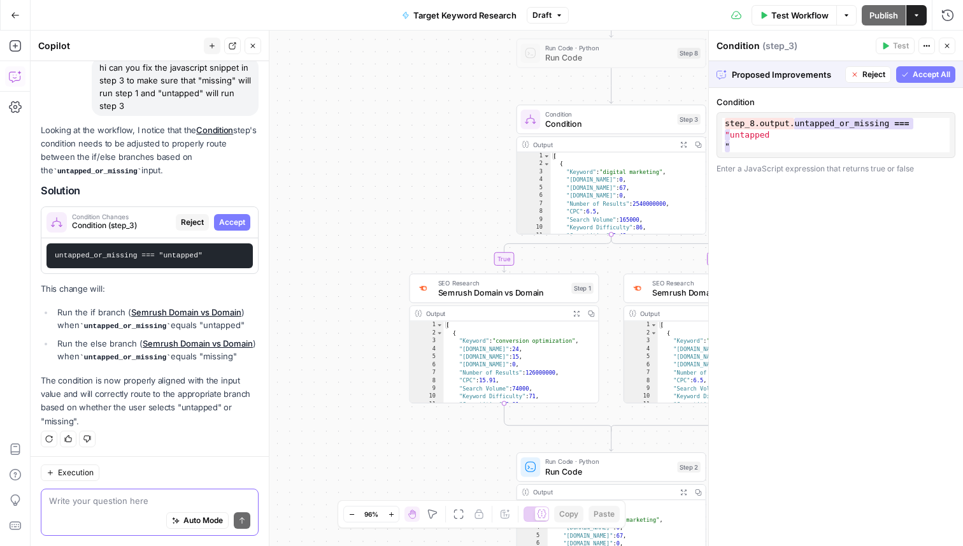
click at [87, 501] on textarea at bounding box center [149, 500] width 201 height 13
click at [97, 495] on textarea "okay if should eyal" at bounding box center [149, 500] width 201 height 13
drag, startPoint x: 66, startPoint y: 500, endPoint x: 185, endPoint y: 499, distance: 119.8
click at [185, 499] on textarea "okay if should eyal" at bounding box center [149, 500] width 201 height 13
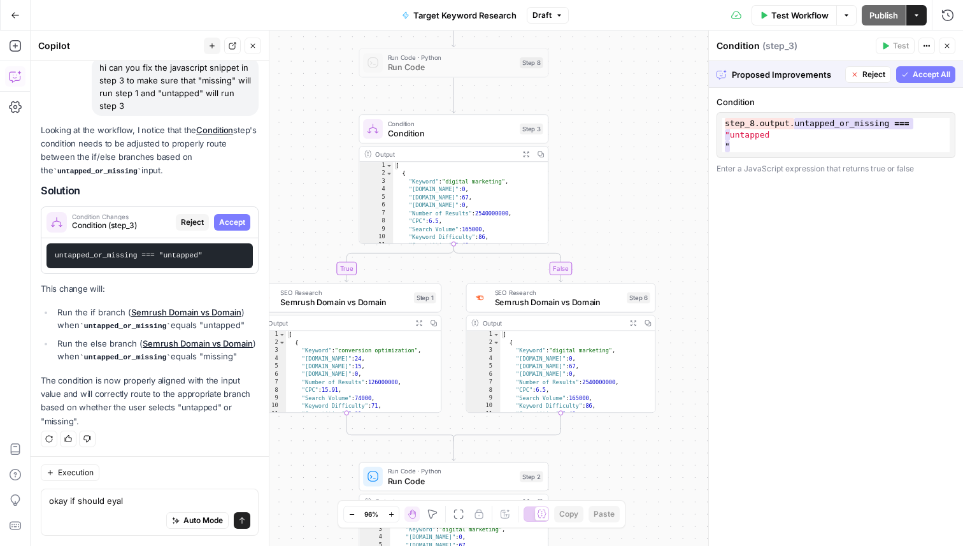
drag, startPoint x: 277, startPoint y: 128, endPoint x: 338, endPoint y: 138, distance: 61.4
click at [338, 138] on div "true false Workflow Set Inputs Inputs Run Code · Python Run Code Step 8 Conditi…" at bounding box center [497, 288] width 933 height 515
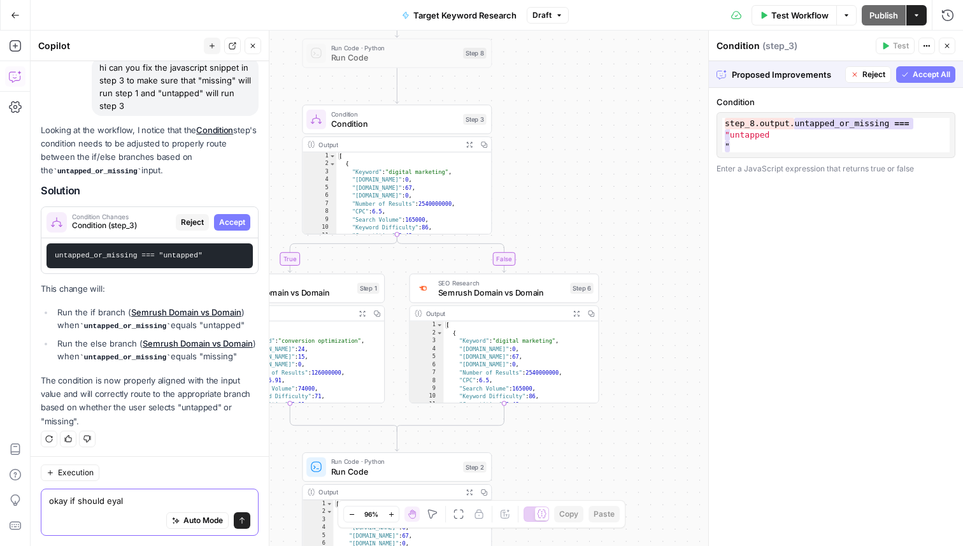
click at [131, 498] on textarea "okay if should eyal" at bounding box center [149, 500] width 201 height 13
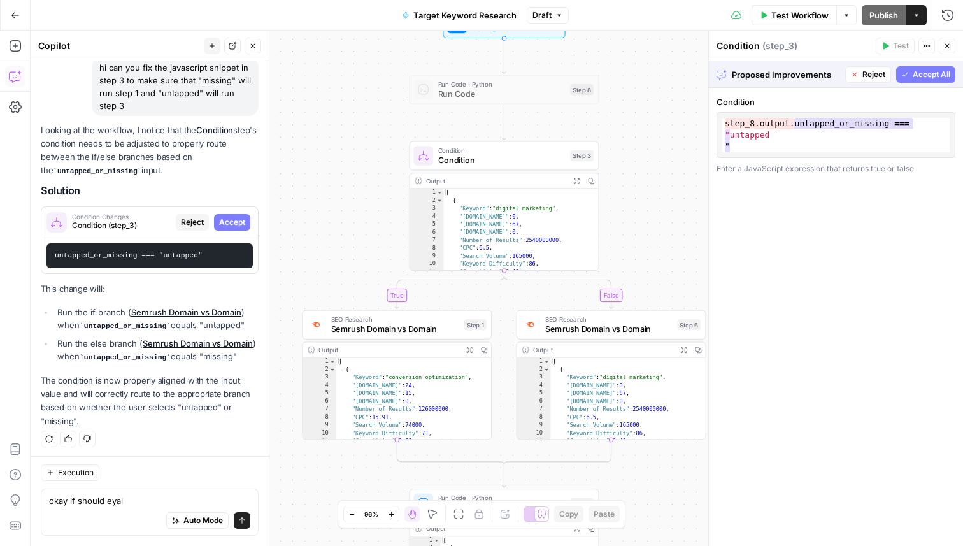
drag, startPoint x: 342, startPoint y: 245, endPoint x: 342, endPoint y: 113, distance: 132.5
click at [342, 113] on div "true false Workflow Set Inputs Inputs Run Code · Python Run Code Step 8 Conditi…" at bounding box center [497, 288] width 933 height 515
click at [378, 328] on span "Semrush Domain vs Domain" at bounding box center [395, 329] width 129 height 12
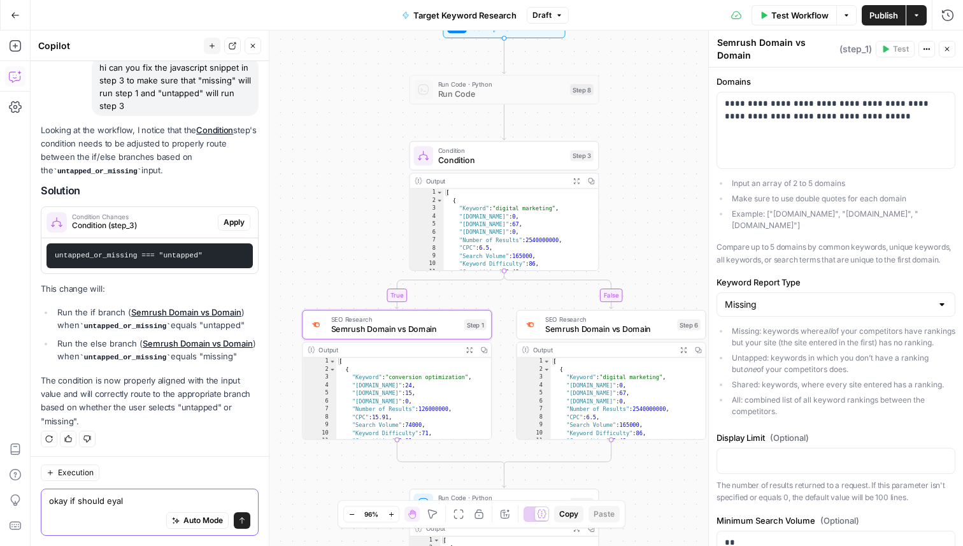
click at [117, 495] on textarea "okay if should eyal" at bounding box center [149, 500] width 201 height 13
drag, startPoint x: 161, startPoint y: 497, endPoint x: 66, endPoint y: 497, distance: 95.6
click at [66, 497] on textarea "okay if should eyal" at bounding box center [149, 500] width 201 height 13
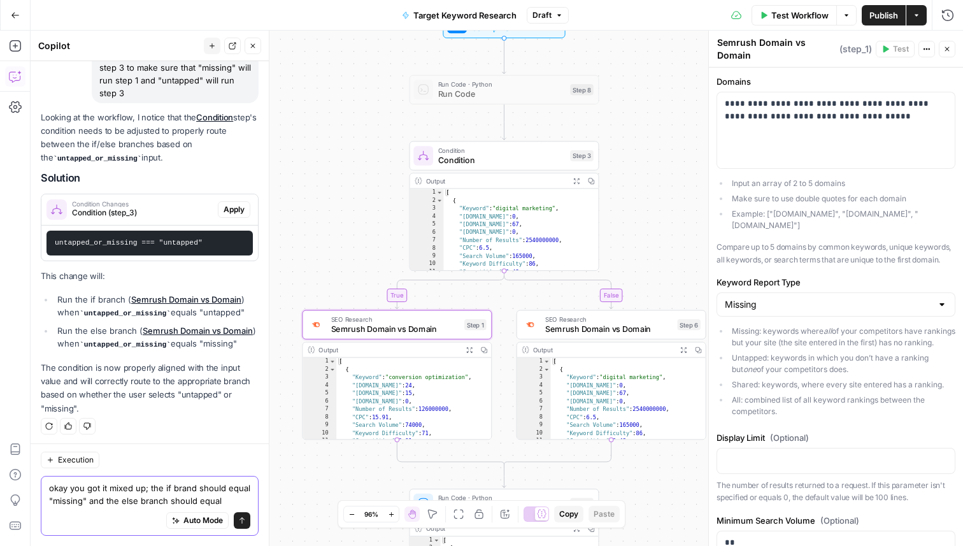
scroll to position [131, 0]
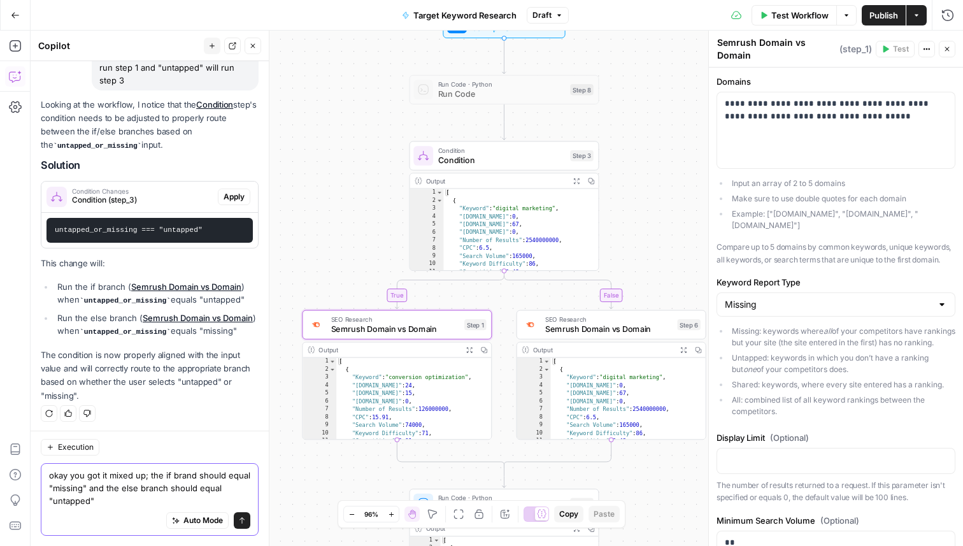
type textarea "okay you got it mixed up; the if brand should equal "missing" and the else bran…"
click at [238, 522] on icon "submit" at bounding box center [242, 521] width 8 height 8
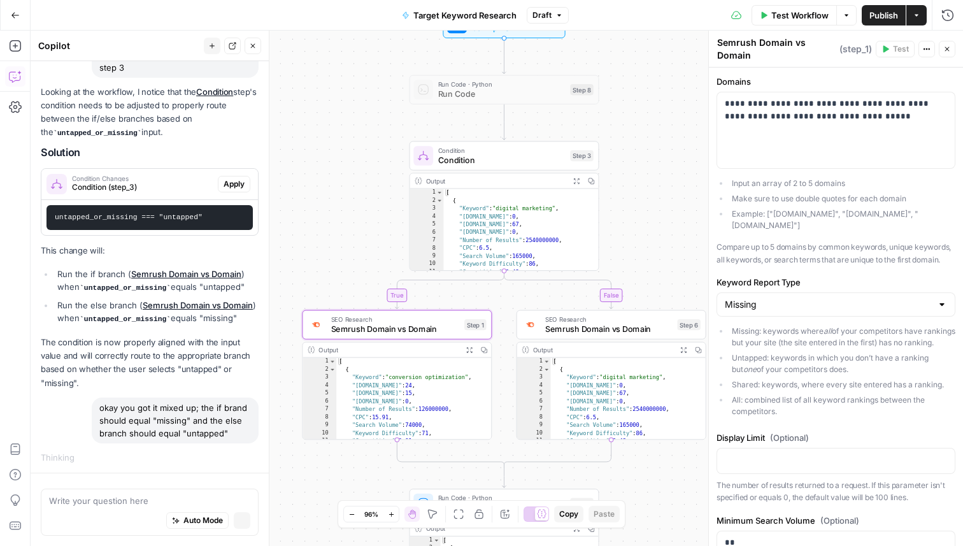
scroll to position [143, 0]
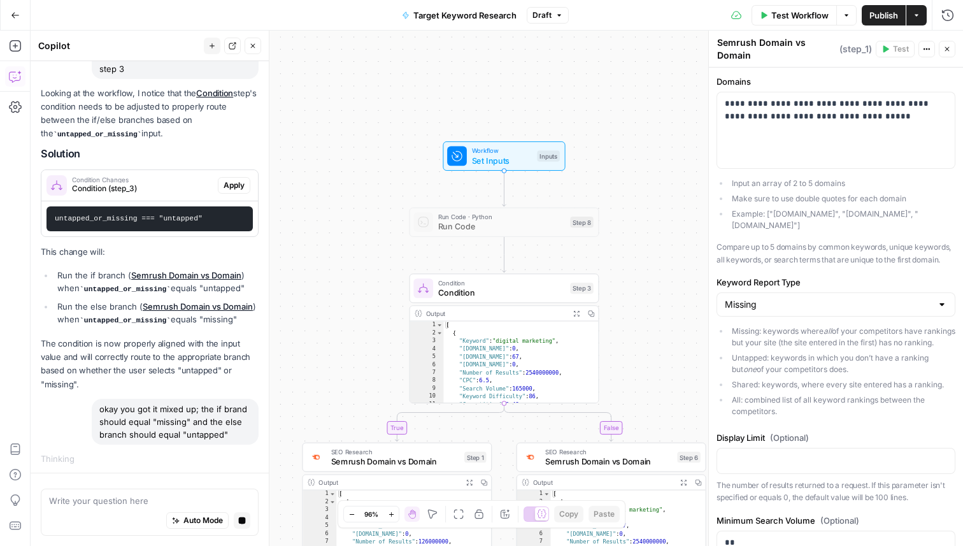
click at [952, 50] on button "Close" at bounding box center [947, 49] width 17 height 17
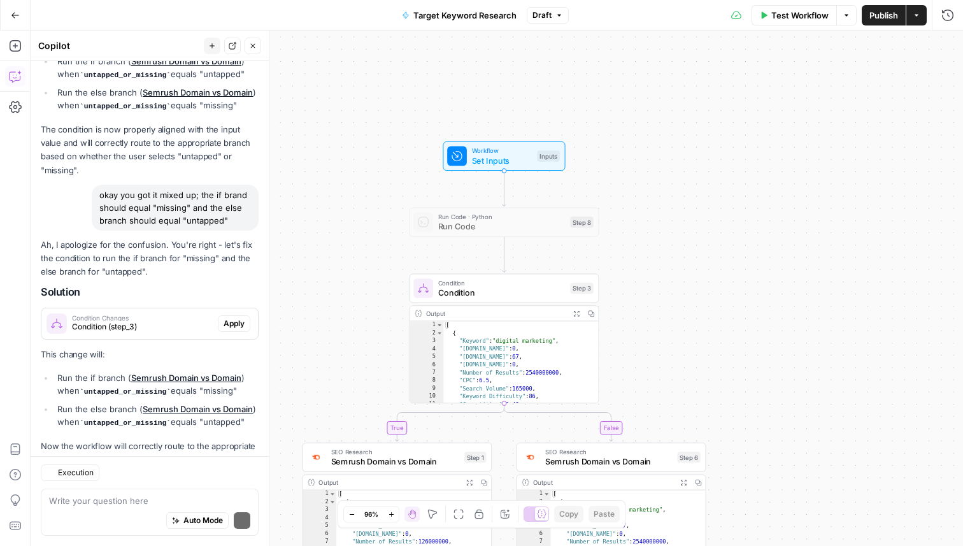
scroll to position [394, 0]
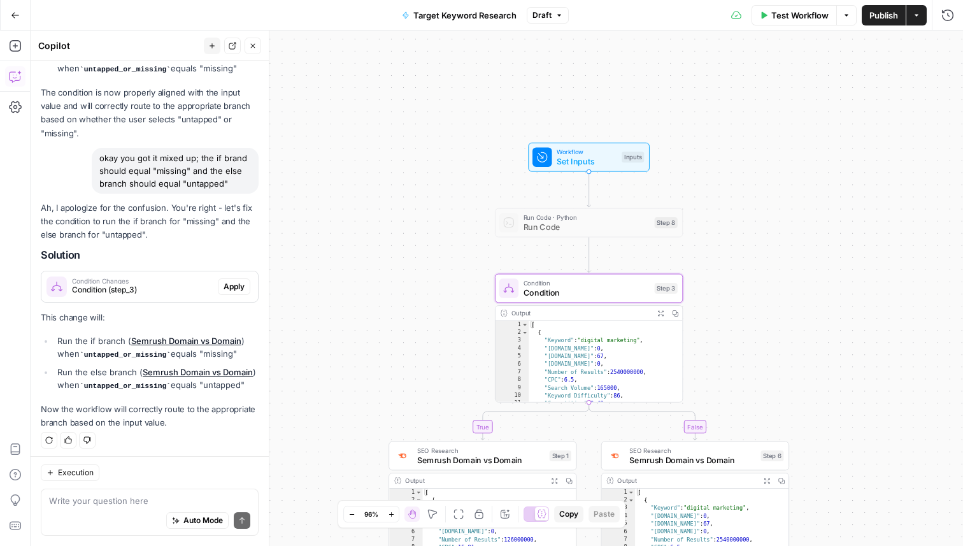
click at [159, 284] on span "Condition (step_3)" at bounding box center [142, 289] width 141 height 11
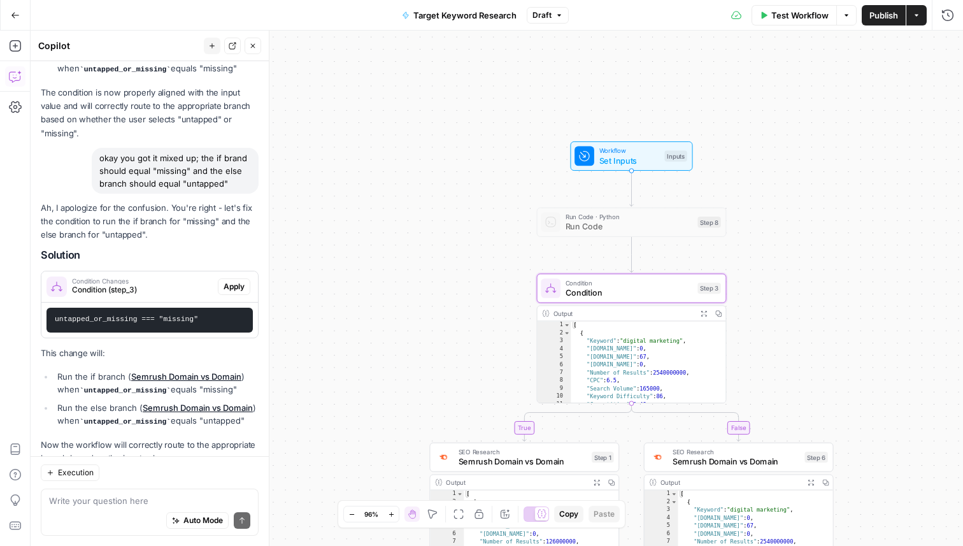
click at [229, 285] on span "Apply" at bounding box center [234, 286] width 21 height 11
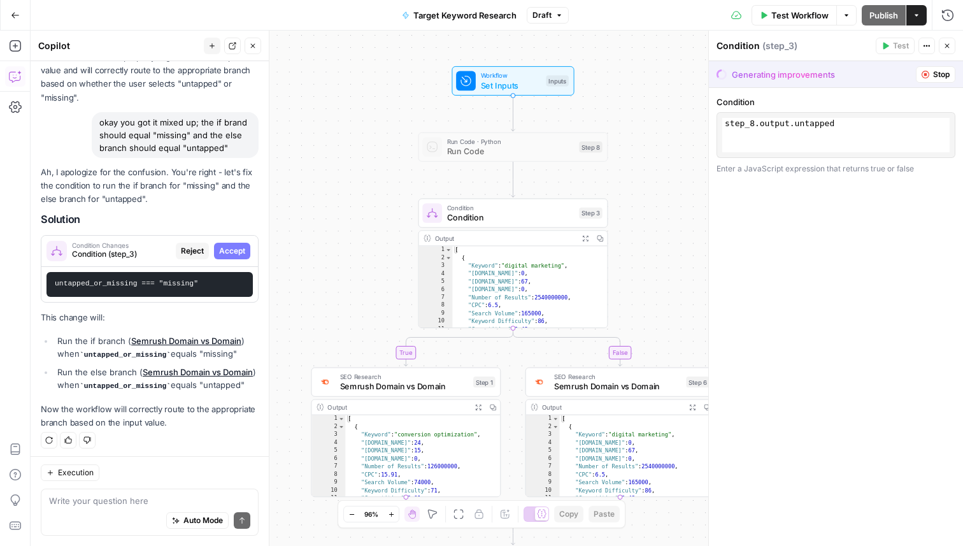
drag, startPoint x: 378, startPoint y: 207, endPoint x: 386, endPoint y: 131, distance: 76.3
click at [387, 131] on div "true false Workflow Set Inputs Inputs Run Code · Python Run Code Step 8 Conditi…" at bounding box center [497, 288] width 933 height 515
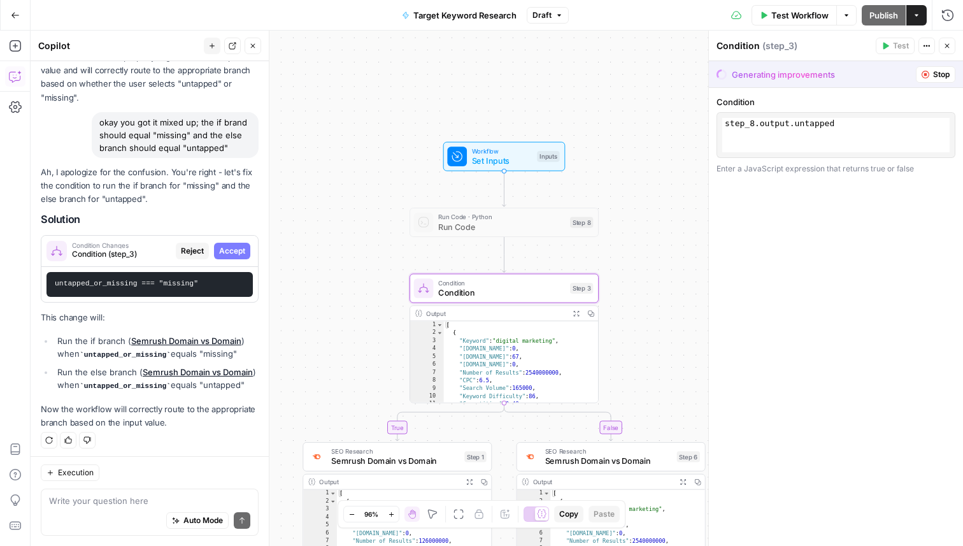
drag, startPoint x: 206, startPoint y: 284, endPoint x: 47, endPoint y: 278, distance: 158.8
click at [47, 278] on pre "untapped_or_missing === "missing"" at bounding box center [150, 284] width 206 height 25
copy code "untapped_or_missing === "missing""
drag, startPoint x: 865, startPoint y: 128, endPoint x: 704, endPoint y: 113, distance: 161.9
click at [709, 113] on div "Condition ( step_3 ) Test Actions Close Generating improvements Stop Condition …" at bounding box center [836, 288] width 255 height 515
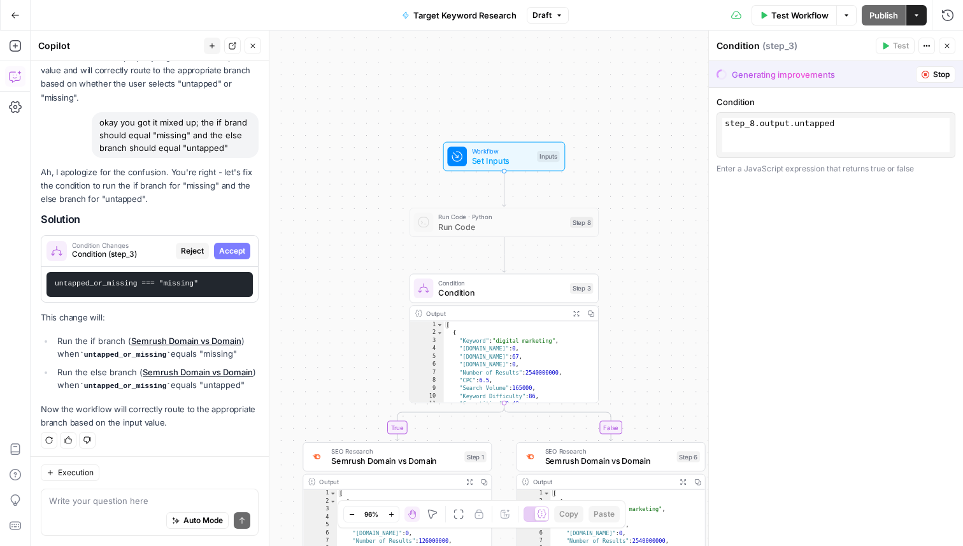
click at [796, 133] on div "1 2 step_8 . output . untapped XXXXXXXXXXXXXXXXXXXXXXXXXXXXXXXXXXXXXXXXXXXXXXXX…" at bounding box center [836, 135] width 227 height 34
click at [816, 125] on div "1 2 step_8 . output . untapped XXXXXXXXXXXXXXXXXXXXXXXXXXXXXXXXXXXXXXXXXXXXXXXX…" at bounding box center [836, 135] width 227 height 34
drag, startPoint x: 846, startPoint y: 122, endPoint x: 749, endPoint y: 120, distance: 96.9
click at [749, 120] on div "1 2 step_8 . output . untapped XXXXXXXXXXXXXXXXXXXXXXXXXXXXXXXXXXXXXXXXXXXXXXXX…" at bounding box center [836, 135] width 227 height 34
click at [940, 70] on span "Stop" at bounding box center [941, 74] width 17 height 11
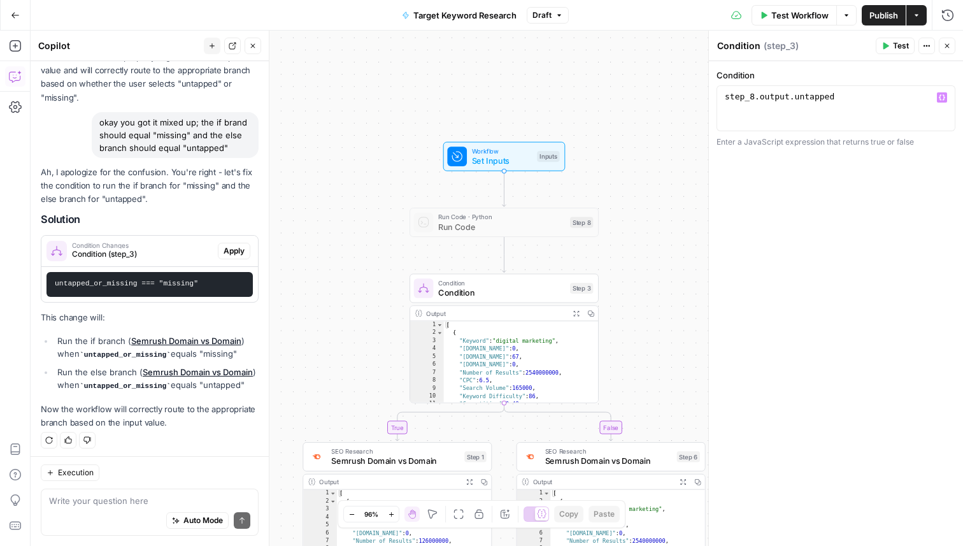
type textarea "**********"
drag, startPoint x: 852, startPoint y: 102, endPoint x: 698, endPoint y: 89, distance: 154.7
click at [698, 89] on body "Replo New Home Browse Your Data Usage Settings Recent Grids SEO Blogs Recent Wo…" at bounding box center [481, 273] width 963 height 546
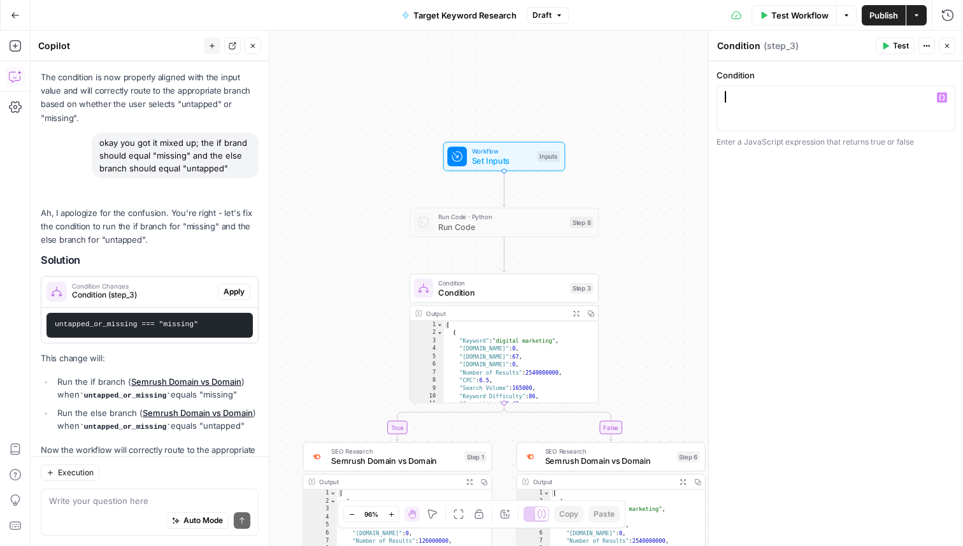
scroll to position [470, 0]
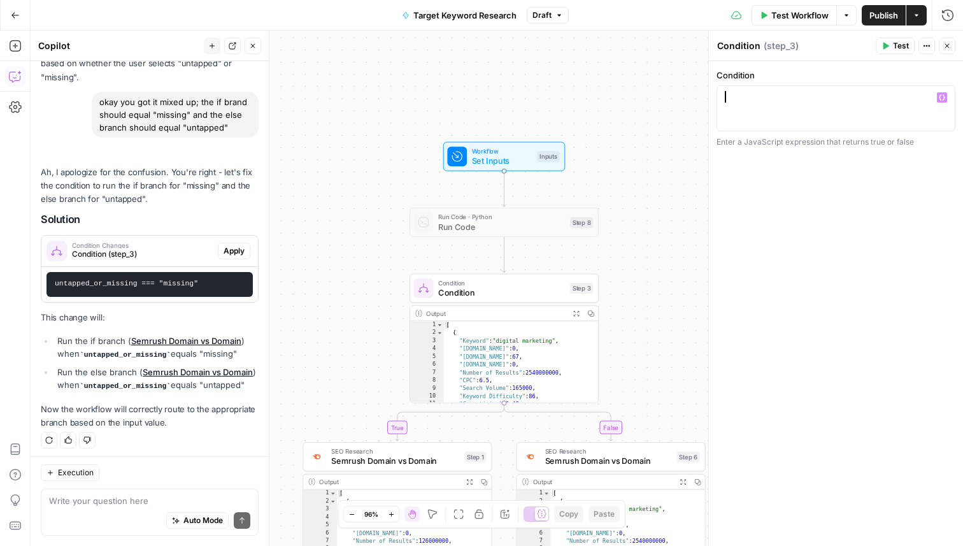
paste textarea "**********"
click at [865, 177] on div "**********" at bounding box center [836, 303] width 254 height 485
click at [867, 91] on div "untapped_or_missing === "missing"" at bounding box center [836, 119] width 227 height 57
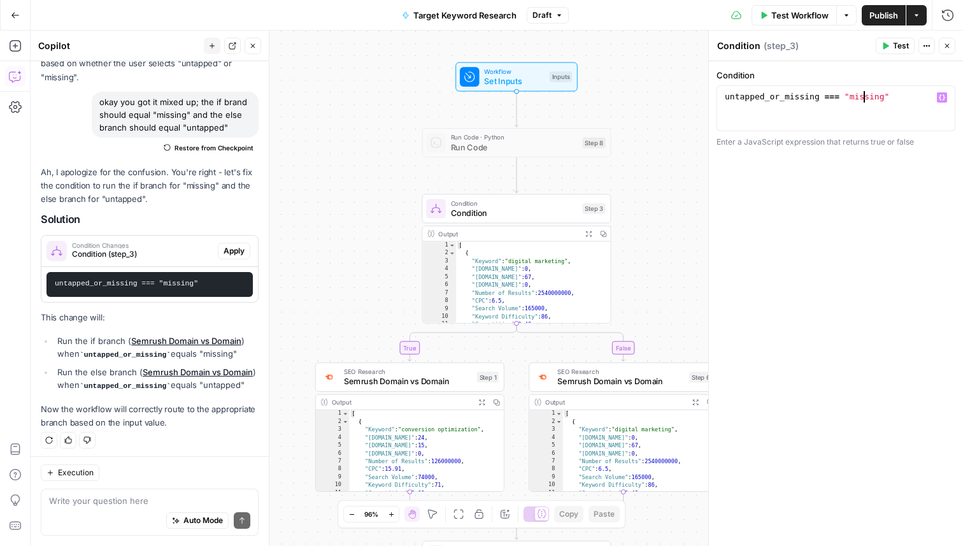
click at [867, 97] on div "untapped_or_missing === "missing"" at bounding box center [836, 119] width 227 height 57
click at [942, 95] on icon "button" at bounding box center [942, 98] width 6 height 6
click at [812, 216] on div "**********" at bounding box center [836, 303] width 254 height 485
drag, startPoint x: 821, startPoint y: 93, endPoint x: 712, endPoint y: 89, distance: 109.7
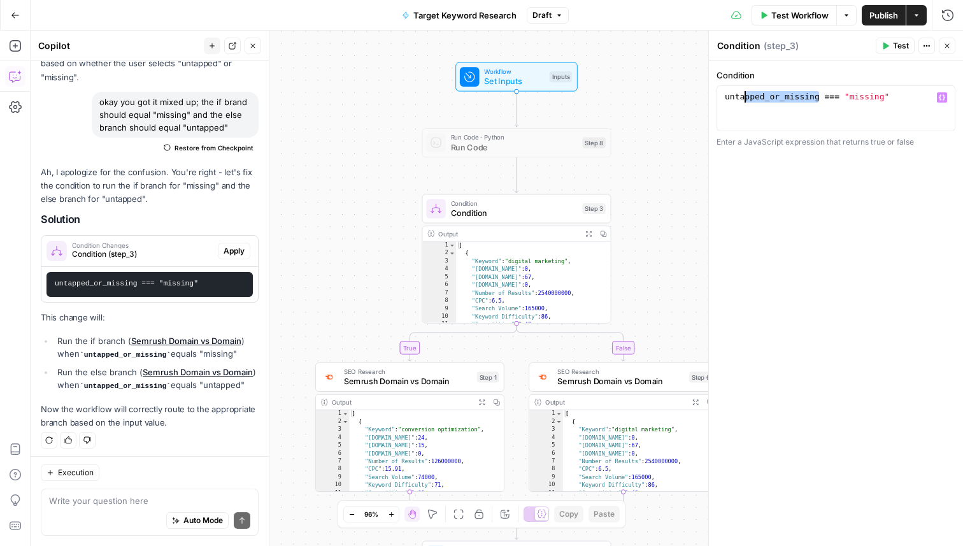
click at [712, 89] on div "**********" at bounding box center [836, 288] width 255 height 515
click at [949, 91] on div "untapped_or_missing === "missing"" at bounding box center [836, 119] width 227 height 57
drag, startPoint x: 817, startPoint y: 97, endPoint x: 728, endPoint y: 97, distance: 89.2
click at [728, 97] on div "untapped_or_missing === "missing"" at bounding box center [836, 119] width 227 height 57
click at [767, 98] on div "untapped_or_missing === "missing"" at bounding box center [836, 119] width 227 height 57
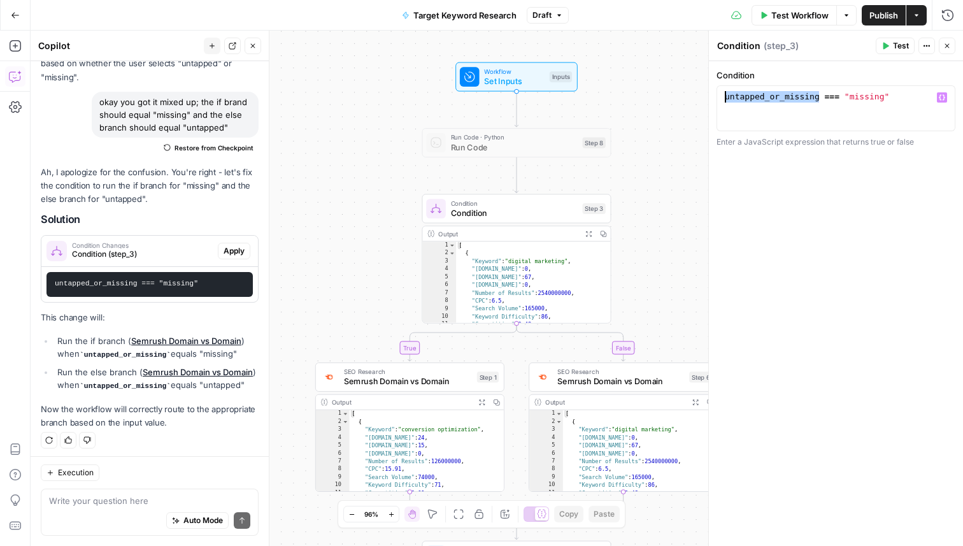
drag, startPoint x: 820, startPoint y: 95, endPoint x: 716, endPoint y: 89, distance: 104.7
click at [716, 89] on div "**********" at bounding box center [836, 303] width 254 height 485
click at [941, 95] on icon "button" at bounding box center [942, 98] width 6 height 6
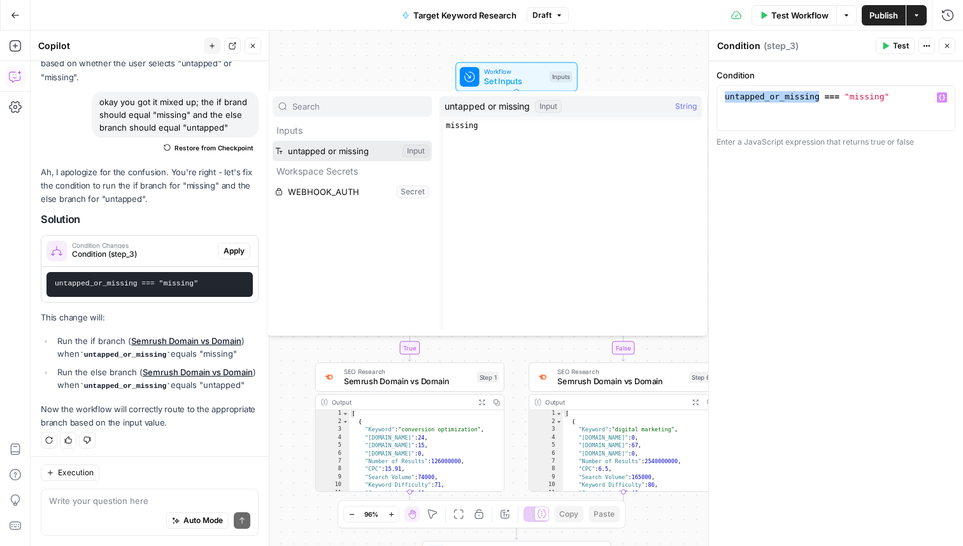
click at [352, 143] on button "Select variable untapped or missing" at bounding box center [352, 151] width 159 height 20
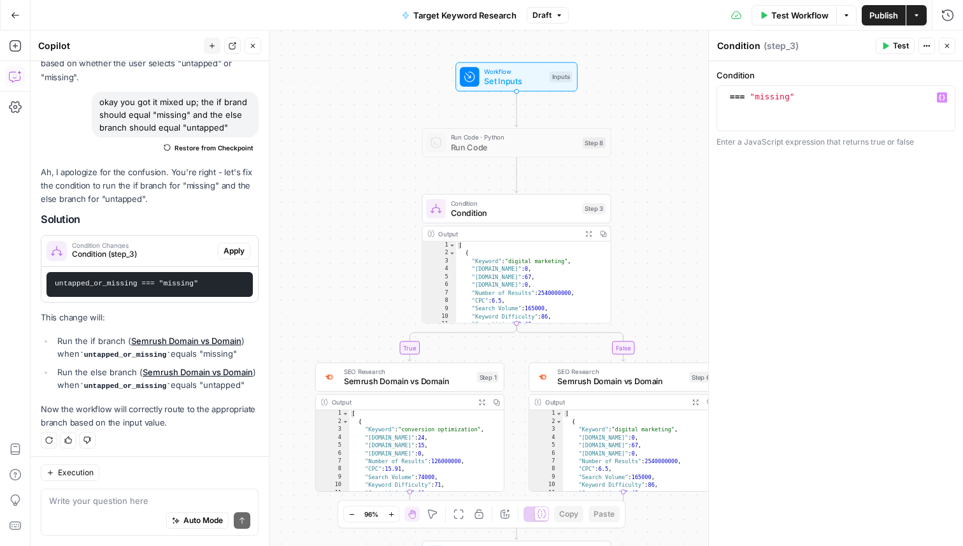
click at [941, 98] on icon "button" at bounding box center [942, 97] width 6 height 6
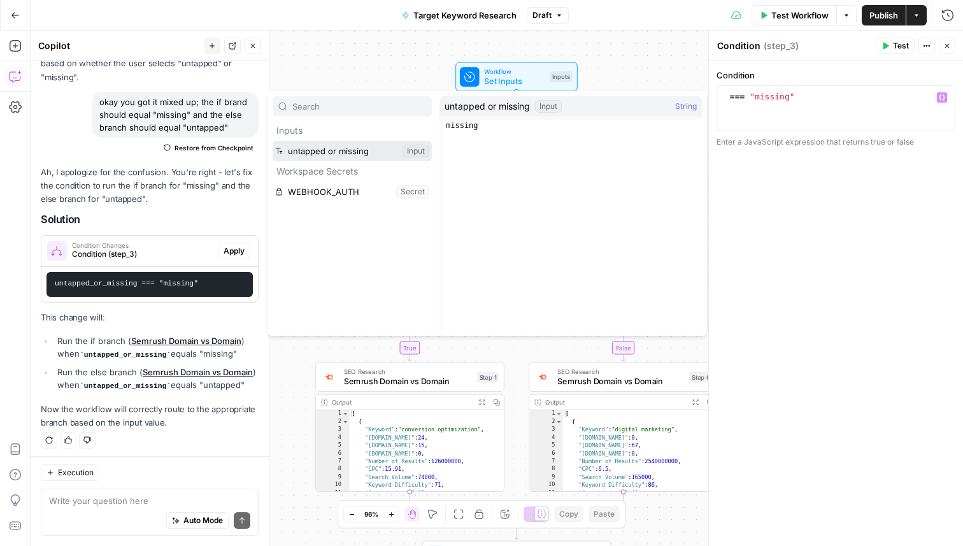
click at [336, 155] on button "Select variable untapped or missing" at bounding box center [352, 151] width 159 height 20
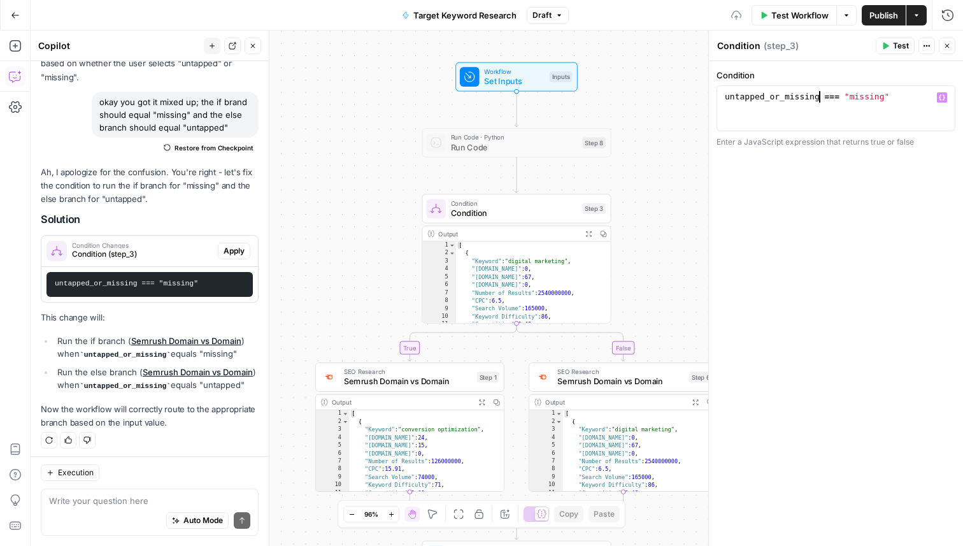
click at [862, 96] on div "untapped_or_missing === "missing"" at bounding box center [836, 119] width 227 height 57
type textarea "**********"
click at [855, 204] on div "**********" at bounding box center [836, 303] width 254 height 485
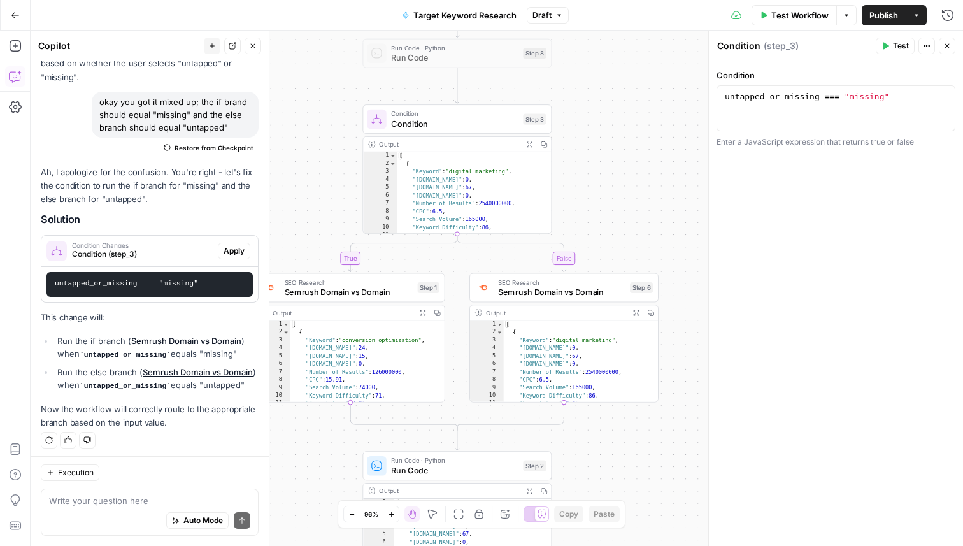
drag, startPoint x: 610, startPoint y: 217, endPoint x: 685, endPoint y: 217, distance: 75.2
click at [696, 217] on div "true false Workflow Set Inputs Inputs Run Code · Python Run Code Step 8 Conditi…" at bounding box center [497, 288] width 933 height 515
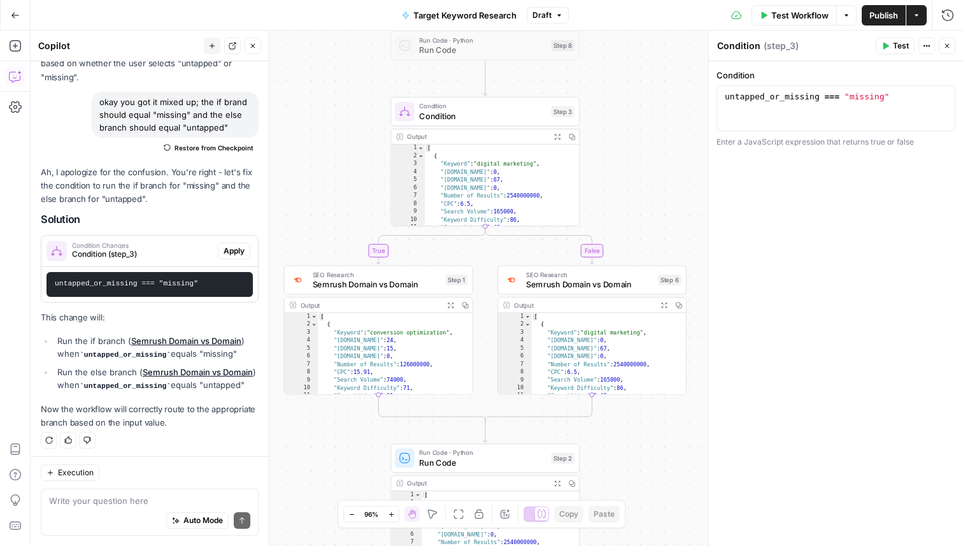
drag, startPoint x: 679, startPoint y: 210, endPoint x: 683, endPoint y: 196, distance: 15.3
click at [683, 196] on div "true false Workflow Set Inputs Inputs Run Code · Python Run Code Step 8 Conditi…" at bounding box center [497, 288] width 933 height 515
drag, startPoint x: 647, startPoint y: 164, endPoint x: 644, endPoint y: 220, distance: 55.5
click at [646, 220] on div "true false Workflow Set Inputs Inputs Run Code · Python Run Code Step 8 Conditi…" at bounding box center [497, 288] width 933 height 515
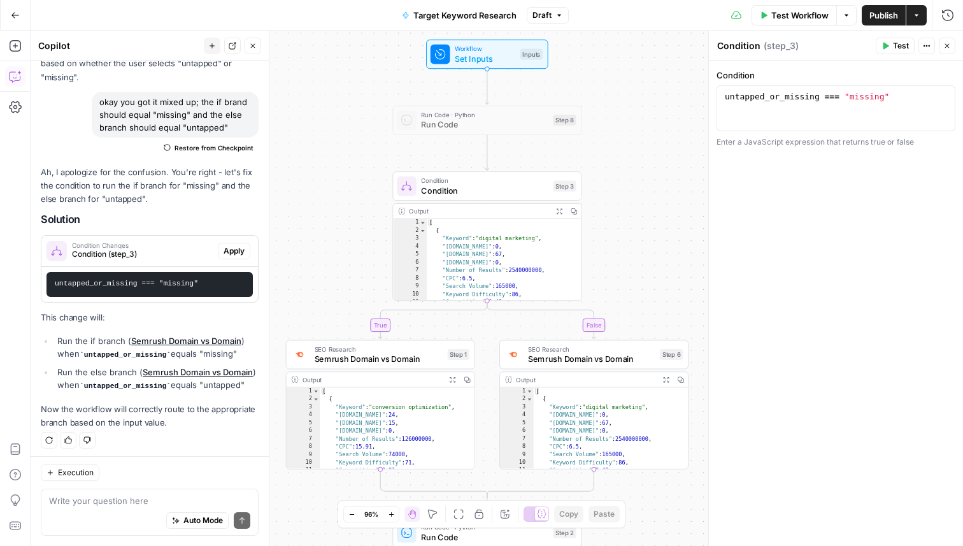
drag, startPoint x: 600, startPoint y: 273, endPoint x: 597, endPoint y: 332, distance: 59.3
click at [597, 332] on div "true false Workflow Set Inputs Inputs Run Code · Python Run Code Step 8 Conditi…" at bounding box center [497, 288] width 933 height 515
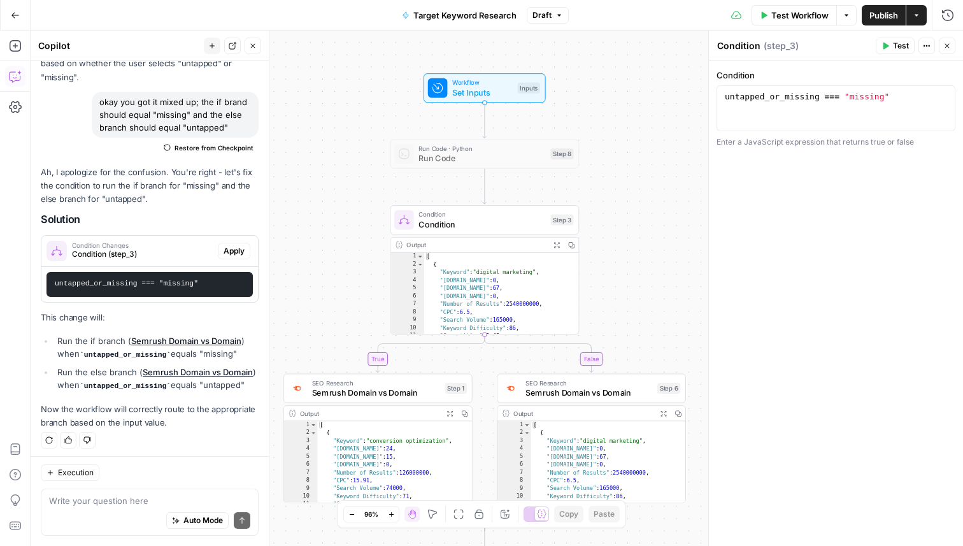
click at [458, 97] on span "Set Inputs" at bounding box center [482, 92] width 61 height 12
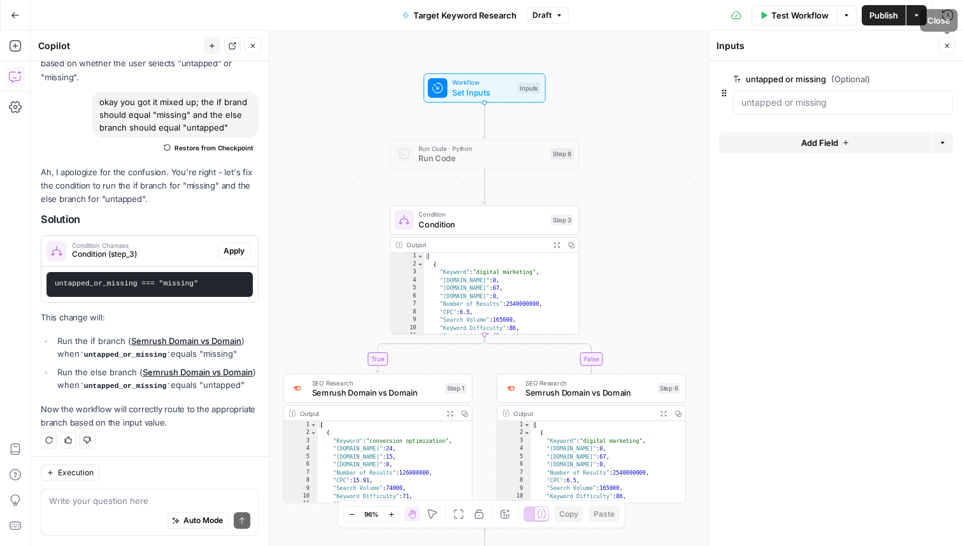
click at [951, 47] on icon "button" at bounding box center [948, 46] width 8 height 8
click at [803, 7] on button "Test Workflow" at bounding box center [794, 15] width 85 height 20
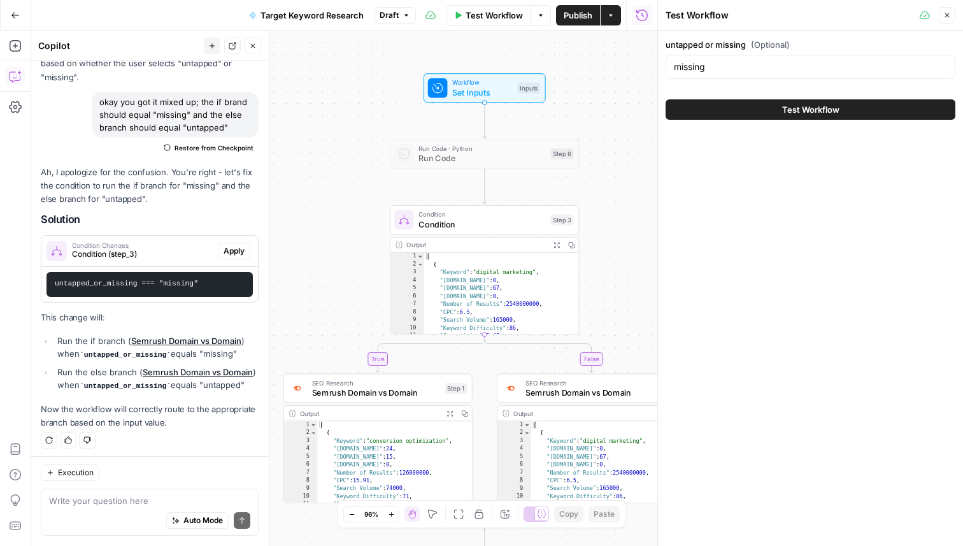
click at [802, 108] on span "Test Workflow" at bounding box center [810, 109] width 57 height 13
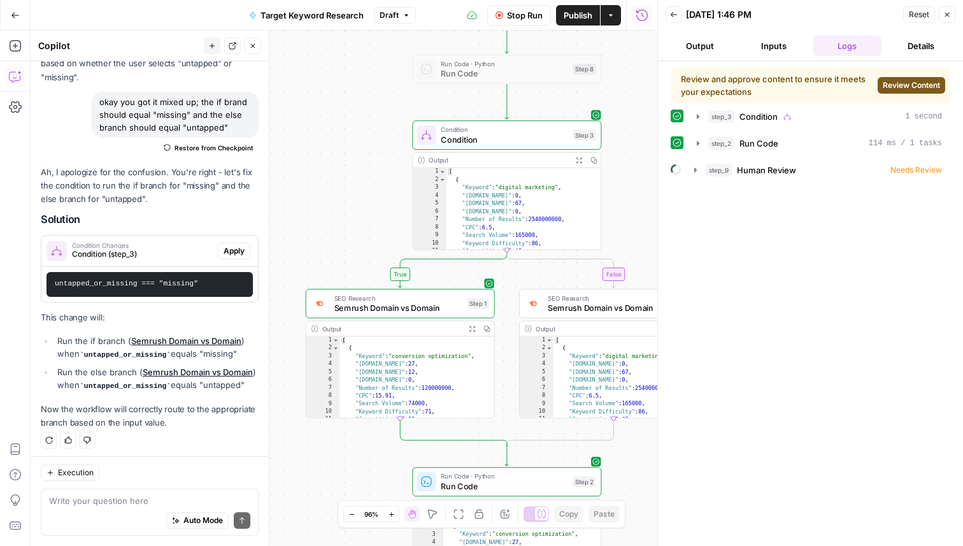
drag, startPoint x: 625, startPoint y: 300, endPoint x: 650, endPoint y: 210, distance: 93.8
click at [650, 210] on div "true false Workflow Set Inputs Inputs Run Code · Python Run Code Step 8 Conditi…" at bounding box center [344, 288] width 627 height 515
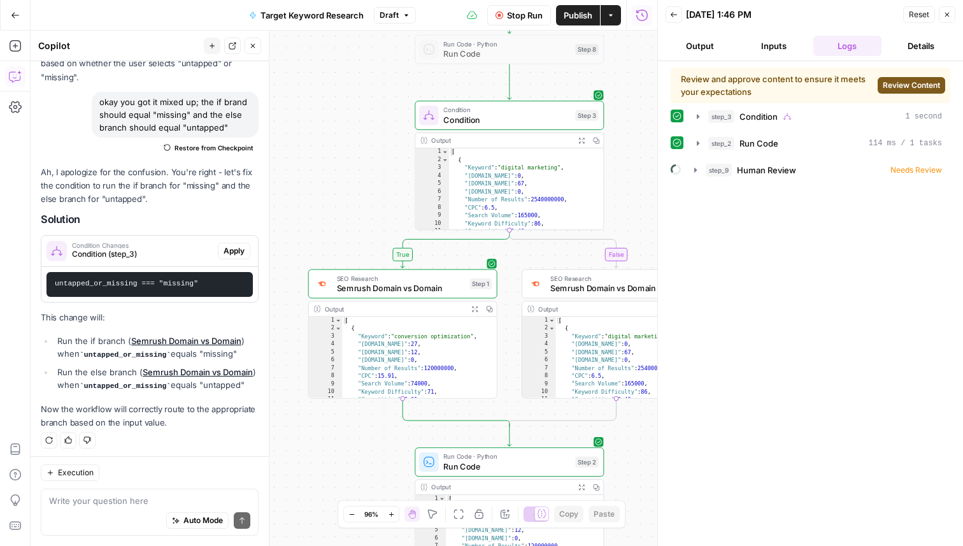
drag, startPoint x: 630, startPoint y: 242, endPoint x: 619, endPoint y: 217, distance: 27.5
click at [623, 213] on div "true false Workflow Set Inputs Inputs Run Code · Python Run Code Step 8 Conditi…" at bounding box center [344, 288] width 627 height 515
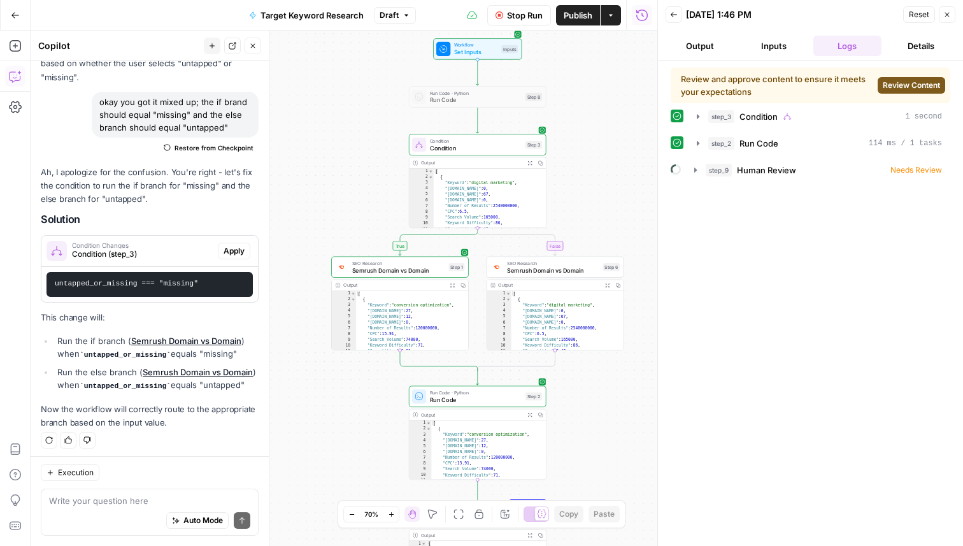
drag, startPoint x: 628, startPoint y: 386, endPoint x: 570, endPoint y: 398, distance: 59.9
click at [570, 398] on div "true false Workflow Set Inputs Inputs Run Code · Python Run Code Step 8 Conditi…" at bounding box center [344, 288] width 627 height 515
click at [944, 16] on icon "button" at bounding box center [948, 15] width 8 height 8
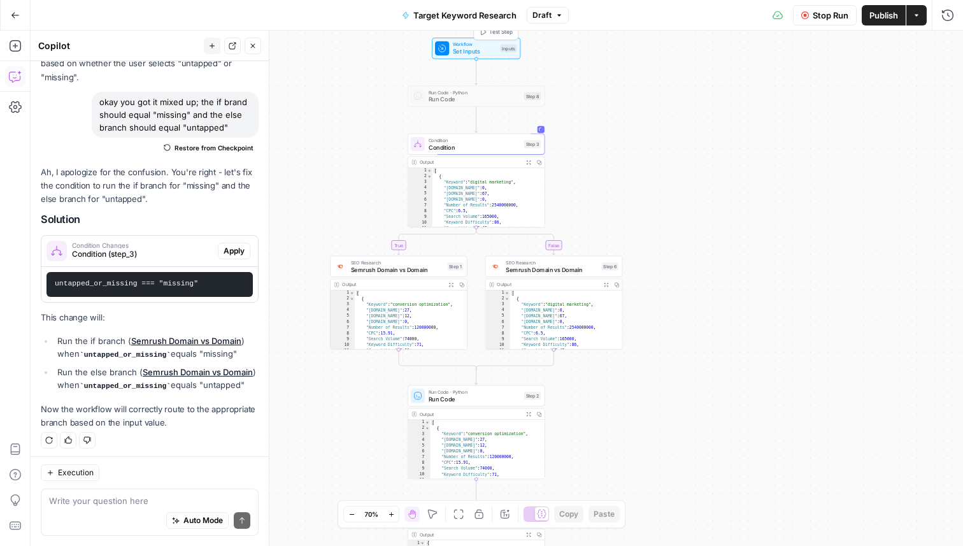
click at [464, 47] on span "Set Inputs" at bounding box center [475, 51] width 44 height 9
click at [812, 108] on missing "untapped or missing (Optional)" at bounding box center [843, 102] width 203 height 13
click at [806, 100] on missing "untapped or missing (Optional)" at bounding box center [843, 102] width 203 height 13
click at [818, 19] on span "Stop Run" at bounding box center [831, 15] width 36 height 13
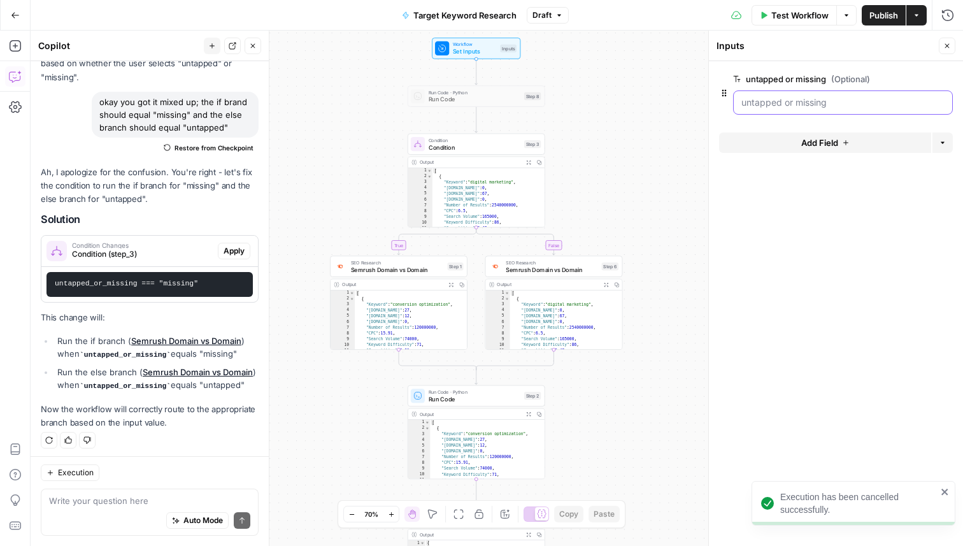
click at [805, 106] on missing "untapped or missing (Optional)" at bounding box center [843, 102] width 203 height 13
click at [805, 99] on missing "untapped or missing (Optional)" at bounding box center [843, 102] width 203 height 13
click at [809, 99] on missing "untapped or missing (Optional)" at bounding box center [843, 102] width 203 height 13
click at [793, 101] on missing "untapped or missing (Optional)" at bounding box center [843, 102] width 203 height 13
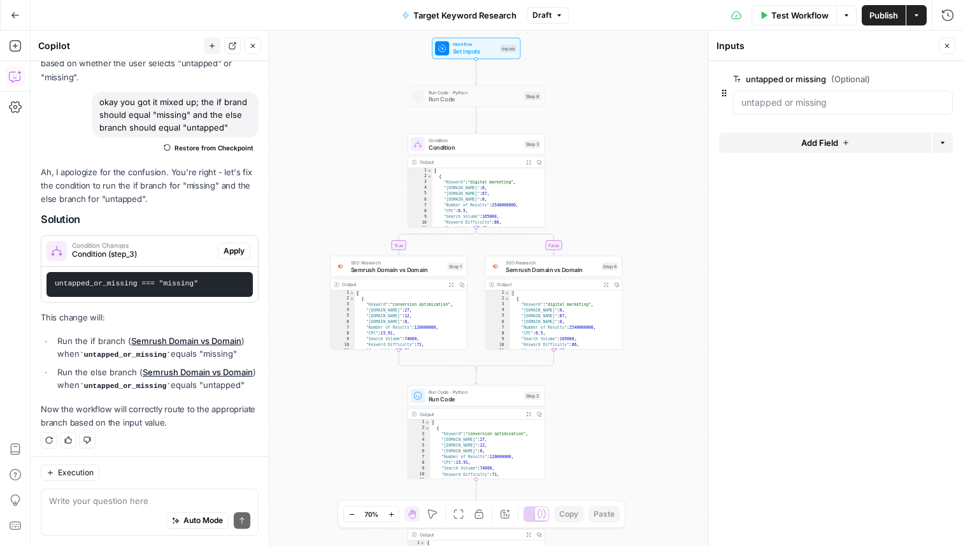
click at [942, 47] on button "Close" at bounding box center [947, 46] width 17 height 17
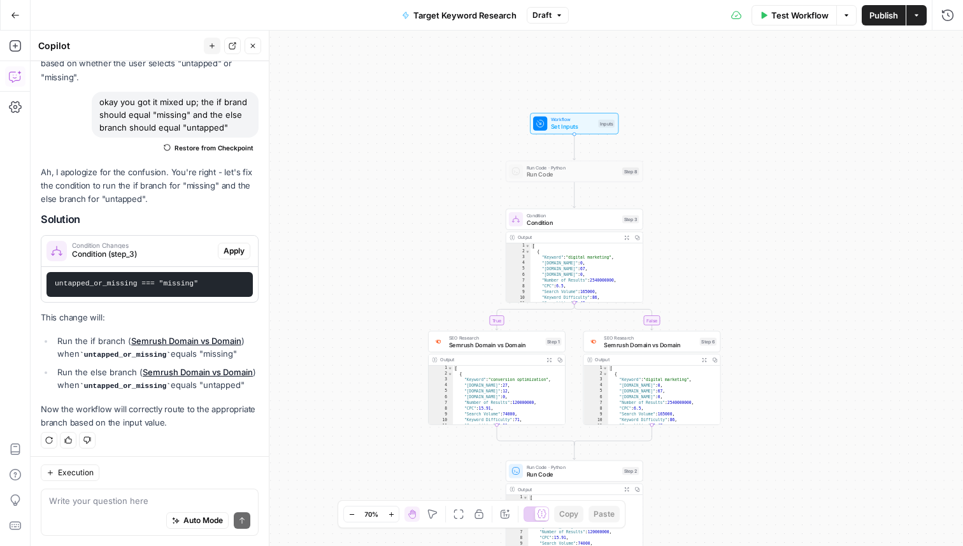
drag, startPoint x: 677, startPoint y: 101, endPoint x: 775, endPoint y: 176, distance: 123.6
click at [775, 176] on div "true false Workflow Set Inputs Inputs Run Code · Python Run Code Step 8 Conditi…" at bounding box center [497, 288] width 933 height 515
click at [577, 128] on span "Set Inputs" at bounding box center [573, 126] width 44 height 9
click at [749, 99] on missing "untapped or missing (Optional)" at bounding box center [843, 102] width 203 height 13
click at [746, 97] on missing "untapped or missing (Optional)" at bounding box center [843, 102] width 203 height 13
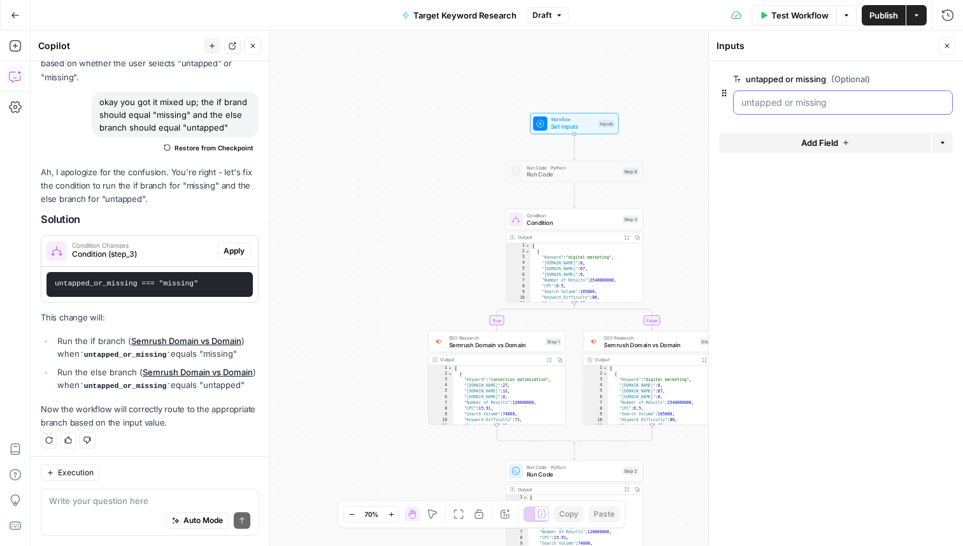
click at [749, 102] on missing "untapped or missing (Optional)" at bounding box center [843, 102] width 203 height 13
click at [749, 104] on missing "untapped or missing (Optional)" at bounding box center [843, 102] width 203 height 13
click at [676, 196] on div "true false Workflow Set Inputs Inputs Run Code · Python Run Code Step 8 Conditi…" at bounding box center [497, 288] width 933 height 515
click at [574, 217] on span "Condition" at bounding box center [574, 215] width 92 height 7
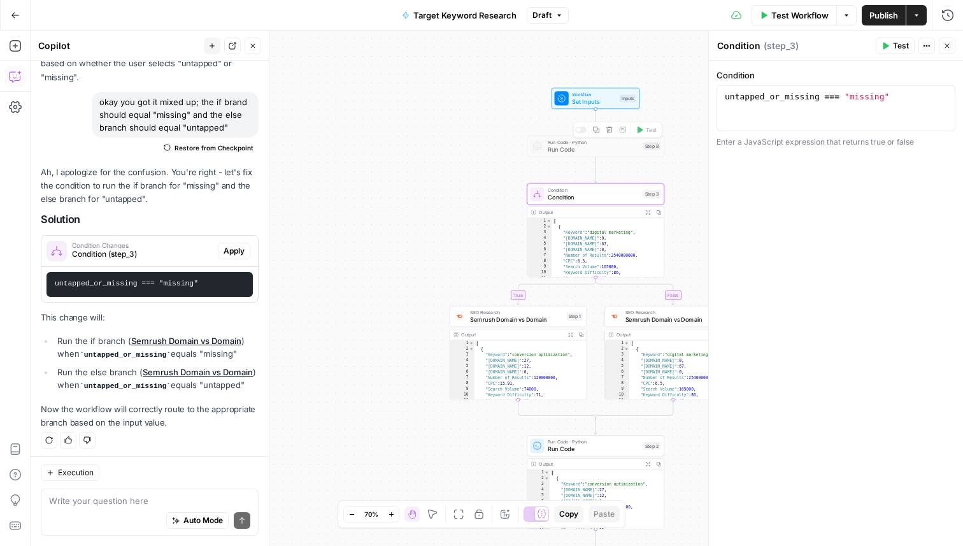
click at [584, 99] on span "Set Inputs" at bounding box center [594, 101] width 44 height 9
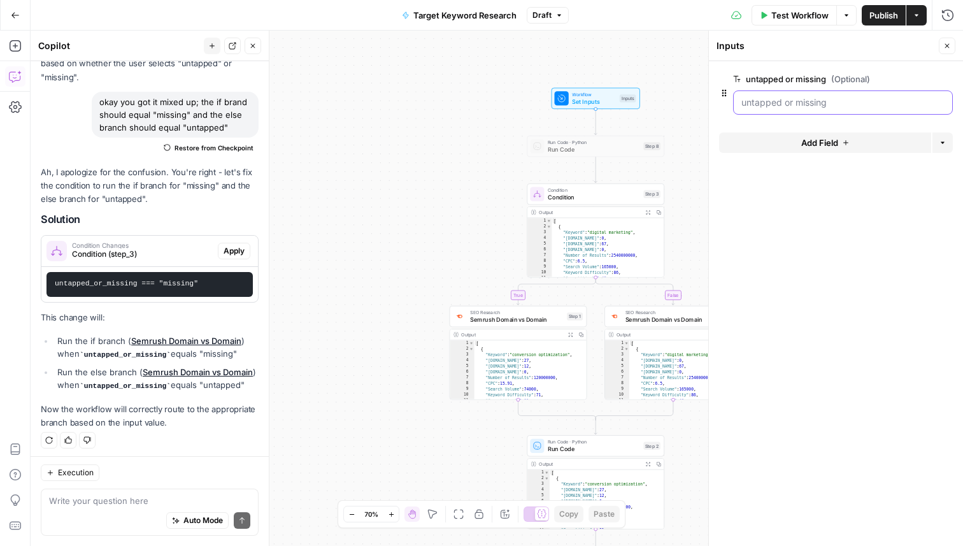
click at [789, 97] on missing "untapped or missing (Optional)" at bounding box center [843, 102] width 203 height 13
click at [905, 80] on span "edit field" at bounding box center [905, 79] width 28 height 10
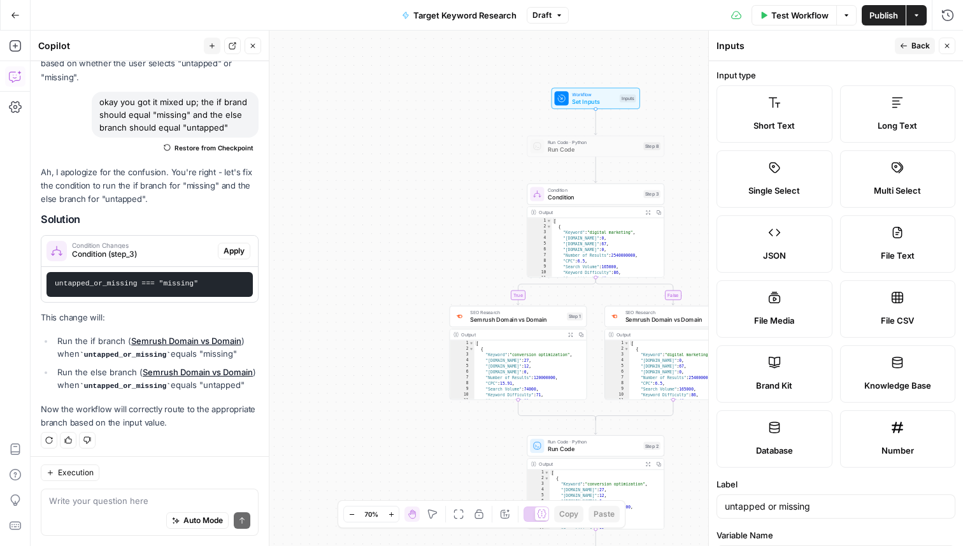
click at [944, 53] on button "Close" at bounding box center [947, 46] width 17 height 17
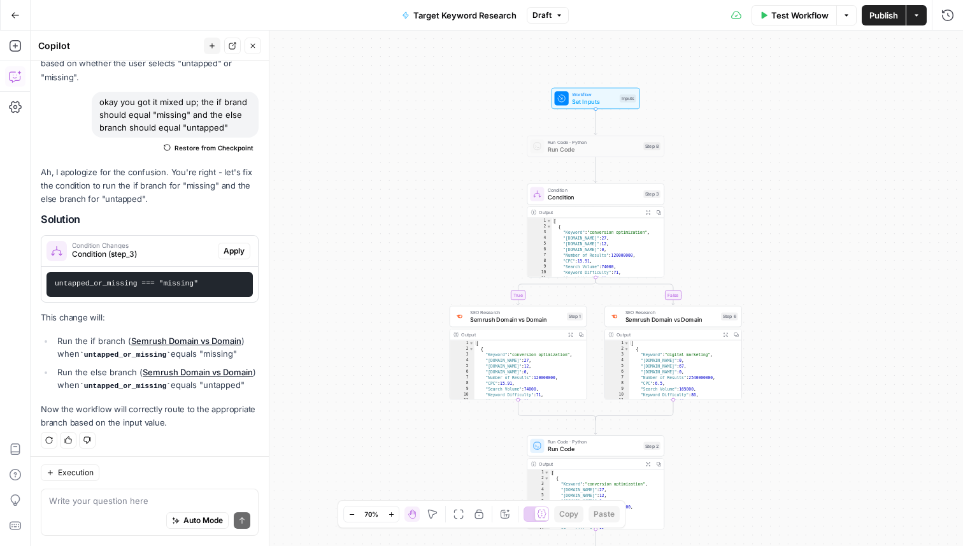
click at [605, 84] on button "Test Step" at bounding box center [616, 81] width 40 height 11
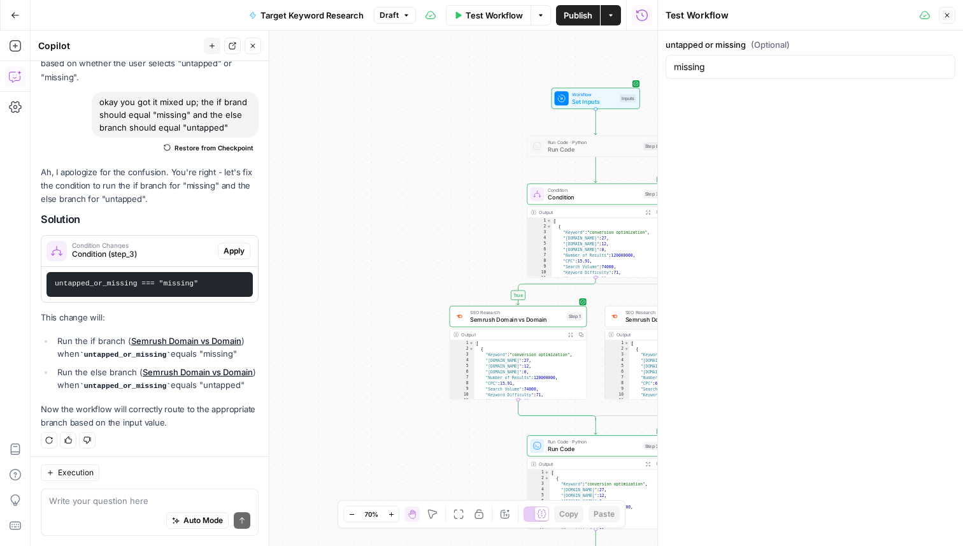
click at [734, 50] on label "untapped or missing (Optional)" at bounding box center [811, 44] width 290 height 13
click at [734, 61] on input "missing" at bounding box center [810, 67] width 273 height 13
click at [730, 65] on input "missing" at bounding box center [810, 67] width 273 height 13
drag, startPoint x: 730, startPoint y: 65, endPoint x: 650, endPoint y: 62, distance: 80.3
click at [650, 64] on body "Replo New Home Browse Your Data Usage Settings Recent Grids SEO Blogs Recent Wo…" at bounding box center [481, 273] width 963 height 546
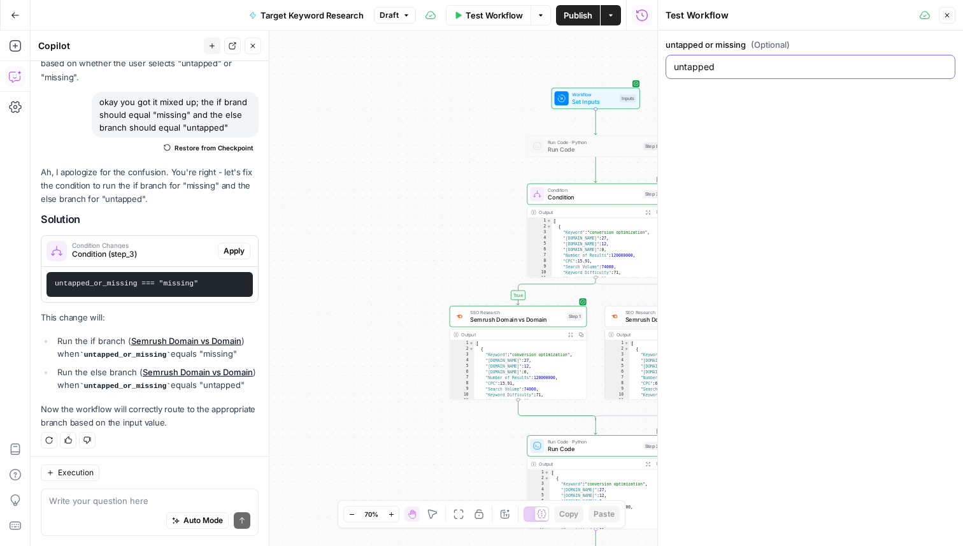
type input "untapped"
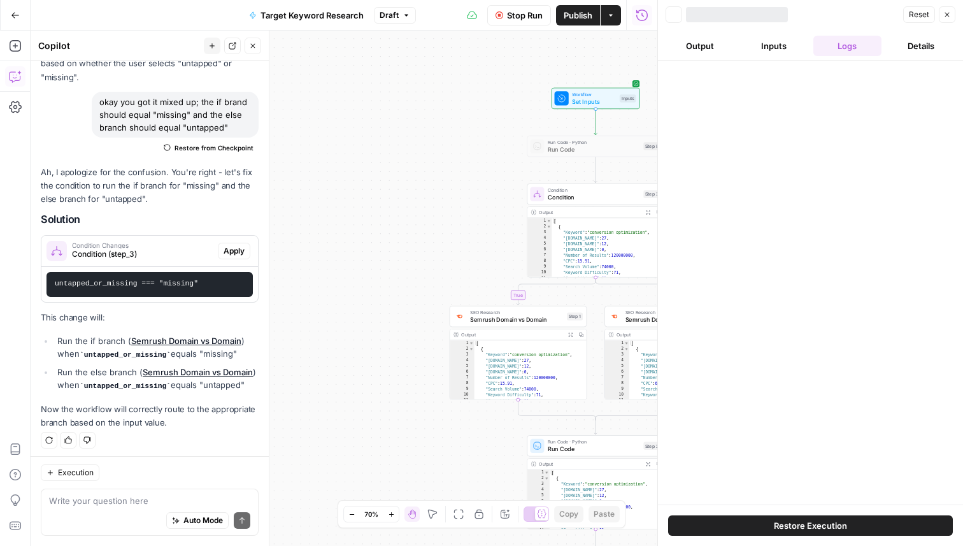
click at [817, 185] on div at bounding box center [810, 282] width 305 height 443
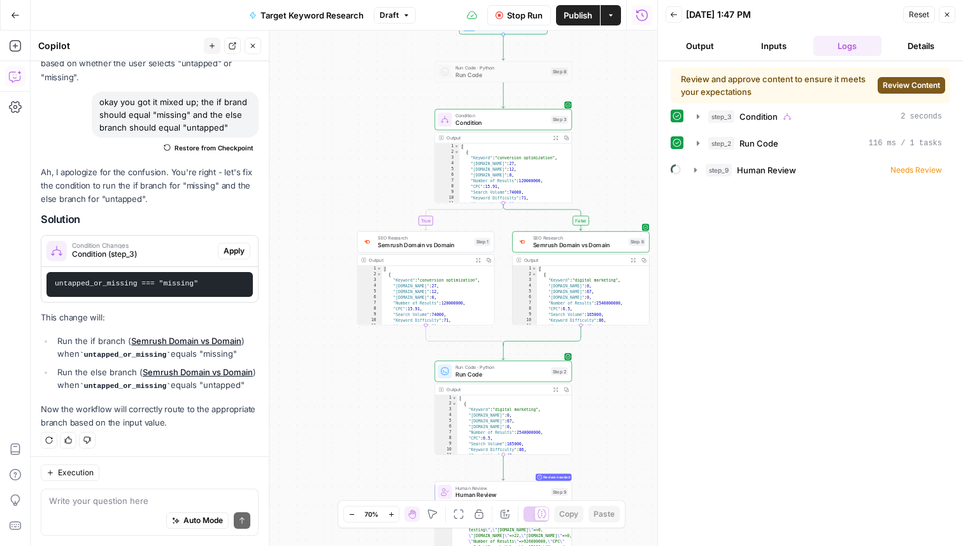
drag, startPoint x: 465, startPoint y: 243, endPoint x: 371, endPoint y: 169, distance: 119.2
click at [371, 169] on div "true false Workflow Set Inputs Inputs Run Code · Python Run Code Step 8 Conditi…" at bounding box center [344, 288] width 627 height 515
click at [700, 170] on icon "button" at bounding box center [696, 170] width 10 height 10
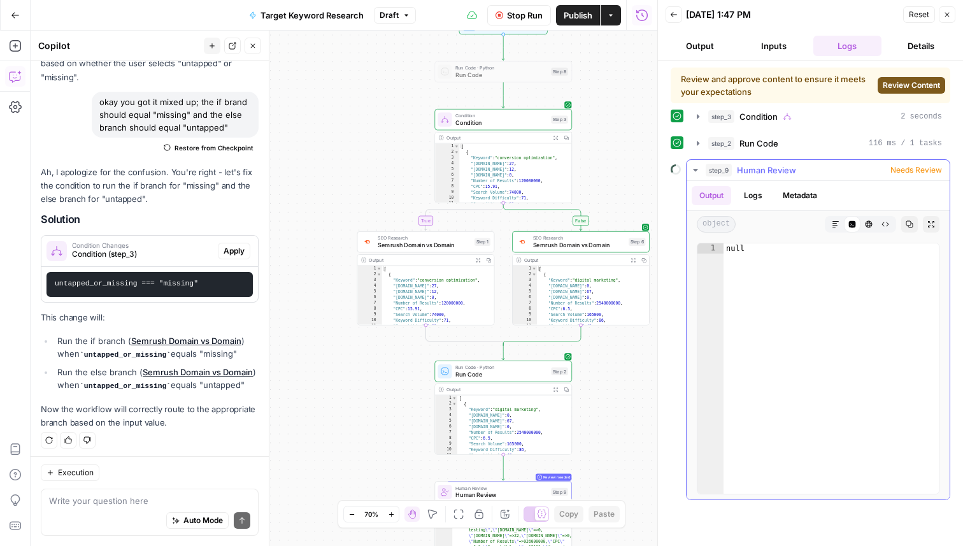
click at [695, 169] on icon "button" at bounding box center [695, 170] width 4 height 3
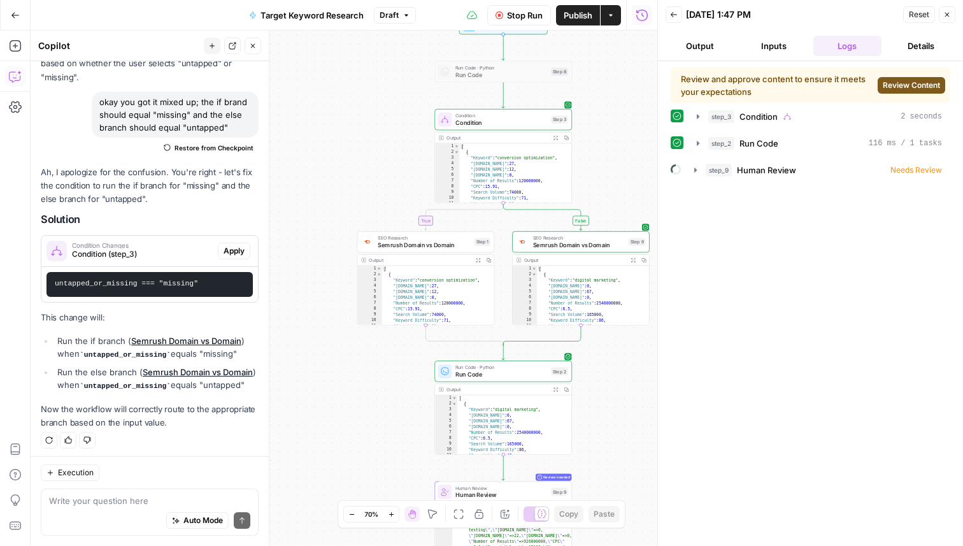
click at [902, 87] on span "Review Content" at bounding box center [911, 85] width 57 height 11
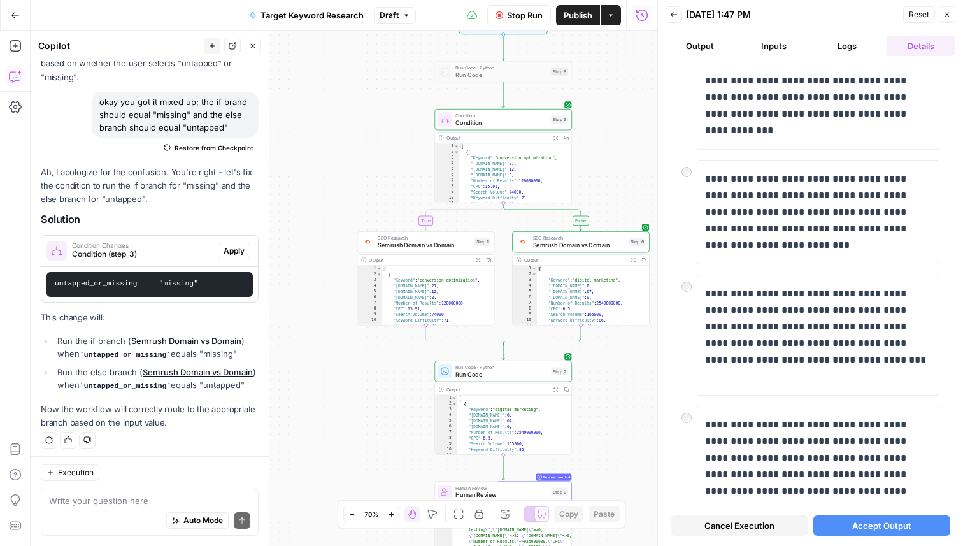
scroll to position [6651, 0]
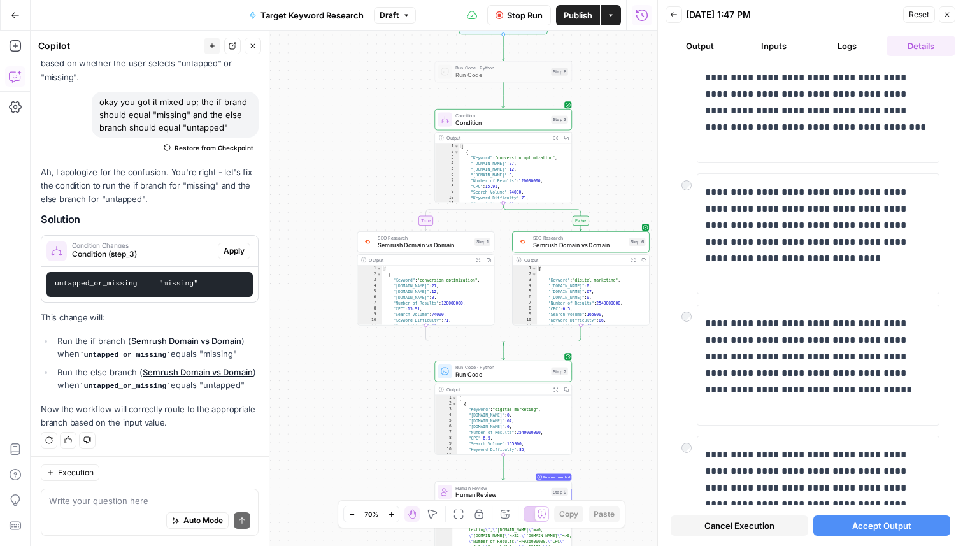
click at [839, 521] on button "Accept Output" at bounding box center [883, 525] width 138 height 20
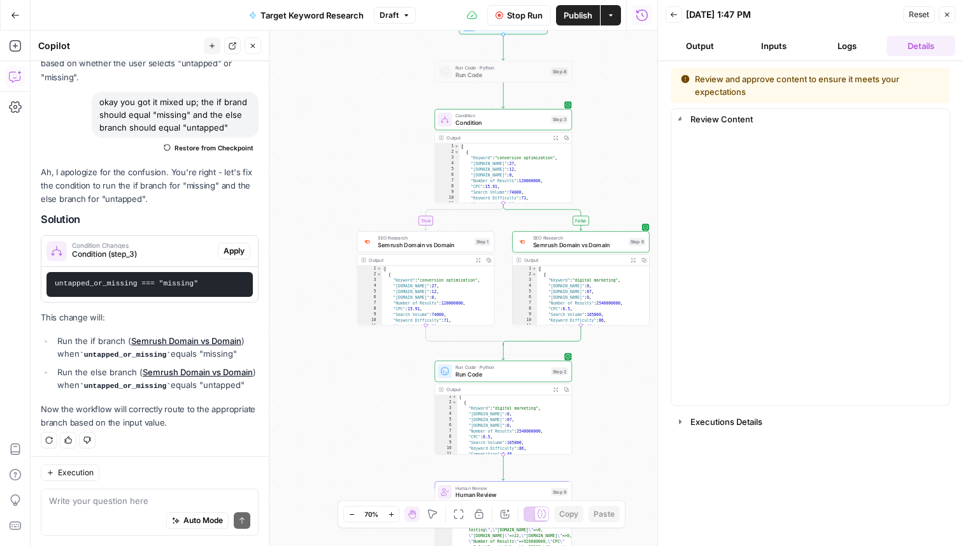
scroll to position [1, 0]
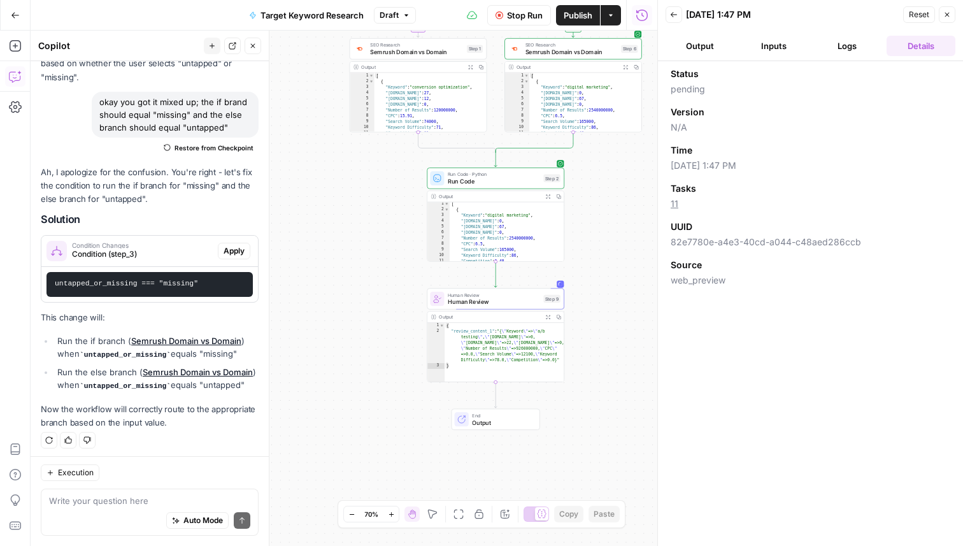
drag, startPoint x: 598, startPoint y: 436, endPoint x: 589, endPoint y: 234, distance: 202.2
click at [589, 234] on div "true false Workflow Set Inputs Inputs Run Code · Python Run Code Step 8 Conditi…" at bounding box center [344, 288] width 627 height 515
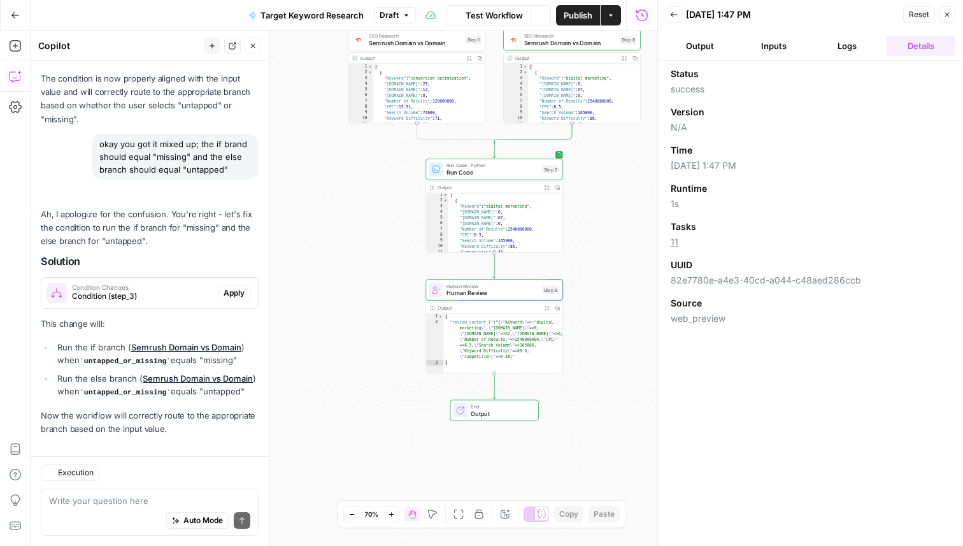
scroll to position [399, 0]
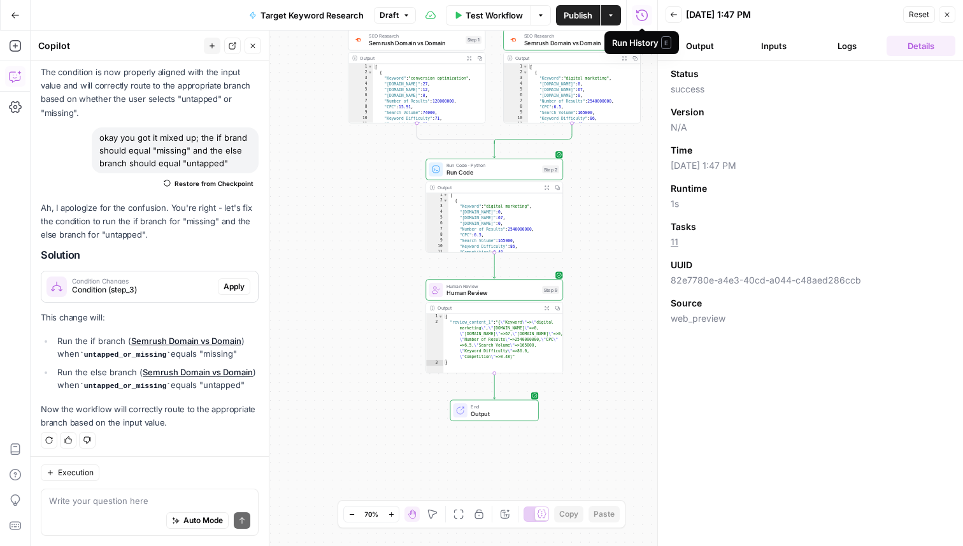
click at [945, 13] on icon "button" at bounding box center [948, 15] width 8 height 8
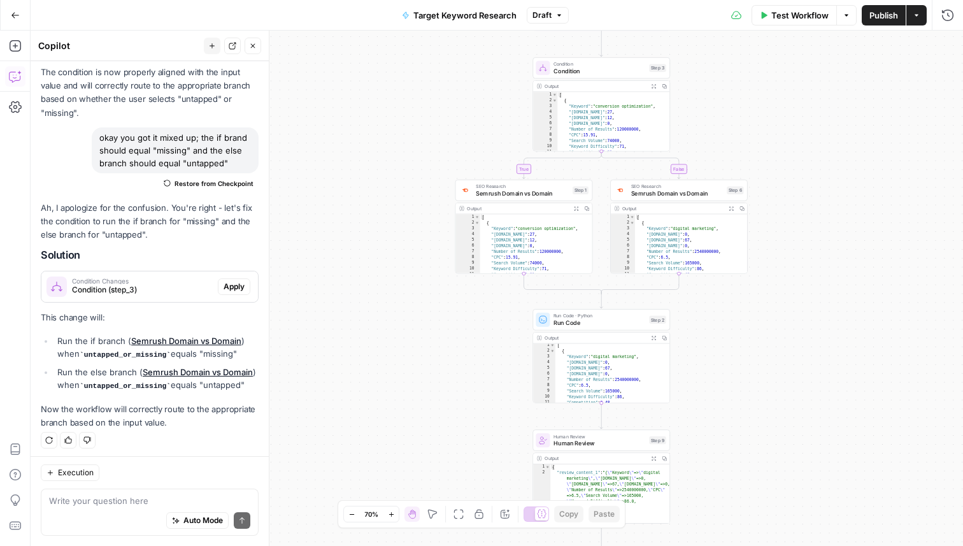
drag, startPoint x: 777, startPoint y: 139, endPoint x: 907, endPoint y: 345, distance: 243.6
click at [907, 346] on div "true false Workflow Set Inputs Inputs Run Code · Python Run Code Step 8 Conditi…" at bounding box center [497, 288] width 933 height 515
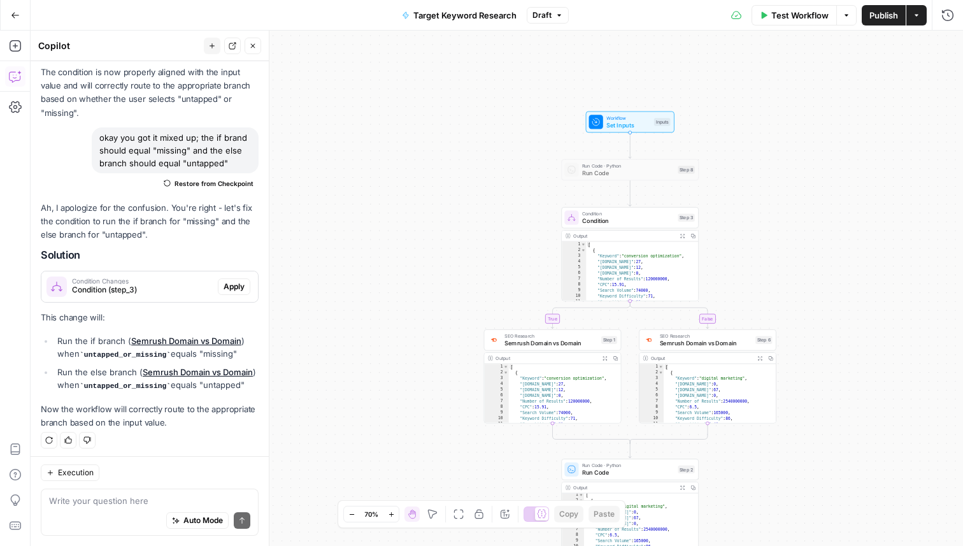
drag, startPoint x: 836, startPoint y: 104, endPoint x: 842, endPoint y: 199, distance: 95.2
click at [842, 199] on div "true false Workflow Set Inputs Inputs Run Code · Python Run Code Step 8 Conditi…" at bounding box center [497, 288] width 933 height 515
click at [663, 178] on span "Run Code" at bounding box center [628, 174] width 92 height 9
click at [644, 155] on icon "button" at bounding box center [643, 155] width 7 height 7
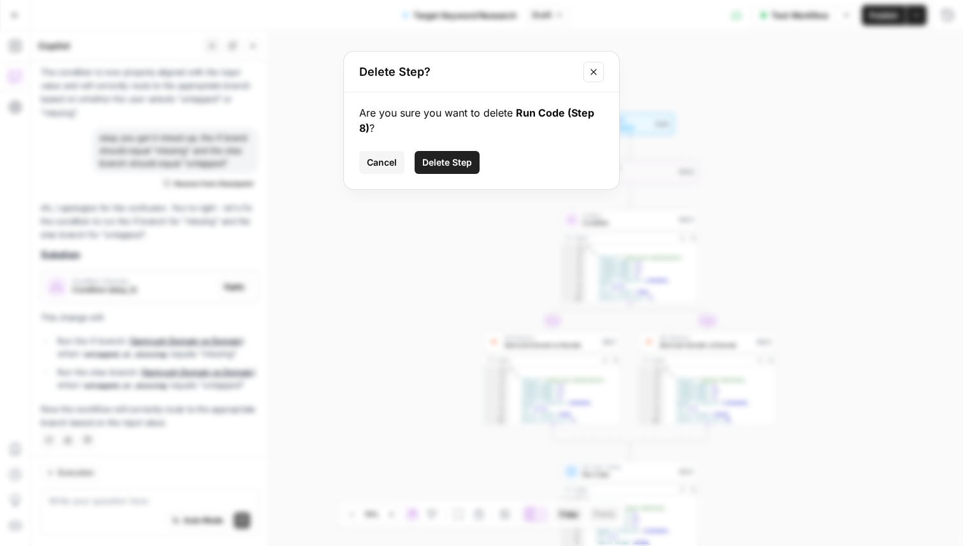
click at [464, 158] on span "Delete Step" at bounding box center [447, 162] width 50 height 13
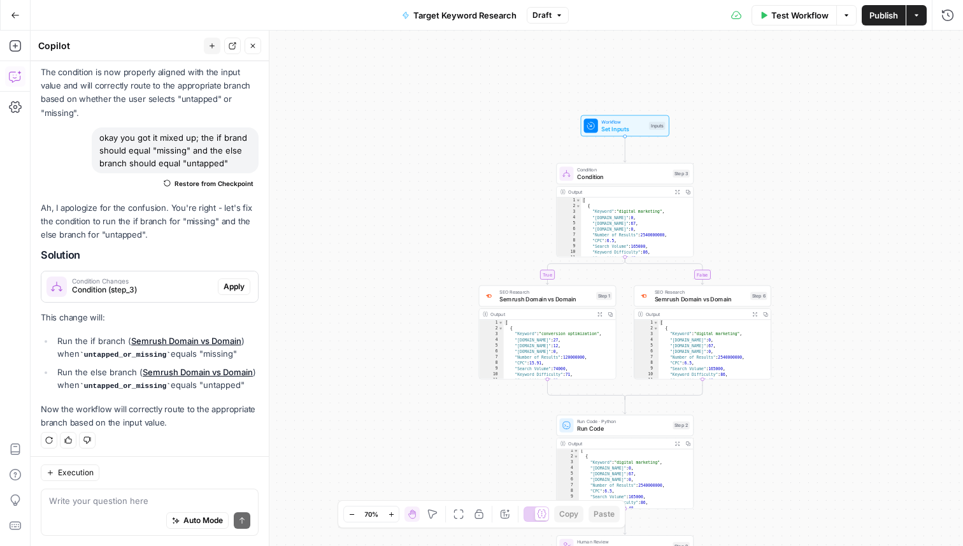
drag, startPoint x: 784, startPoint y: 152, endPoint x: 757, endPoint y: 161, distance: 28.0
click at [757, 161] on div "true false Workflow Set Inputs Inputs Condition Condition Step 3 Output Expand …" at bounding box center [497, 288] width 933 height 515
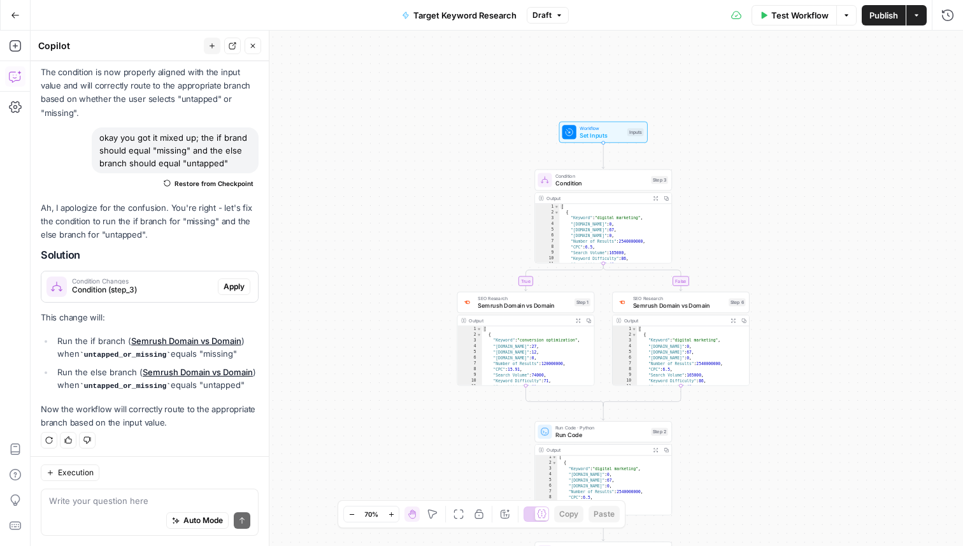
click at [874, 25] on div "Test Workflow Options Publish Actions Run History" at bounding box center [766, 15] width 394 height 30
click at [877, 18] on span "Publish" at bounding box center [884, 15] width 29 height 13
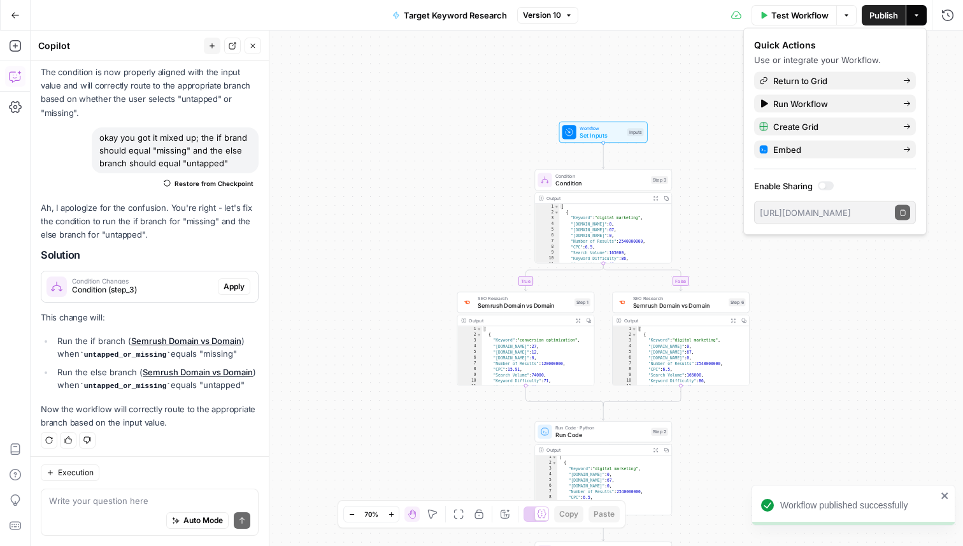
click at [371, 98] on div "true false Workflow Set Inputs Inputs Condition Condition Step 3 Output Expand …" at bounding box center [497, 288] width 933 height 515
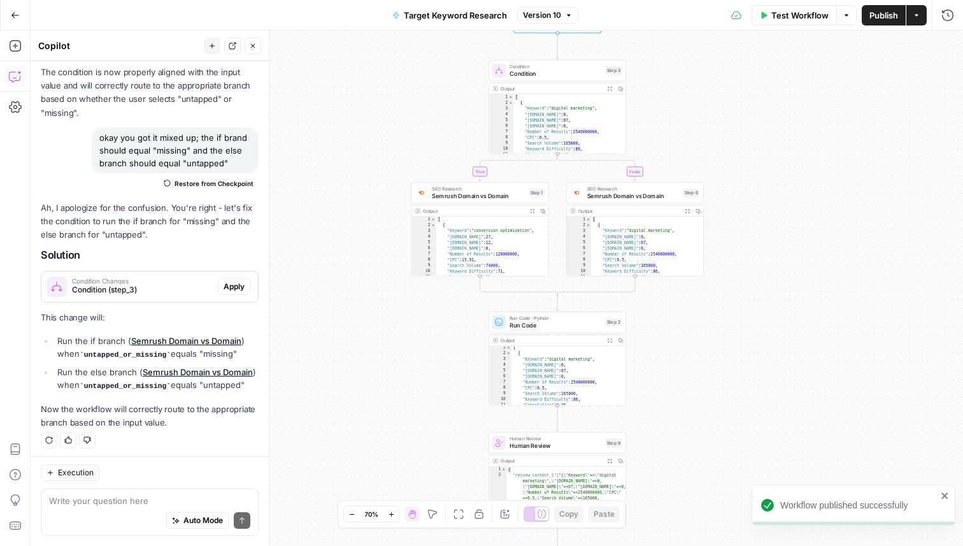
drag, startPoint x: 786, startPoint y: 220, endPoint x: 731, endPoint y: 106, distance: 126.0
click at [732, 106] on div "true false Workflow Set Inputs Inputs Condition Condition Step 3 Output Expand …" at bounding box center [497, 288] width 933 height 515
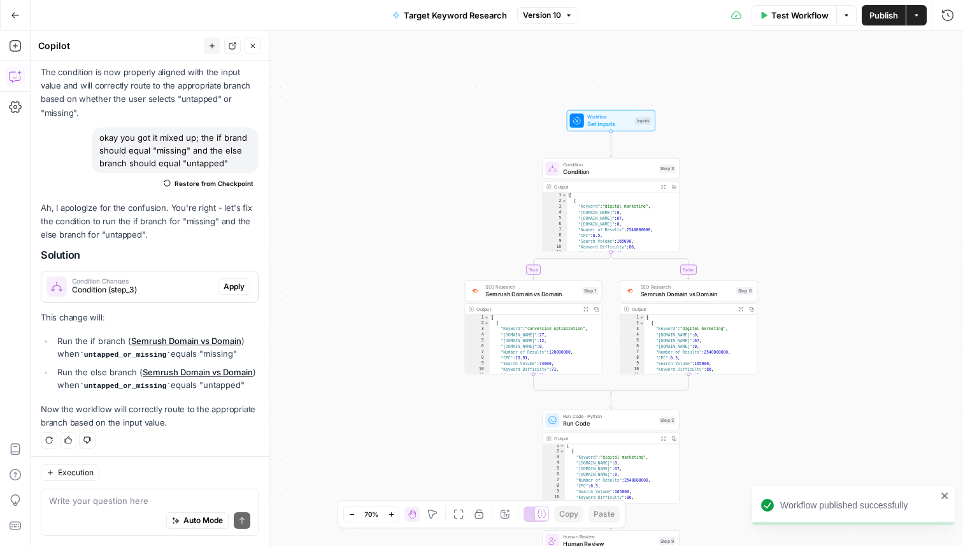
drag, startPoint x: 744, startPoint y: 136, endPoint x: 811, endPoint y: 250, distance: 132.2
click at [811, 249] on div "true false Workflow Set Inputs Inputs Condition Condition Step 3 Output Expand …" at bounding box center [497, 288] width 933 height 515
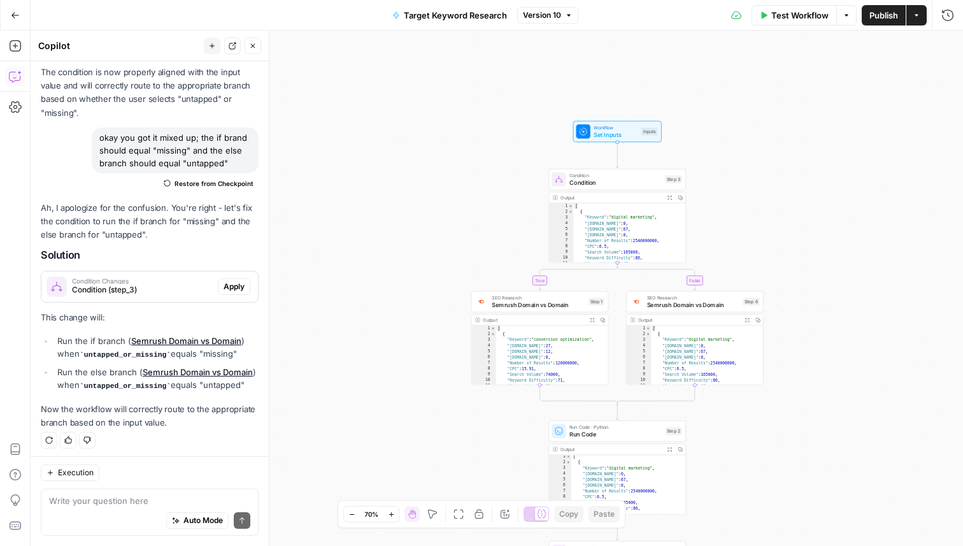
click at [552, 23] on div "Target Keyword Research Version 10" at bounding box center [482, 15] width 194 height 20
click at [541, 19] on span "Version 10" at bounding box center [542, 15] width 38 height 11
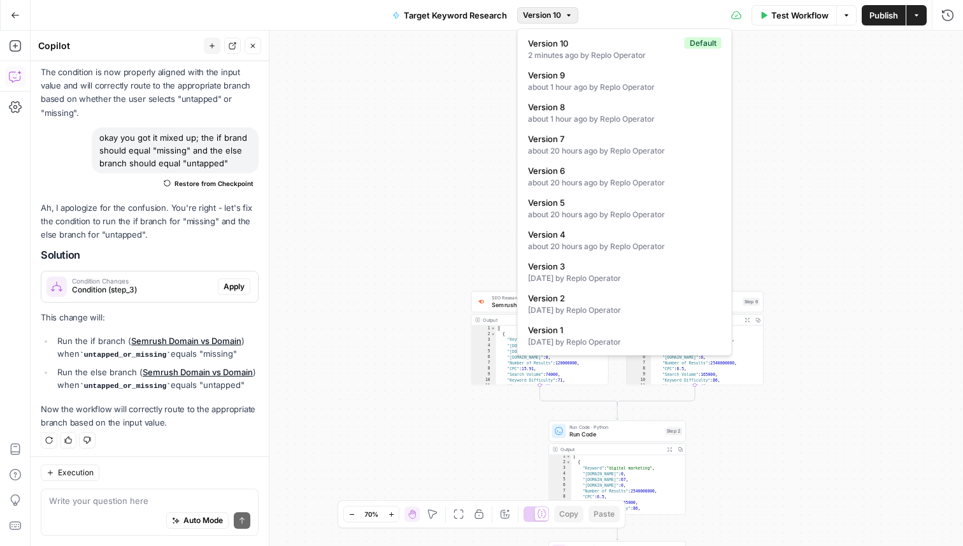
click at [794, 252] on div "true false Workflow Set Inputs Inputs Condition Condition Step 3 Output Expand …" at bounding box center [497, 288] width 933 height 515
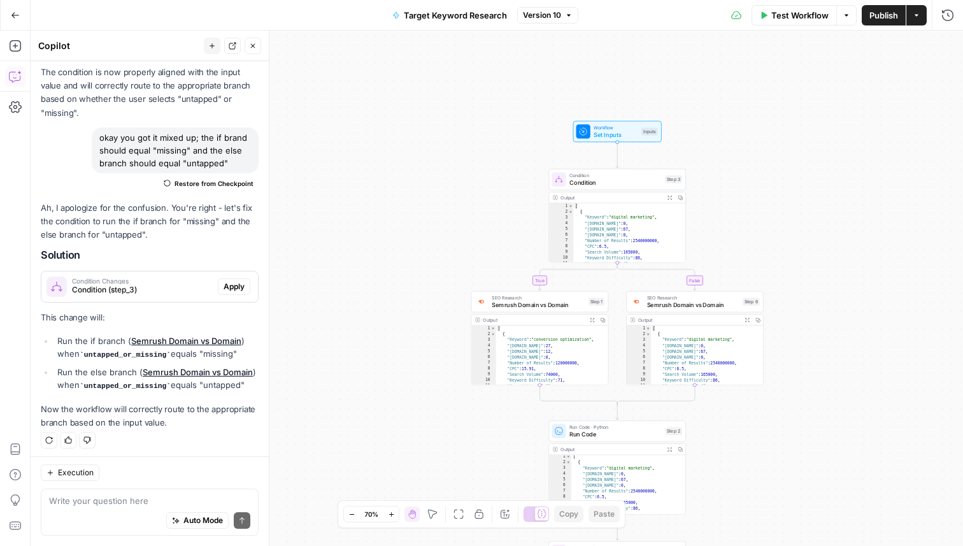
click at [250, 44] on icon "button" at bounding box center [253, 46] width 8 height 8
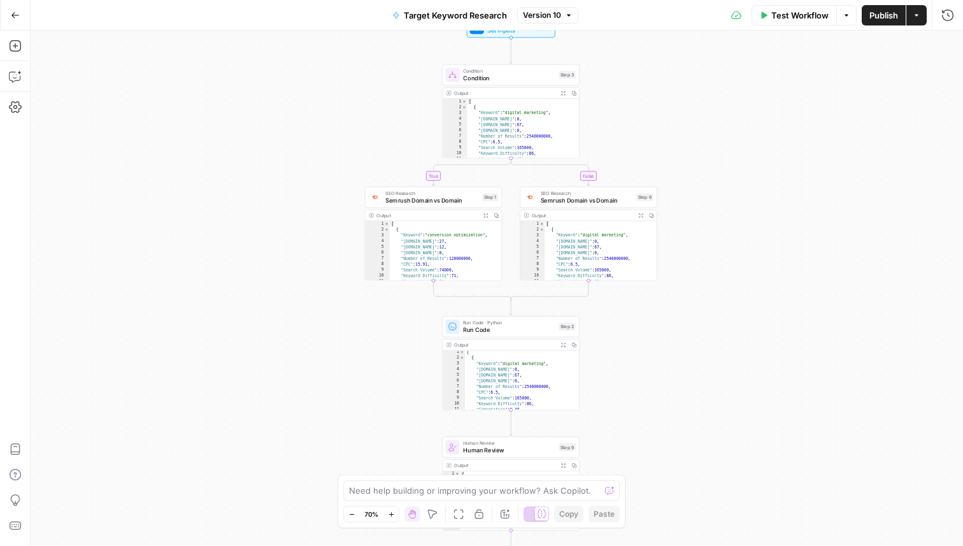
drag, startPoint x: 368, startPoint y: 237, endPoint x: 261, endPoint y: 131, distance: 150.9
click at [261, 132] on div "true false Workflow Set Inputs Inputs Condition Condition Step 3 Output Expand …" at bounding box center [497, 288] width 933 height 515
click at [498, 74] on span "Condition" at bounding box center [508, 77] width 92 height 9
click at [900, 47] on span "Test" at bounding box center [901, 45] width 16 height 11
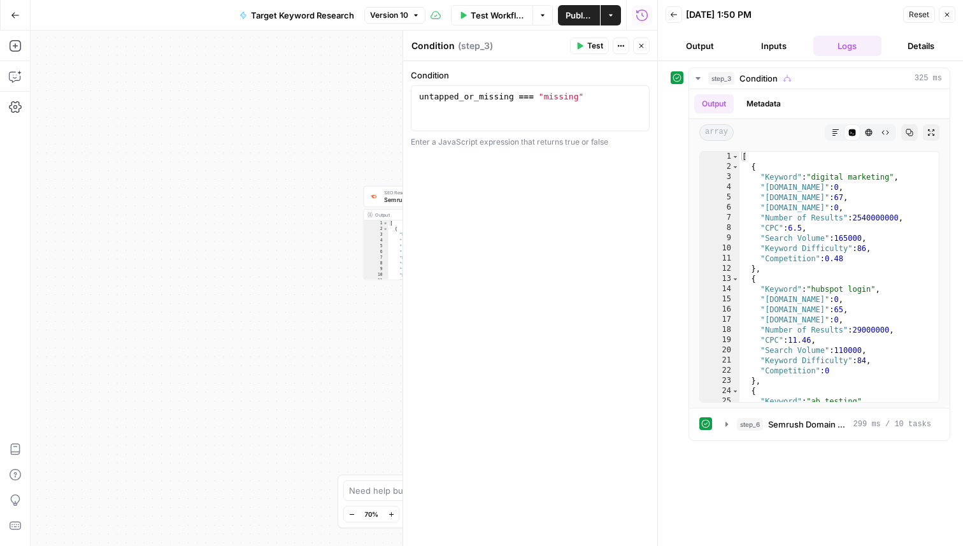
click at [945, 21] on button "Close" at bounding box center [947, 14] width 17 height 17
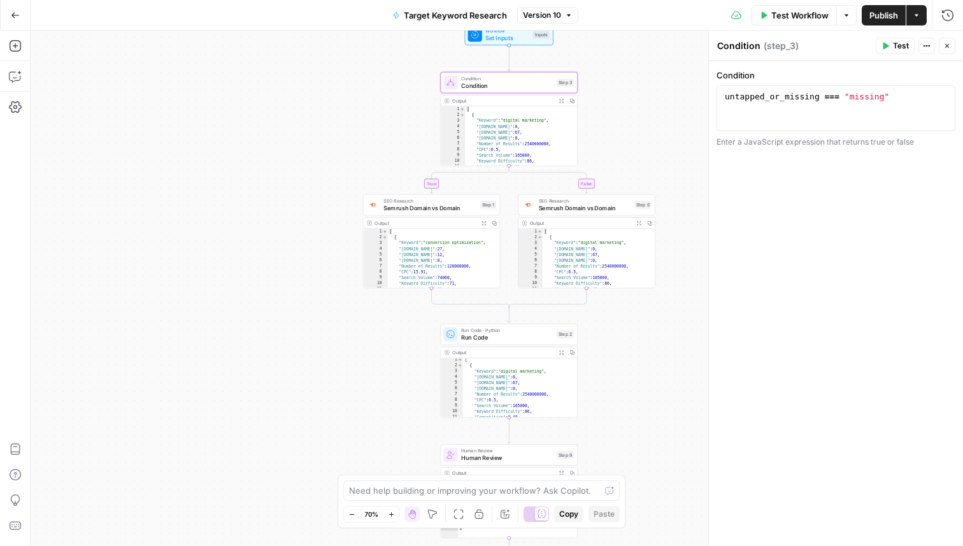
drag, startPoint x: 664, startPoint y: 346, endPoint x: 652, endPoint y: 369, distance: 25.9
click at [652, 369] on div "true false Workflow Set Inputs Inputs Condition Condition Step 3 Output Expand …" at bounding box center [497, 288] width 933 height 515
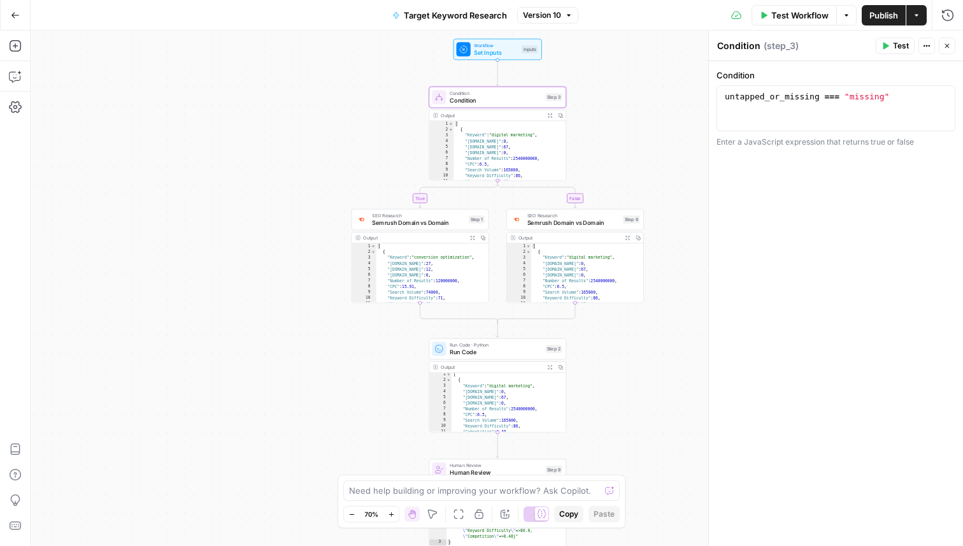
click at [947, 50] on button "Close" at bounding box center [947, 46] width 17 height 17
click at [772, 13] on span "Test Workflow" at bounding box center [800, 15] width 57 height 13
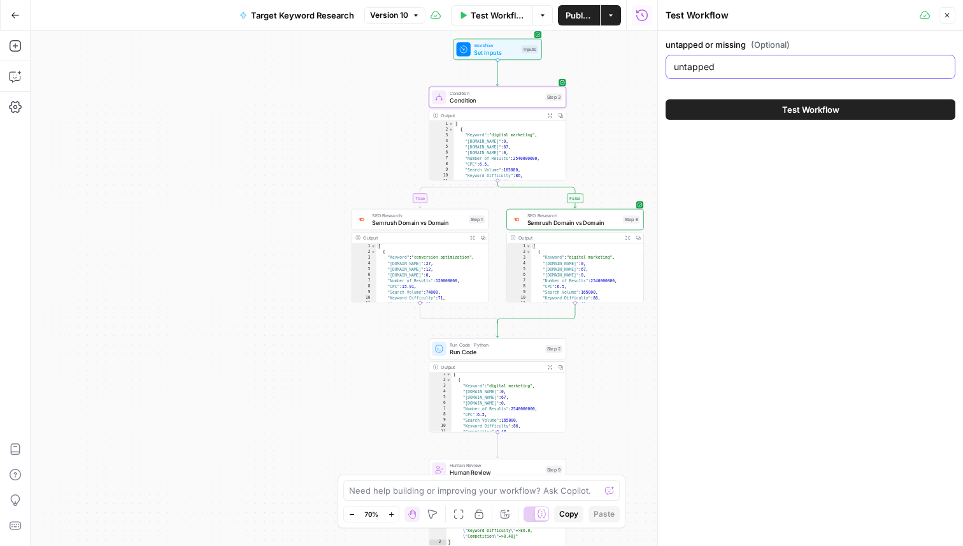
click at [761, 61] on input "untapped" at bounding box center [810, 67] width 273 height 13
click at [751, 110] on button "Test Workflow" at bounding box center [811, 109] width 290 height 20
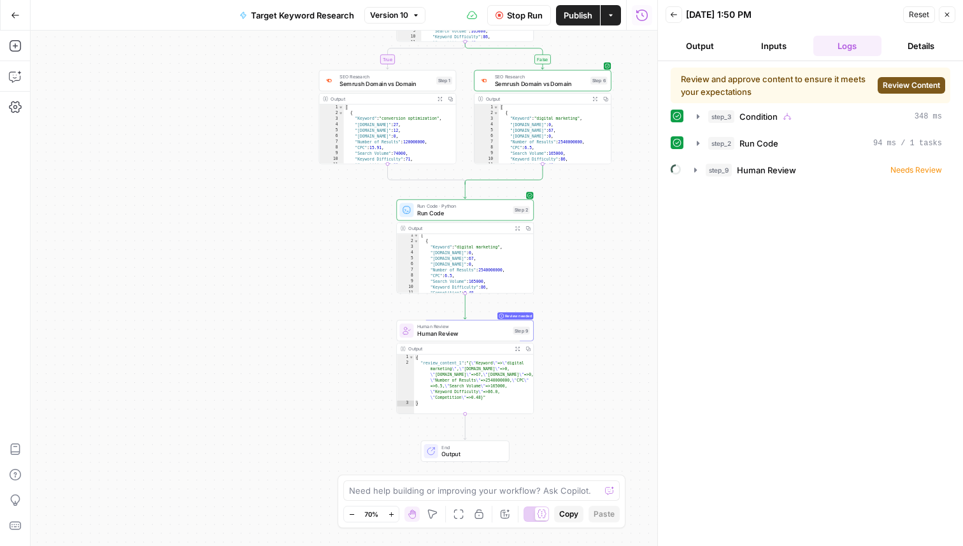
drag, startPoint x: 617, startPoint y: 391, endPoint x: 585, endPoint y: 252, distance: 142.5
click at [585, 252] on div "true false Workflow Set Inputs Inputs Condition Condition Step 3 Output Expand …" at bounding box center [344, 288] width 627 height 515
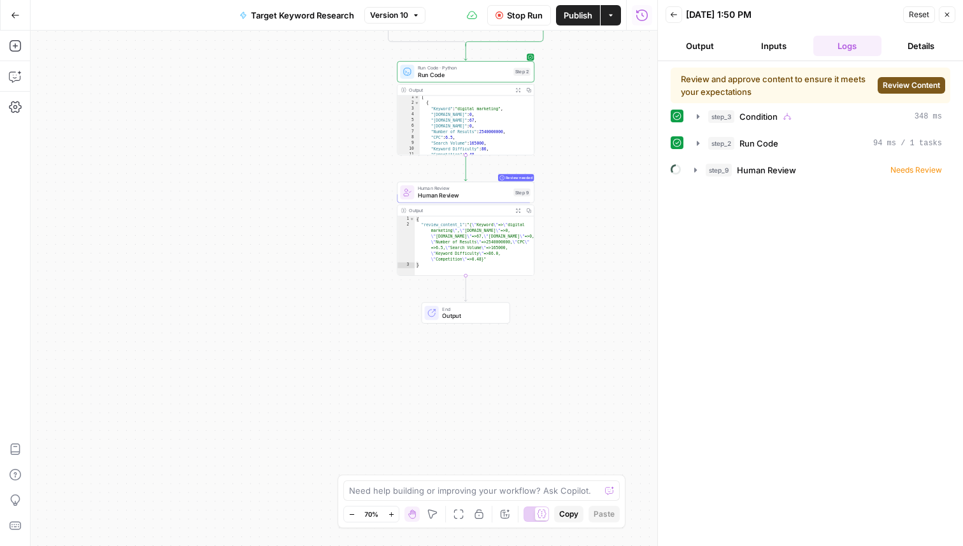
drag, startPoint x: 617, startPoint y: 401, endPoint x: 617, endPoint y: 263, distance: 138.3
click at [617, 263] on div "true false Workflow Set Inputs Inputs Condition Condition Step 3 Output Expand …" at bounding box center [344, 288] width 627 height 515
click at [901, 87] on span "Review Content" at bounding box center [911, 85] width 57 height 11
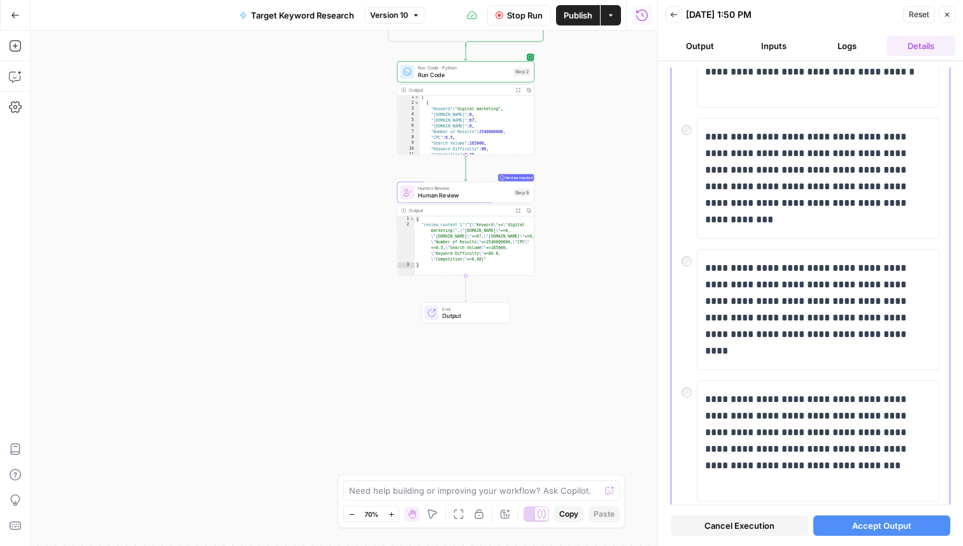
scroll to position [8762, 0]
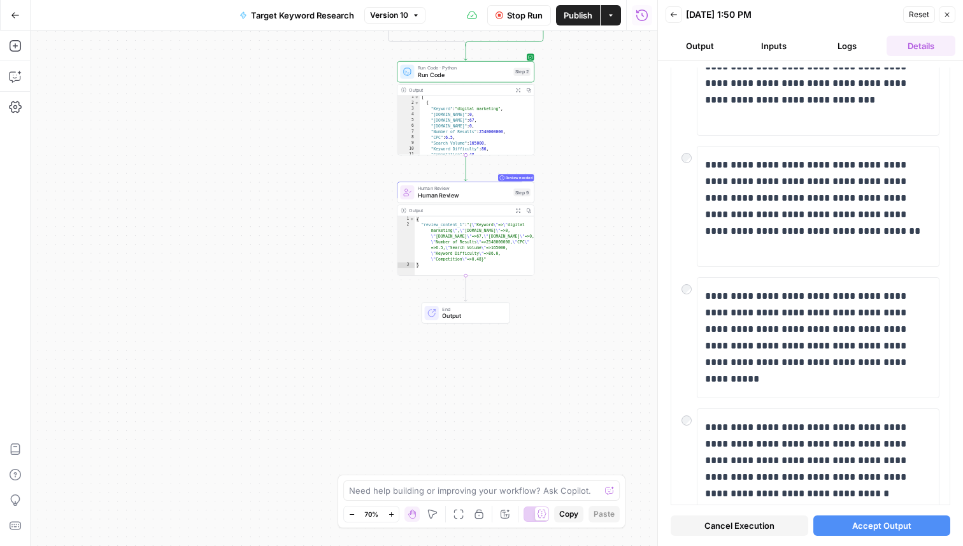
click at [753, 531] on span "Cancel Execution" at bounding box center [740, 525] width 70 height 13
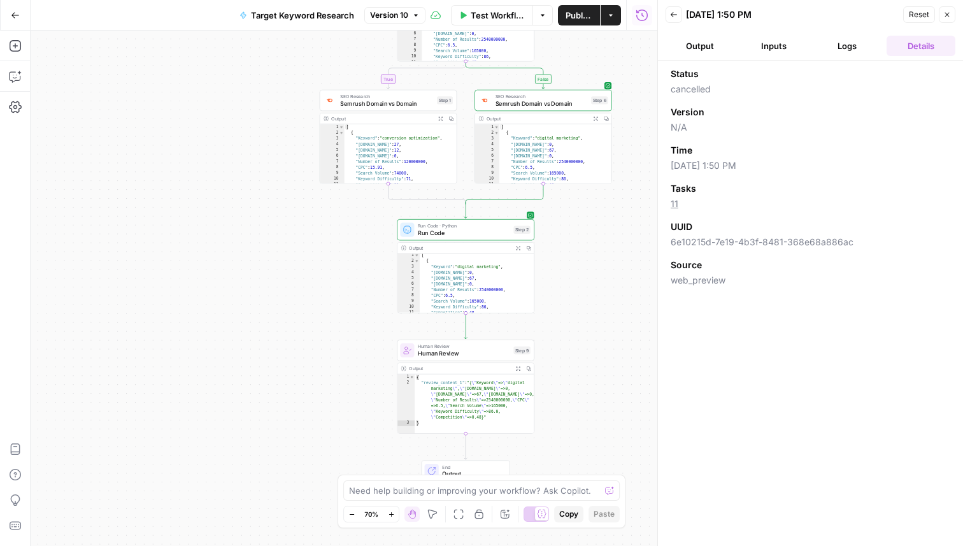
drag, startPoint x: 590, startPoint y: 228, endPoint x: 589, endPoint y: 387, distance: 158.7
click at [589, 387] on div "true false Workflow Set Inputs Inputs Condition Condition Step 3 Output Expand …" at bounding box center [344, 288] width 627 height 515
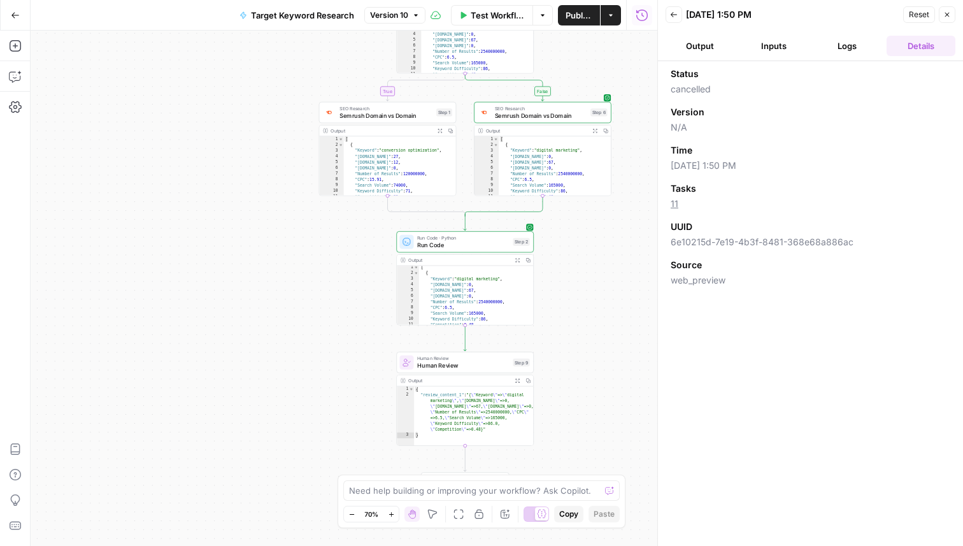
drag, startPoint x: 587, startPoint y: 213, endPoint x: 587, endPoint y: 344, distance: 131.3
click at [587, 344] on div "true false Workflow Set Inputs Inputs Condition Condition Step 3 Output Expand …" at bounding box center [344, 288] width 627 height 515
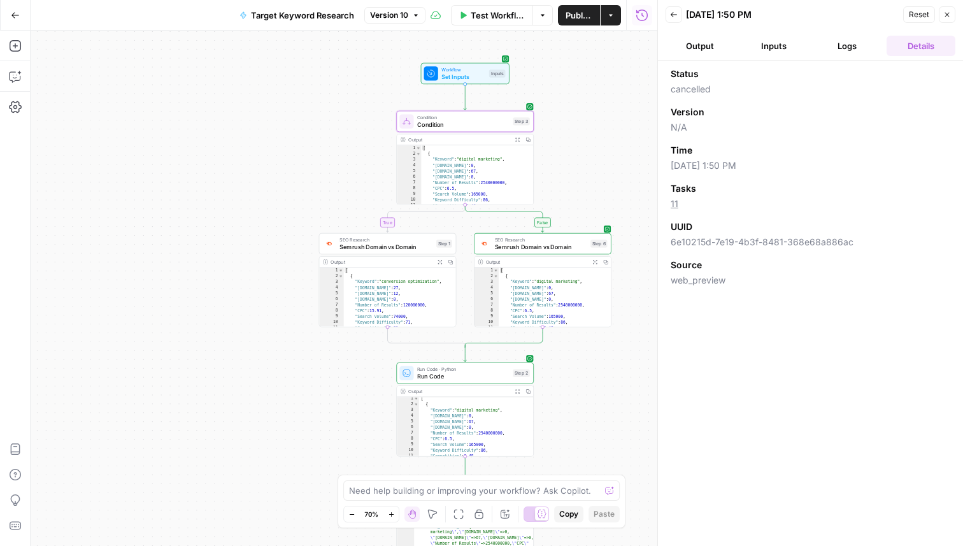
click at [946, 14] on icon "button" at bounding box center [948, 15] width 8 height 8
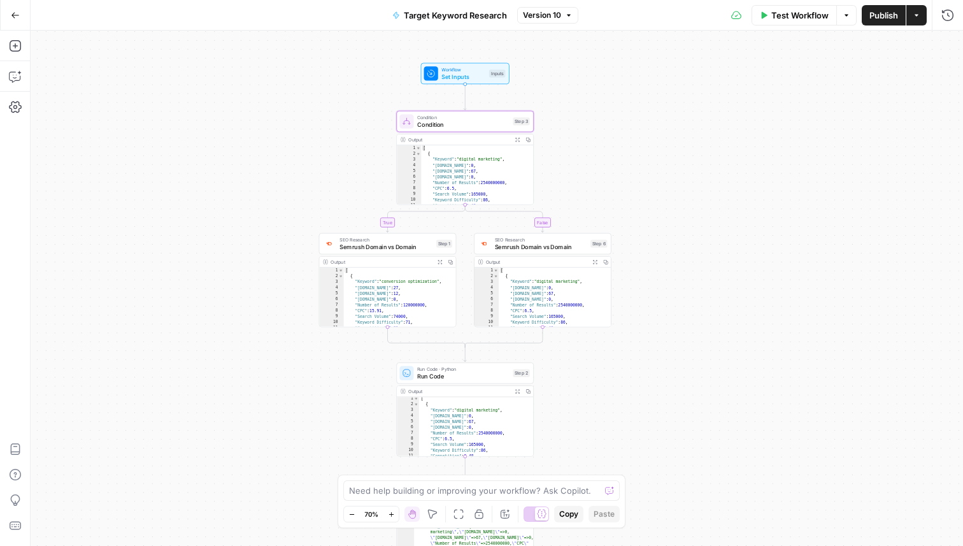
click at [794, 19] on span "Test Workflow" at bounding box center [800, 15] width 57 height 13
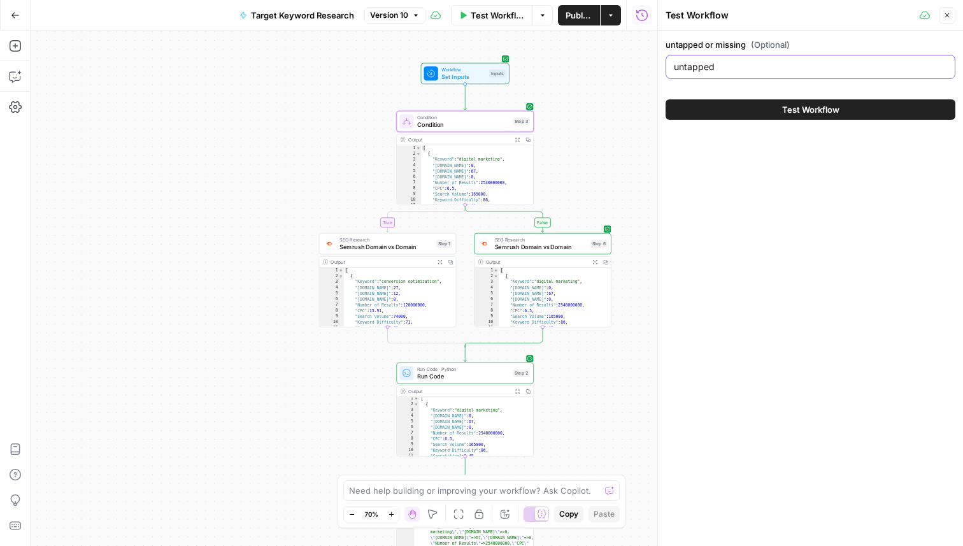
drag, startPoint x: 731, startPoint y: 68, endPoint x: 619, endPoint y: 68, distance: 112.1
click at [619, 69] on body "Replo New Home Browse Your Data Usage Settings Recent Grids SEO Blogs Recent Wo…" at bounding box center [481, 273] width 963 height 546
click at [695, 79] on div "untapped or missing (Optional) untapped" at bounding box center [811, 61] width 290 height 46
click at [695, 72] on input "untapped" at bounding box center [810, 67] width 273 height 13
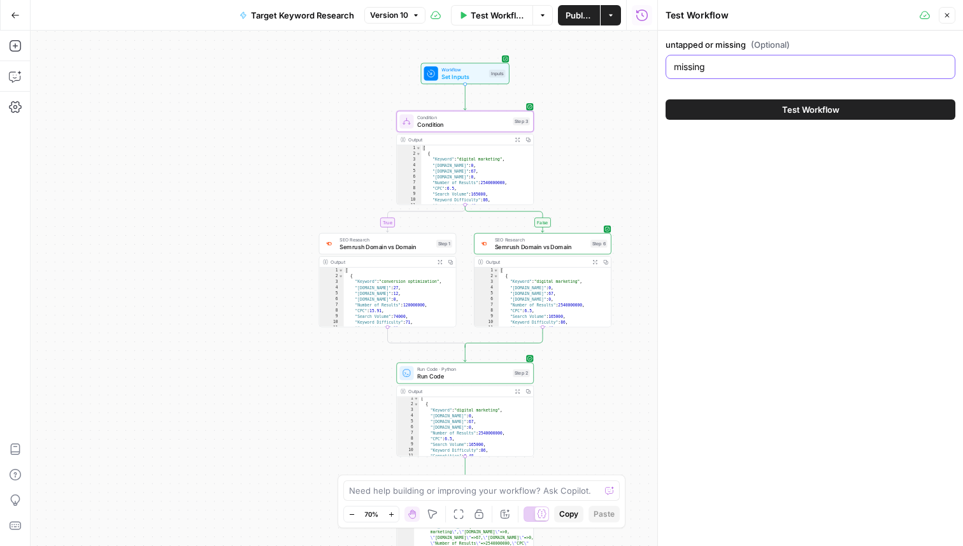
type input "missing"
click at [770, 108] on button "Test Workflow" at bounding box center [811, 109] width 290 height 20
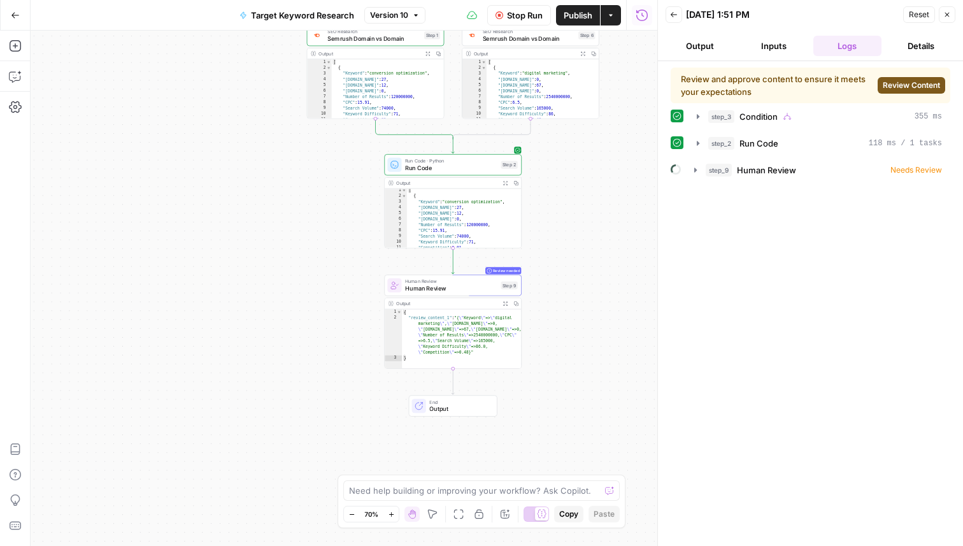
drag, startPoint x: 570, startPoint y: 397, endPoint x: 558, endPoint y: 189, distance: 208.7
click at [558, 189] on div "true false Workflow Set Inputs Inputs Condition Condition Step 3 Output Expand …" at bounding box center [344, 288] width 627 height 515
drag, startPoint x: 593, startPoint y: 270, endPoint x: 545, endPoint y: 221, distance: 68.5
click at [545, 221] on div "true false Workflow Set Inputs Inputs Condition Condition Step 3 Output Expand …" at bounding box center [344, 288] width 627 height 515
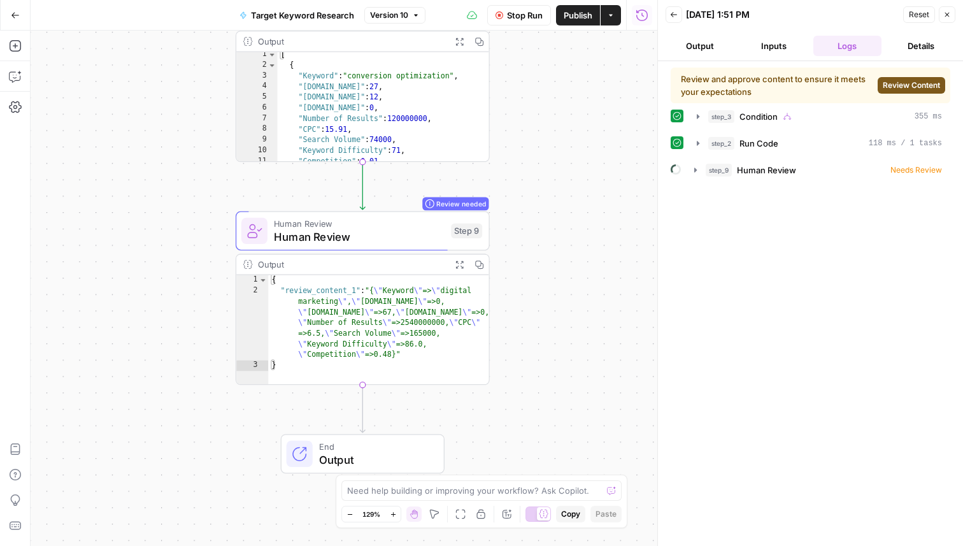
click at [900, 78] on button "Review Content" at bounding box center [912, 85] width 68 height 17
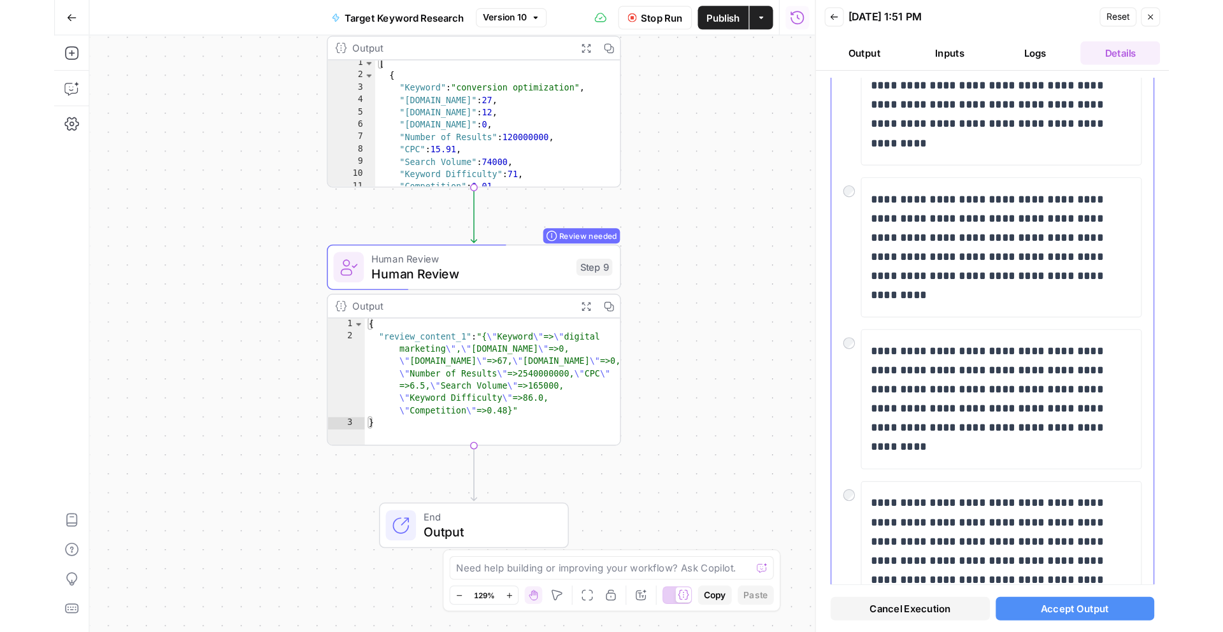
scroll to position [5175, 0]
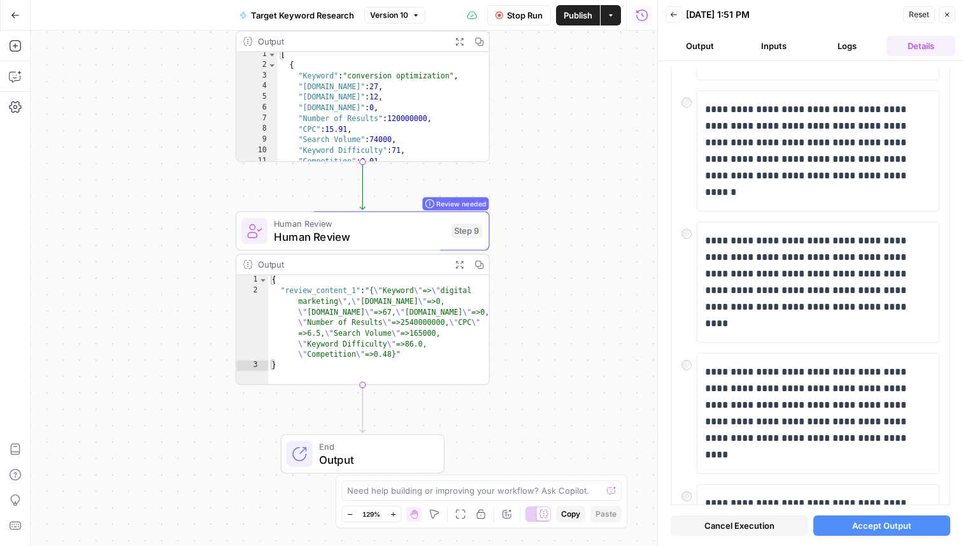
click at [731, 530] on span "Cancel Execution" at bounding box center [740, 525] width 70 height 13
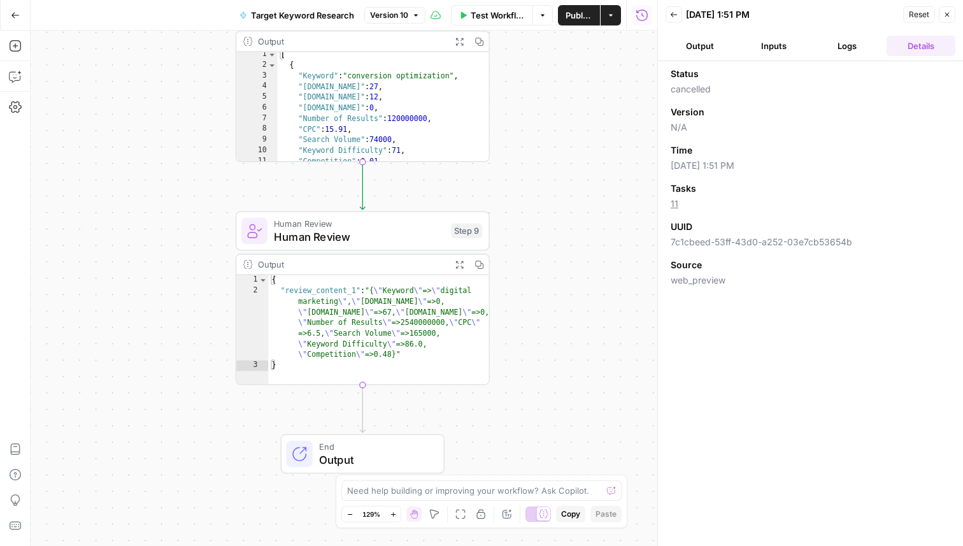
click at [943, 15] on button "Close" at bounding box center [947, 14] width 17 height 17
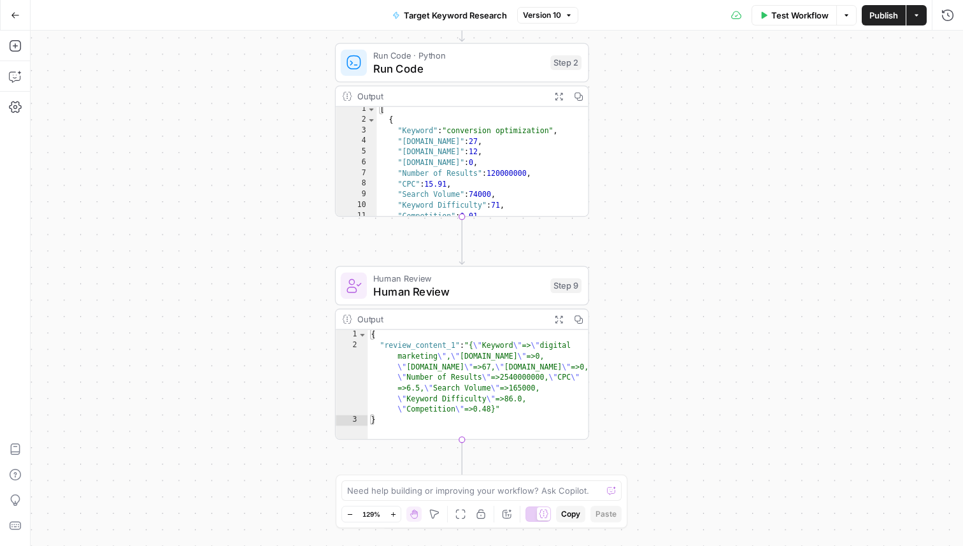
drag, startPoint x: 564, startPoint y: 99, endPoint x: 717, endPoint y: 173, distance: 170.4
click at [717, 173] on div "true false Workflow Set Inputs Inputs Condition Condition Step 3 Output Expand …" at bounding box center [497, 288] width 933 height 515
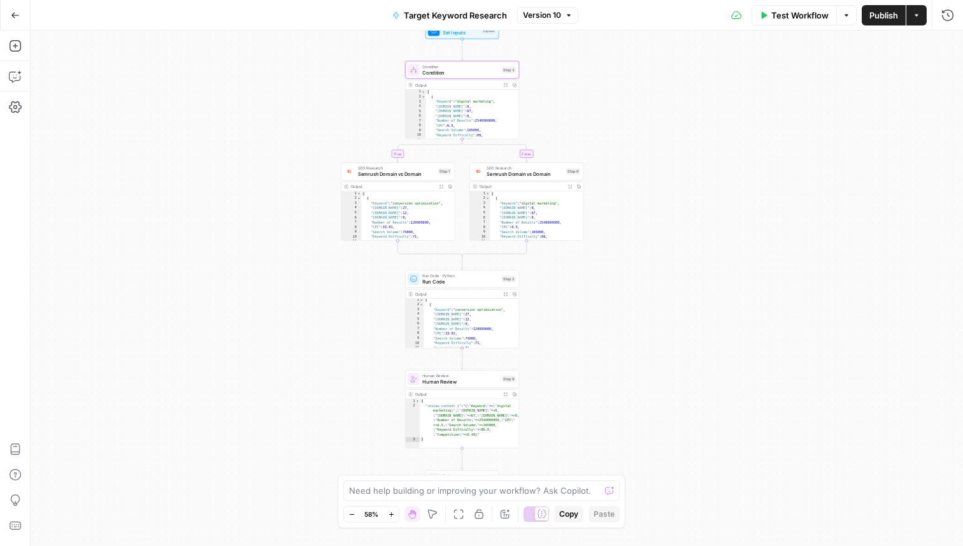
drag, startPoint x: 777, startPoint y: 213, endPoint x: 610, endPoint y: 359, distance: 222.2
click at [610, 360] on div "true false Workflow Set Inputs Inputs Condition Condition Step 3 Output Expand …" at bounding box center [497, 288] width 933 height 515
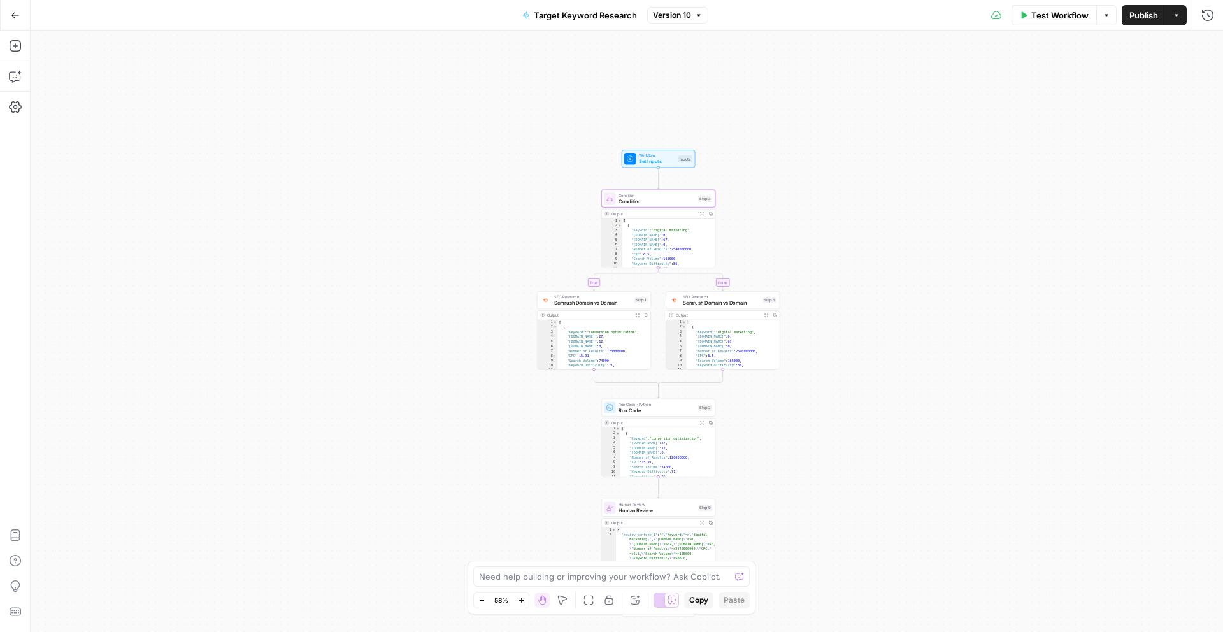
drag, startPoint x: 714, startPoint y: 301, endPoint x: 912, endPoint y: 430, distance: 235.8
click at [912, 430] on div "true false Workflow Set Inputs Inputs Condition Condition Step 3 Output Expand …" at bounding box center [627, 332] width 1193 height 602
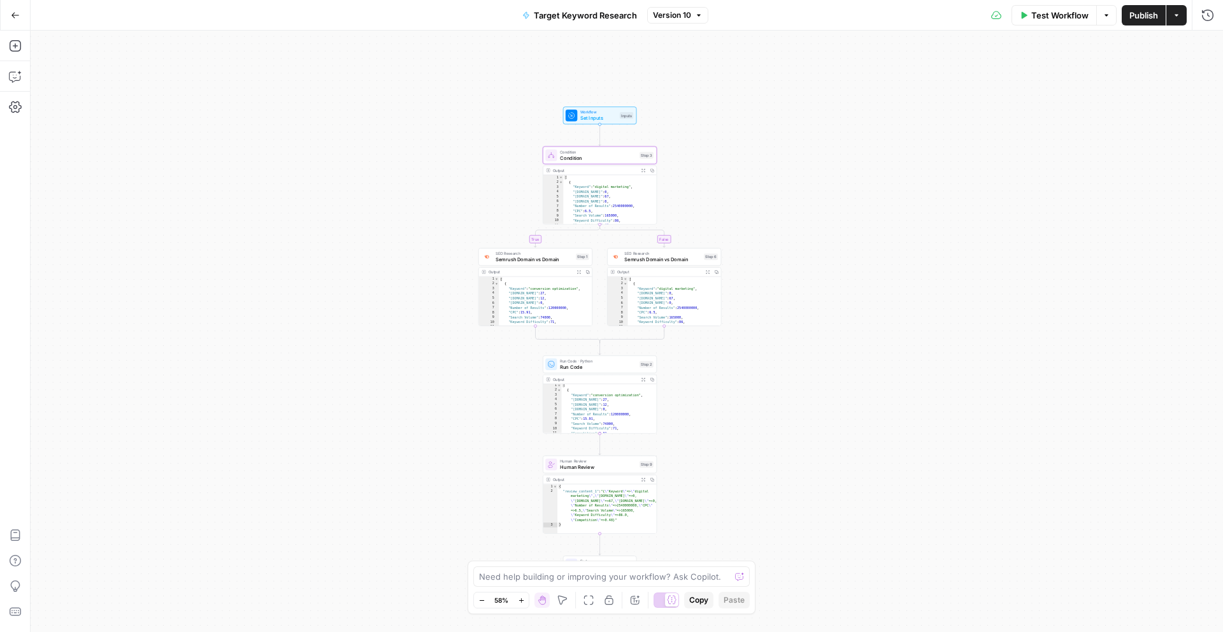
drag, startPoint x: 484, startPoint y: 316, endPoint x: 407, endPoint y: 267, distance: 91.9
click at [407, 267] on div "true false Workflow Set Inputs Inputs Condition Condition Step 3 Output Expand …" at bounding box center [627, 332] width 1193 height 602
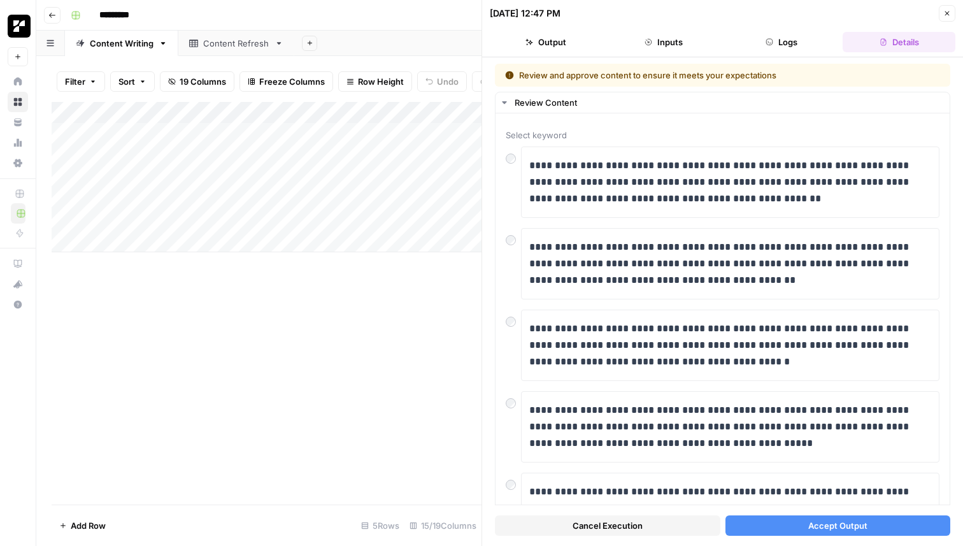
scroll to position [2087, 0]
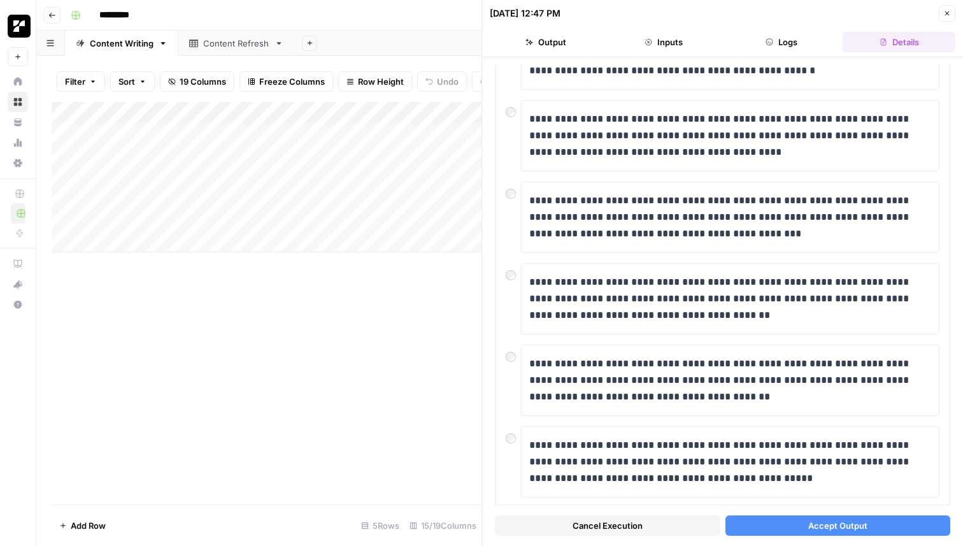
click at [947, 14] on icon "button" at bounding box center [948, 14] width 8 height 8
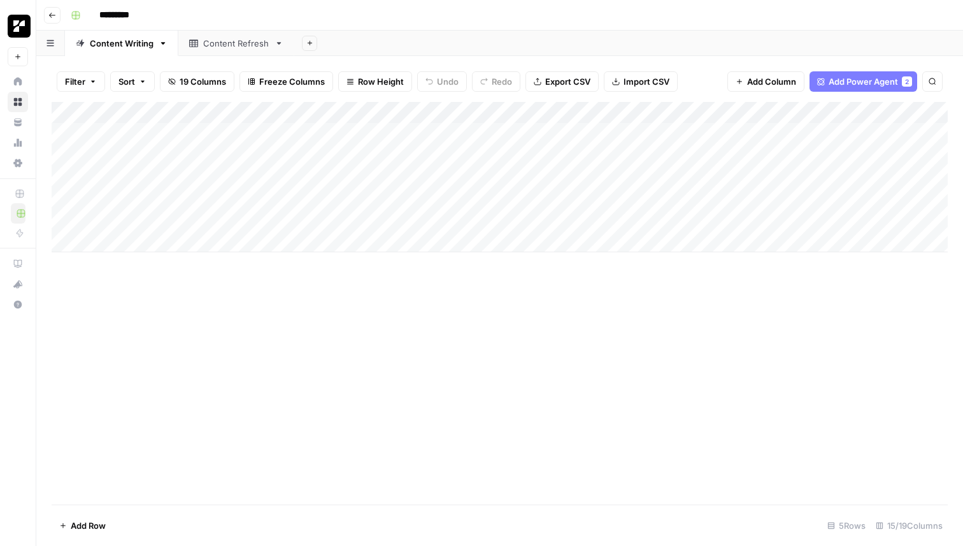
click at [298, 157] on div "Add Column" at bounding box center [500, 177] width 897 height 150
click at [392, 152] on div "Add Column" at bounding box center [500, 177] width 897 height 150
click at [456, 338] on div "Add Column" at bounding box center [500, 303] width 897 height 403
click at [426, 156] on div "Add Column" at bounding box center [500, 177] width 897 height 150
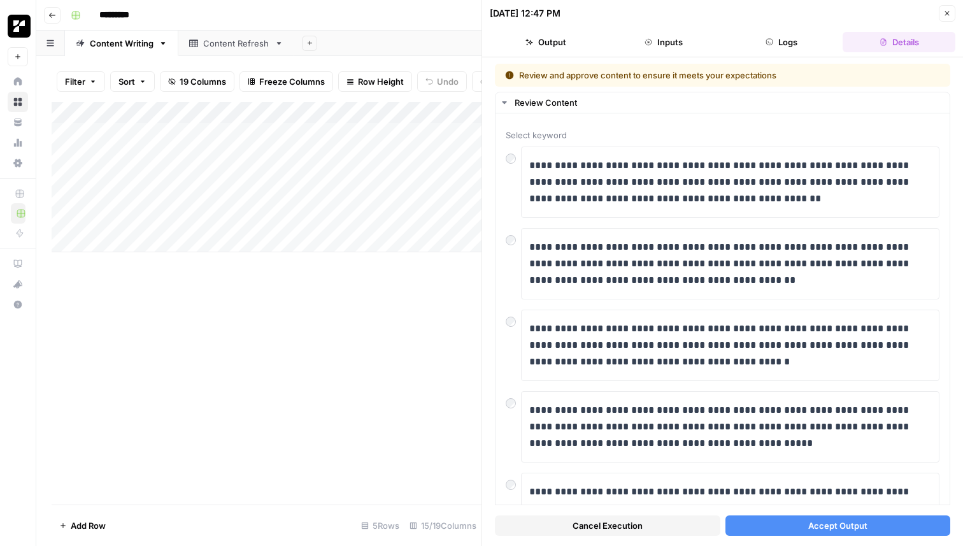
click at [623, 517] on button "Cancel Execution" at bounding box center [608, 525] width 226 height 20
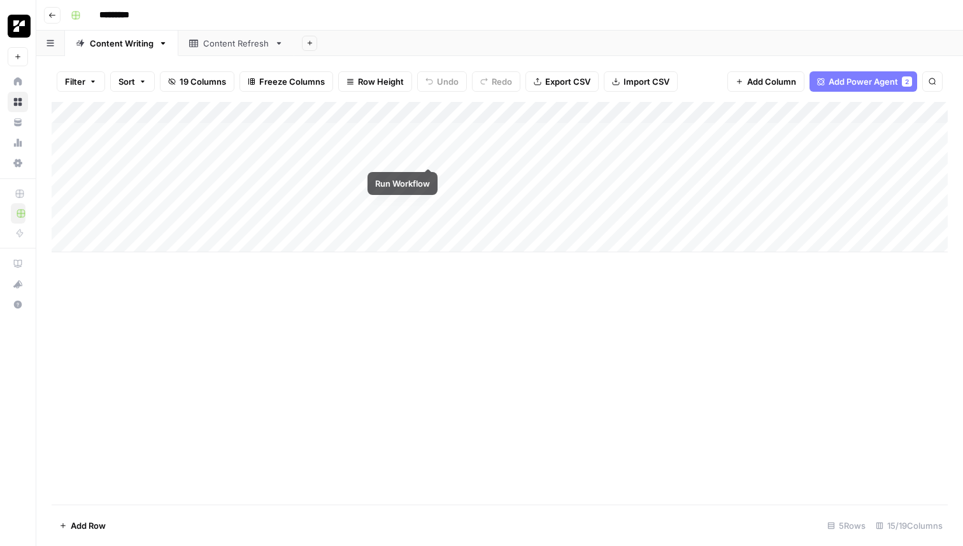
click at [428, 157] on div "Add Column" at bounding box center [500, 177] width 897 height 150
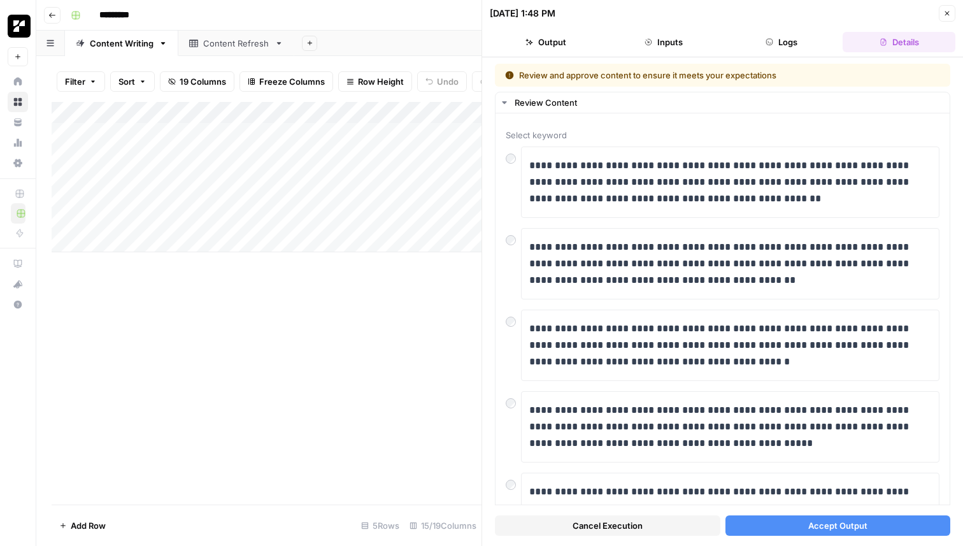
click at [951, 13] on button "Close" at bounding box center [947, 13] width 17 height 17
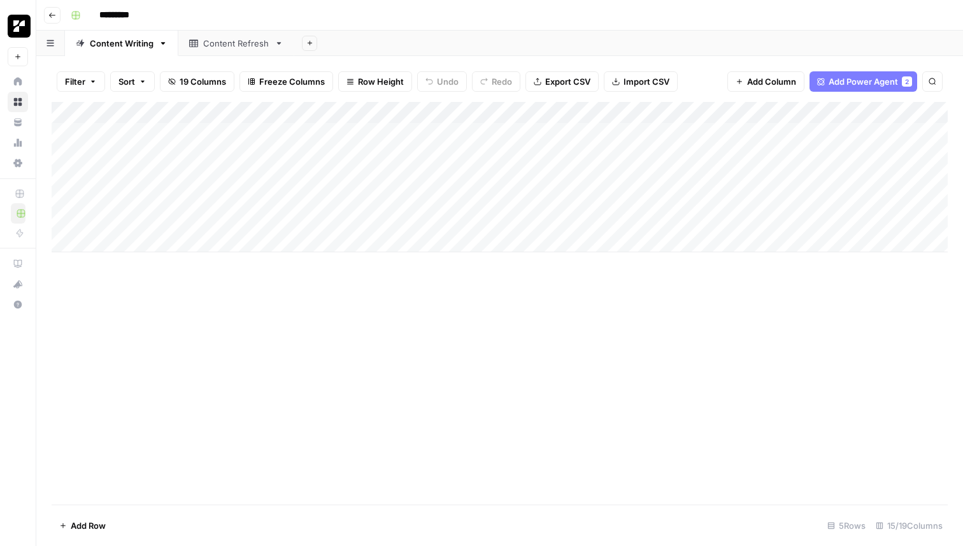
click at [426, 174] on div "Add Column" at bounding box center [500, 177] width 897 height 150
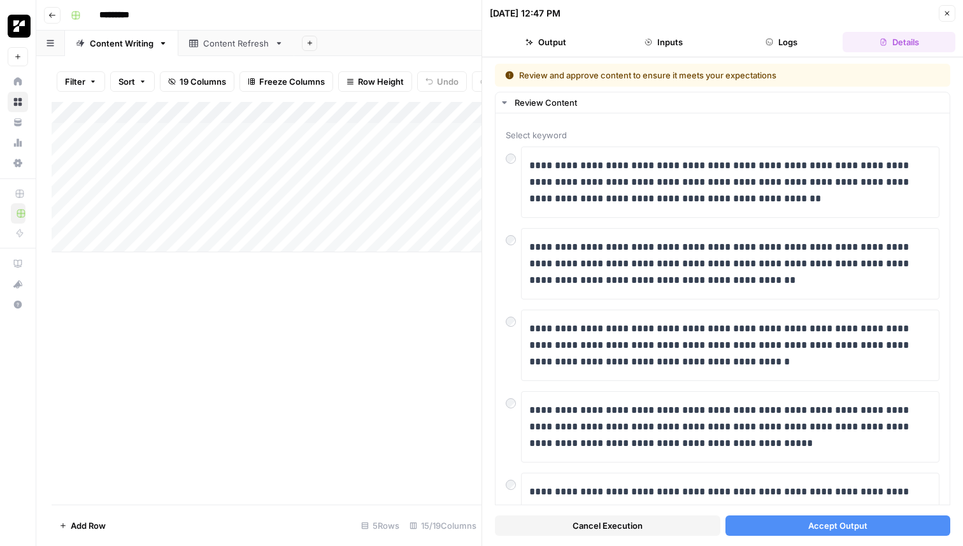
click at [591, 522] on span "Cancel Execution" at bounding box center [608, 525] width 70 height 13
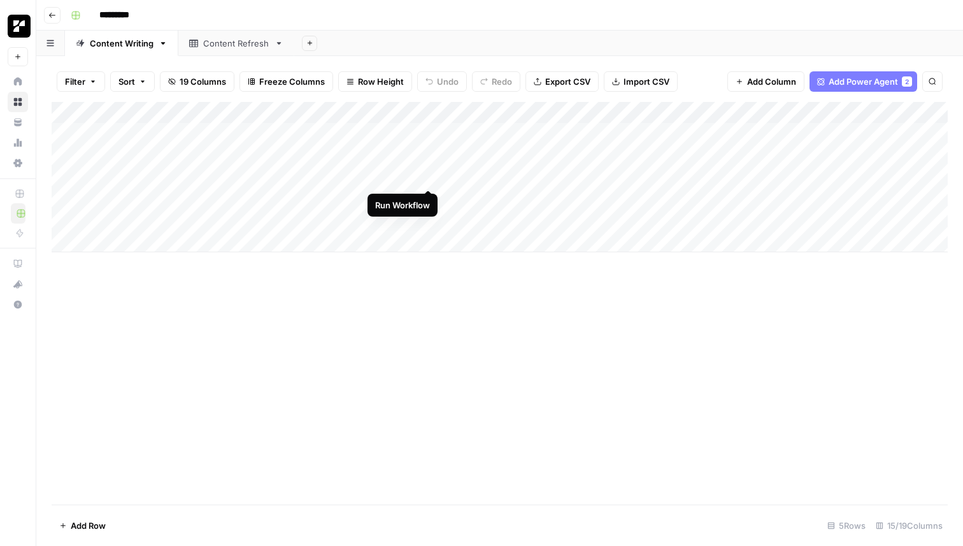
click at [427, 177] on div "Add Column" at bounding box center [500, 177] width 897 height 150
click at [428, 157] on div "Add Column" at bounding box center [500, 177] width 897 height 150
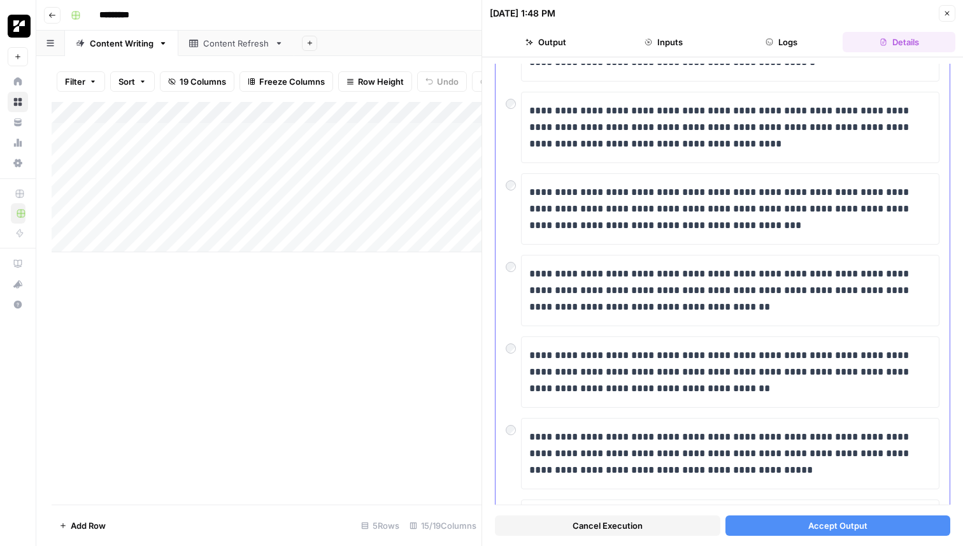
scroll to position [2368, 0]
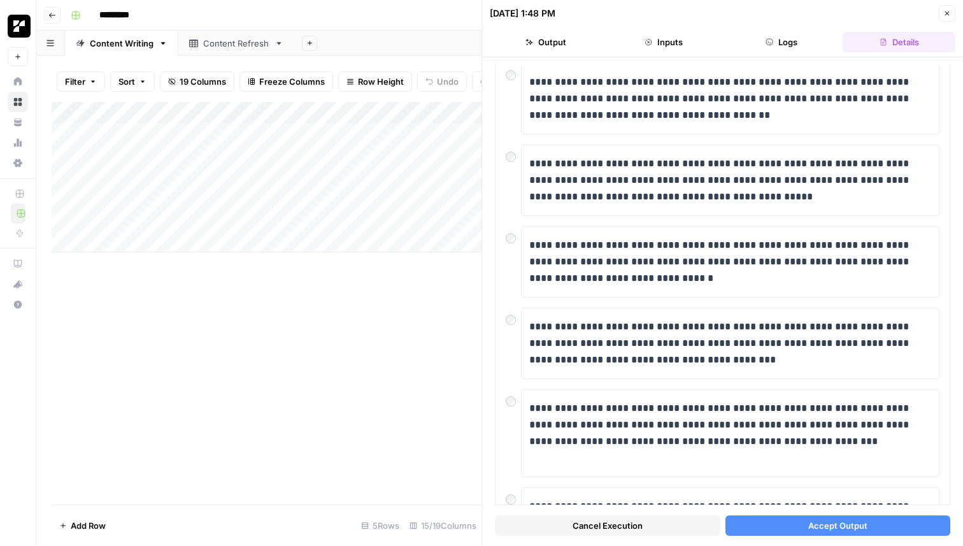
click at [667, 531] on button "Cancel Execution" at bounding box center [608, 525] width 226 height 20
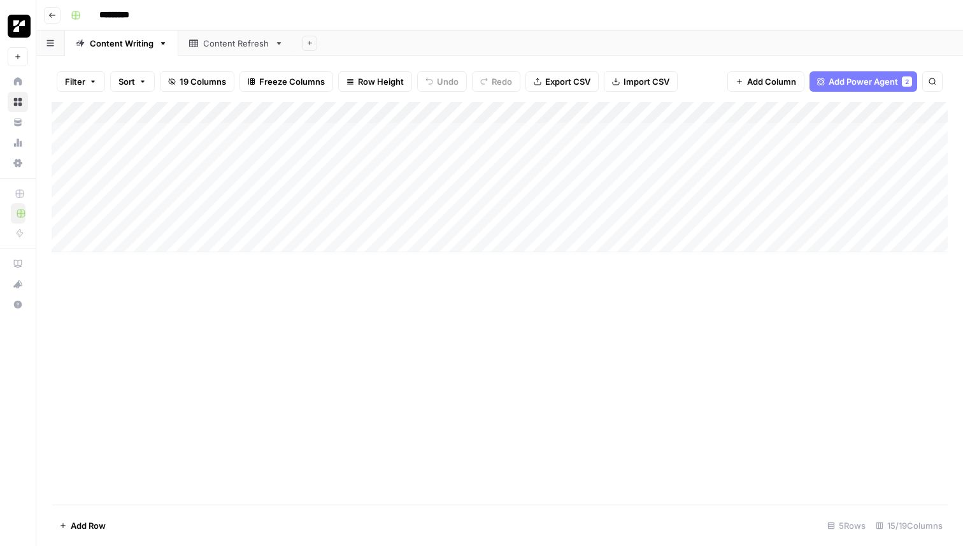
click at [426, 177] on div "Add Column" at bounding box center [500, 177] width 897 height 150
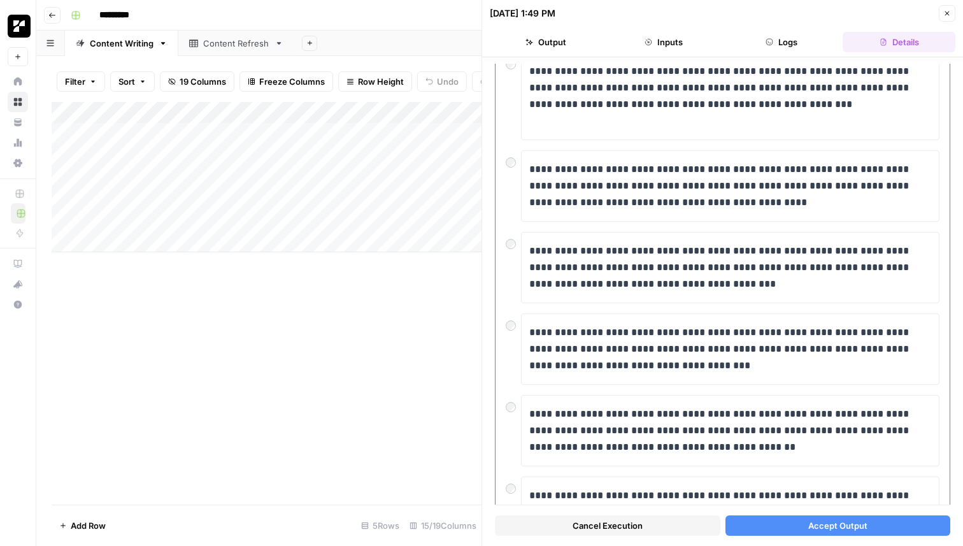
scroll to position [5571, 0]
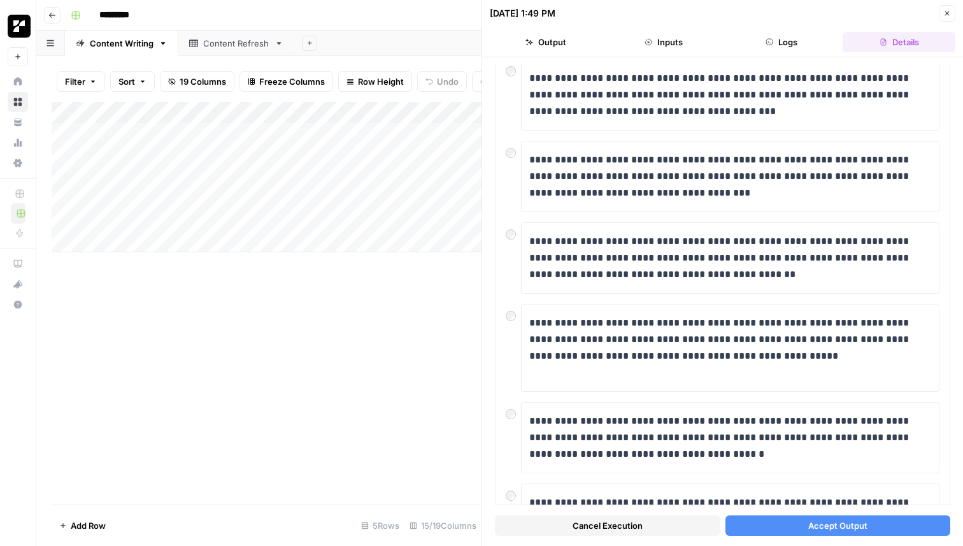
click at [618, 525] on span "Cancel Execution" at bounding box center [608, 525] width 70 height 13
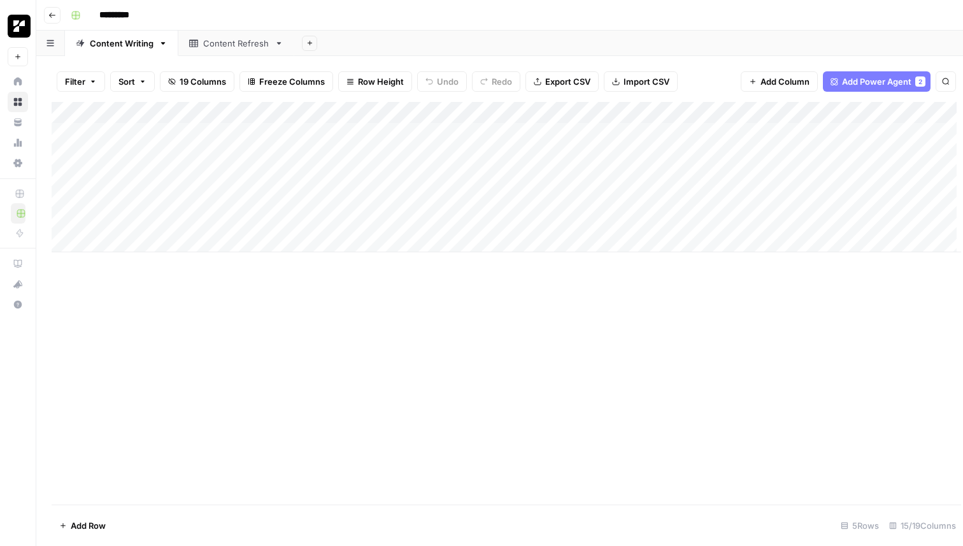
click at [391, 313] on div "Add Column" at bounding box center [507, 303] width 910 height 403
click at [222, 113] on div "Add Column" at bounding box center [500, 177] width 897 height 150
click at [440, 338] on div "Add Column" at bounding box center [500, 303] width 897 height 403
click at [344, 303] on div "Add Column" at bounding box center [500, 303] width 897 height 403
click at [273, 158] on div "Add Column" at bounding box center [500, 177] width 897 height 150
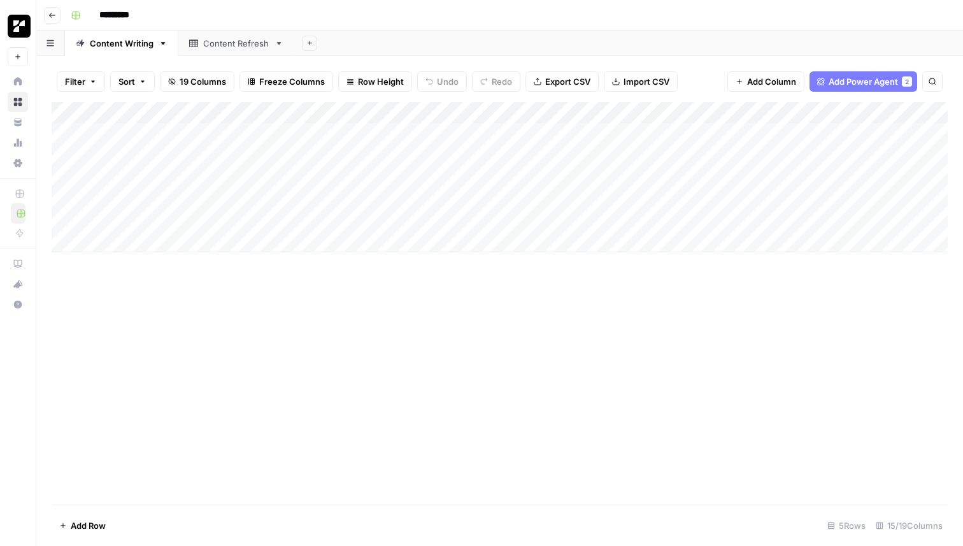
click at [298, 154] on div "Add Column" at bounding box center [500, 177] width 897 height 150
click at [396, 382] on div "Add Column" at bounding box center [500, 303] width 897 height 403
click at [276, 176] on div "Add Column" at bounding box center [500, 177] width 897 height 150
click at [287, 359] on div "Add Column" at bounding box center [500, 303] width 897 height 403
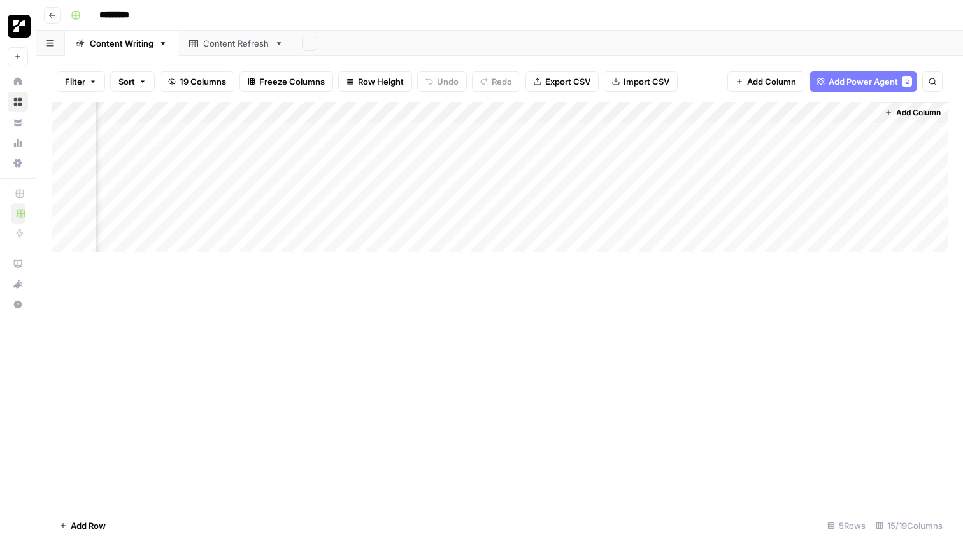
click at [830, 129] on div "Add Column" at bounding box center [500, 177] width 897 height 150
click at [828, 133] on div "Add Column" at bounding box center [500, 177] width 897 height 150
click at [828, 133] on textarea "**********" at bounding box center [855, 135] width 204 height 18
click at [826, 312] on div "Add Column" at bounding box center [500, 303] width 897 height 403
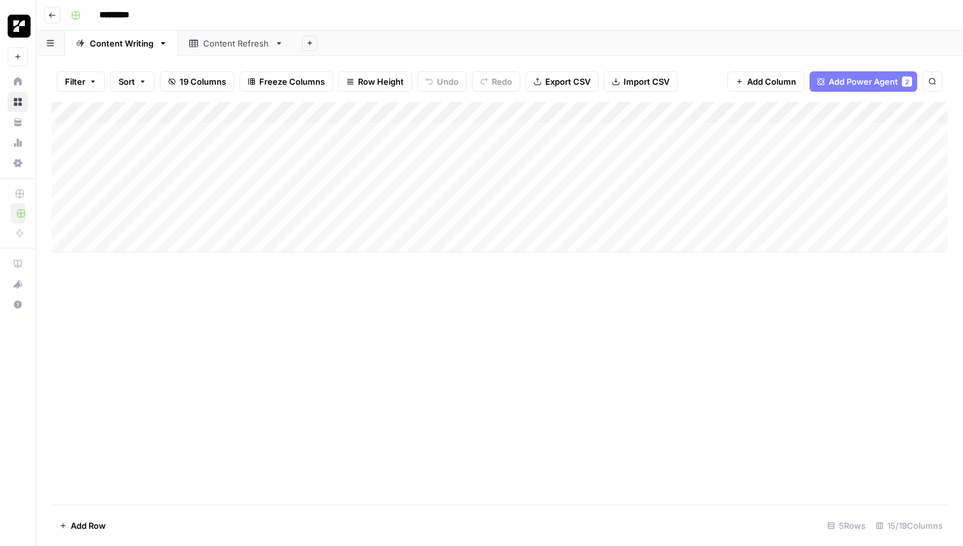
click at [248, 41] on div "Content Refresh" at bounding box center [236, 43] width 66 height 13
click at [252, 124] on div "Add Column" at bounding box center [500, 177] width 897 height 150
click at [248, 127] on div "Add Column" at bounding box center [500, 177] width 897 height 150
click at [248, 127] on div at bounding box center [317, 137] width 214 height 22
click at [261, 342] on div "Add Column" at bounding box center [500, 303] width 897 height 403
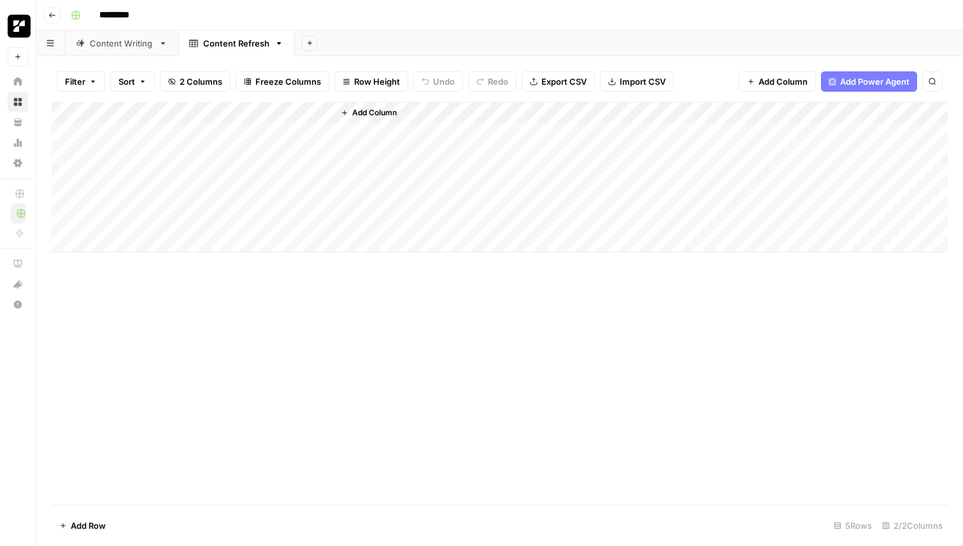
click at [238, 130] on div "Add Column" at bounding box center [500, 177] width 897 height 150
click at [238, 130] on input at bounding box center [317, 136] width 204 height 15
type input "**********"
click at [241, 308] on div "Add Column" at bounding box center [500, 303] width 897 height 403
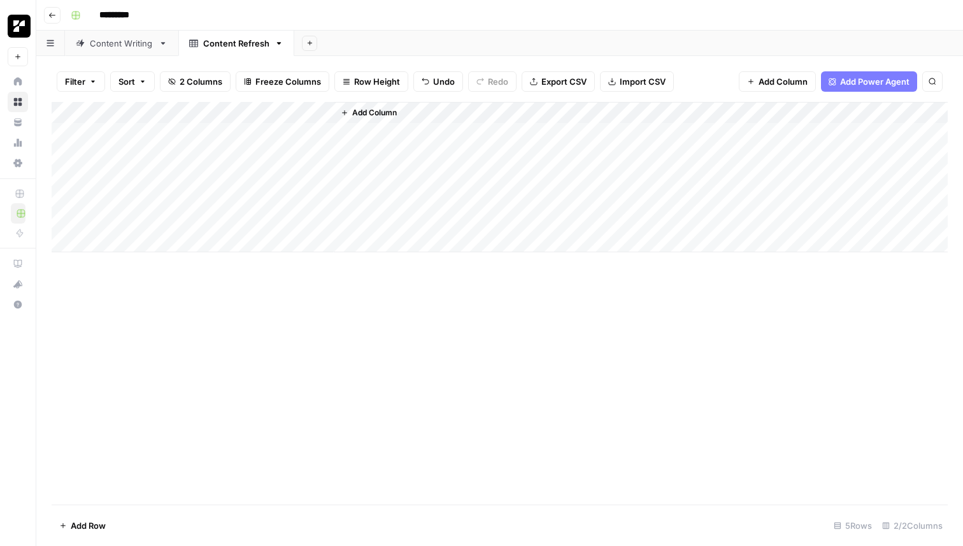
click at [238, 133] on div "Add Column" at bounding box center [500, 177] width 897 height 150
click at [235, 134] on input "**********" at bounding box center [317, 136] width 204 height 15
drag, startPoint x: 254, startPoint y: 135, endPoint x: 180, endPoint y: 135, distance: 74.6
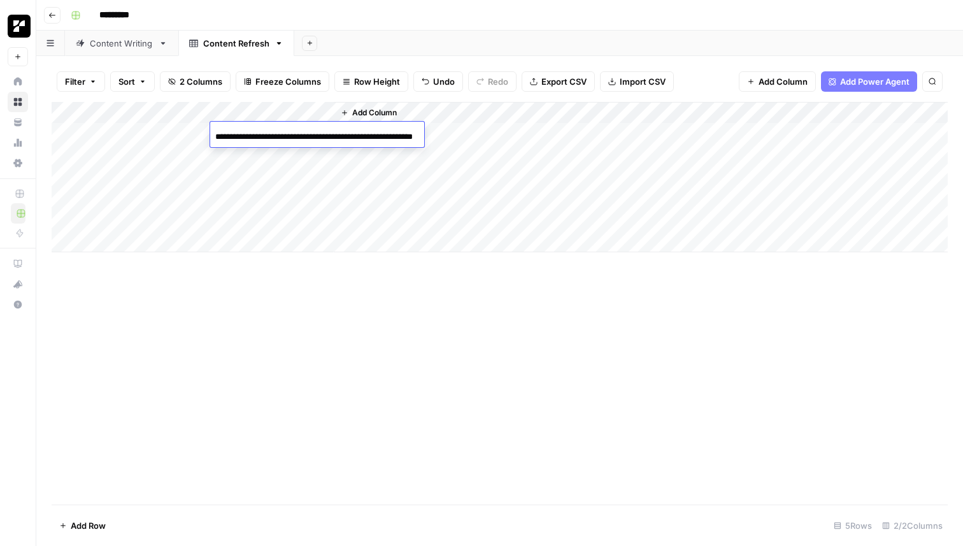
click at [179, 135] on body "**********" at bounding box center [481, 273] width 963 height 546
type input "**********"
click at [349, 450] on div "Add Column" at bounding box center [500, 303] width 897 height 403
click at [133, 56] on div "Filter Sort 2 Columns Freeze Columns Row Height Undo Redo Export CSV Import CSV…" at bounding box center [499, 301] width 927 height 490
click at [124, 52] on link "Content Writing" at bounding box center [121, 43] width 113 height 25
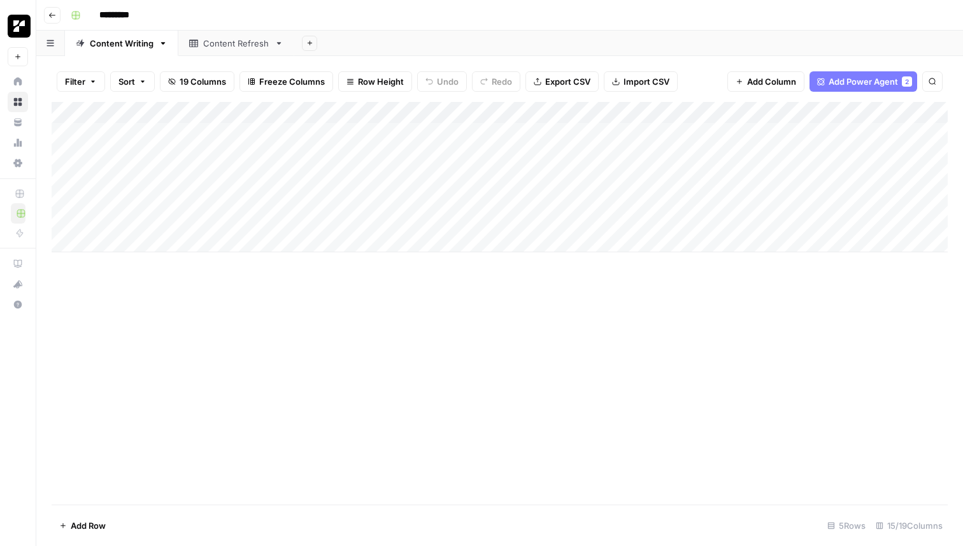
click at [183, 110] on div "Add Column" at bounding box center [500, 177] width 897 height 150
click at [256, 82] on button "Freeze Columns" at bounding box center [287, 81] width 94 height 20
click at [273, 122] on span "First 1 Column" at bounding box center [303, 125] width 106 height 13
click at [282, 338] on div "Add Column" at bounding box center [500, 303] width 897 height 403
click at [368, 358] on div "Add Column" at bounding box center [500, 303] width 897 height 403
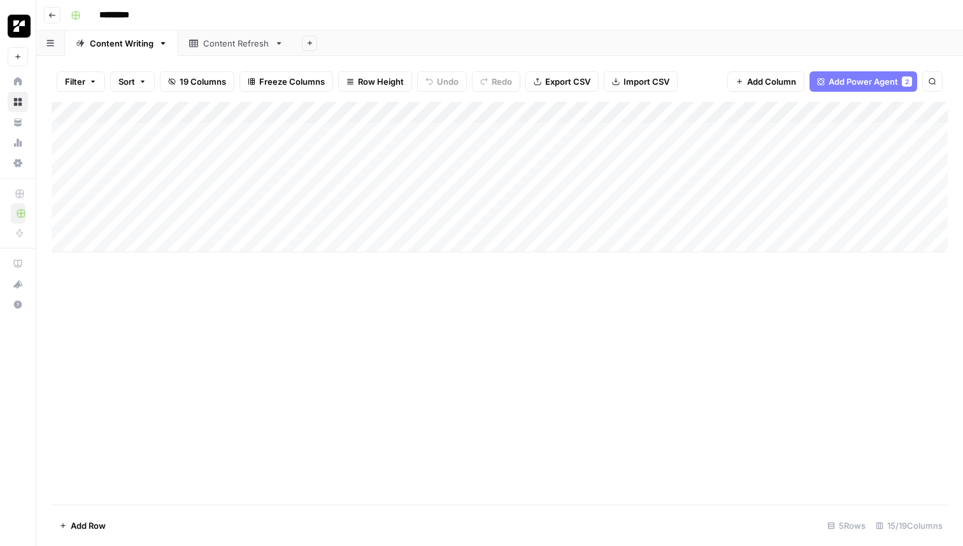
click at [310, 425] on div "Add Column" at bounding box center [500, 303] width 897 height 403
click at [369, 31] on div "Add Sheet" at bounding box center [628, 43] width 669 height 25
click at [308, 78] on span "Freeze Columns" at bounding box center [292, 81] width 66 height 13
click at [284, 398] on div "Add Column" at bounding box center [500, 303] width 897 height 403
click at [288, 344] on div "Add Column" at bounding box center [500, 303] width 897 height 403
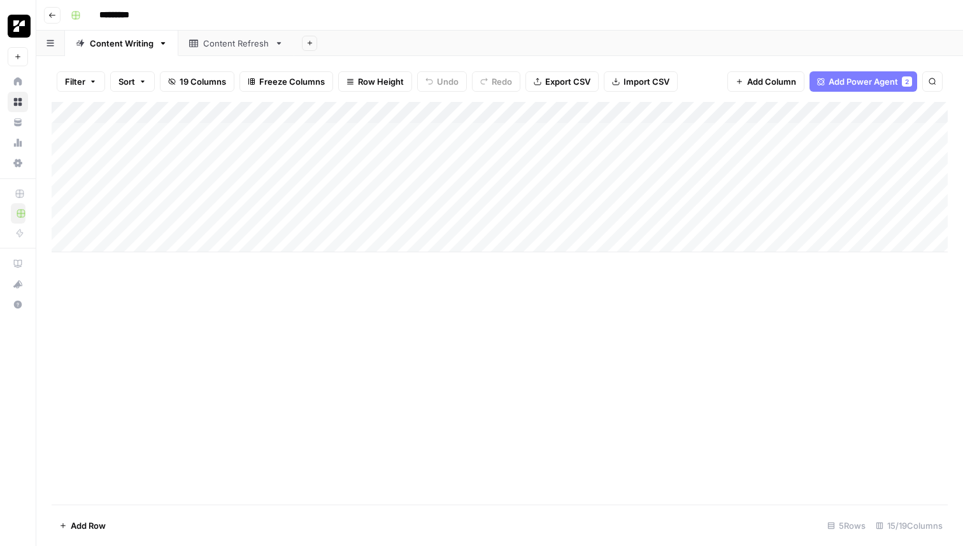
click at [233, 41] on div "Content Refresh" at bounding box center [236, 43] width 66 height 13
click at [118, 50] on link "Content Writing" at bounding box center [121, 43] width 113 height 25
click at [201, 47] on div "Content Refresh" at bounding box center [229, 43] width 80 height 13
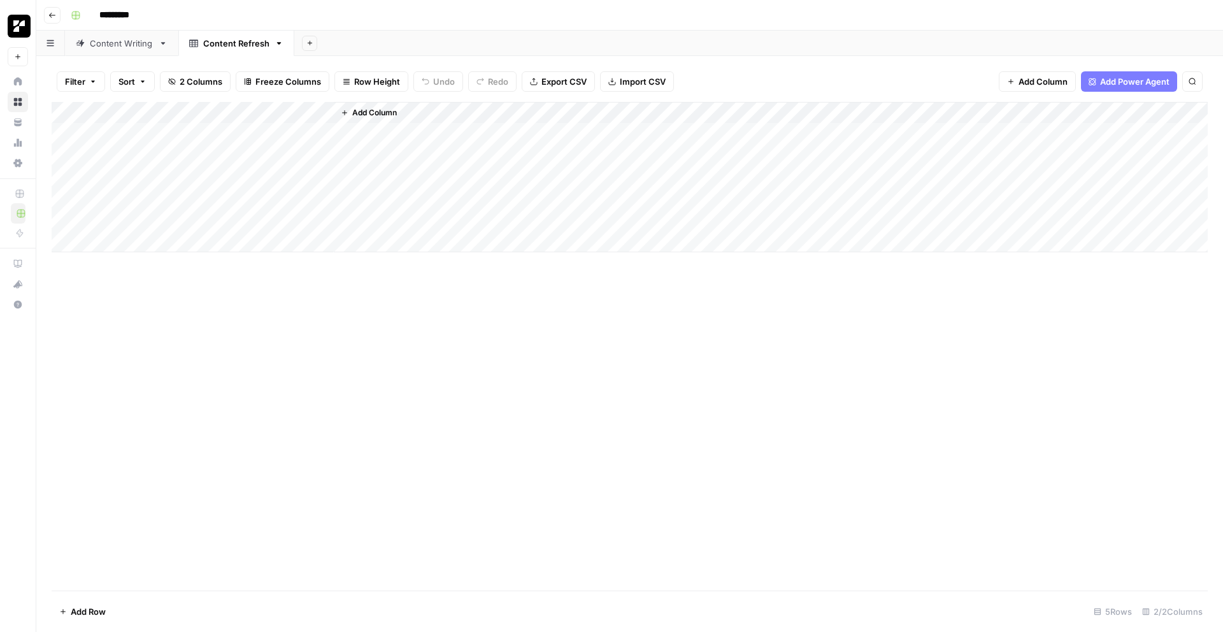
click at [117, 45] on div "Content Writing" at bounding box center [122, 43] width 64 height 13
click at [222, 46] on div "Content Refresh" at bounding box center [236, 43] width 66 height 13
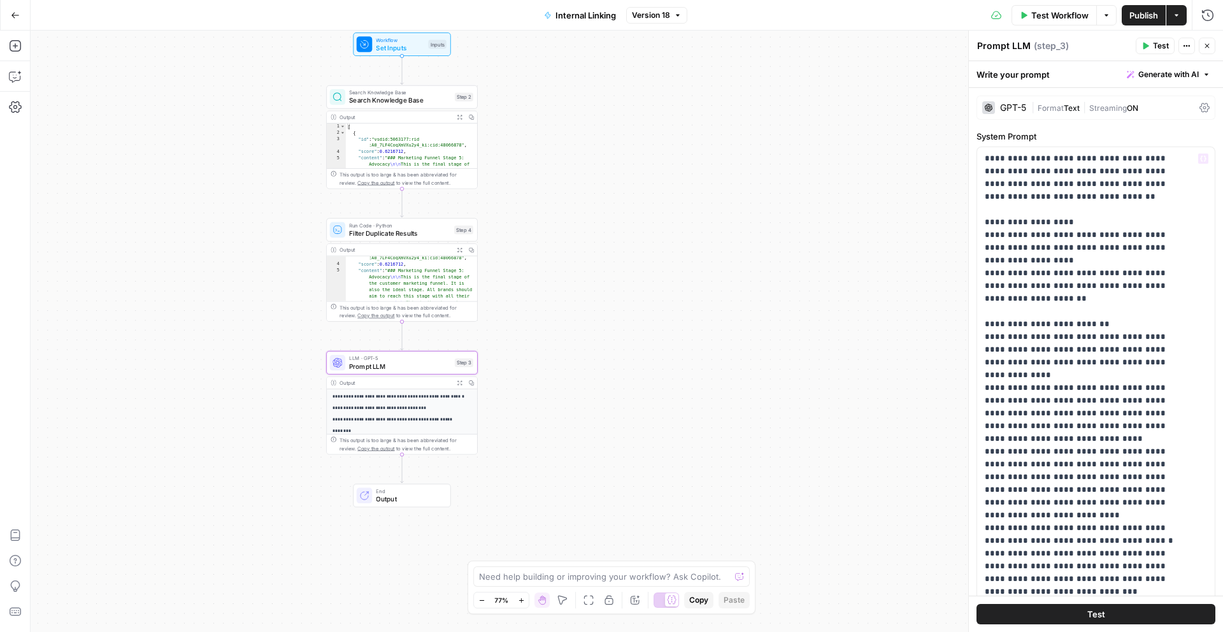
scroll to position [152, 0]
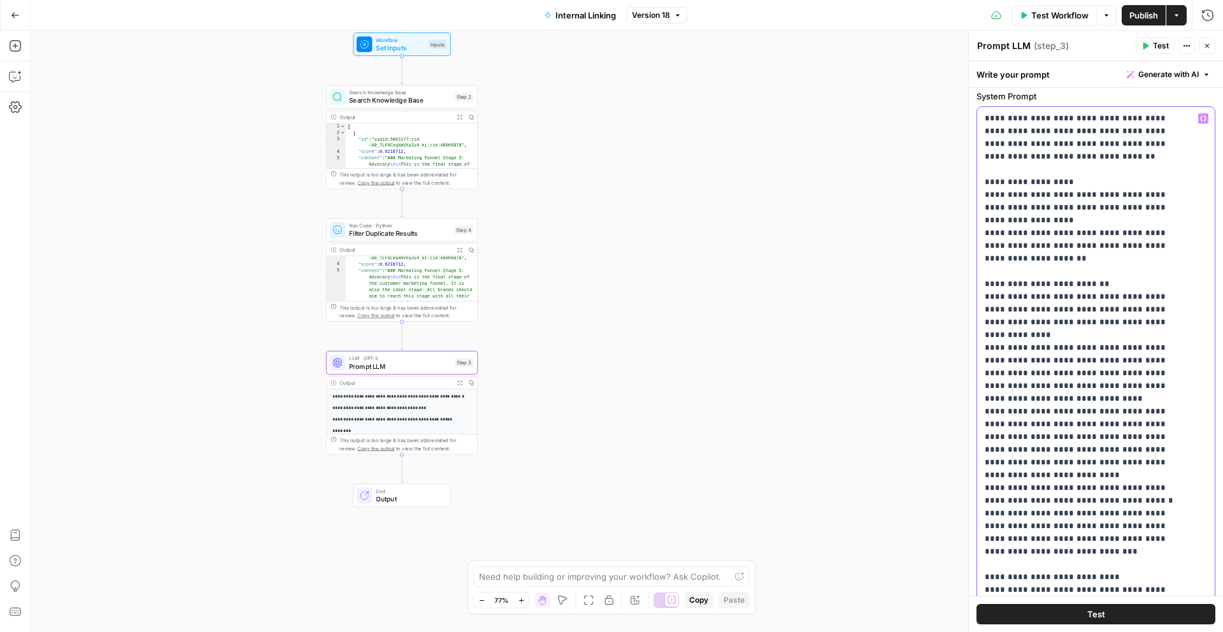
click at [876, 268] on div "Workflow Set Inputs Inputs Search Knowledge Base Search Knowledge Base Step 2 O…" at bounding box center [627, 332] width 1193 height 602
click at [934, 220] on div "Workflow Set Inputs Inputs Search Knowledge Base Search Knowledge Base Step 2 O…" at bounding box center [627, 332] width 1193 height 602
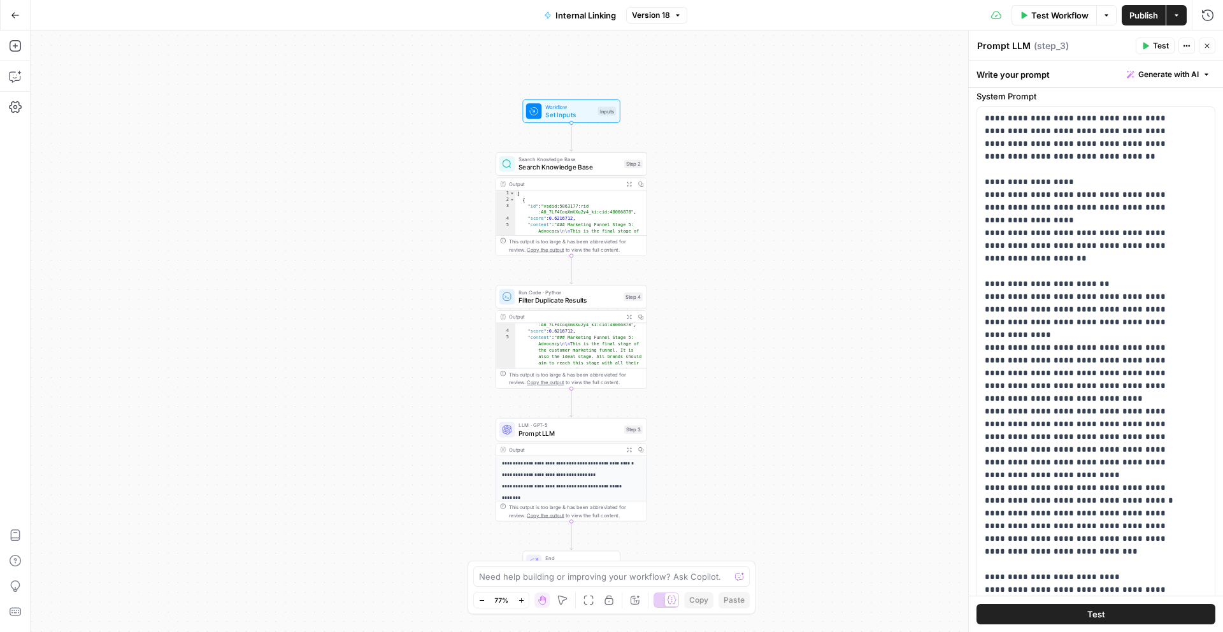
drag, startPoint x: 616, startPoint y: 374, endPoint x: 766, endPoint y: 433, distance: 161.0
click at [766, 433] on div "Workflow Set Inputs Inputs Search Knowledge Base Search Knowledge Base Step 2 O…" at bounding box center [627, 332] width 1193 height 602
click at [1206, 50] on button "Close" at bounding box center [1207, 46] width 17 height 17
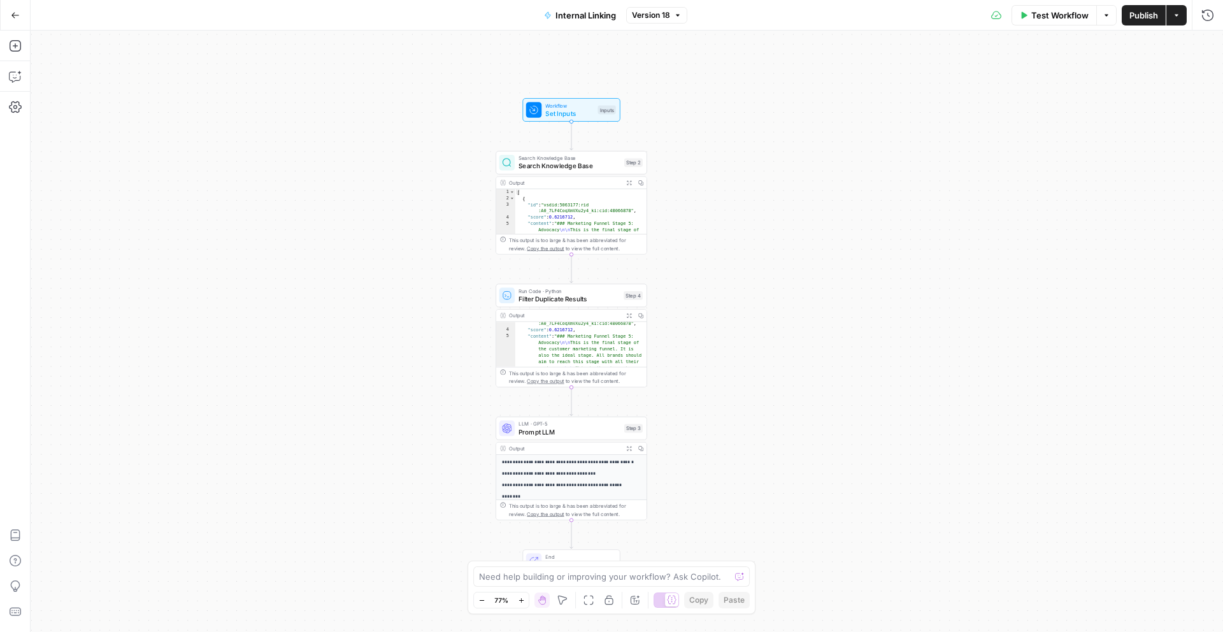
click at [893, 193] on div "Workflow Set Inputs Inputs Search Knowledge Base Search Knowledge Base Step 2 O…" at bounding box center [627, 332] width 1193 height 602
